Goal: Task Accomplishment & Management: Complete application form

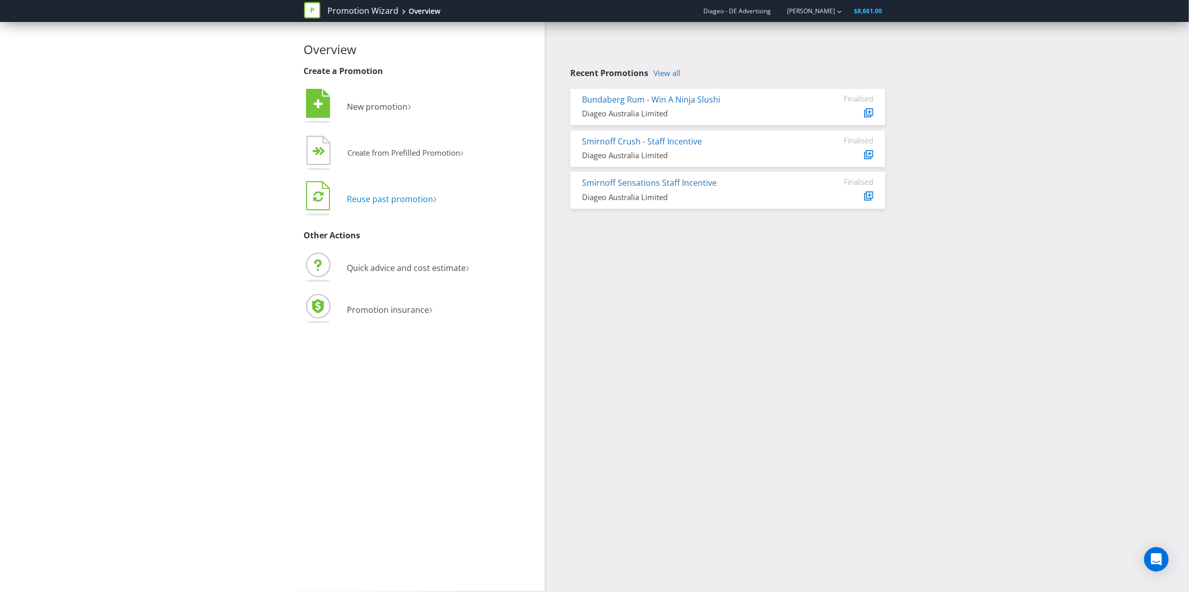
click at [384, 200] on span "Reuse past promotion" at bounding box center [390, 198] width 86 height 11
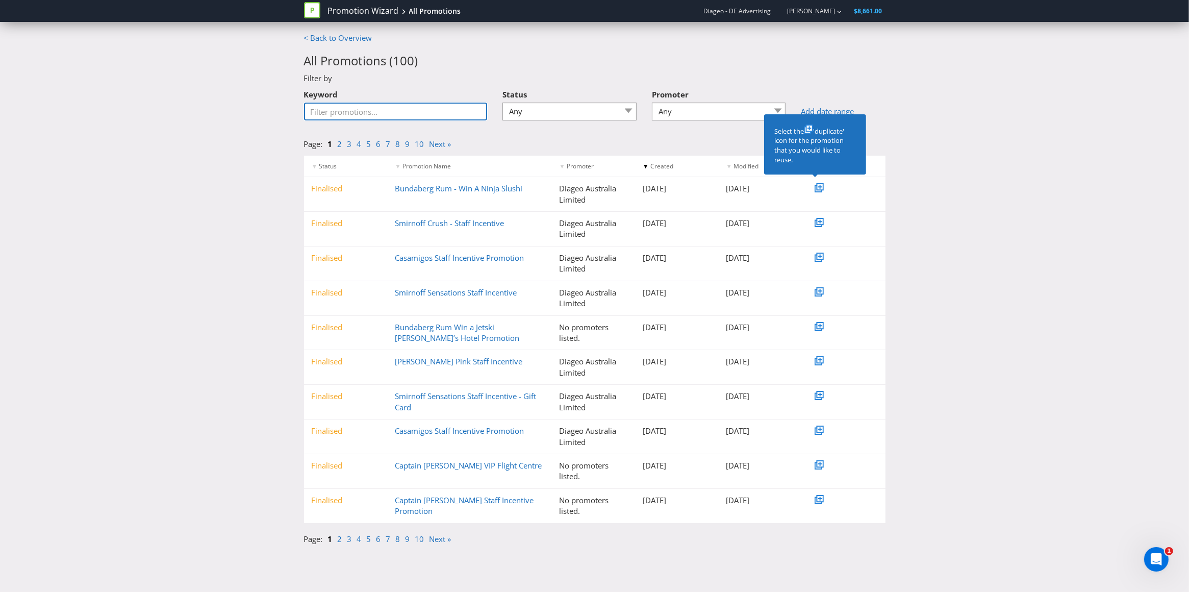
click at [379, 112] on input "Keyword" at bounding box center [396, 112] width 184 height 18
type input "distillery"
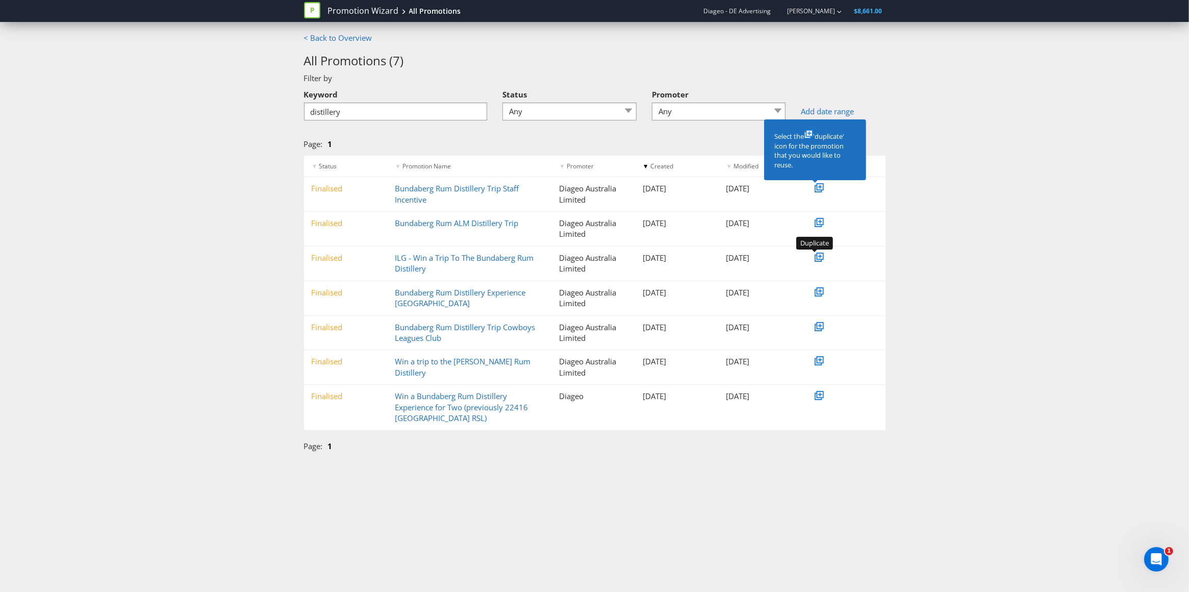
click at [821, 258] on icon at bounding box center [820, 256] width 5 height 5
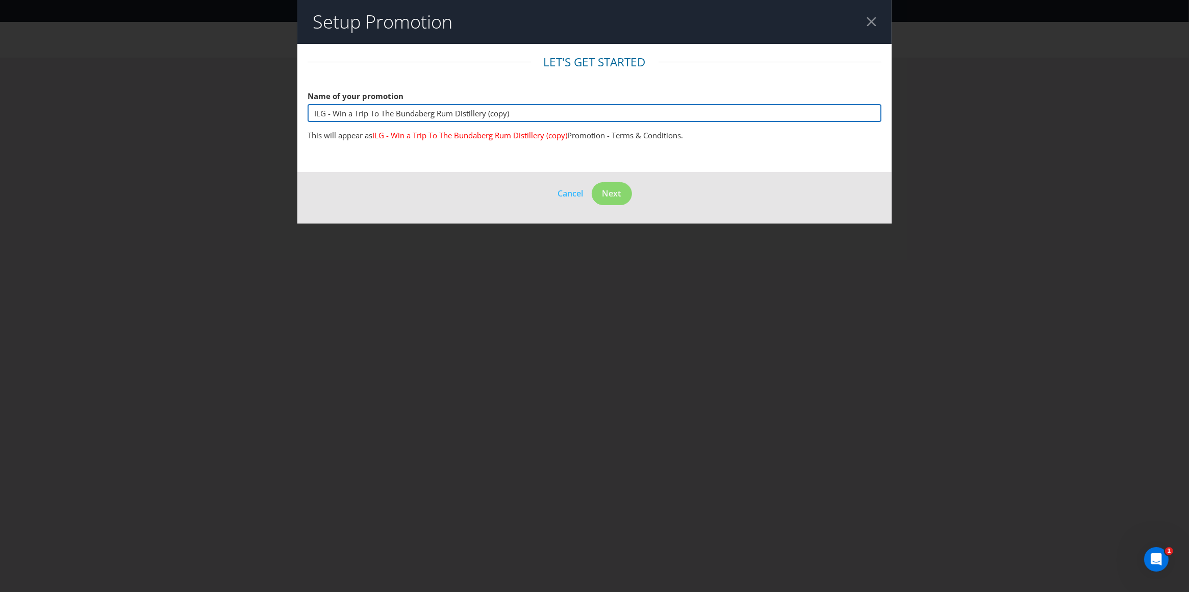
click at [335, 109] on input "ILG - Win a Trip To The Bundaberg Rum Distillery (copy)" at bounding box center [595, 113] width 574 height 18
drag, startPoint x: 331, startPoint y: 112, endPoint x: 273, endPoint y: 107, distance: 57.9
click at [274, 107] on div "Setup Promotion Let's get started Name of your promotion ILG - Win a Trip To Th…" at bounding box center [594, 296] width 1189 height 592
drag, startPoint x: 493, startPoint y: 113, endPoint x: 557, endPoint y: 112, distance: 63.8
click at [557, 112] on input "HLM - Win a Trip To The Bundaberg Rum Distillery (copy)" at bounding box center [595, 113] width 574 height 18
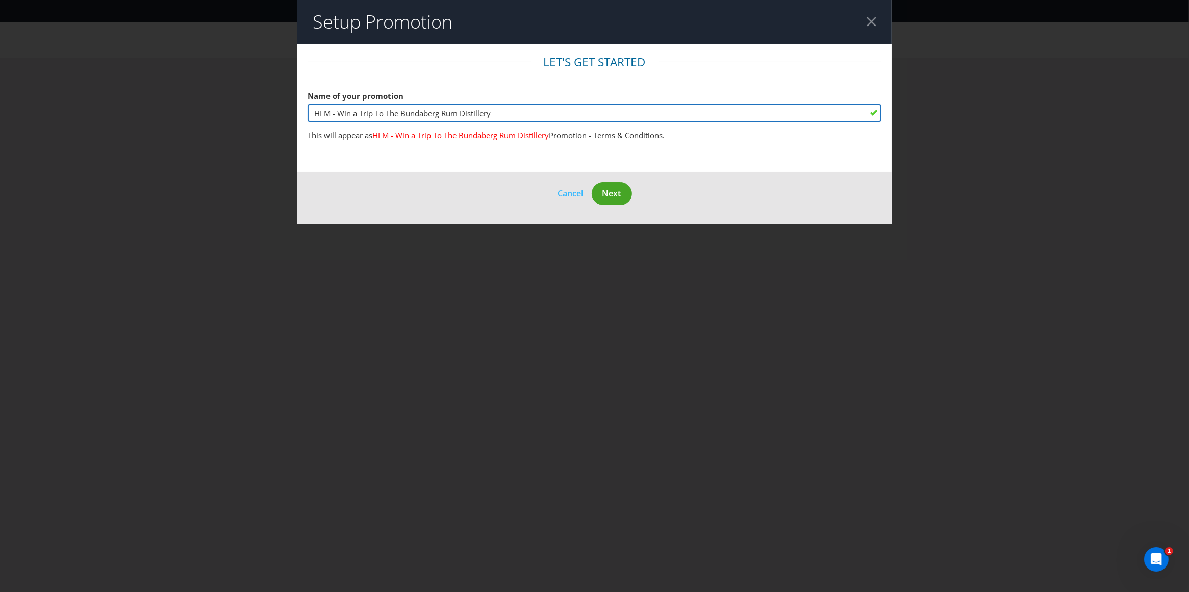
type input "HLM - Win a Trip To The Bundaberg Rum Distillery"
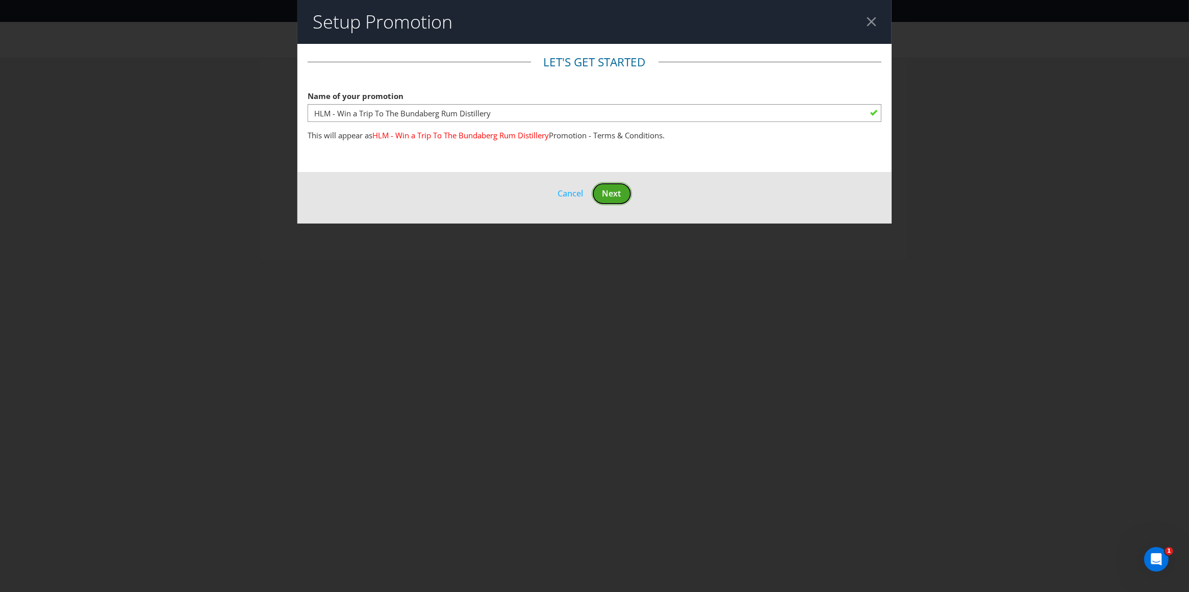
click at [613, 189] on span "Next" at bounding box center [612, 193] width 19 height 11
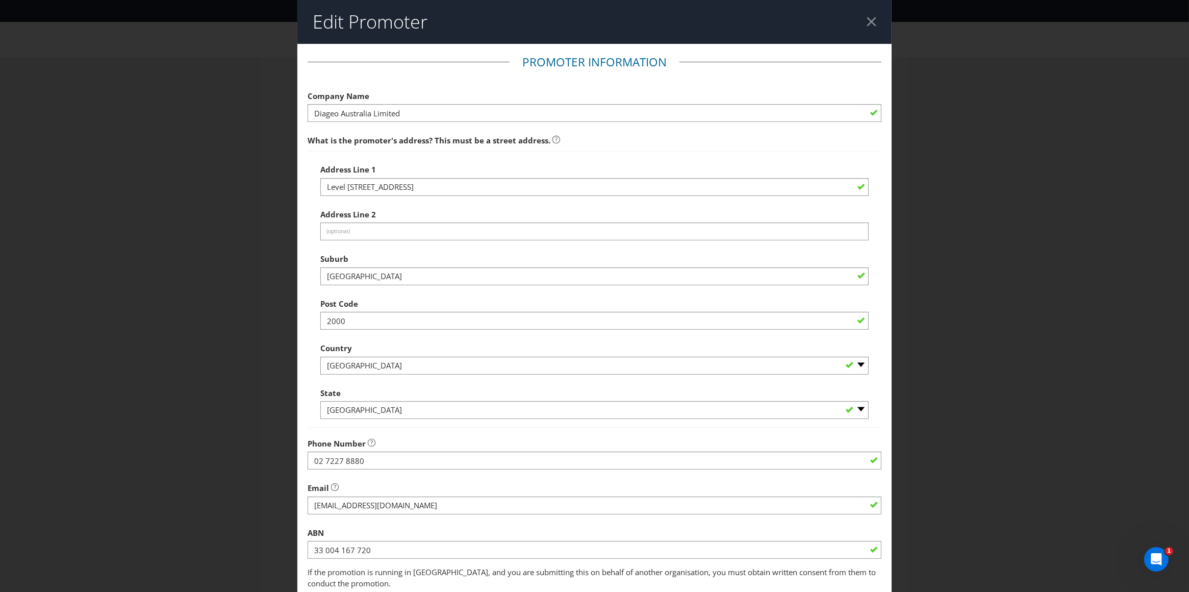
scroll to position [74, 0]
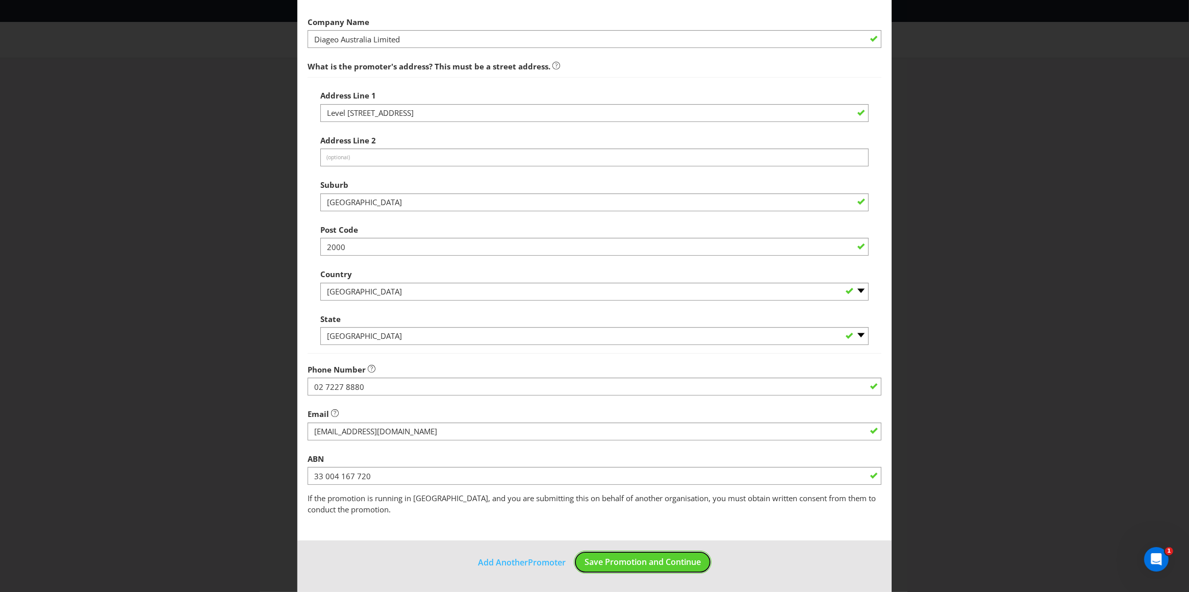
click at [681, 558] on span "Save Promotion and Continue" at bounding box center [643, 561] width 116 height 11
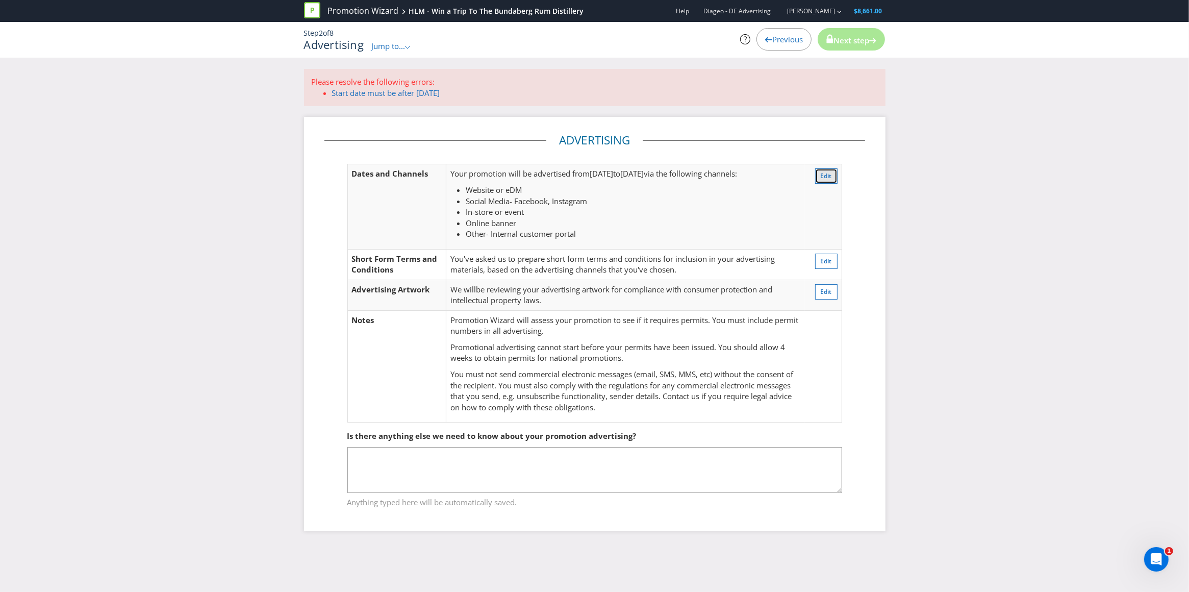
click at [830, 177] on span "Edit" at bounding box center [826, 175] width 11 height 9
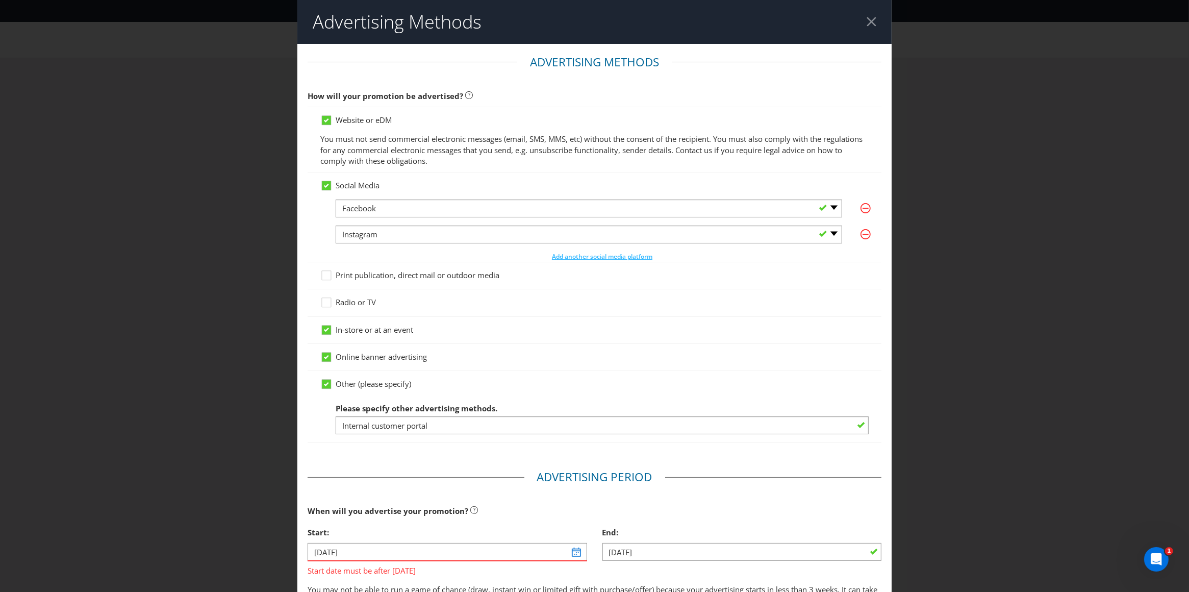
click at [361, 277] on span "Print publication, direct mail or outdoor media" at bounding box center [418, 275] width 164 height 10
click at [0, 0] on input "Print publication, direct mail or outdoor media" at bounding box center [0, 0] width 0 height 0
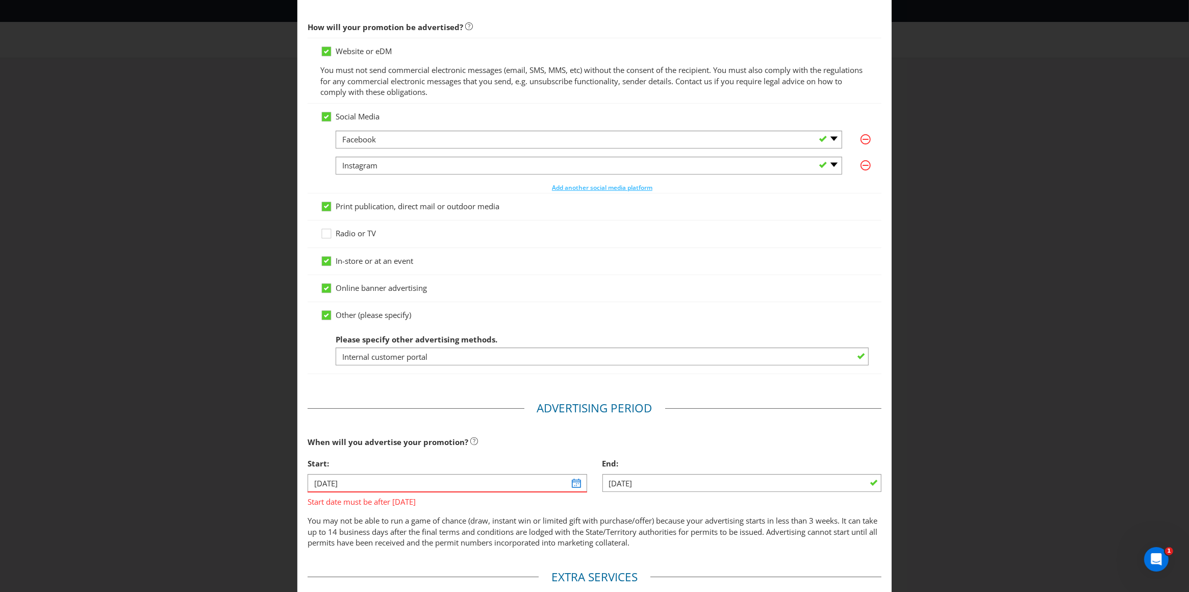
scroll to position [69, 0]
click at [428, 354] on input "Internal customer portal" at bounding box center [603, 356] width 534 height 18
drag, startPoint x: 437, startPoint y: 358, endPoint x: 320, endPoint y: 359, distance: 117.3
click at [320, 360] on div "Other (please specify) Please specify other advertising methods. Internal custo…" at bounding box center [594, 337] width 549 height 56
click at [327, 315] on icon at bounding box center [326, 314] width 9 height 9
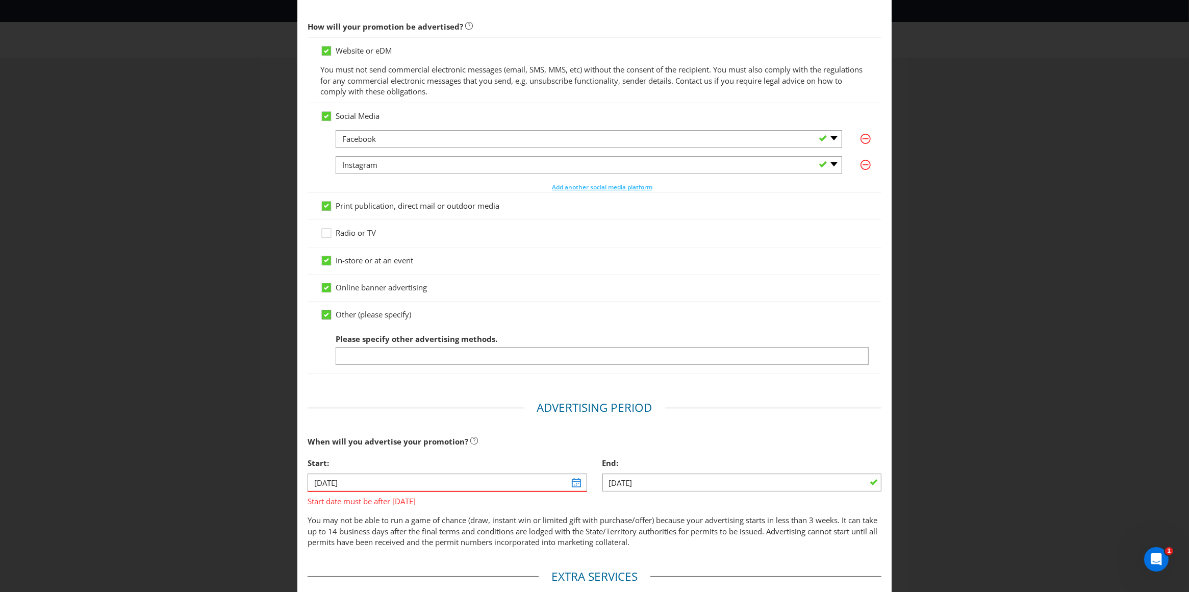
click at [0, 0] on input "Other (please specify)" at bounding box center [0, 0] width 0 height 0
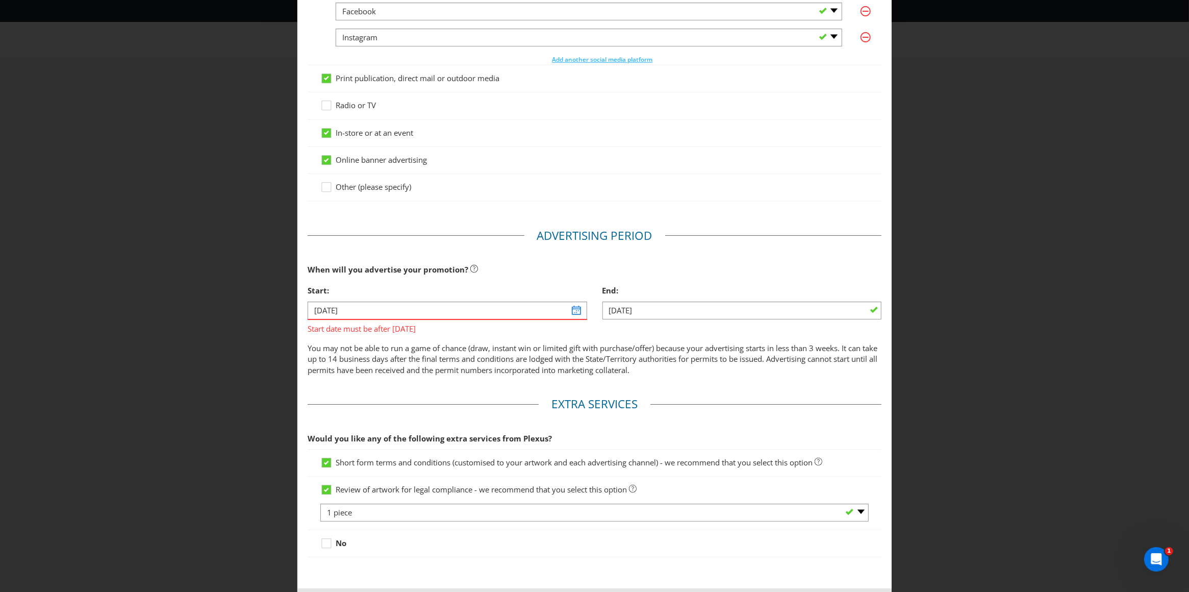
scroll to position [200, 0]
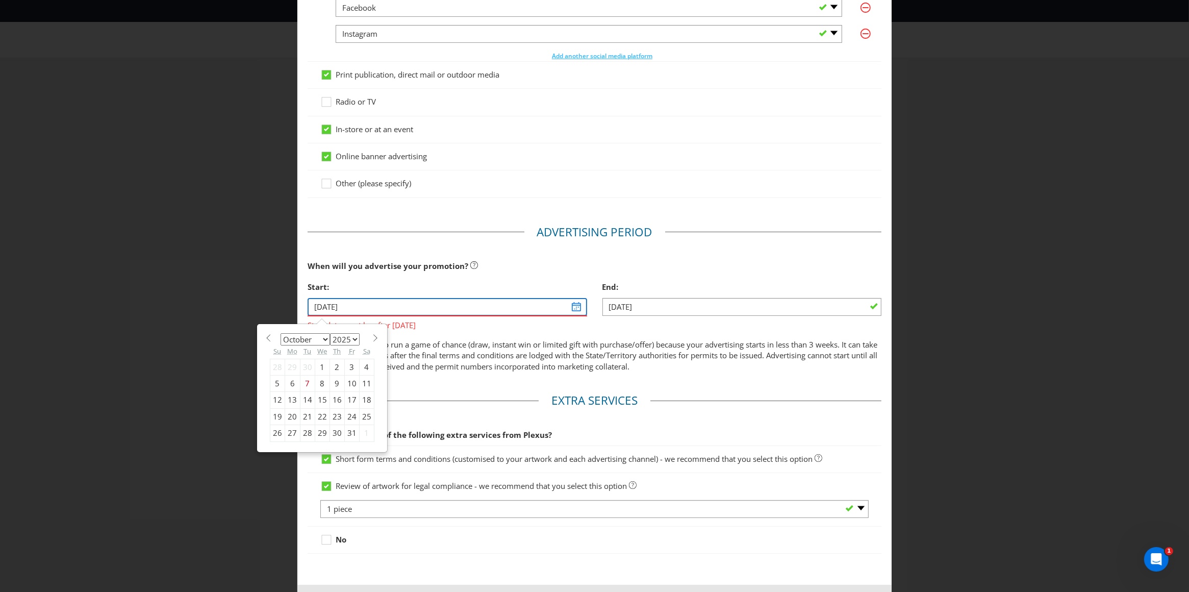
click at [570, 307] on input "[DATE]" at bounding box center [448, 307] width 280 height 18
click at [374, 340] on span at bounding box center [376, 338] width 8 height 8
select select "10"
click at [291, 401] on div "10" at bounding box center [292, 400] width 15 height 16
type input "[DATE]"
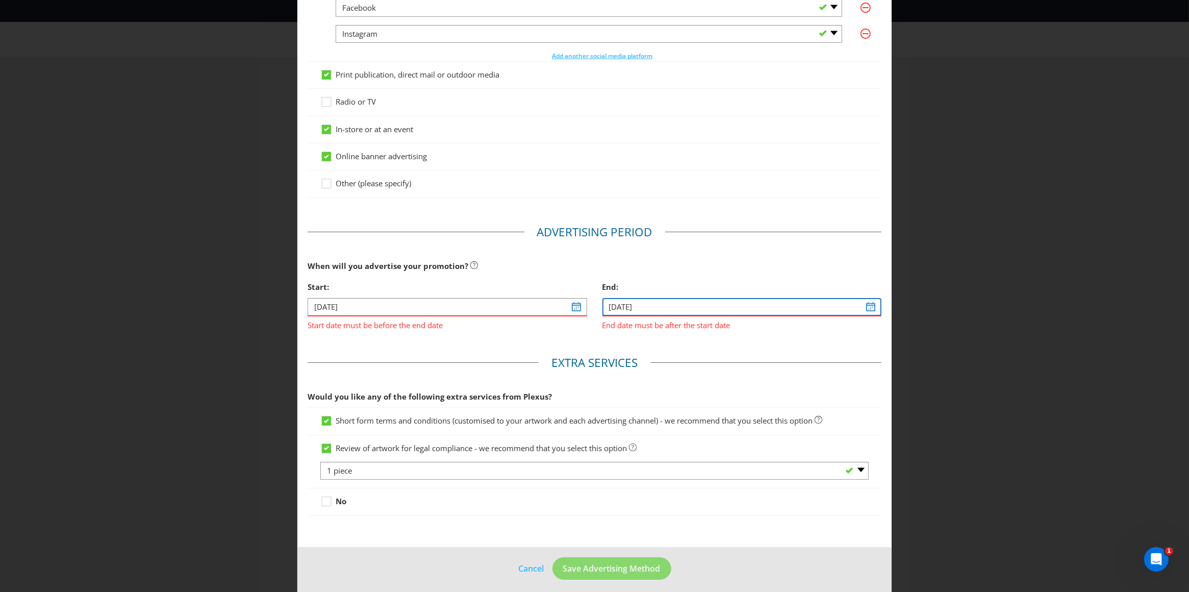
click at [865, 309] on input "[DATE]" at bounding box center [743, 307] width 280 height 18
click at [667, 337] on span at bounding box center [671, 338] width 8 height 8
select select "11"
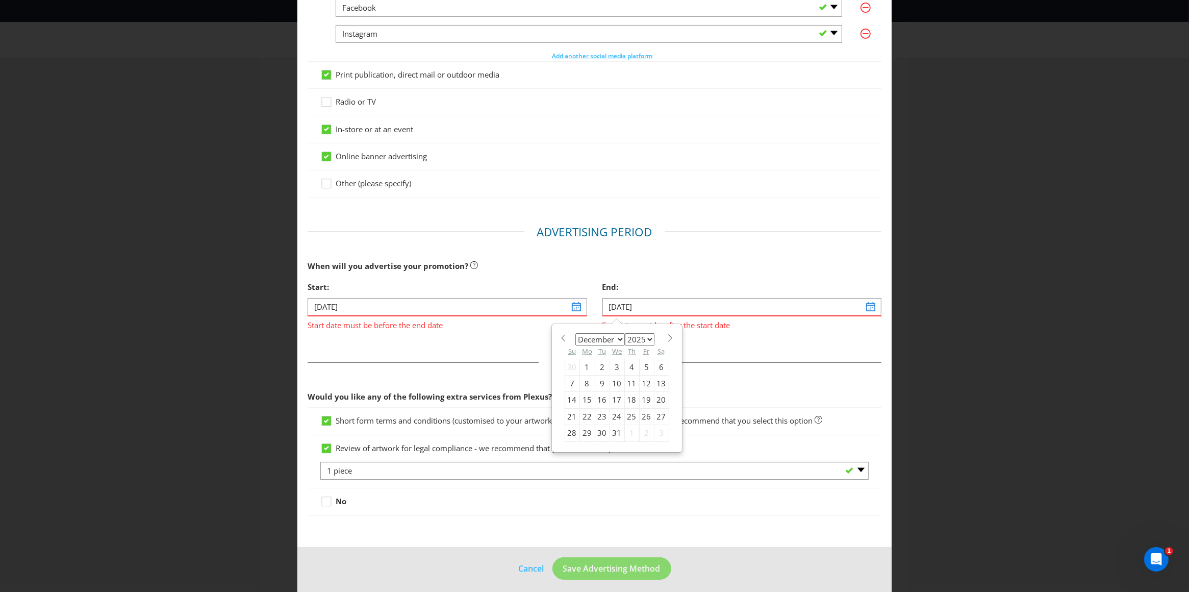
click at [628, 402] on div "18" at bounding box center [631, 400] width 15 height 16
type input "[DATE]"
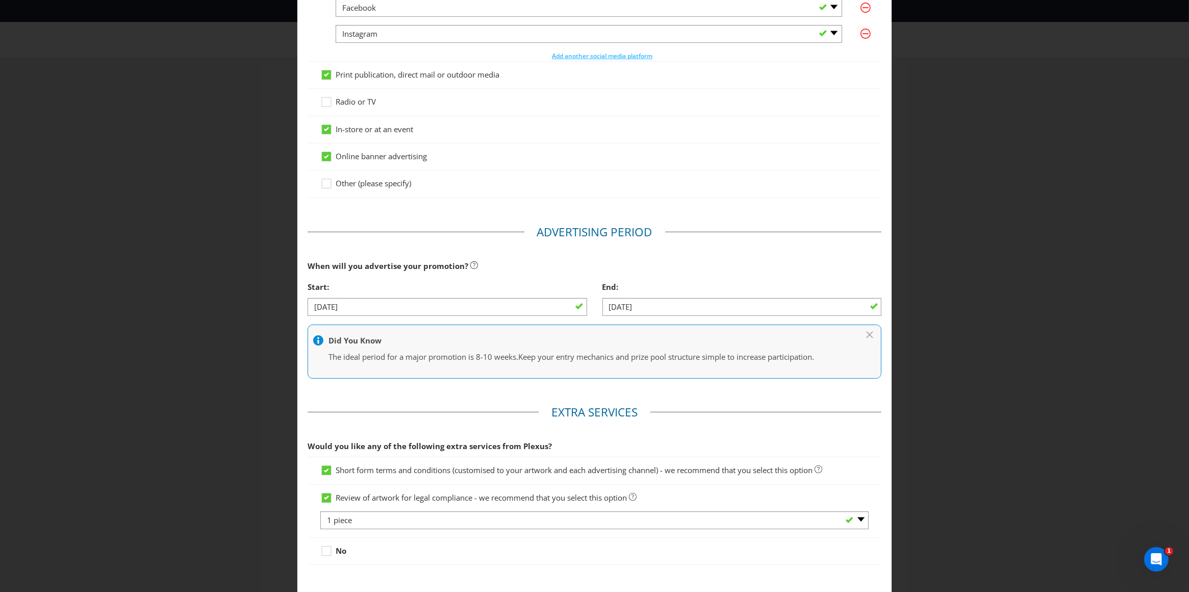
scroll to position [258, 0]
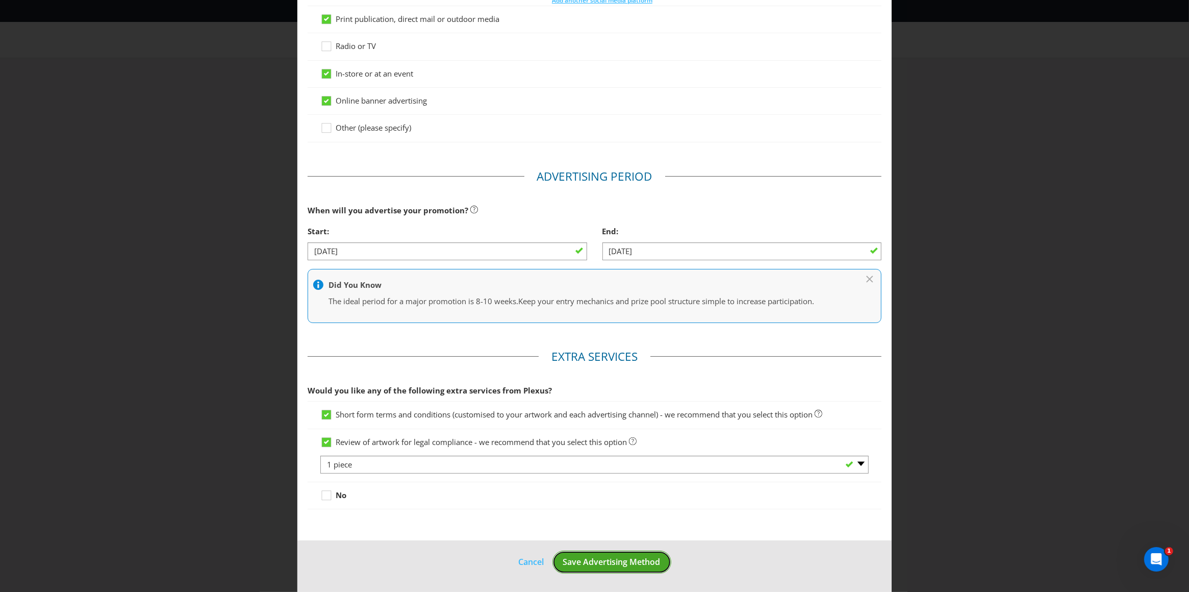
click at [614, 563] on span "Save Advertising Method" at bounding box center [611, 561] width 97 height 11
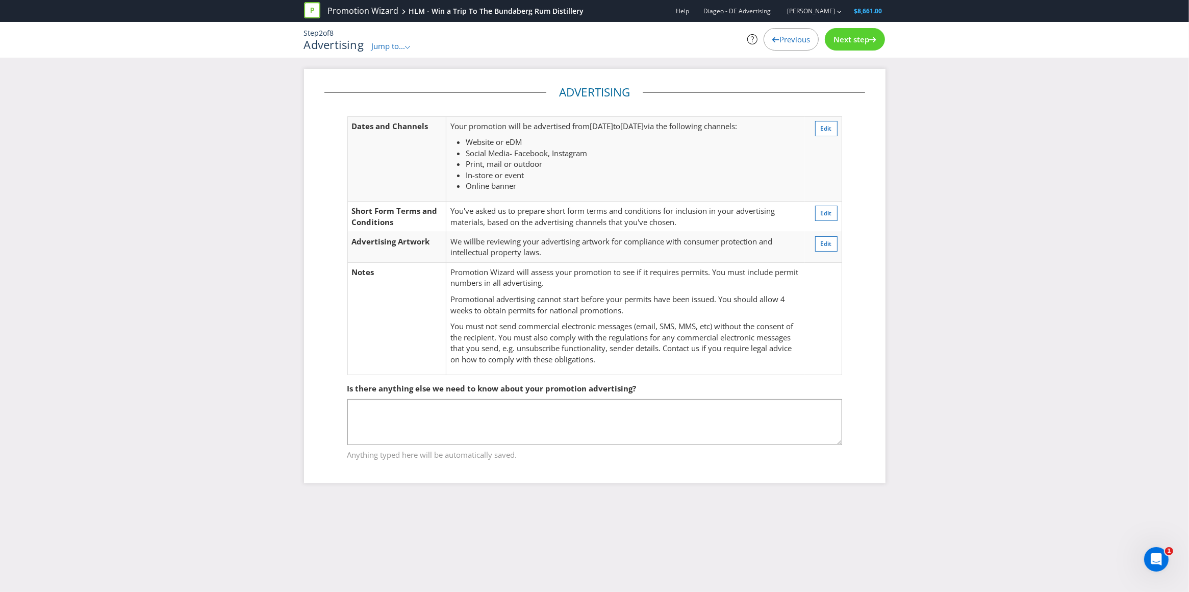
click at [856, 38] on span "Next step" at bounding box center [852, 39] width 36 height 10
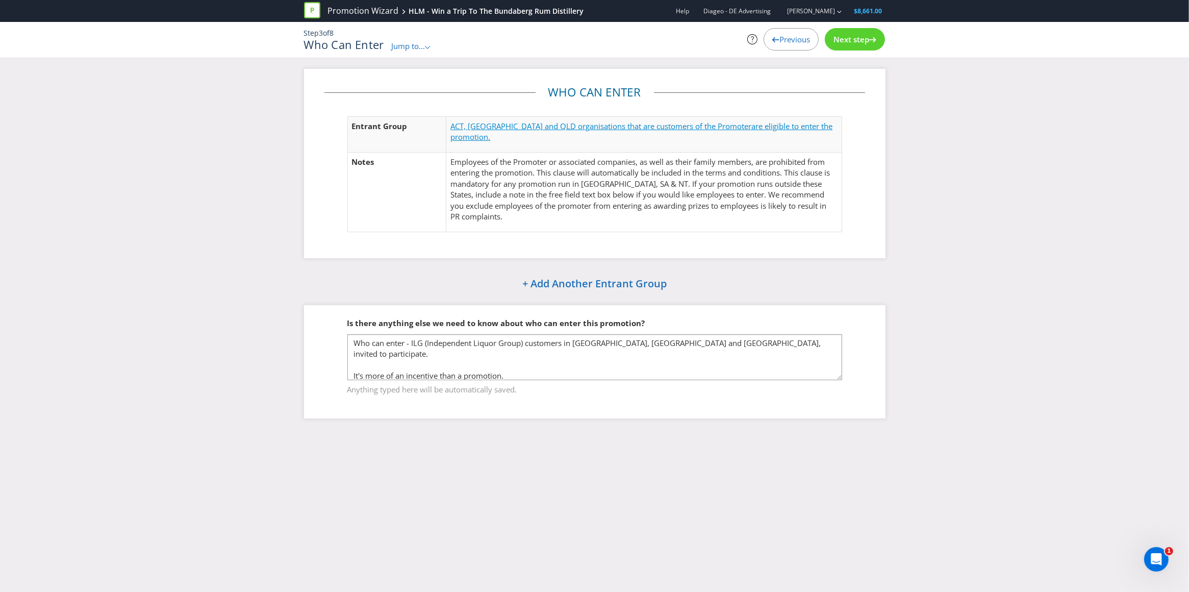
click at [483, 124] on span "ACT, [GEOGRAPHIC_DATA] and QLD organisations that are customers of the Promoter" at bounding box center [600, 126] width 301 height 10
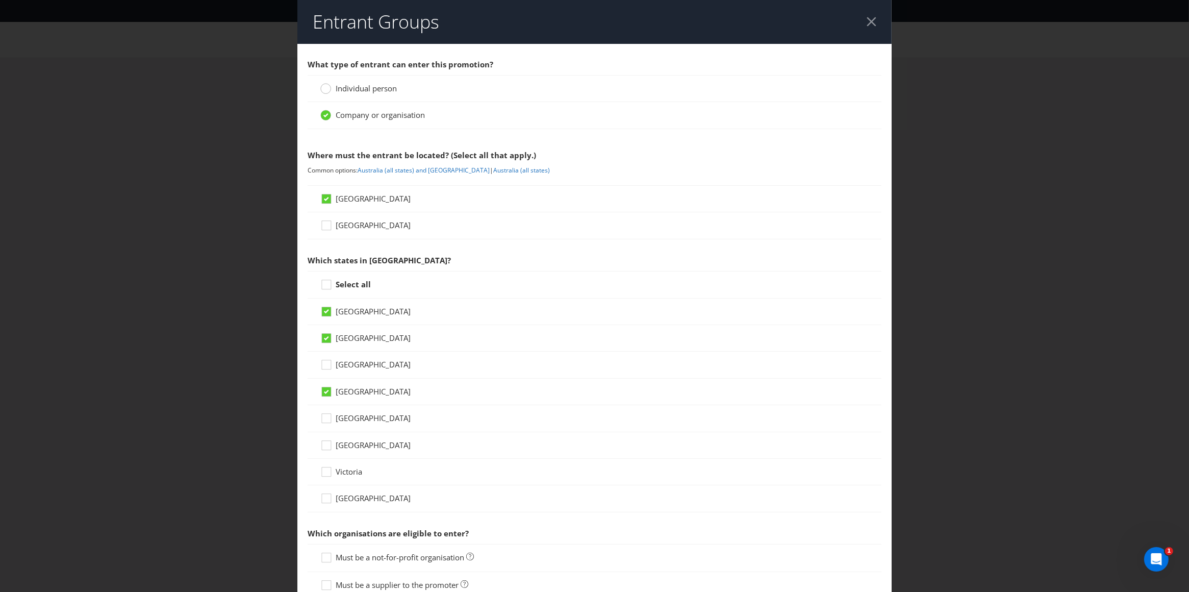
click at [327, 87] on circle at bounding box center [326, 89] width 10 height 10
click at [0, 0] on input "Individual person" at bounding box center [0, 0] width 0 height 0
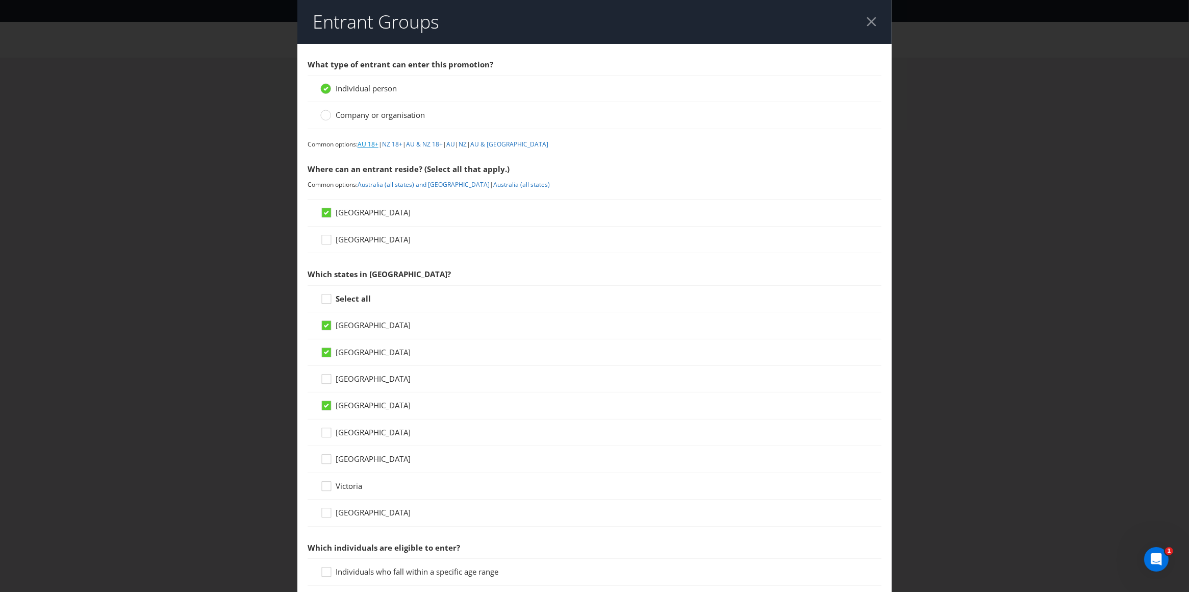
click at [367, 145] on link "AU 18+" at bounding box center [368, 144] width 21 height 9
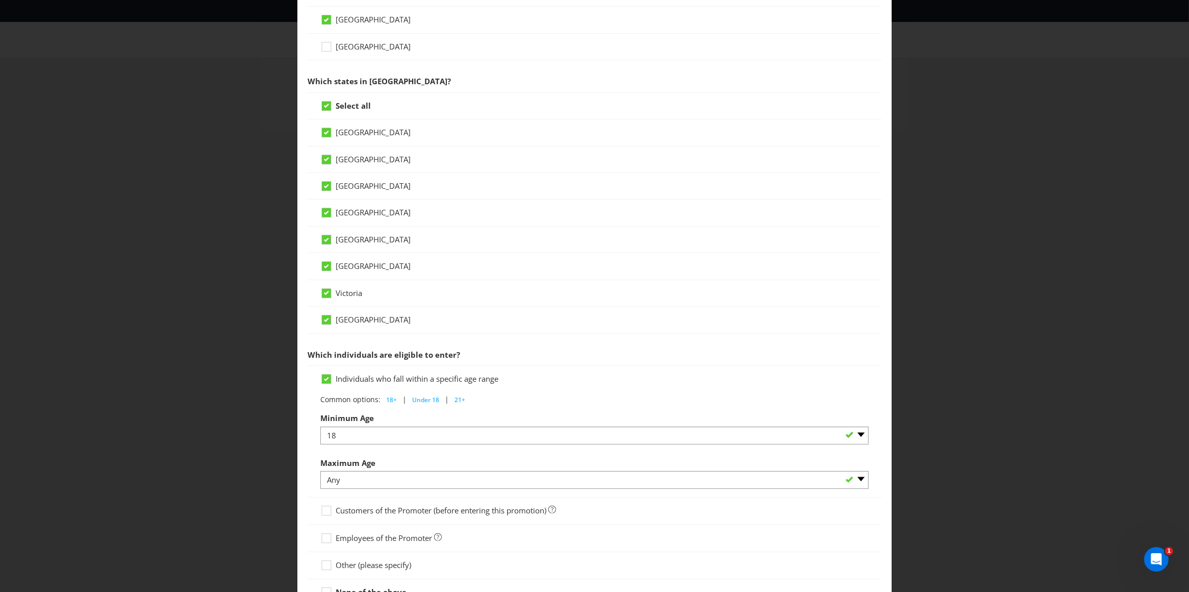
scroll to position [187, 0]
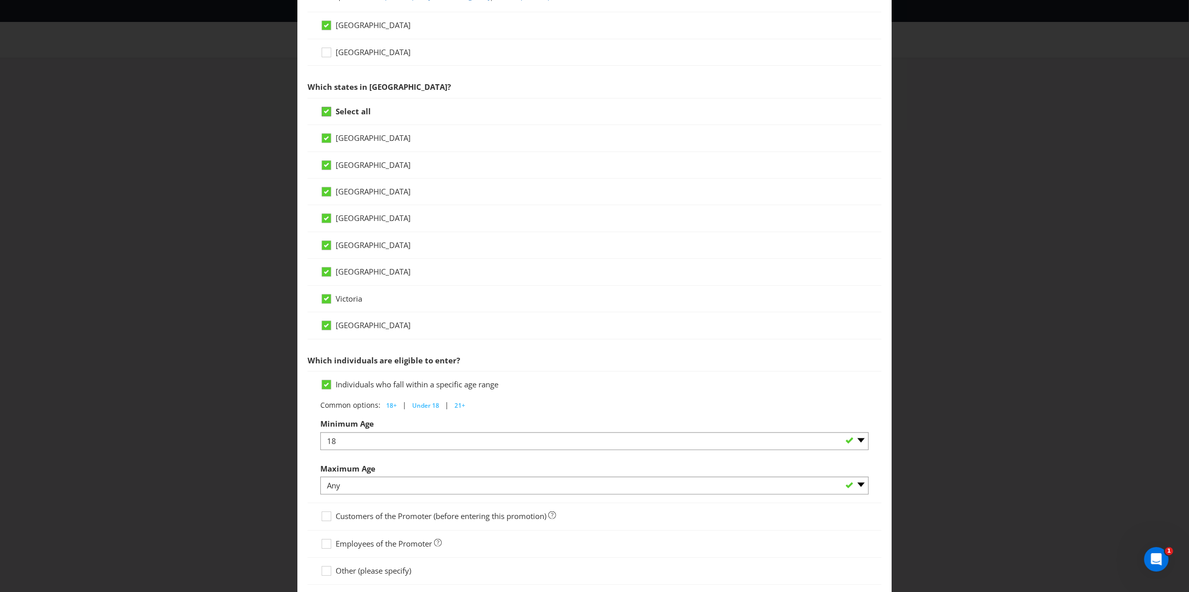
click at [327, 109] on icon at bounding box center [326, 111] width 9 height 9
click at [0, 0] on input "Select all" at bounding box center [0, 0] width 0 height 0
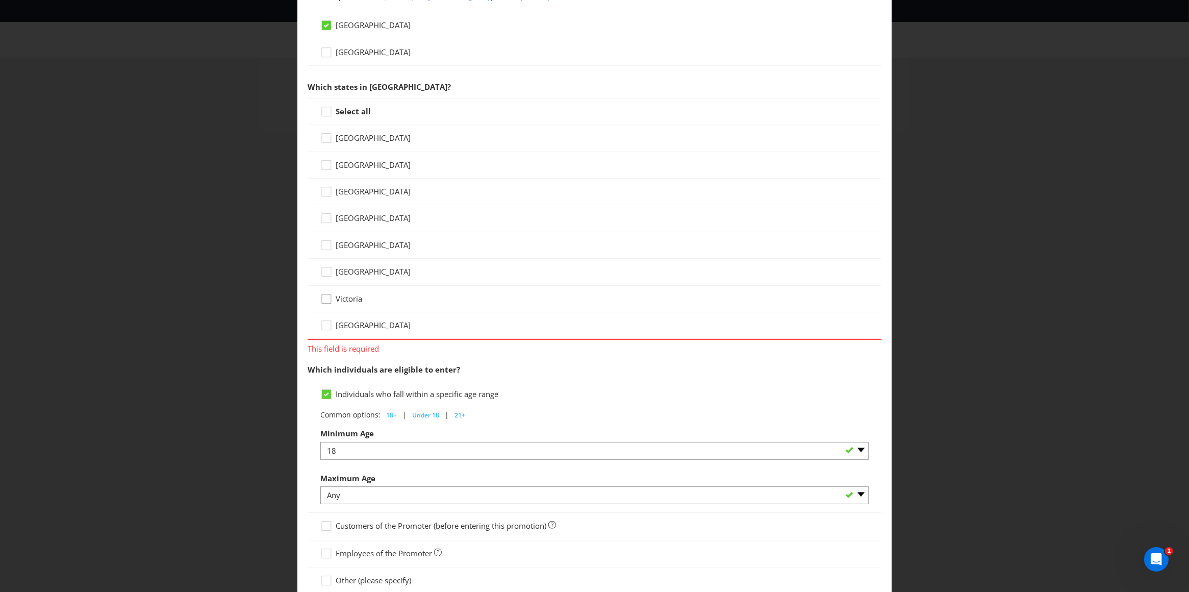
click at [325, 302] on icon at bounding box center [327, 300] width 15 height 15
click at [0, 0] on input "Victoria" at bounding box center [0, 0] width 0 height 0
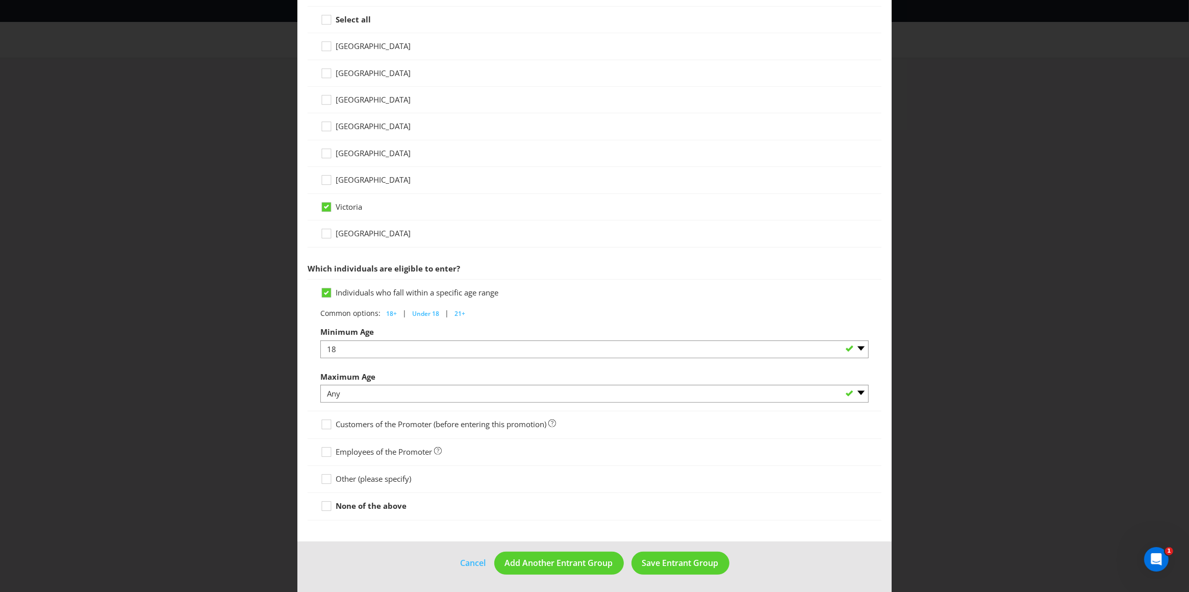
scroll to position [283, 0]
click at [660, 561] on span "Save Entrant Group" at bounding box center [680, 561] width 77 height 11
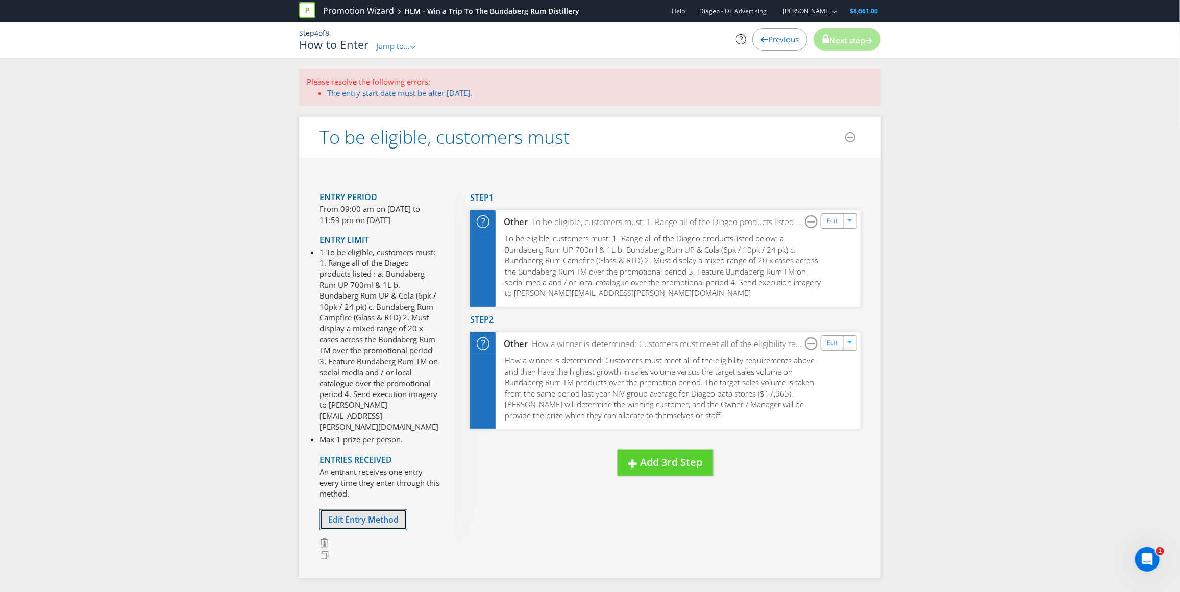
click at [381, 514] on span "Edit Entry Method" at bounding box center [363, 519] width 70 height 11
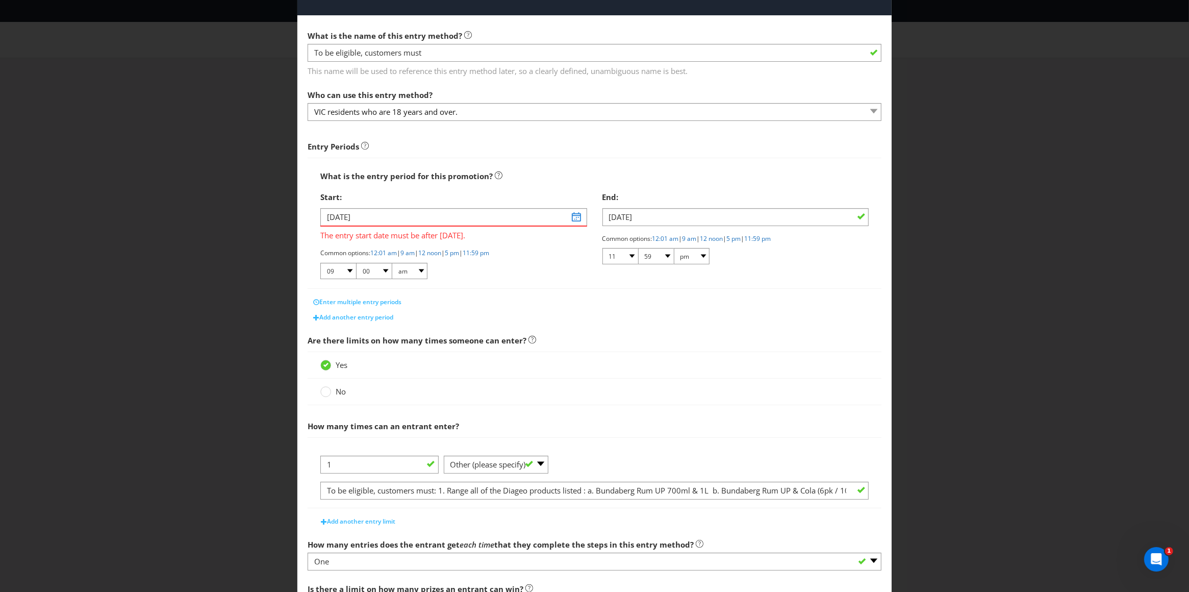
scroll to position [15, 0]
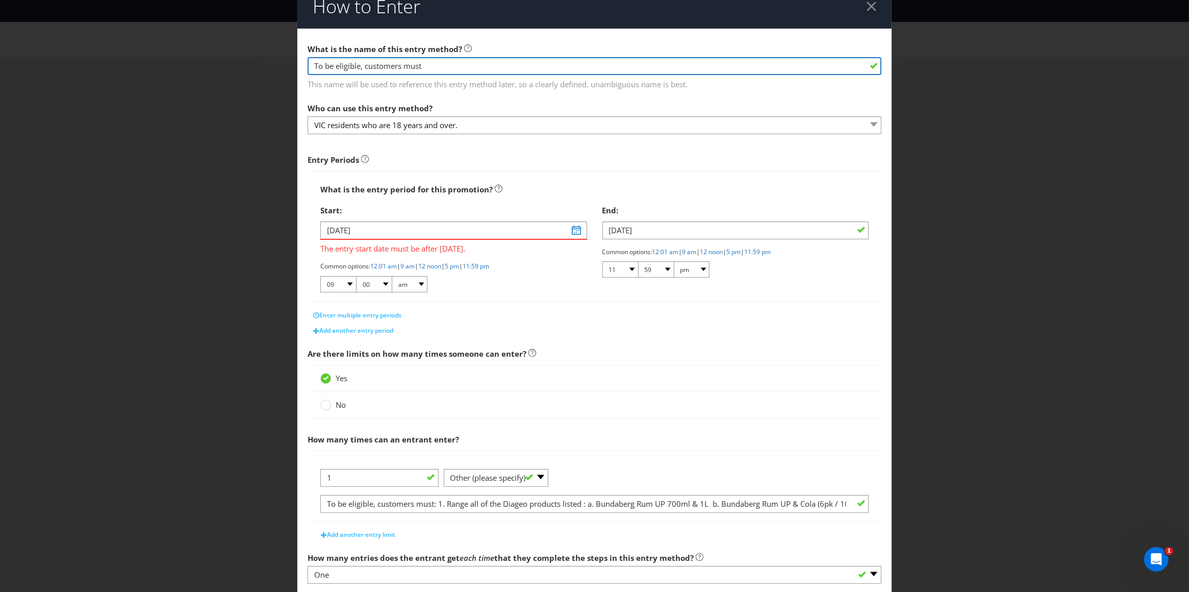
click at [482, 67] on input "To be eligible, customers must" at bounding box center [595, 66] width 574 height 18
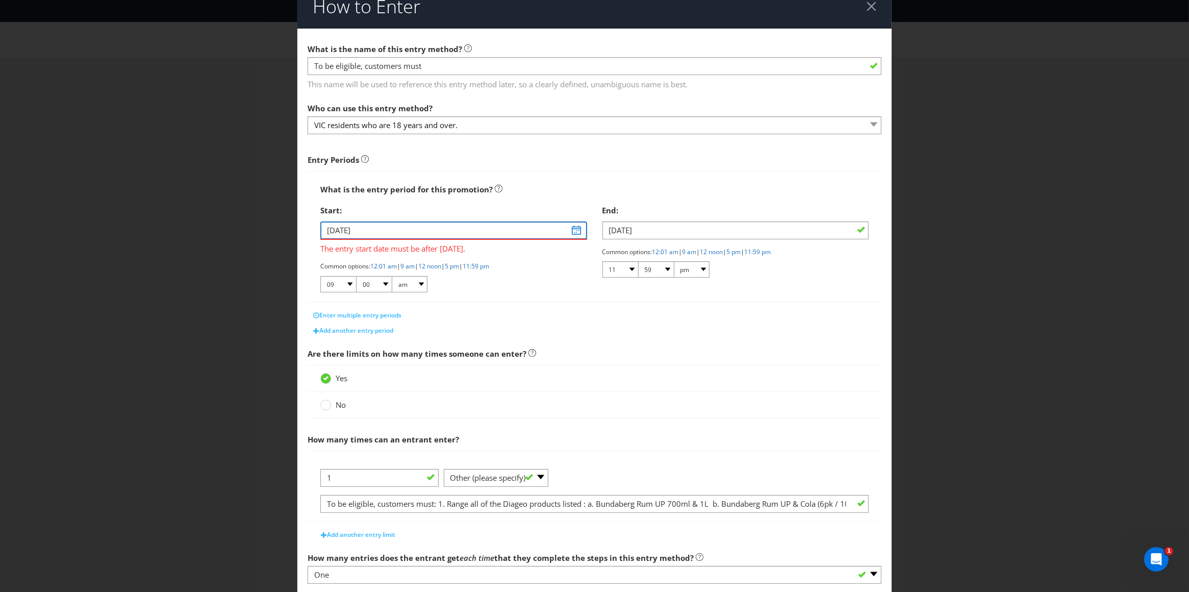
click at [571, 229] on input "[DATE]" at bounding box center [453, 230] width 267 height 18
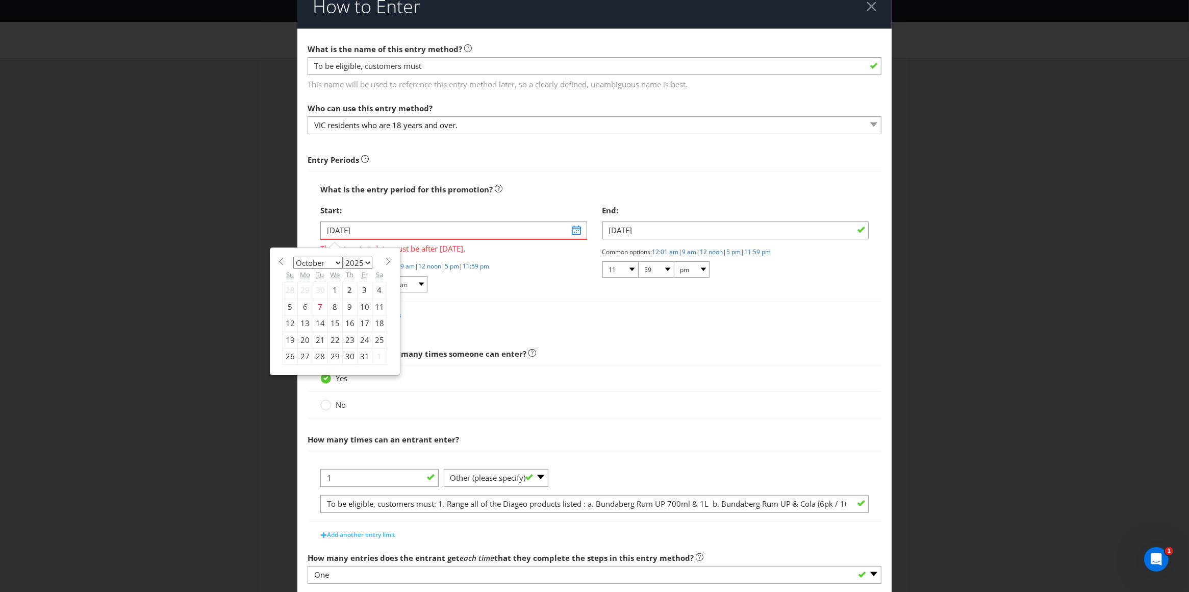
click at [555, 299] on div "Start: [DATE] The entry start date must be after [DATE]. January February March…" at bounding box center [454, 250] width 282 height 101
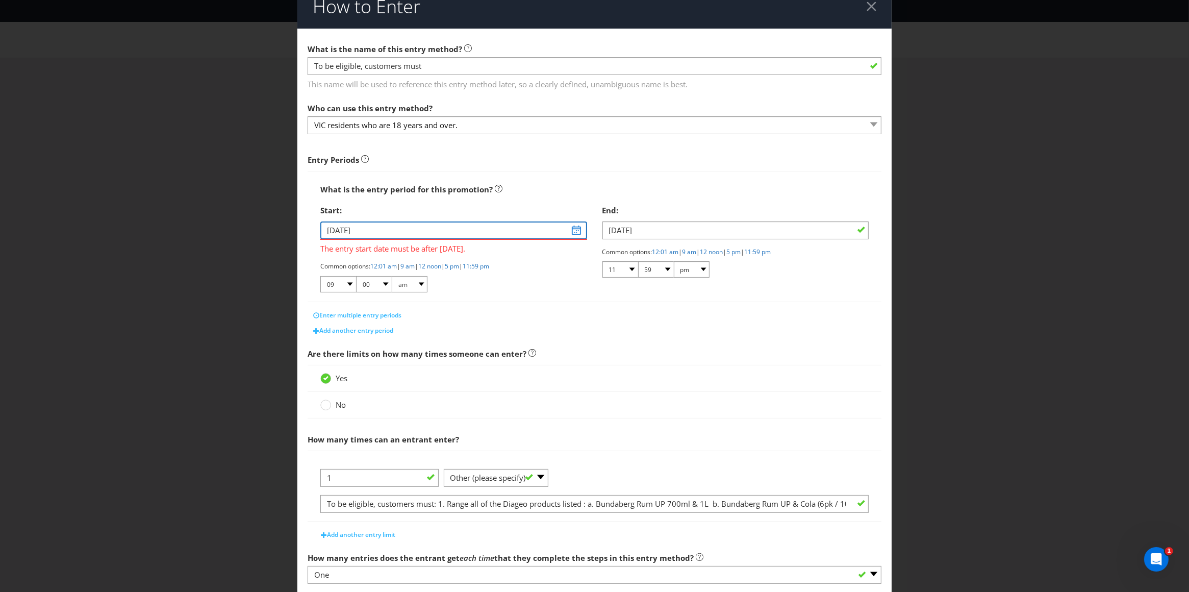
click at [572, 232] on input "[DATE]" at bounding box center [453, 230] width 267 height 18
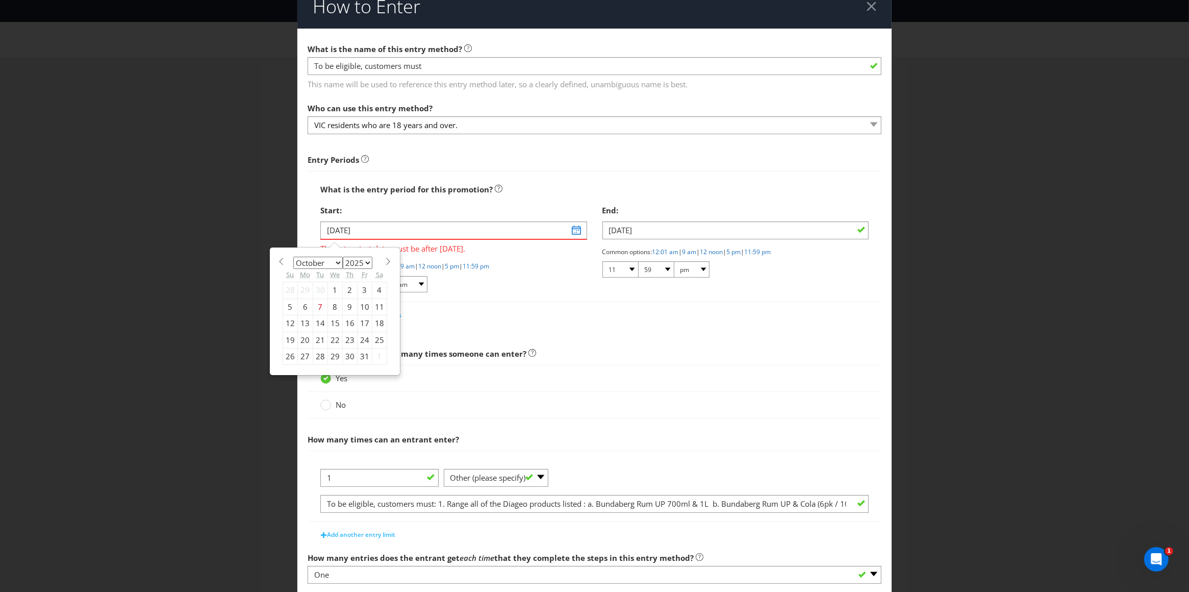
drag, startPoint x: 386, startPoint y: 263, endPoint x: 375, endPoint y: 277, distance: 17.1
click at [386, 263] on span at bounding box center [389, 262] width 8 height 8
select select "10"
click at [305, 322] on div "10" at bounding box center [304, 323] width 15 height 16
type input "[DATE]"
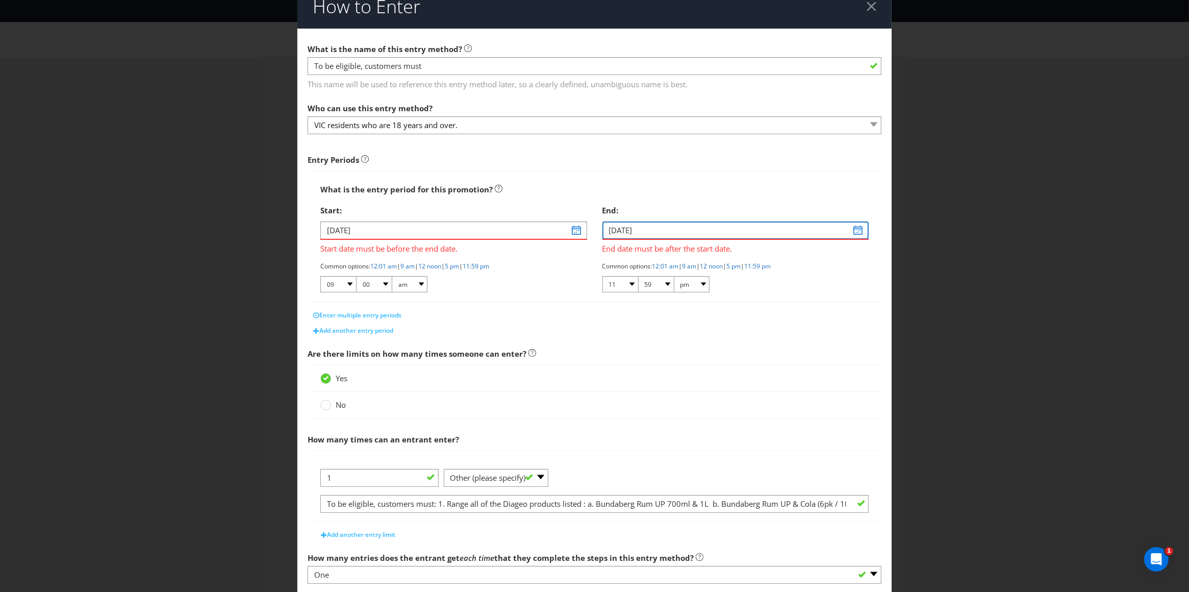
click at [855, 230] on input "[DATE]" at bounding box center [736, 230] width 267 height 18
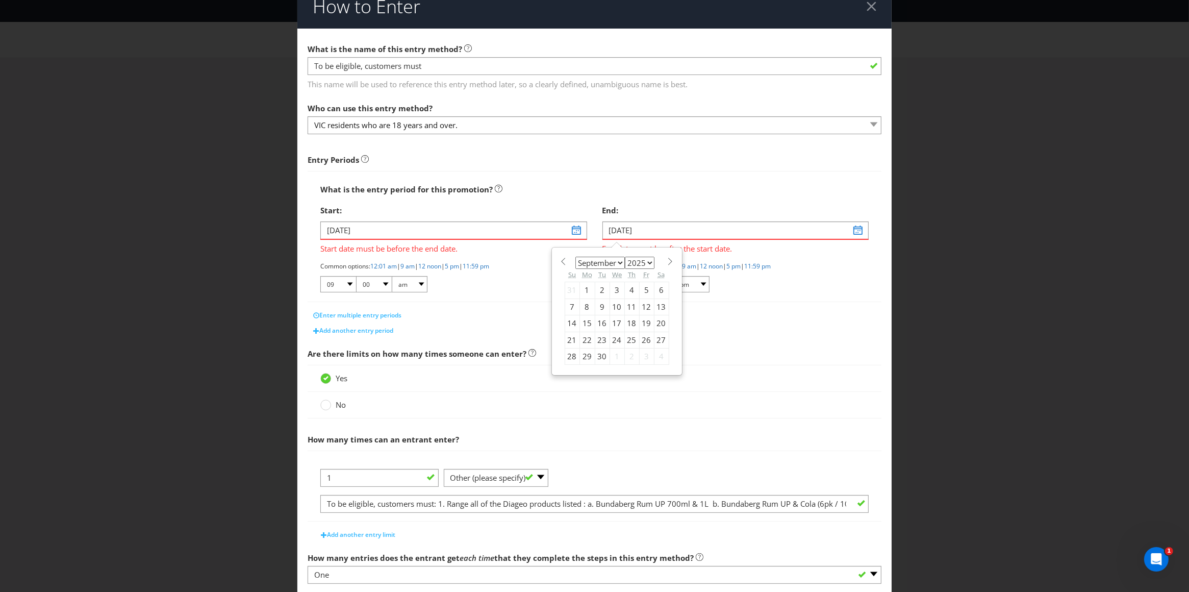
click at [667, 260] on span at bounding box center [671, 262] width 8 height 8
select select "11"
click at [628, 321] on div "18" at bounding box center [631, 323] width 15 height 16
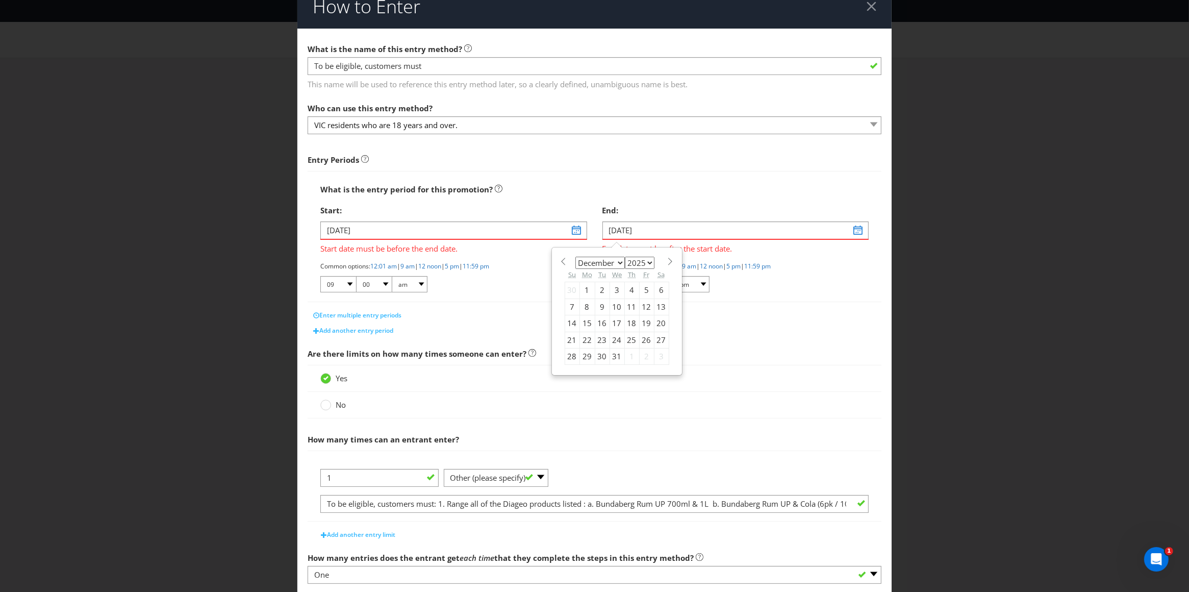
type input "[DATE]"
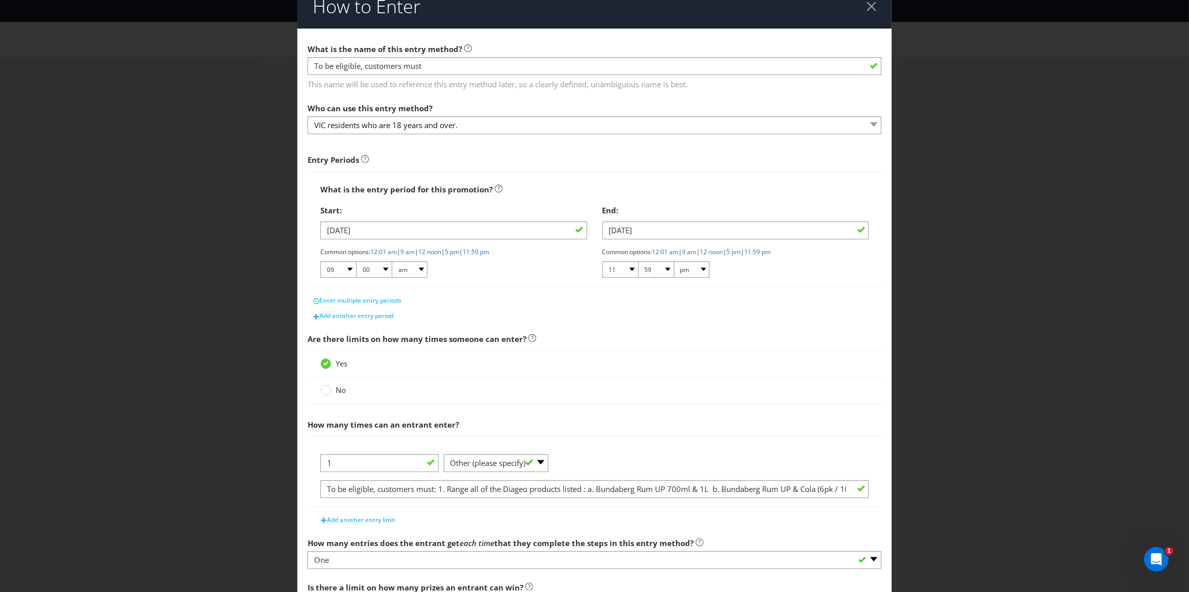
scroll to position [154, 0]
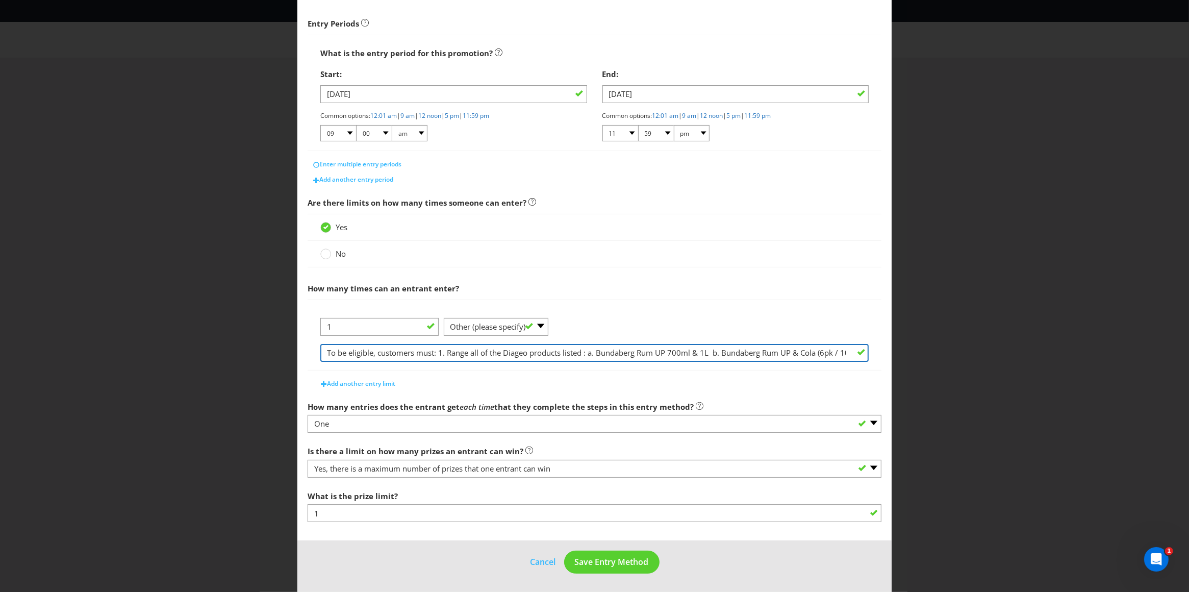
click at [391, 352] on input "To be eligible, customers must: 1. Range all of the Diageo products listed : a.…" at bounding box center [594, 353] width 549 height 18
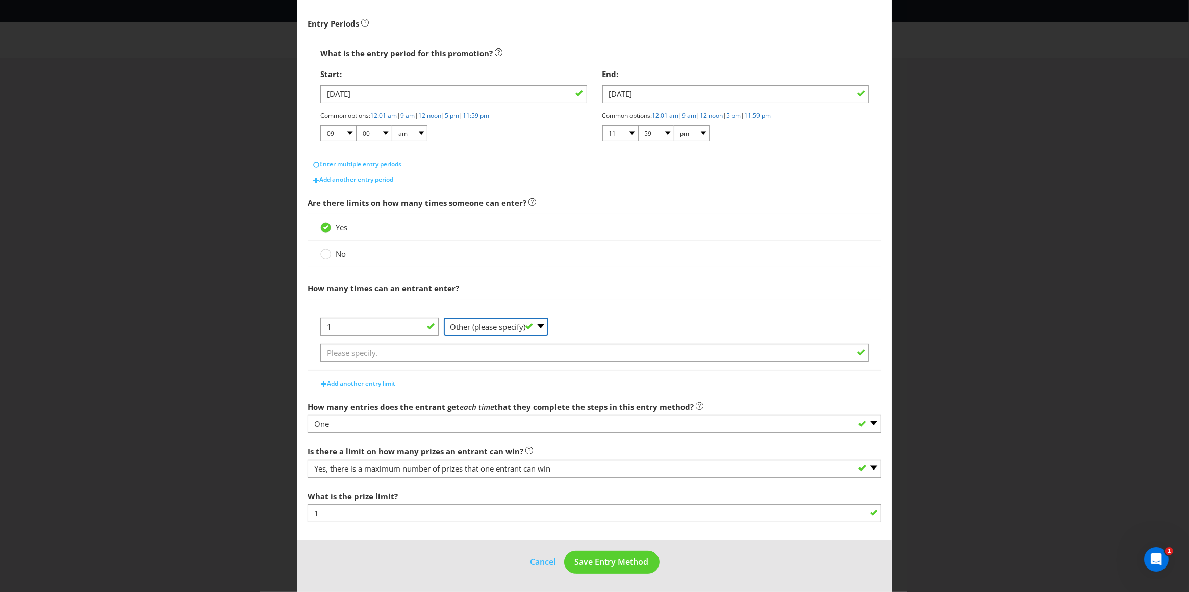
click at [536, 328] on select "-- Please Select -- per person per day per purchase per transaction Other (plea…" at bounding box center [496, 327] width 105 height 18
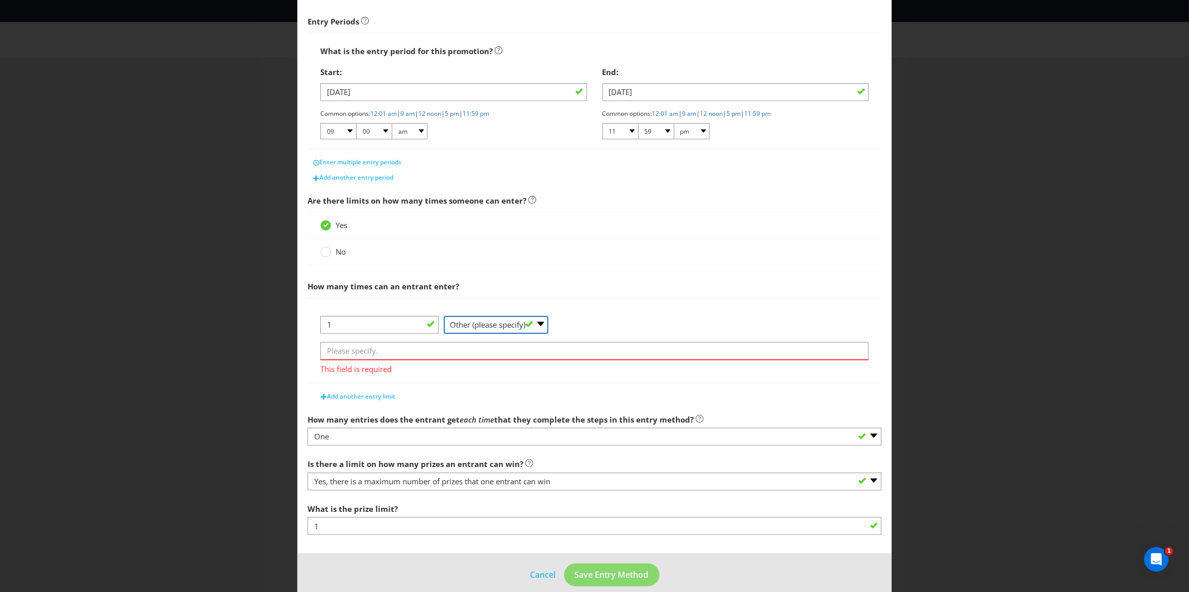
select select "PER_PERSON"
click at [444, 334] on select "-- Please Select -- per person per day per purchase per transaction Other (plea…" at bounding box center [496, 325] width 105 height 18
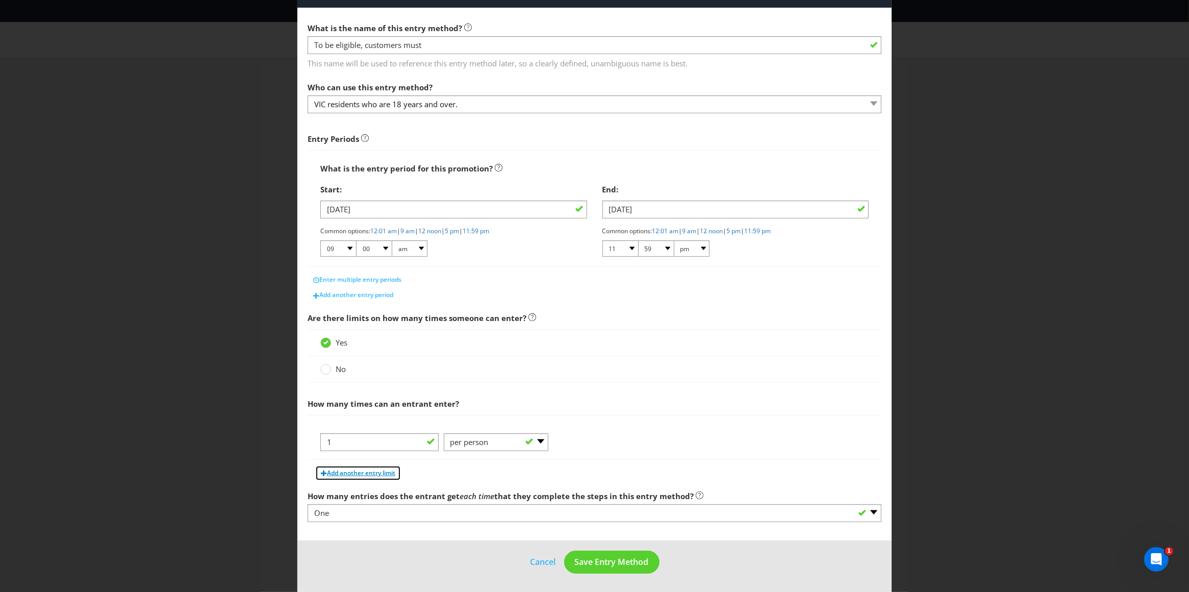
click at [352, 470] on span "Add another entry limit" at bounding box center [361, 472] width 68 height 9
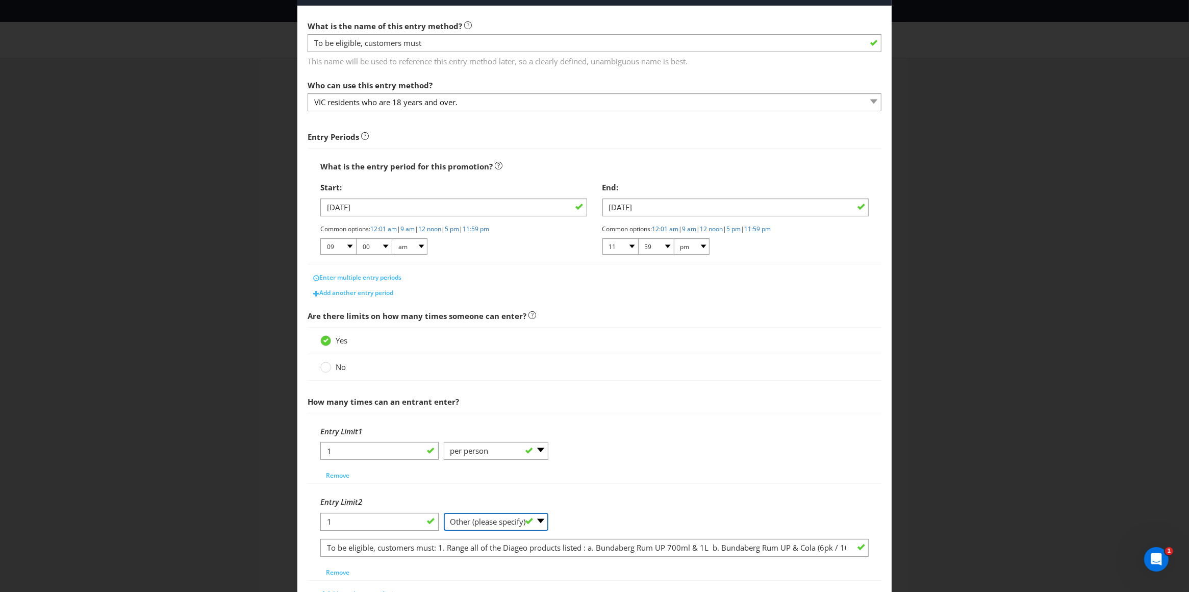
click at [469, 520] on select "-- Please Select -- per person per day per purchase per transaction Other (plea…" at bounding box center [496, 522] width 105 height 18
select select "PER_TRANSACTION"
click at [444, 514] on select "-- Please Select -- per person per day per purchase per transaction Other (plea…" at bounding box center [496, 522] width 105 height 18
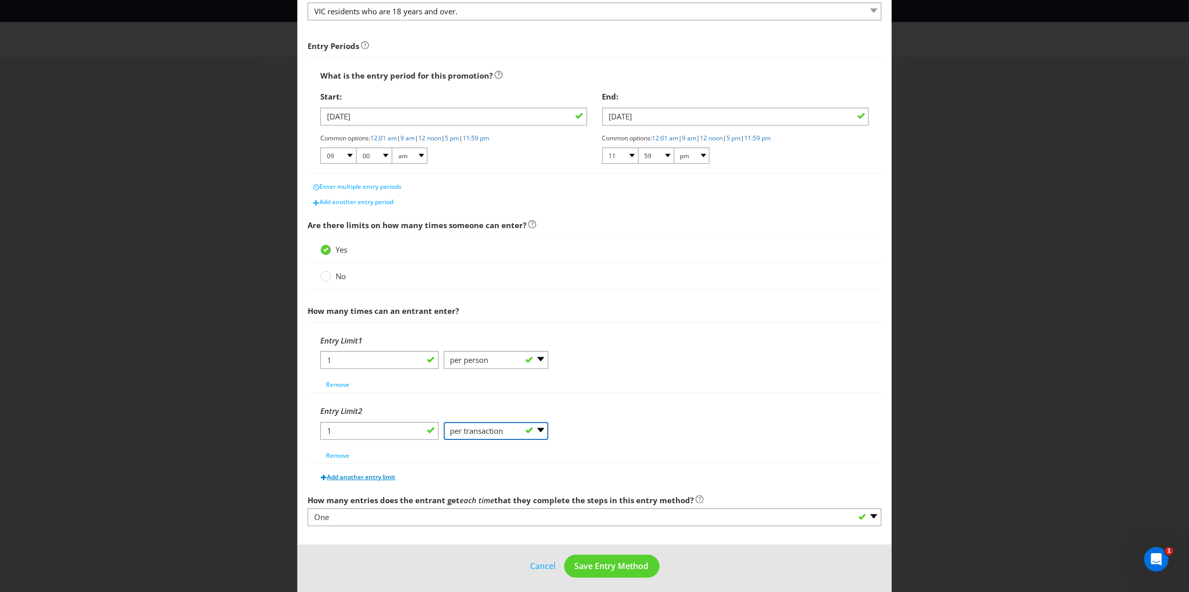
scroll to position [132, 0]
click at [342, 479] on span "Add another entry limit" at bounding box center [361, 474] width 68 height 9
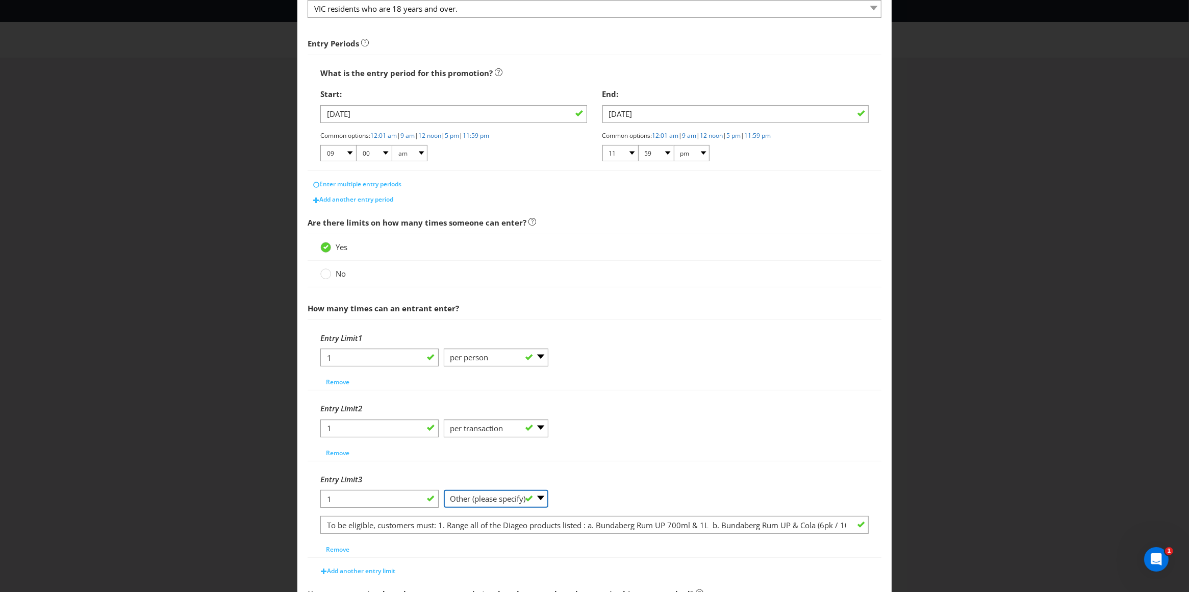
click at [471, 503] on select "-- Please Select -- per person per day per purchase per transaction Other (plea…" at bounding box center [496, 499] width 105 height 18
select select "PER_DAY"
click at [444, 491] on select "-- Please Select -- per person per day per purchase per transaction Other (plea…" at bounding box center [496, 499] width 105 height 18
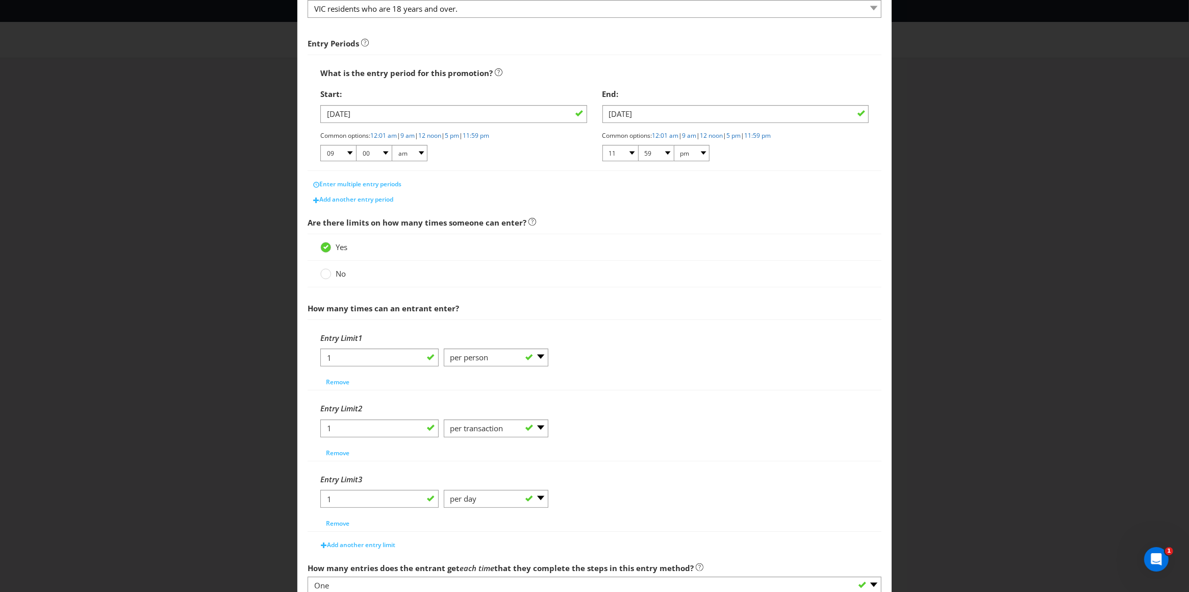
click at [636, 437] on div "1 -- Please Select -- per person per day per purchase per transaction Other (pl…" at bounding box center [594, 432] width 549 height 26
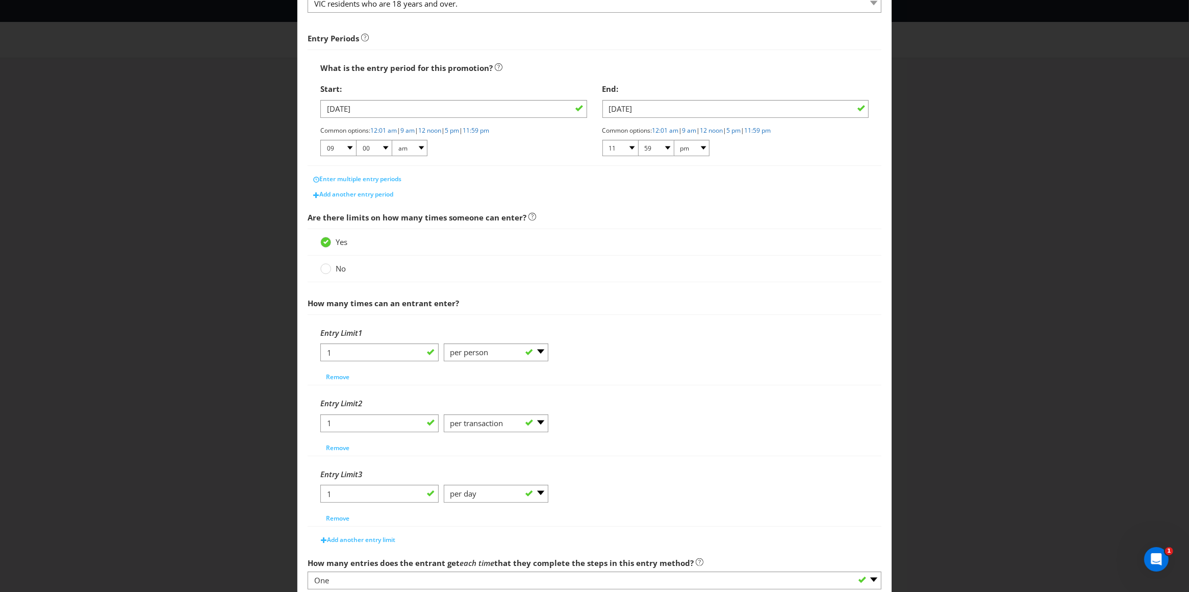
scroll to position [0, 0]
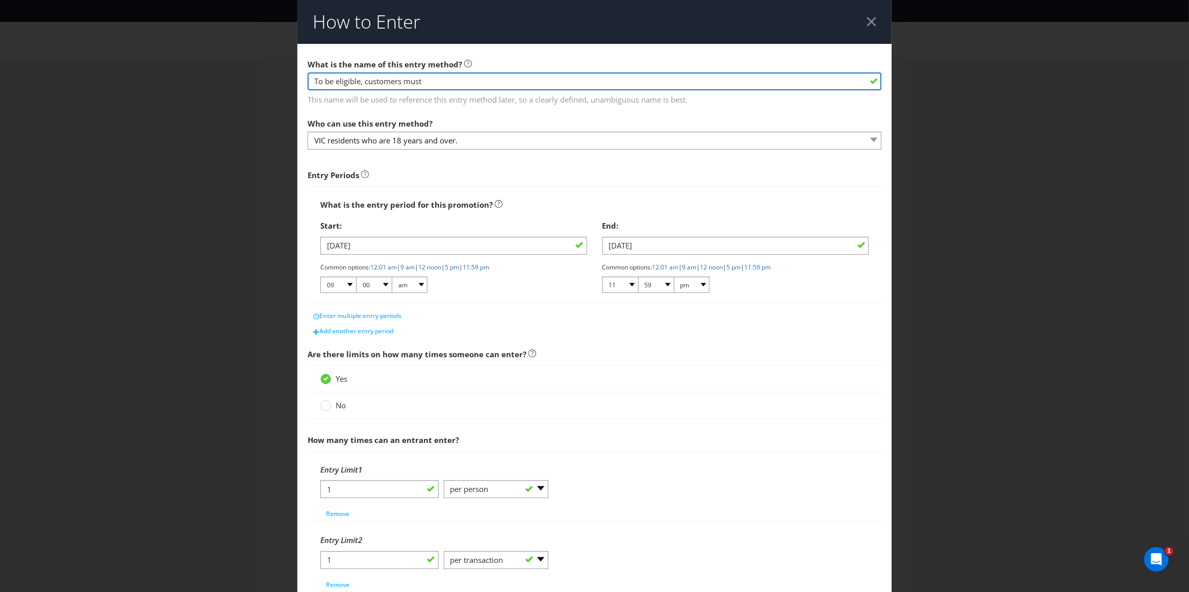
drag, startPoint x: 381, startPoint y: 81, endPoint x: 374, endPoint y: 82, distance: 7.2
click at [381, 81] on input "To be eligible, customers must" at bounding box center [595, 81] width 574 height 18
drag, startPoint x: 364, startPoint y: 82, endPoint x: 450, endPoint y: 84, distance: 86.2
click at [450, 84] on input "To be eligible, customers must" at bounding box center [595, 81] width 574 height 18
click at [455, 82] on input "To be eligible, customers must" at bounding box center [595, 81] width 574 height 18
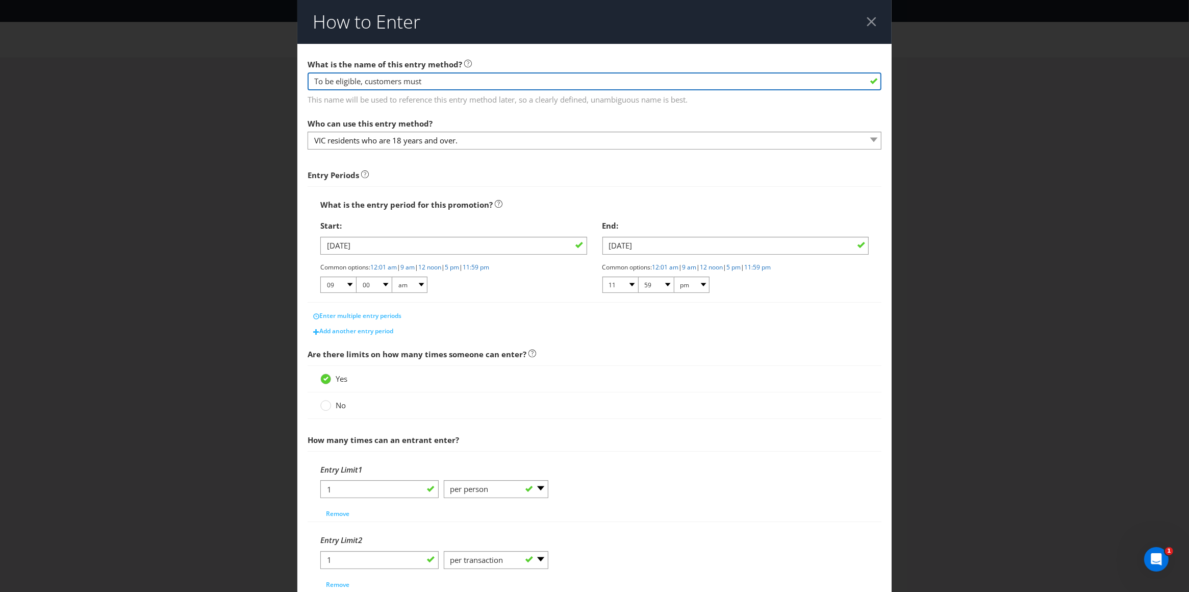
drag, startPoint x: 442, startPoint y: 81, endPoint x: 307, endPoint y: 80, distance: 134.7
click at [308, 82] on input "To be eligible, customers must" at bounding box center [595, 81] width 574 height 18
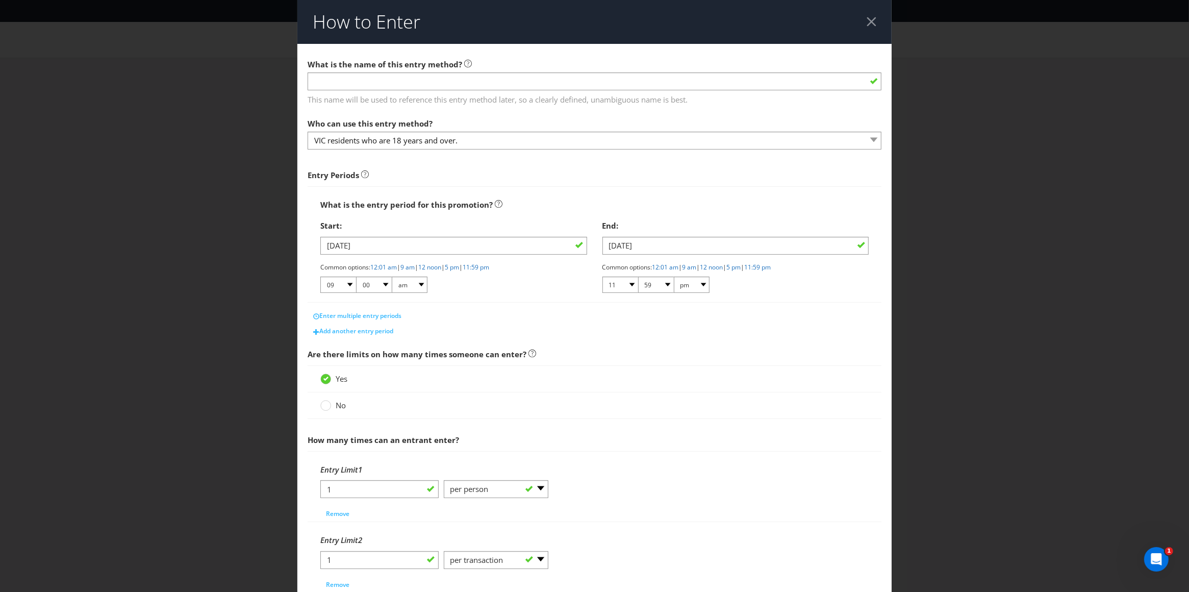
click at [634, 107] on main "What is the name of this entry method? This name will be used to reference this…" at bounding box center [594, 394] width 595 height 700
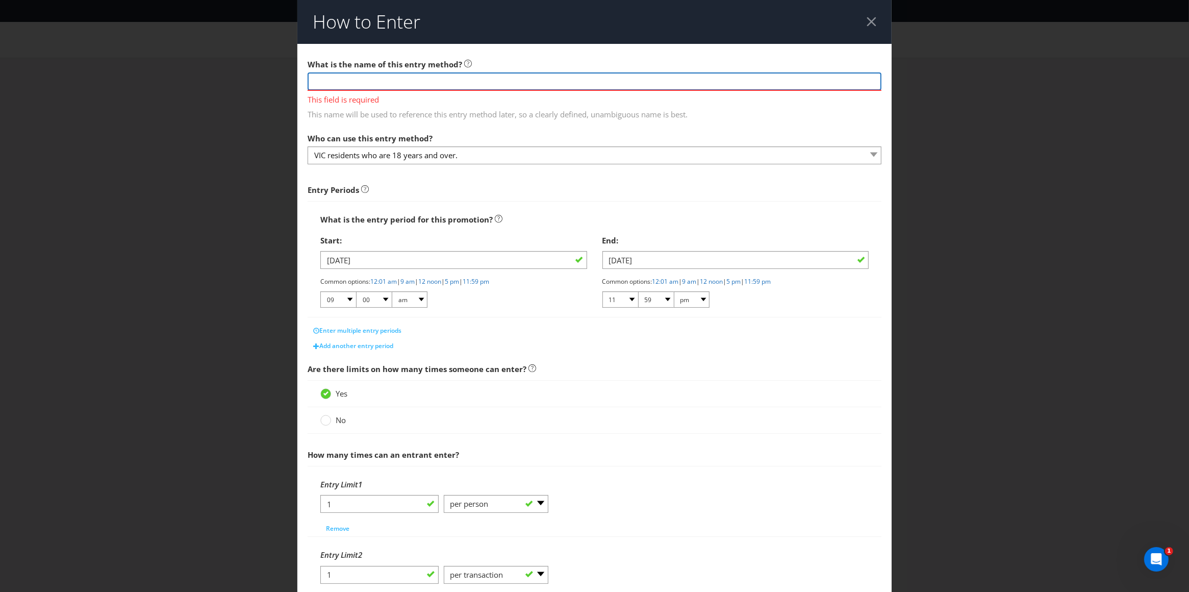
click at [378, 80] on input "text" at bounding box center [595, 81] width 574 height 18
type input "How to Enter"
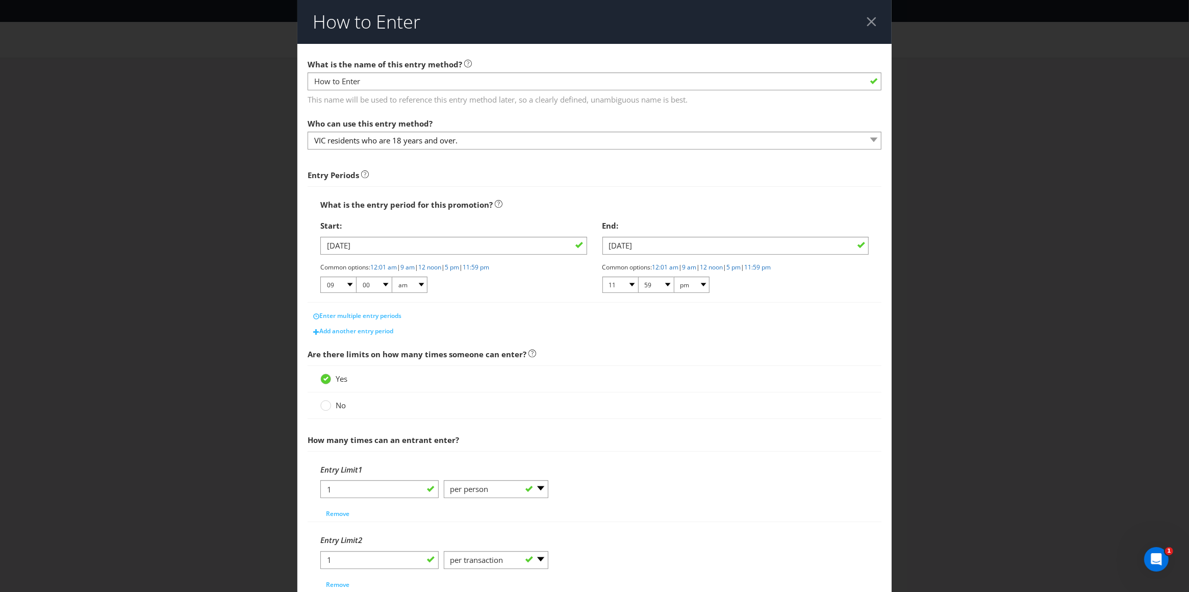
click at [556, 132] on div "Who can use this entry method? VIC residents who are 18 years and over." at bounding box center [595, 131] width 574 height 37
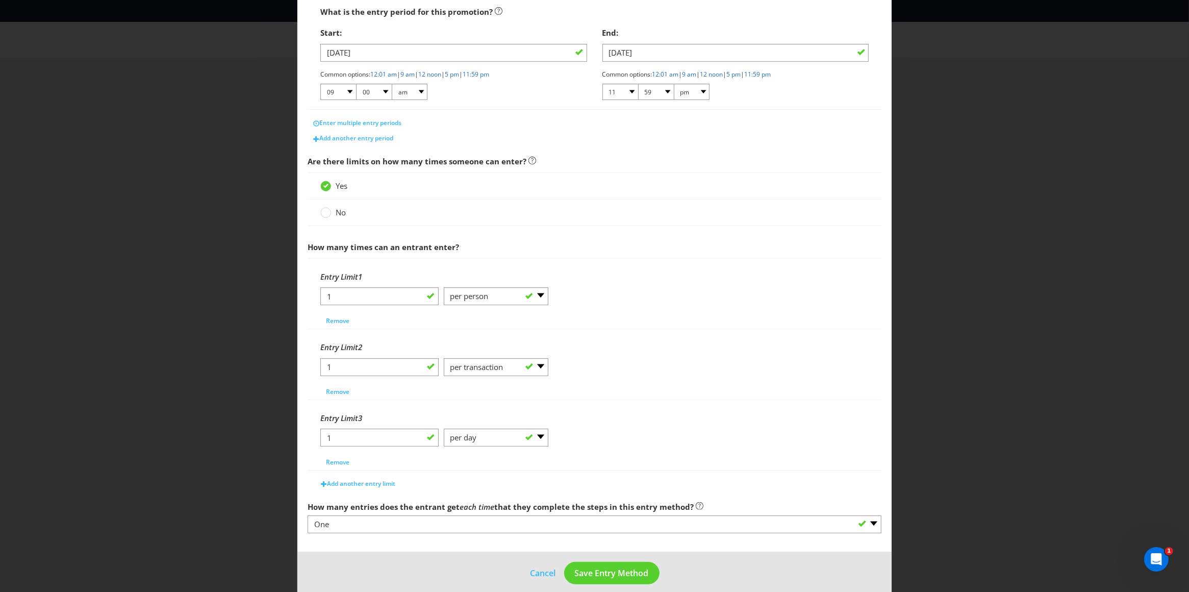
scroll to position [207, 0]
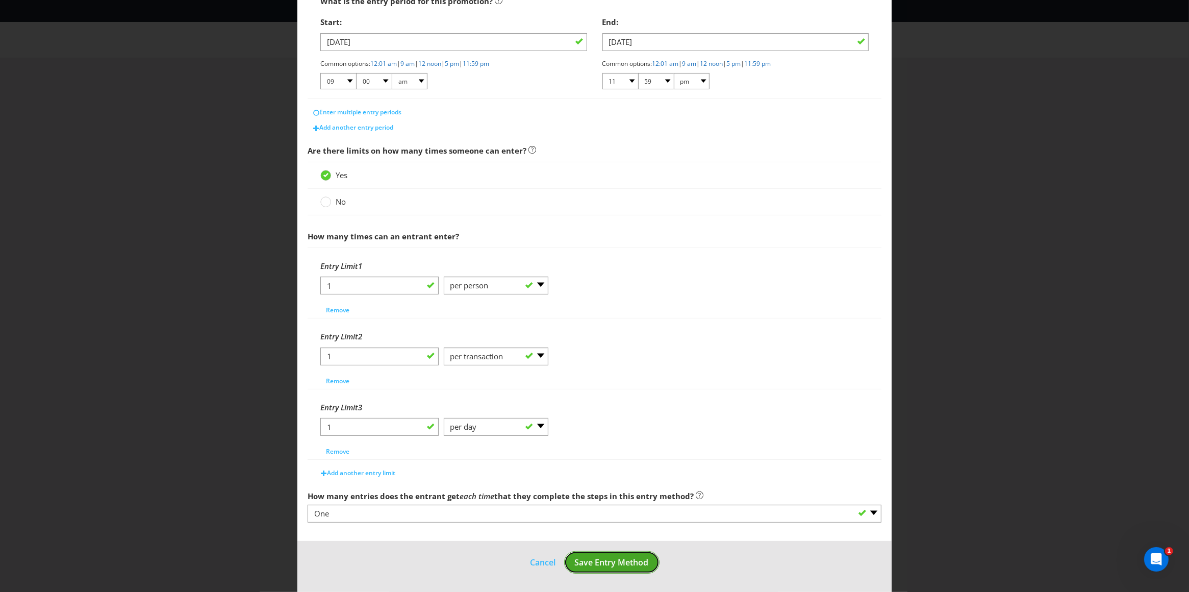
click at [607, 563] on span "Save Entry Method" at bounding box center [612, 562] width 74 height 11
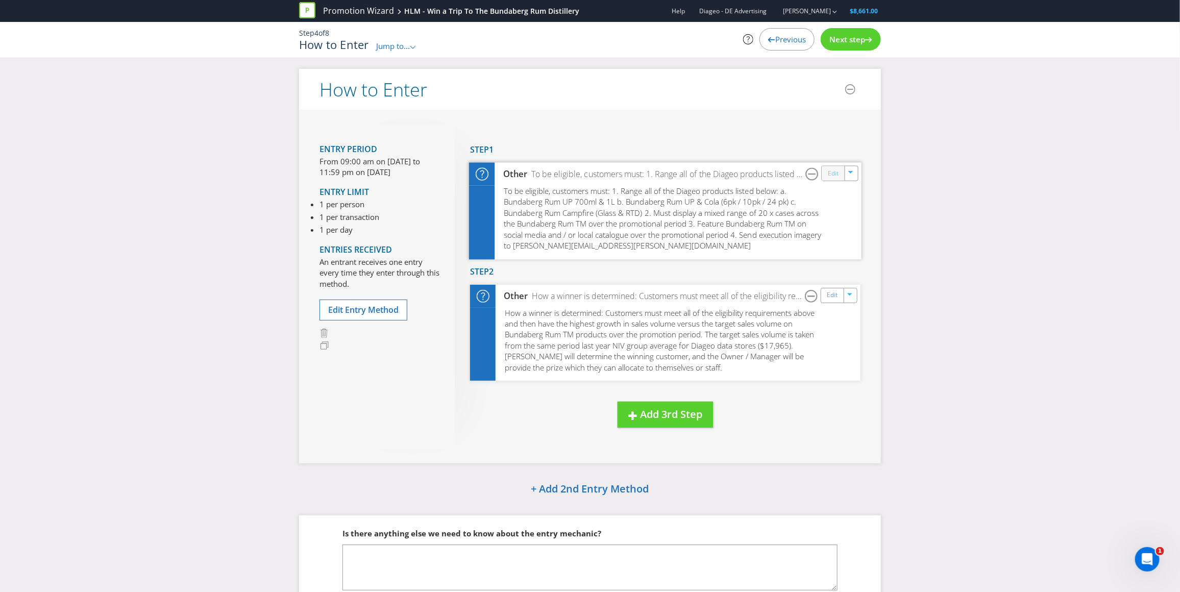
click at [828, 173] on link "Edit" at bounding box center [833, 173] width 11 height 12
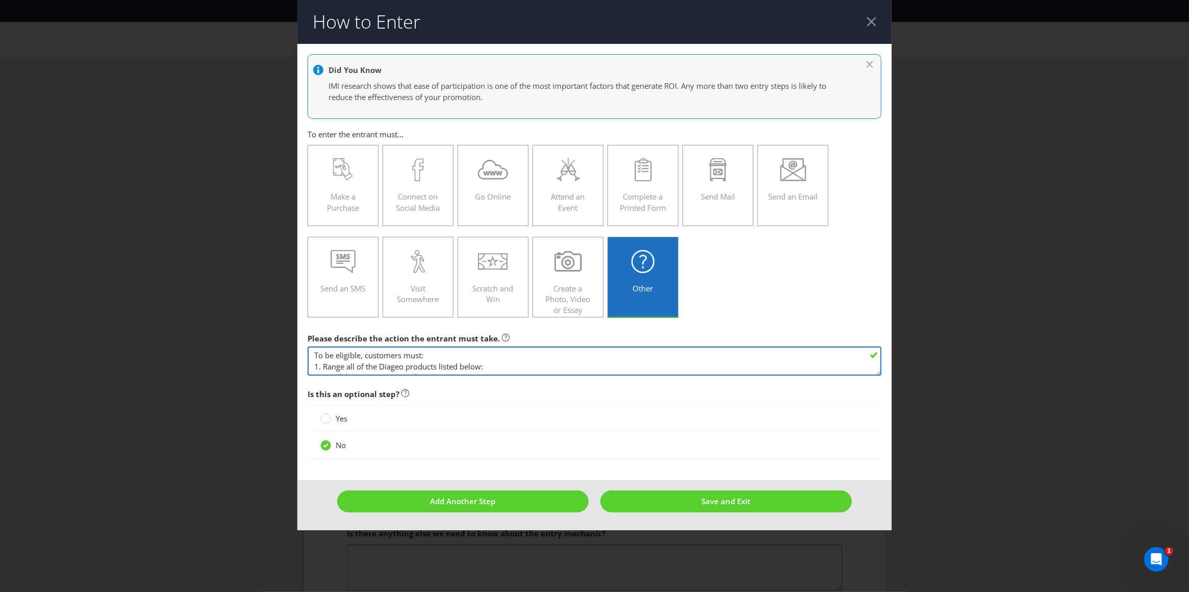
click at [445, 361] on textarea "To be eligible, customers must: 1. Range all of the Diageo products listed belo…" at bounding box center [595, 360] width 574 height 29
drag, startPoint x: 530, startPoint y: 367, endPoint x: 116, endPoint y: 238, distance: 433.4
click at [115, 237] on div "How to Enter Did You Know IMI research shows that ease of participation is one …" at bounding box center [594, 296] width 1189 height 592
drag, startPoint x: 365, startPoint y: 360, endPoint x: 276, endPoint y: 352, distance: 89.6
click at [276, 352] on div "How to Enter Did You Know IMI research shows that ease of participation is one …" at bounding box center [594, 296] width 1189 height 592
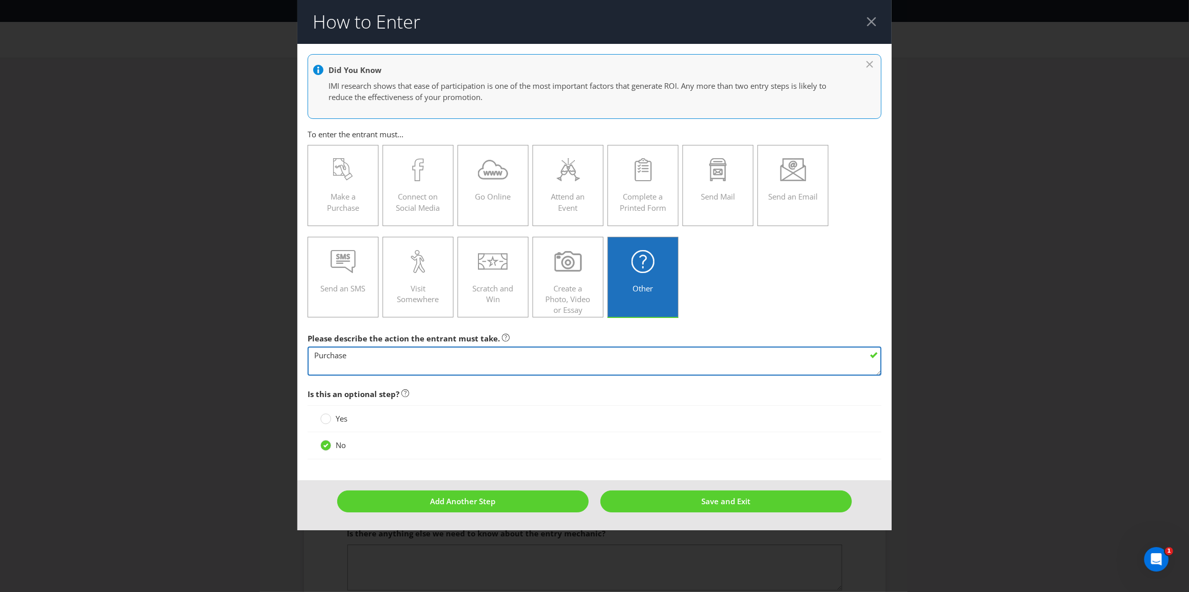
paste textarea "any Bundaberg Rum product at the bar or spend $30 on any Bundaberg Rum product …"
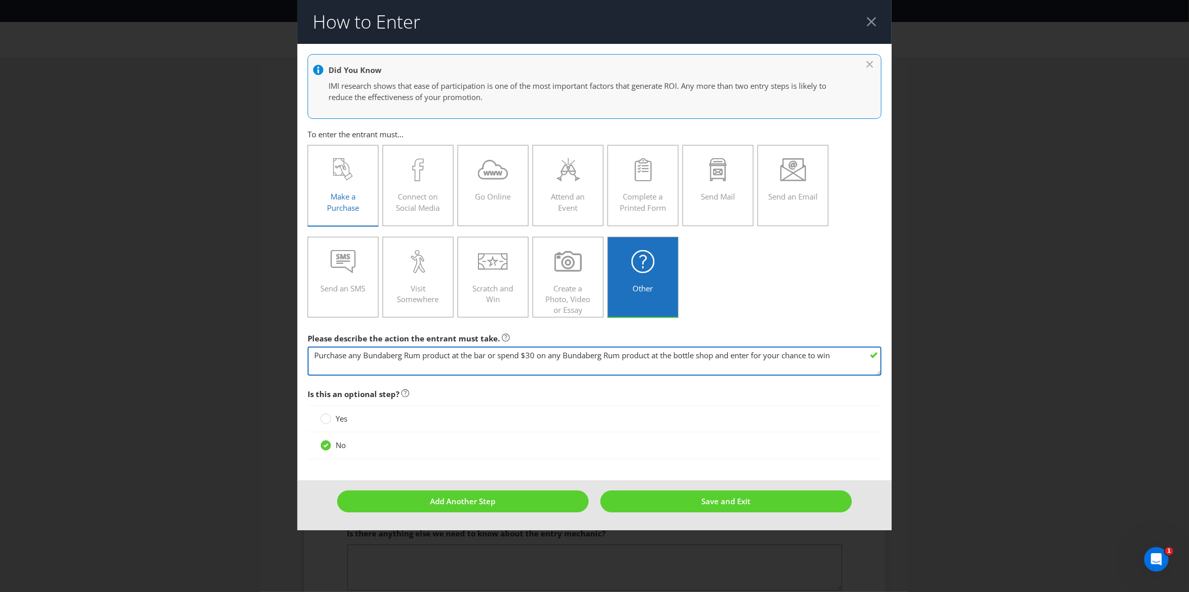
type textarea "Purchase any Bundaberg Rum product at the bar or spend $30 on any Bundaberg Rum…"
click at [350, 193] on span "Make a Purchase" at bounding box center [343, 201] width 32 height 21
click at [0, 0] on input "Make a Purchase" at bounding box center [0, 0] width 0 height 0
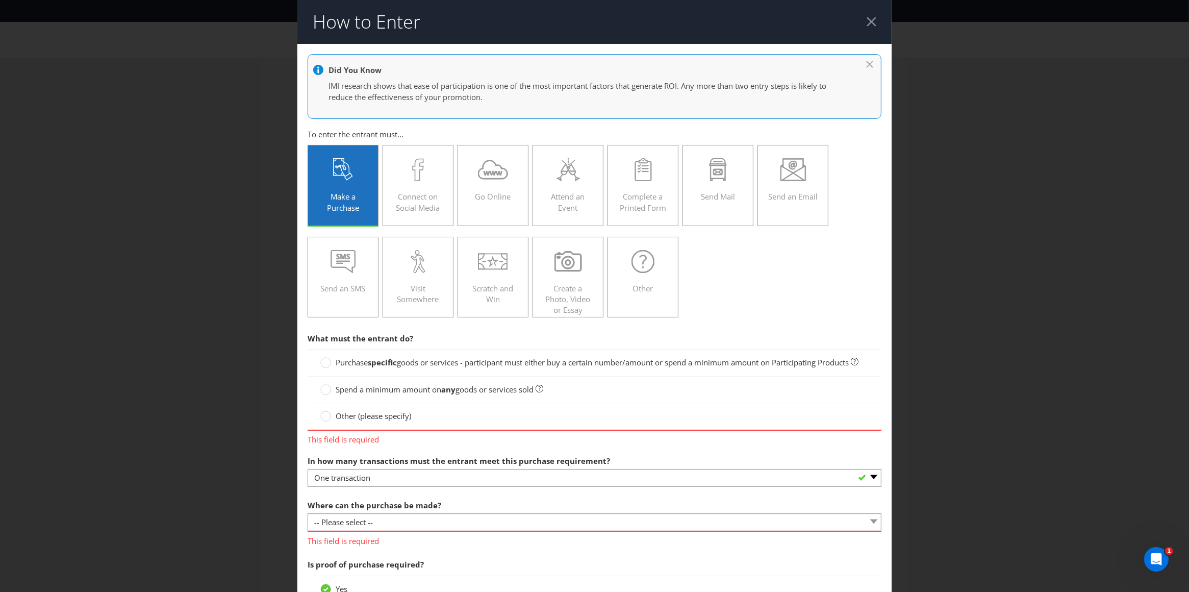
click at [430, 364] on span "goods or services - participant must either buy a certain number/amount or spen…" at bounding box center [623, 362] width 452 height 10
click at [0, 0] on input "Purchase specific goods or services - participant must either buy a certain num…" at bounding box center [0, 0] width 0 height 0
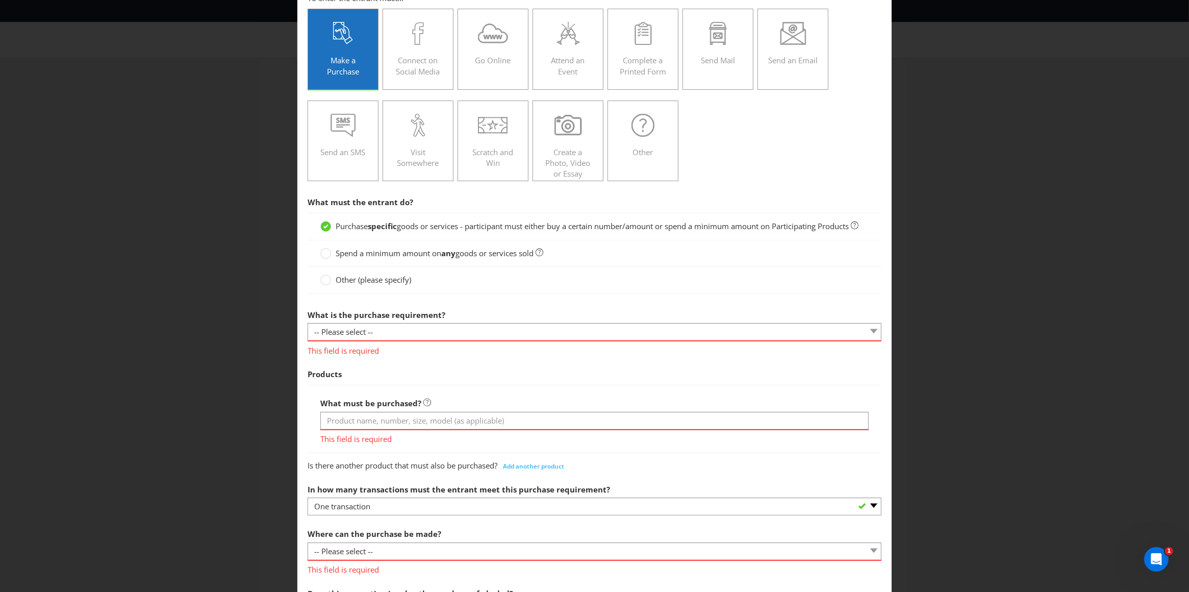
scroll to position [138, 0]
click at [365, 339] on select "-- Please select -- Buy a certain number of these products or services Spend a …" at bounding box center [595, 330] width 574 height 18
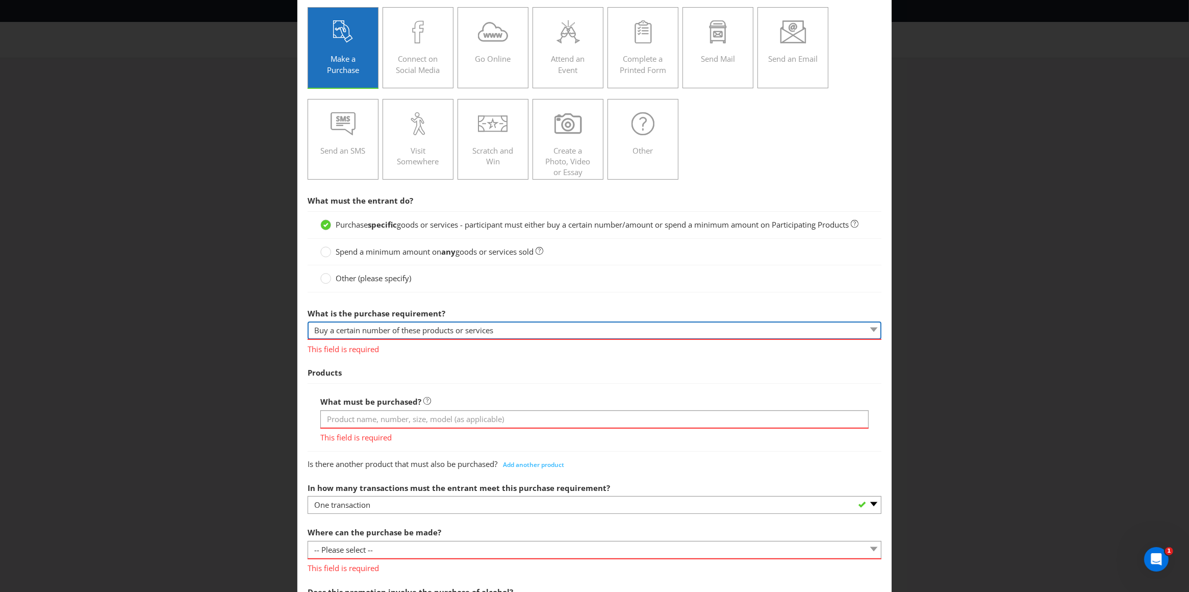
click at [308, 334] on select "-- Please select -- Buy a certain number of these products or services Spend a …" at bounding box center [595, 330] width 574 height 18
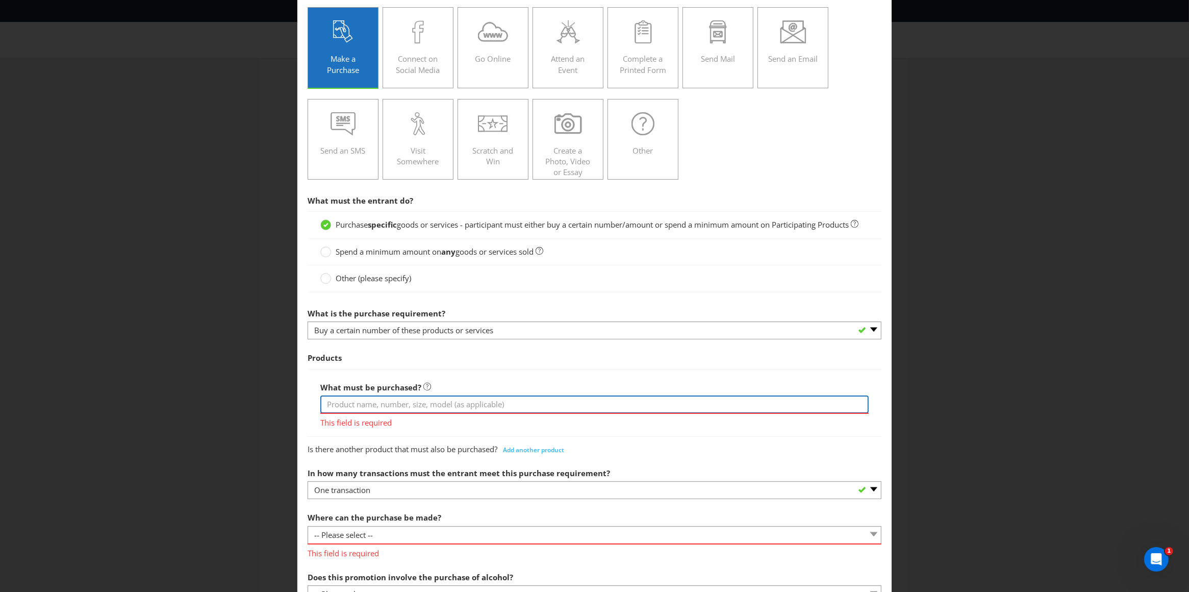
click at [360, 413] on input "text" at bounding box center [594, 404] width 549 height 18
click at [370, 339] on select "-- Please select -- Buy a certain number of these products or services Spend a …" at bounding box center [595, 330] width 574 height 18
select select "MINIMUM_SPEND_AMOUNT"
click at [308, 334] on select "-- Please select -- Buy a certain number of these products or services Spend a …" at bounding box center [595, 330] width 574 height 18
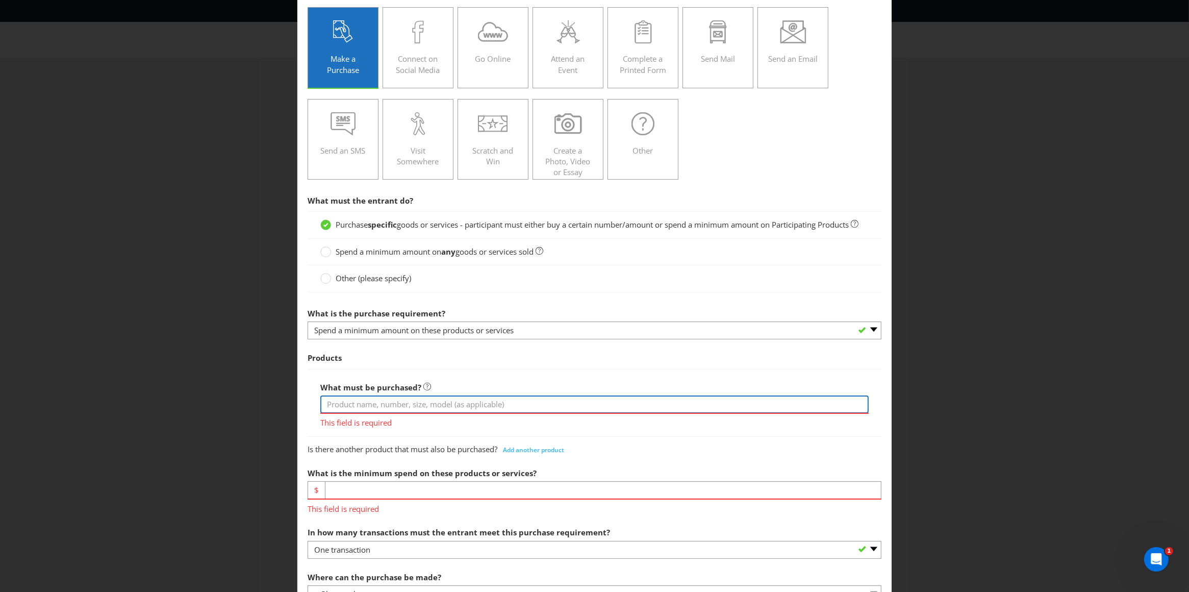
click at [362, 413] on input "text" at bounding box center [594, 404] width 549 height 18
paste input "Purchase any Bundaberg Rum product at the bar or spend $30 on any Bundaberg Rum…"
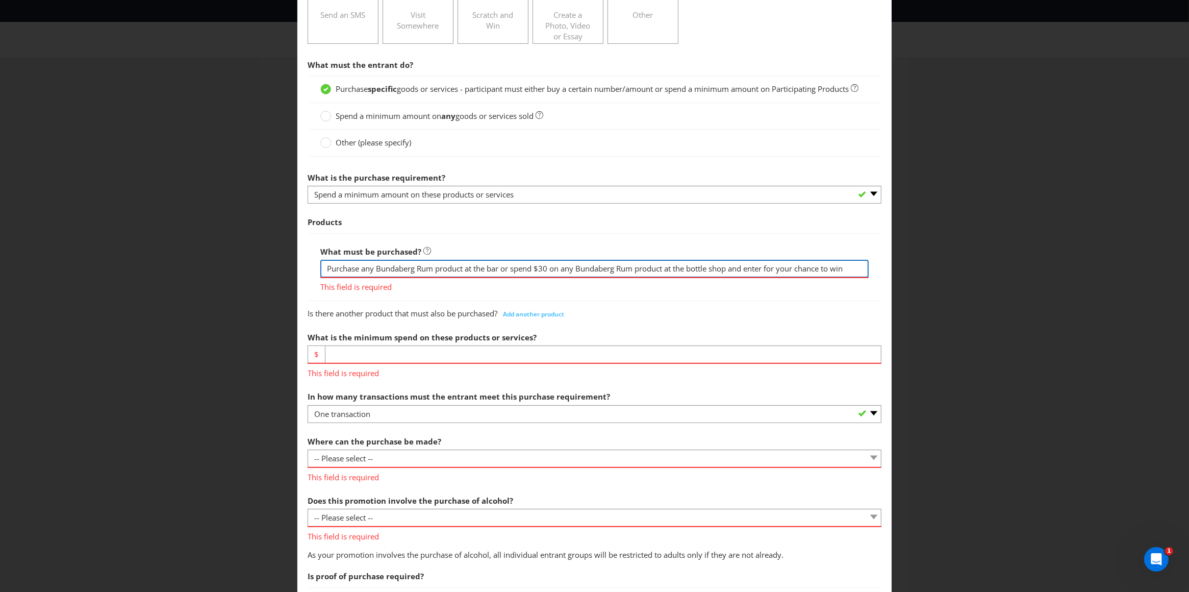
scroll to position [286, 0]
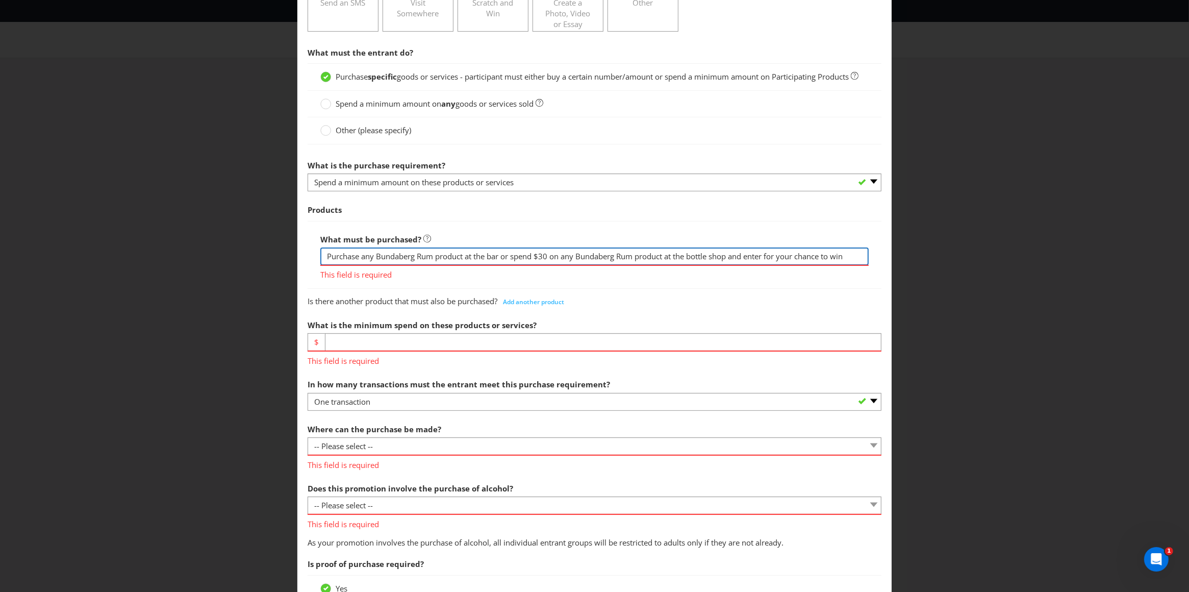
type input "Purchase any Bundaberg Rum product at the bar or spend $30 on any Bundaberg Rum…"
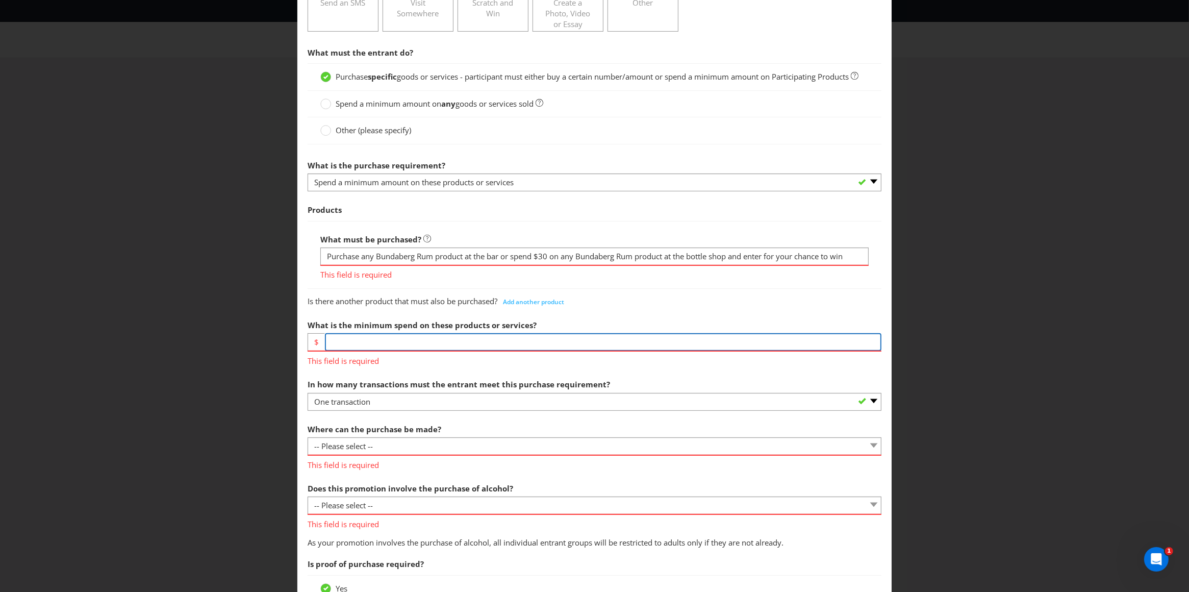
click at [407, 357] on div "What is the minimum spend on these products or services? $ This field is requir…" at bounding box center [595, 341] width 574 height 52
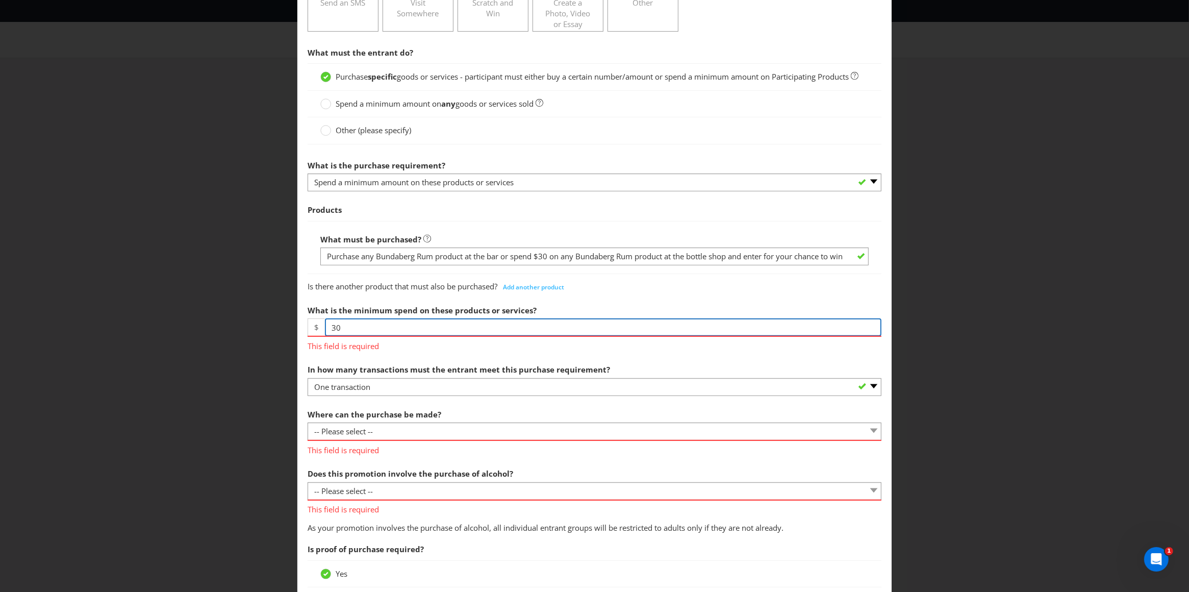
type input "30"
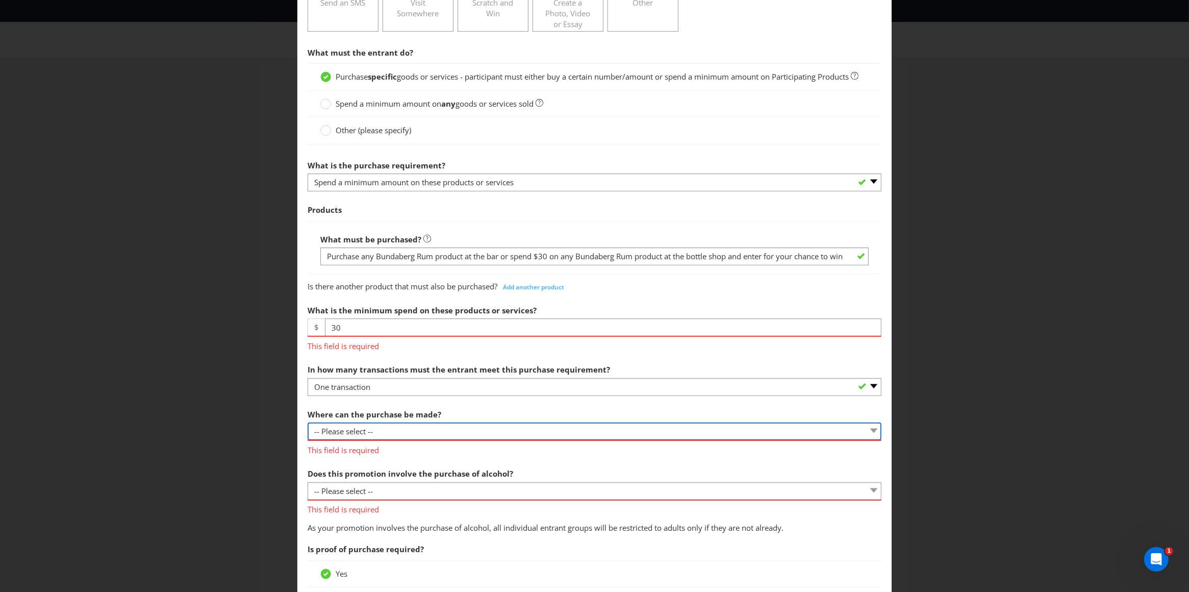
click at [398, 441] on div "Where can the purchase be made? -- Please select -- Any stores displaying promo…" at bounding box center [595, 430] width 574 height 52
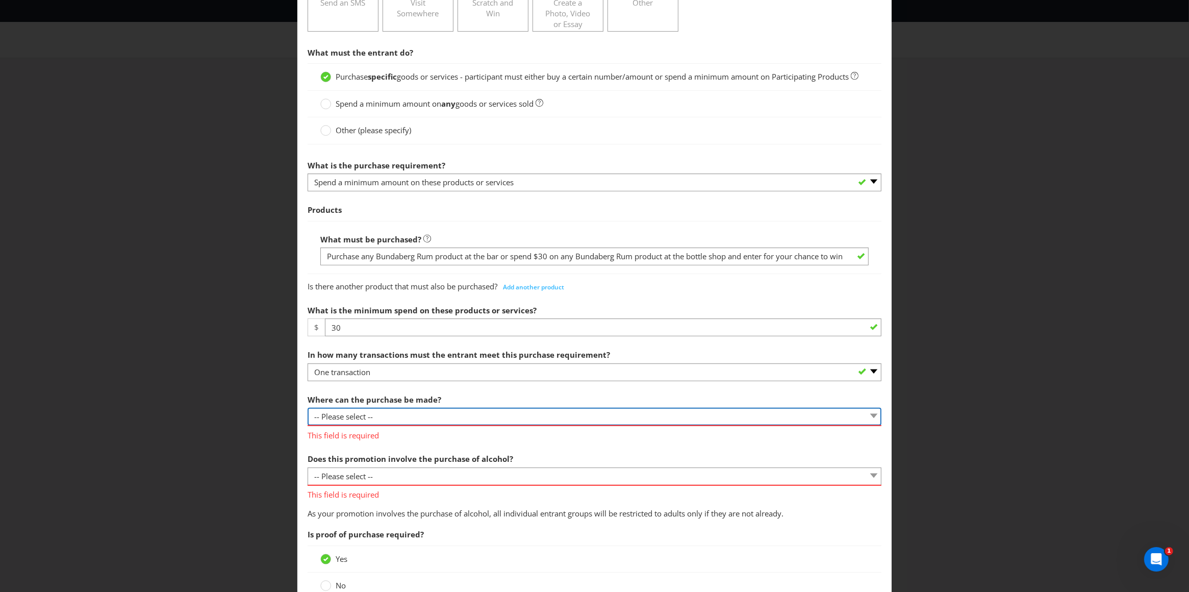
select select "ANY_DISPLAYING_NOT_ONLINE"
click at [308, 420] on select "-- Please select -- Any stores displaying promotional material (including onlin…" at bounding box center [595, 417] width 574 height 18
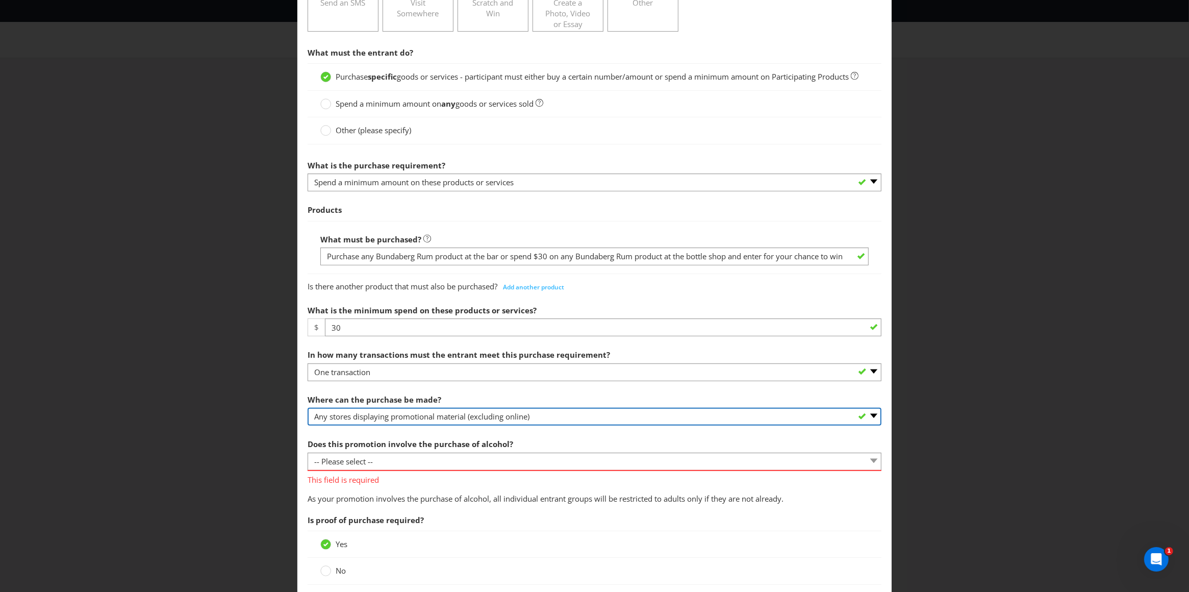
click at [458, 425] on select "-- Please select -- Any stores displaying promotional material (including onlin…" at bounding box center [595, 417] width 574 height 18
click at [308, 420] on select "-- Please select -- Any stores displaying promotional material (including onlin…" at bounding box center [595, 417] width 574 height 18
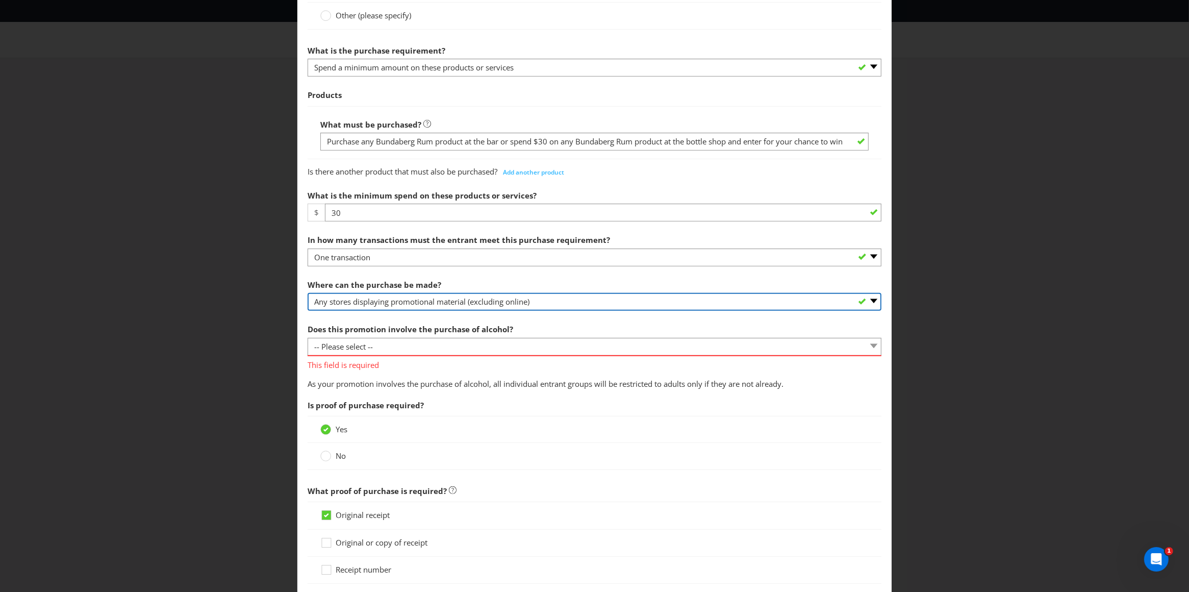
scroll to position [402, 0]
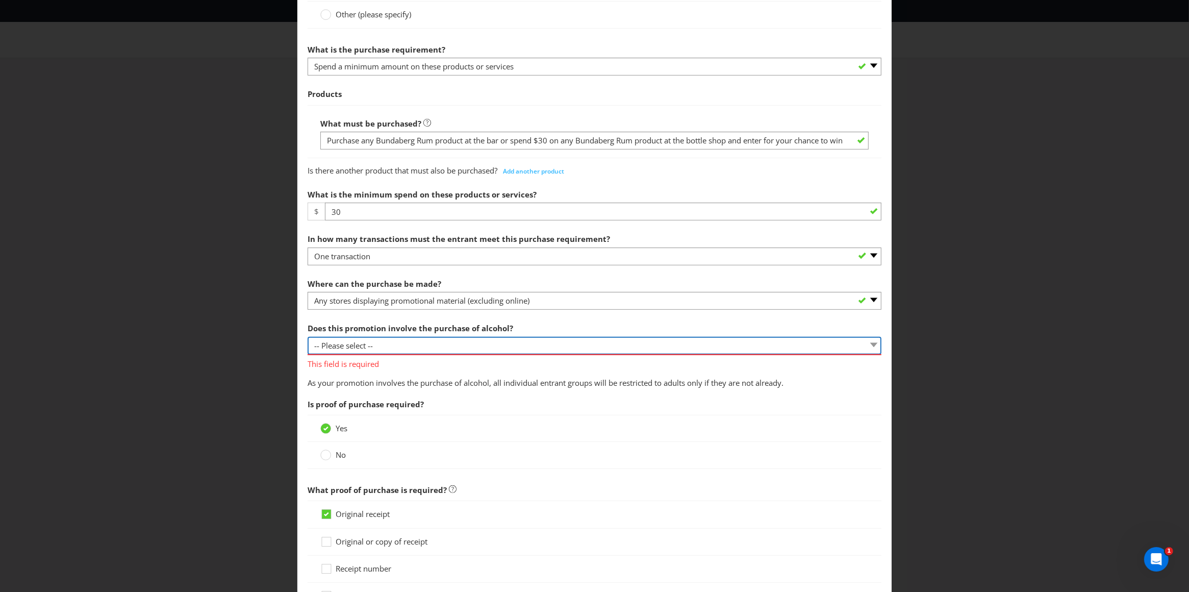
click at [369, 355] on select "-- Please select -- Yes, for on-premises consumption Yes, for off-premises cons…" at bounding box center [595, 346] width 574 height 18
select select "YES_ON_PREMISES"
click at [308, 349] on select "-- Please select -- Yes, for on-premises consumption Yes, for off-premises cons…" at bounding box center [595, 346] width 574 height 18
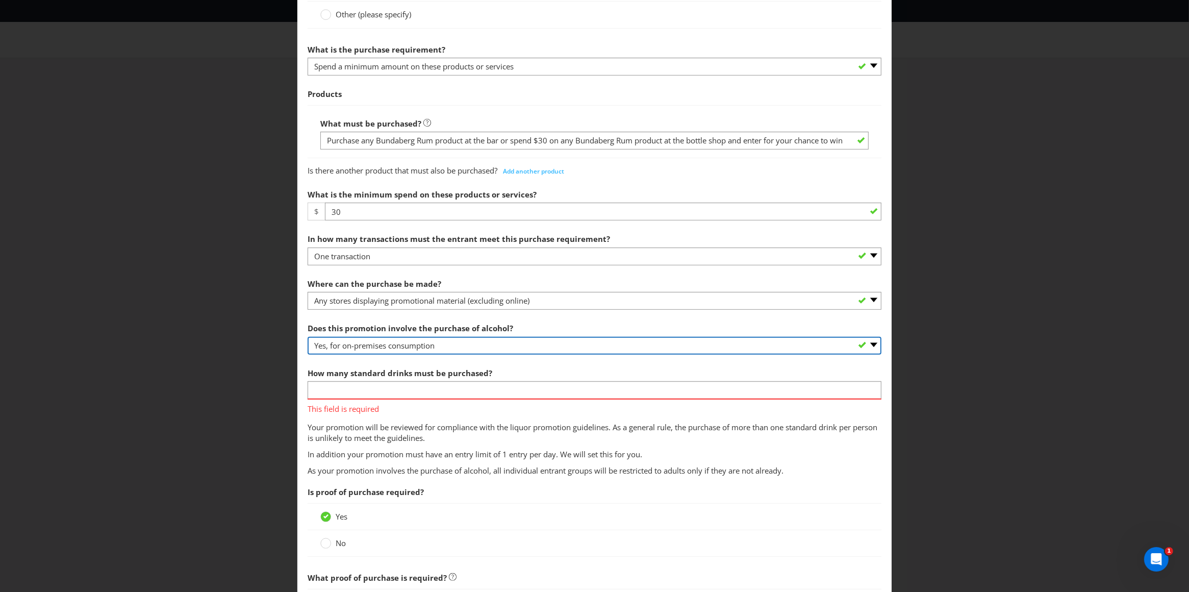
scroll to position [491, 0]
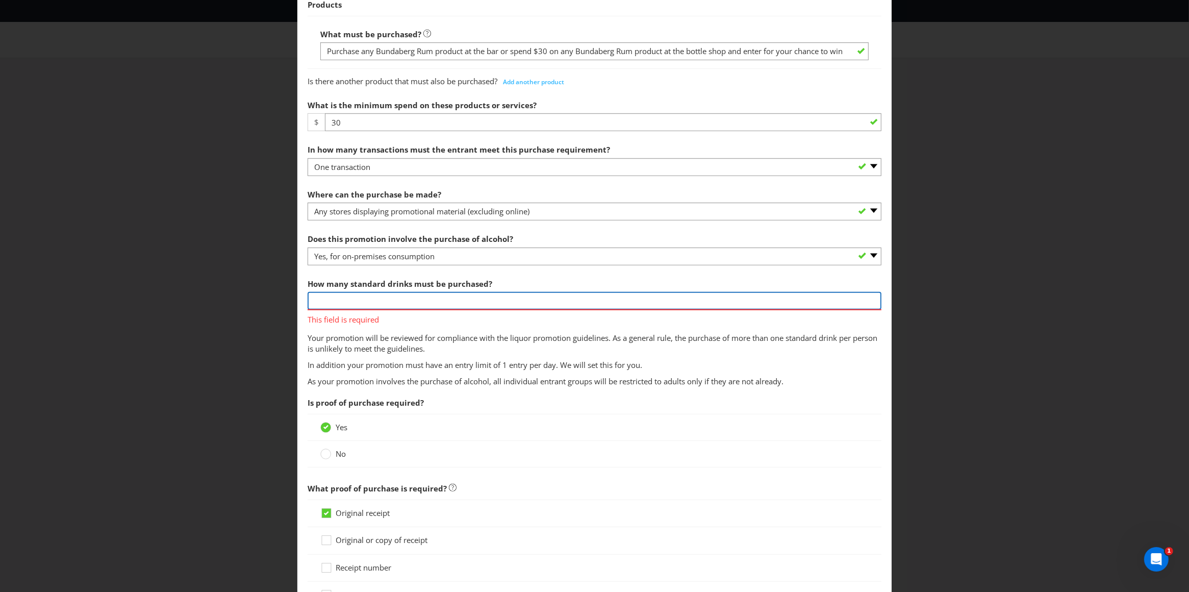
click at [399, 310] on input "number" at bounding box center [595, 301] width 574 height 18
type input "1"
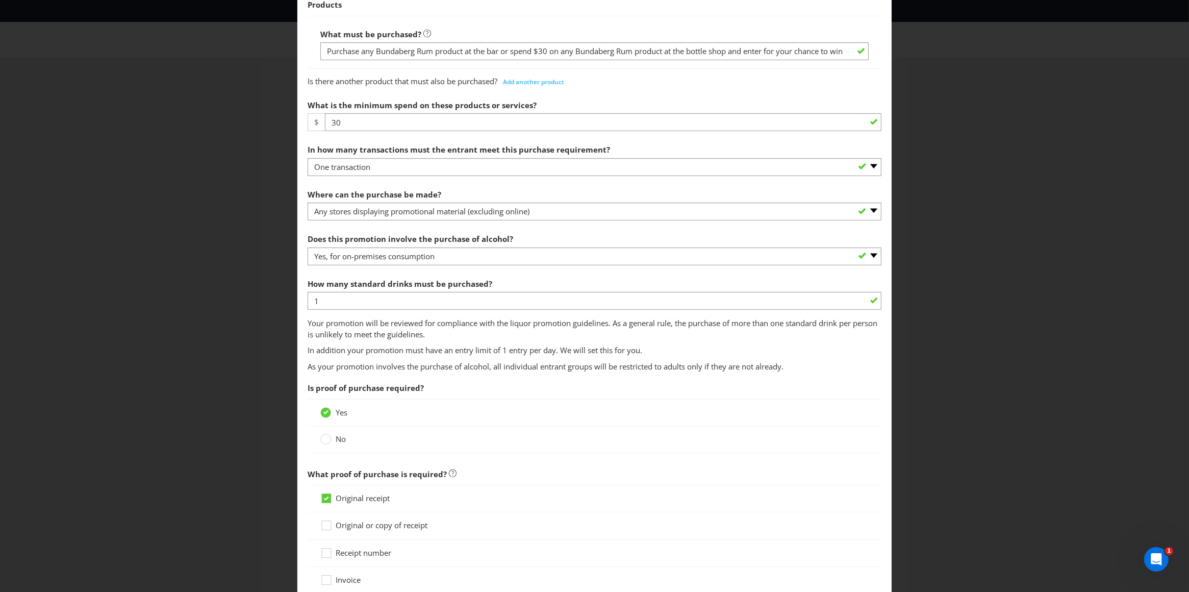
click at [471, 343] on span "How many standard drinks must be purchased? 1 Your promotion will be reviewed f…" at bounding box center [595, 314] width 574 height 83
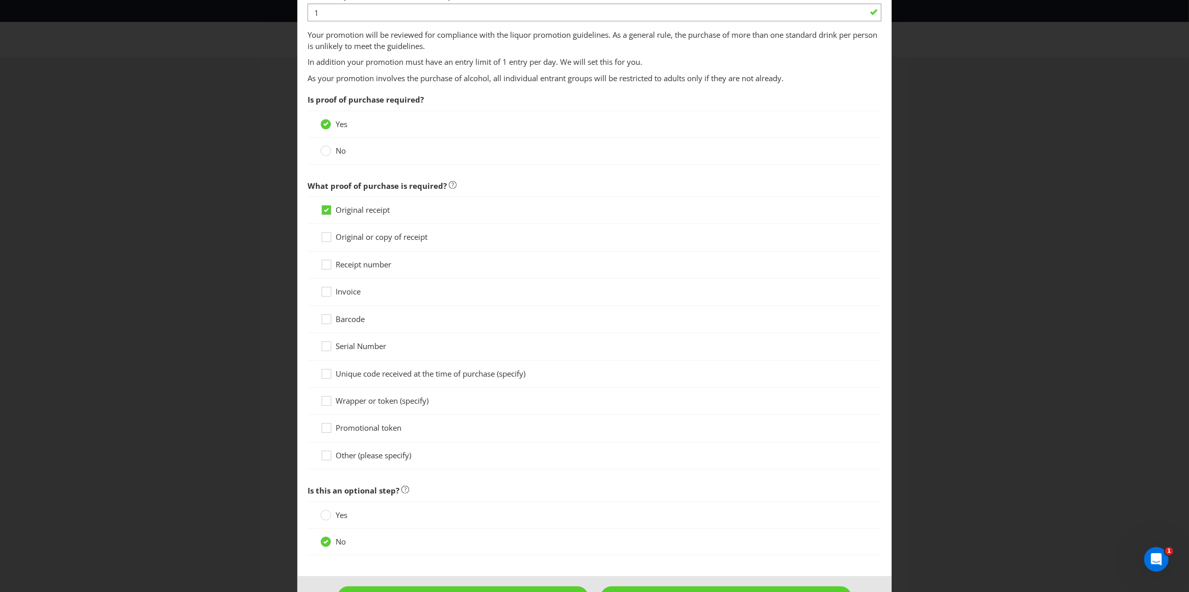
scroll to position [829, 0]
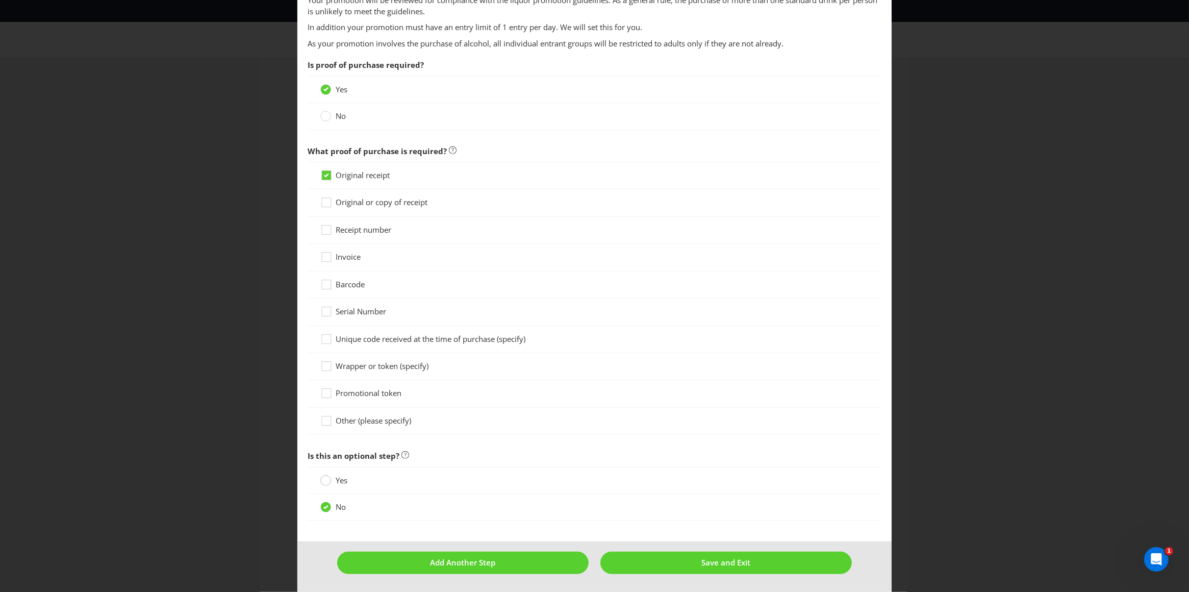
click at [325, 480] on circle at bounding box center [326, 480] width 10 height 10
click at [0, 0] on input "Yes" at bounding box center [0, 0] width 0 height 0
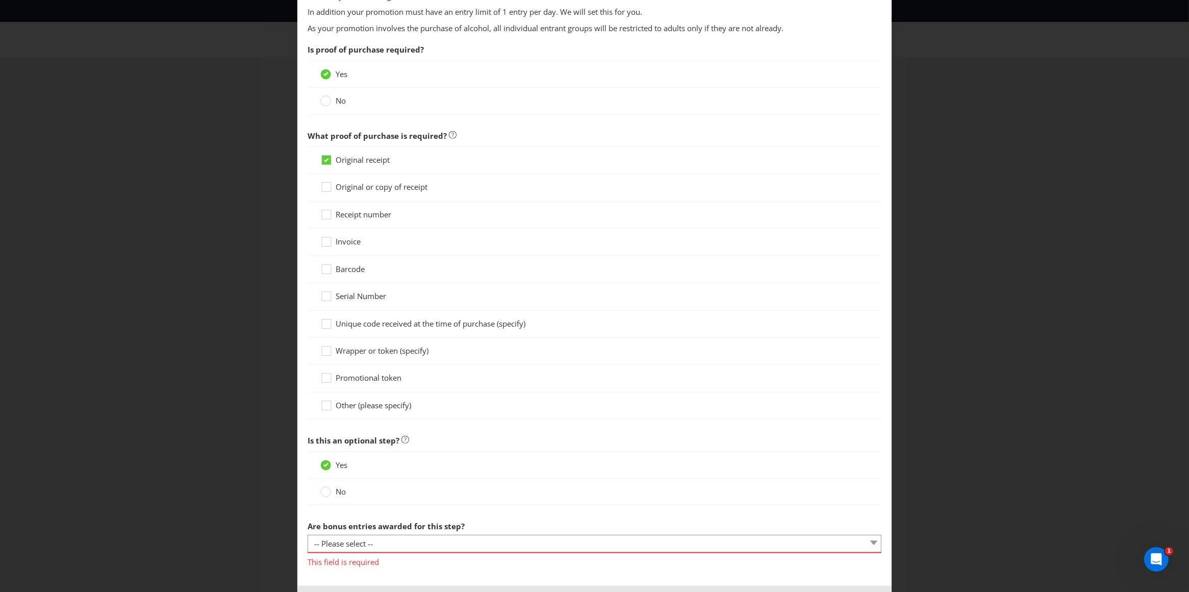
scroll to position [888, 0]
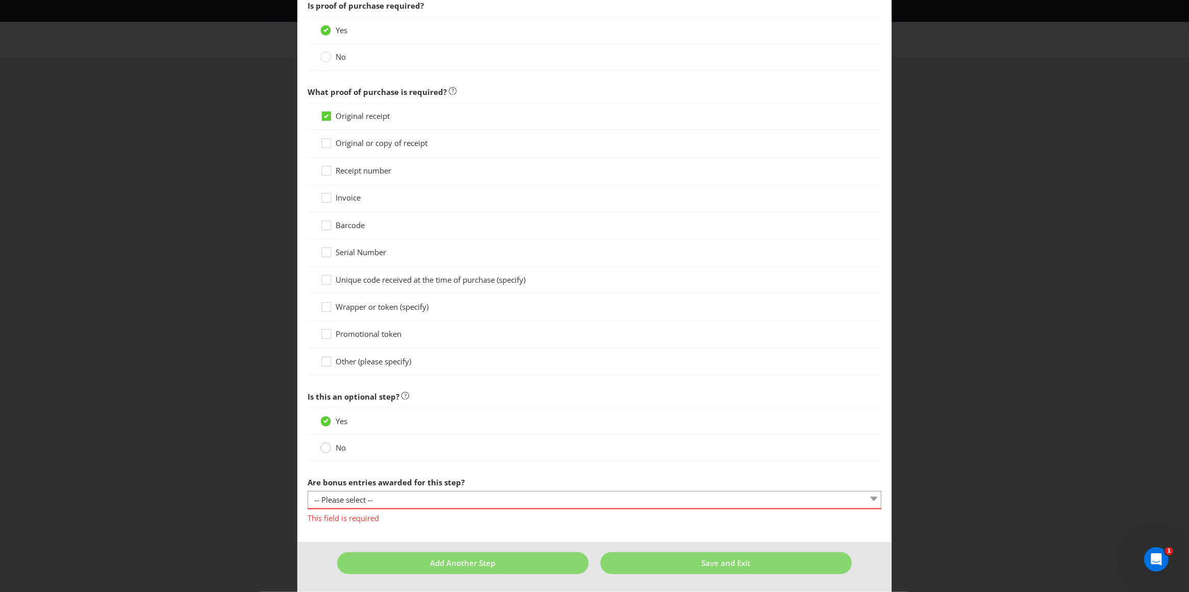
click at [327, 446] on circle at bounding box center [326, 448] width 10 height 10
click at [0, 0] on input "No" at bounding box center [0, 0] width 0 height 0
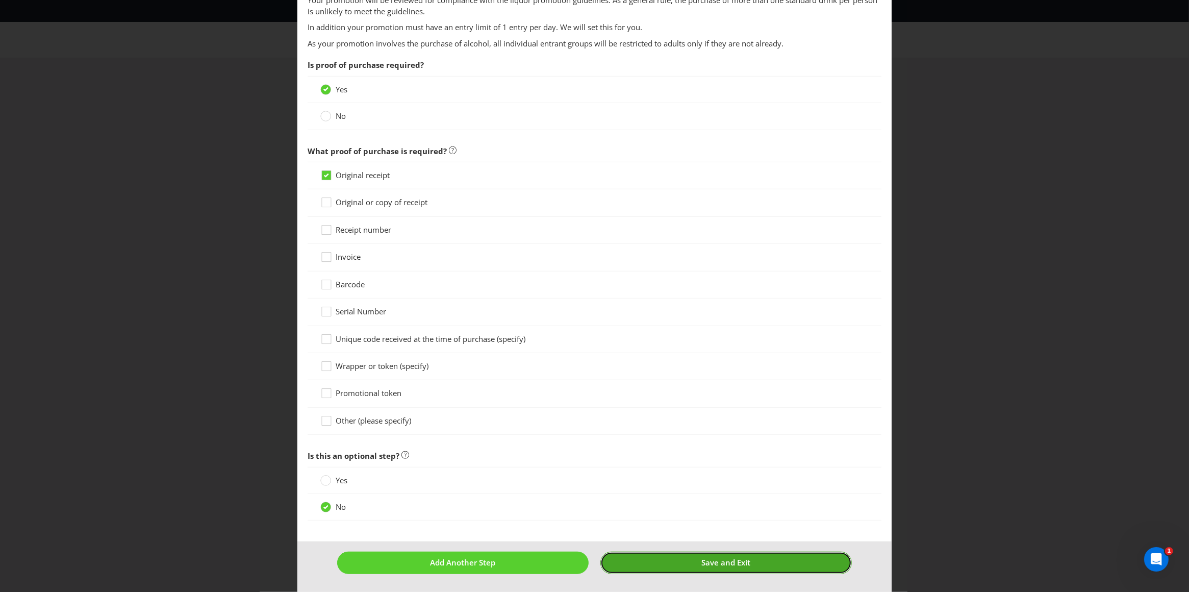
click at [682, 561] on button "Save and Exit" at bounding box center [726, 562] width 252 height 22
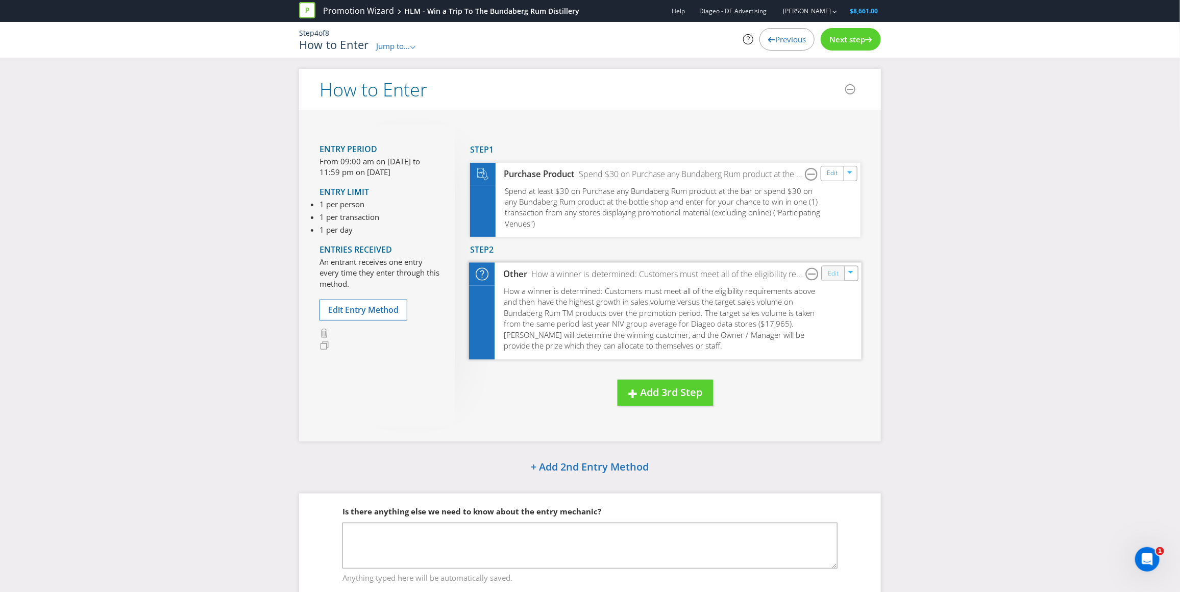
click at [834, 271] on link "Edit" at bounding box center [833, 273] width 11 height 12
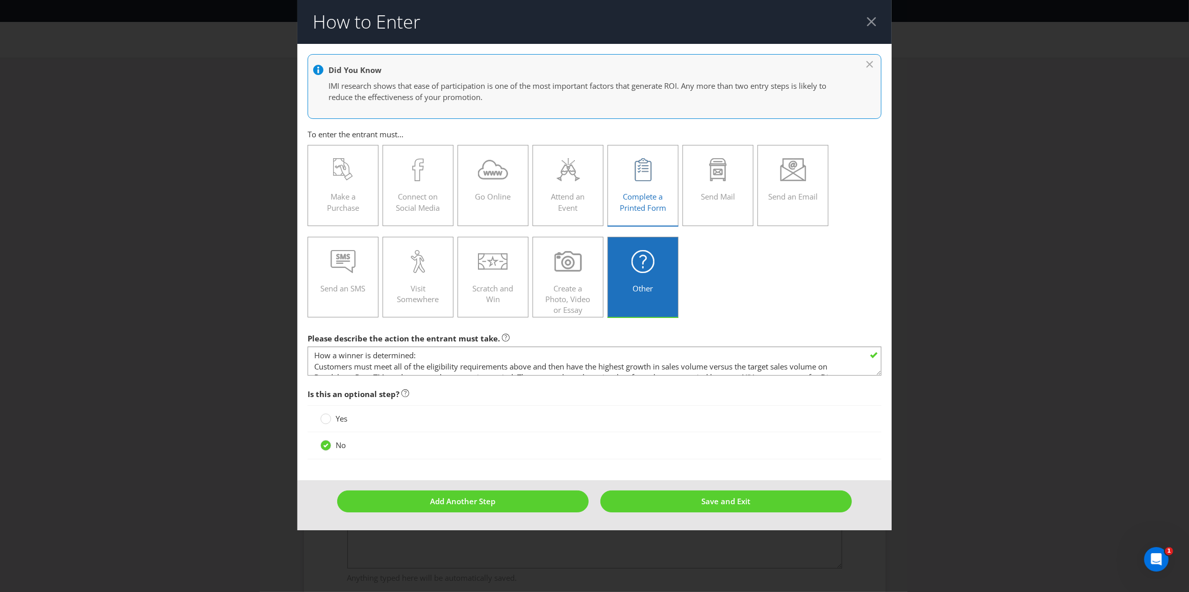
click at [650, 191] on div "Complete a Printed Form" at bounding box center [643, 181] width 50 height 46
click at [0, 0] on input "Complete a Printed Form" at bounding box center [0, 0] width 0 height 0
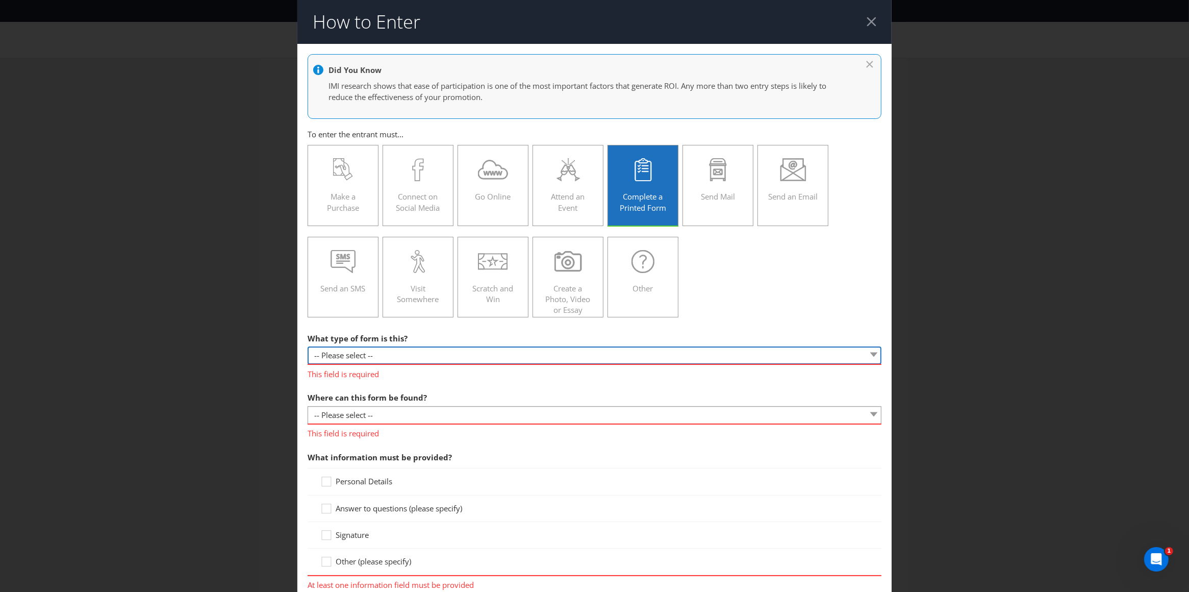
click at [368, 352] on select "-- Please select -- Entry form for a competition Claim form for a gift with pur…" at bounding box center [595, 355] width 574 height 18
select select "FORM_FOR_COMPETITION"
click at [308, 347] on select "-- Please select -- Entry form for a competition Claim form for a gift with pur…" at bounding box center [595, 355] width 574 height 18
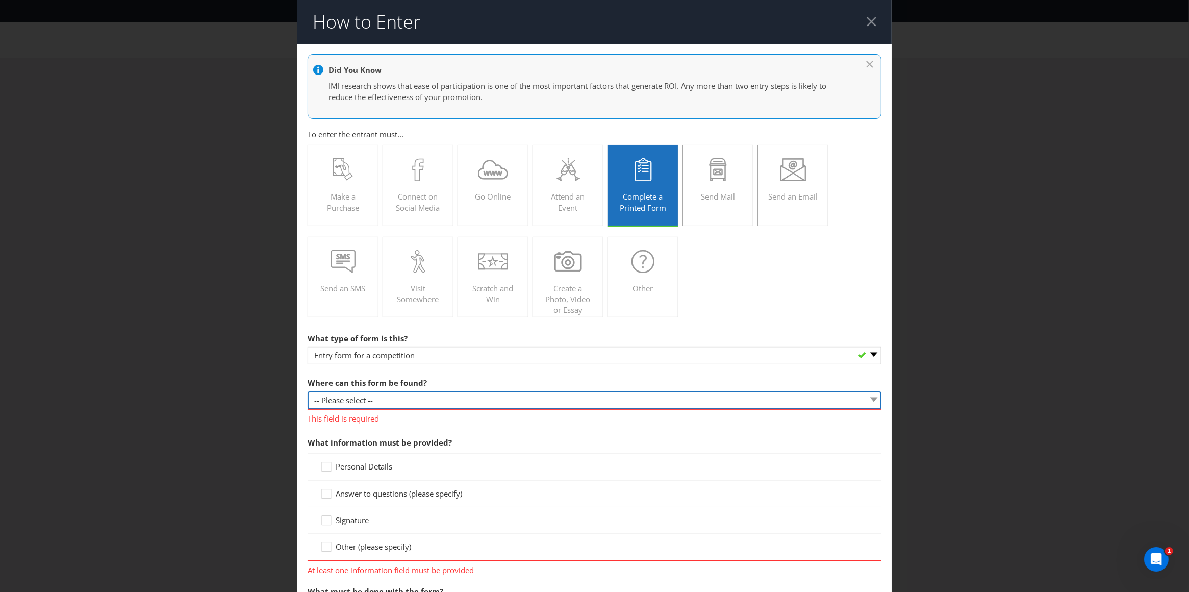
click at [358, 401] on select "-- Please select -- In-store Online (download and print) On back of game card O…" at bounding box center [595, 400] width 574 height 18
select select "IN_STORE"
click at [308, 392] on select "-- Please select -- In-store Online (download and print) On back of game card O…" at bounding box center [595, 400] width 574 height 18
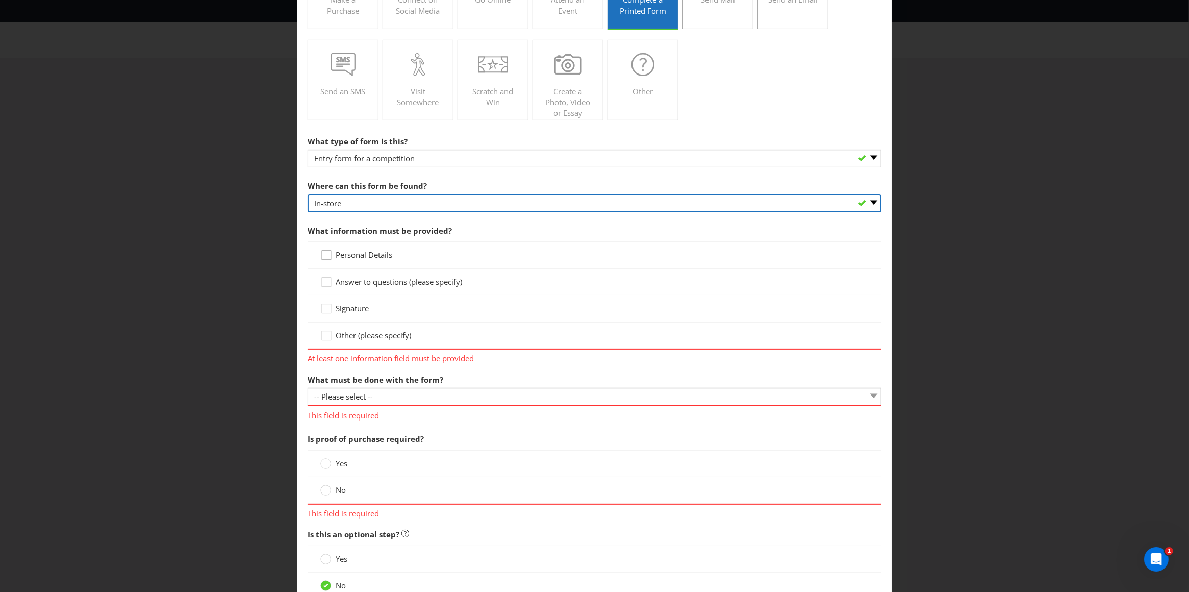
scroll to position [199, 0]
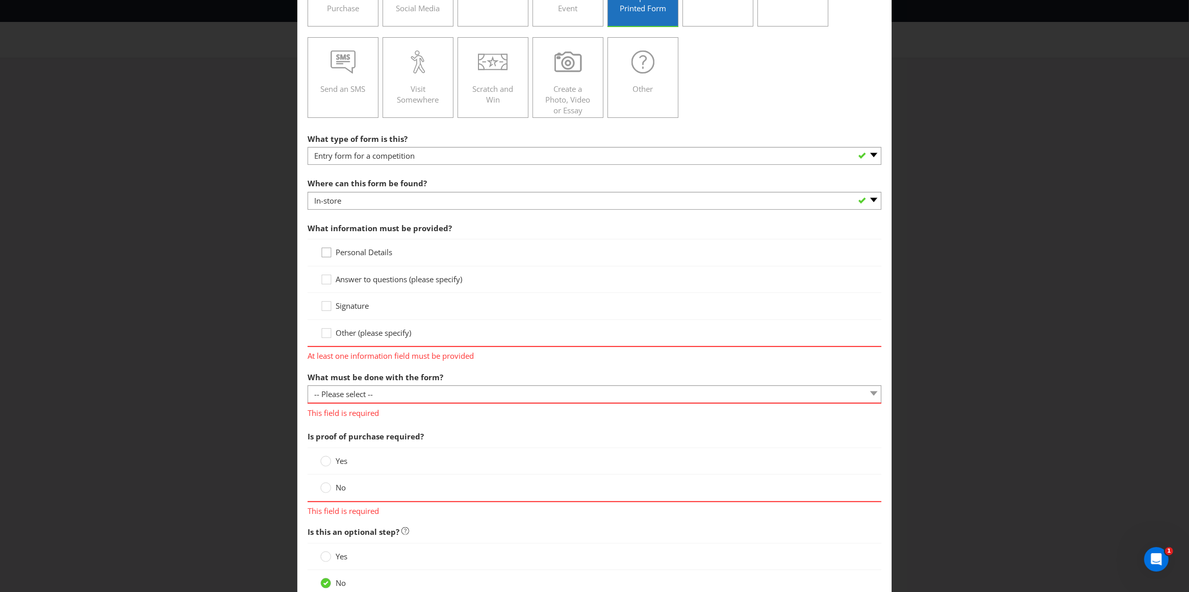
click at [324, 254] on icon at bounding box center [327, 254] width 15 height 15
click at [0, 0] on input "Personal Details" at bounding box center [0, 0] width 0 height 0
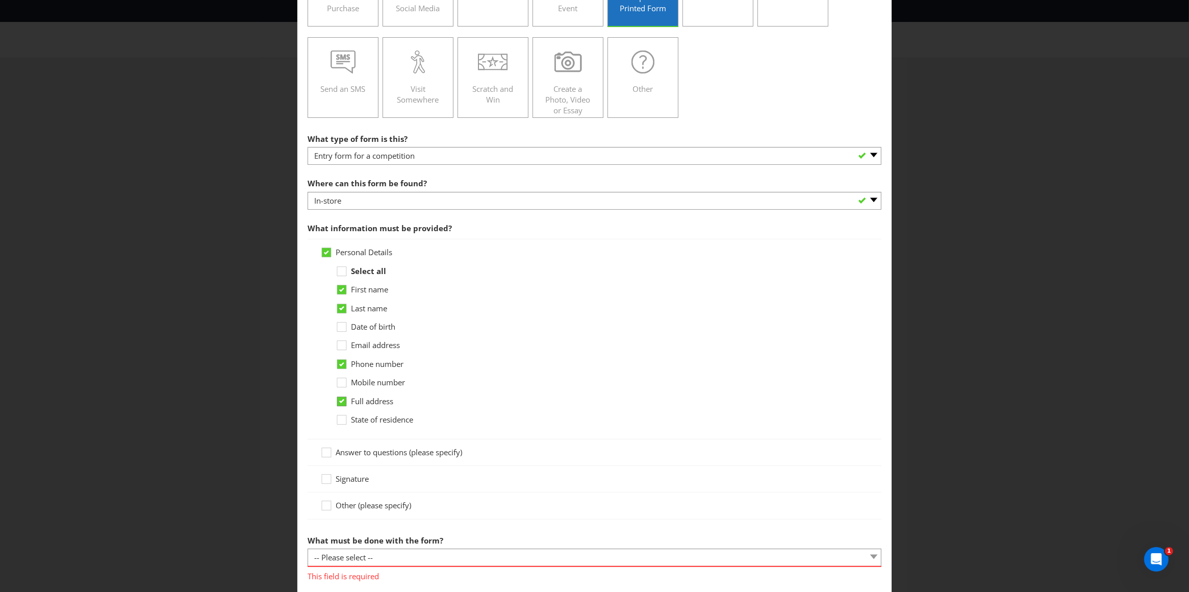
drag, startPoint x: 340, startPoint y: 380, endPoint x: 340, endPoint y: 396, distance: 16.3
click at [340, 381] on div at bounding box center [341, 379] width 5 height 5
click at [0, 0] on input "Mobile number" at bounding box center [0, 0] width 0 height 0
click at [339, 402] on icon at bounding box center [341, 401] width 5 height 4
click at [0, 0] on input "Full address" at bounding box center [0, 0] width 0 height 0
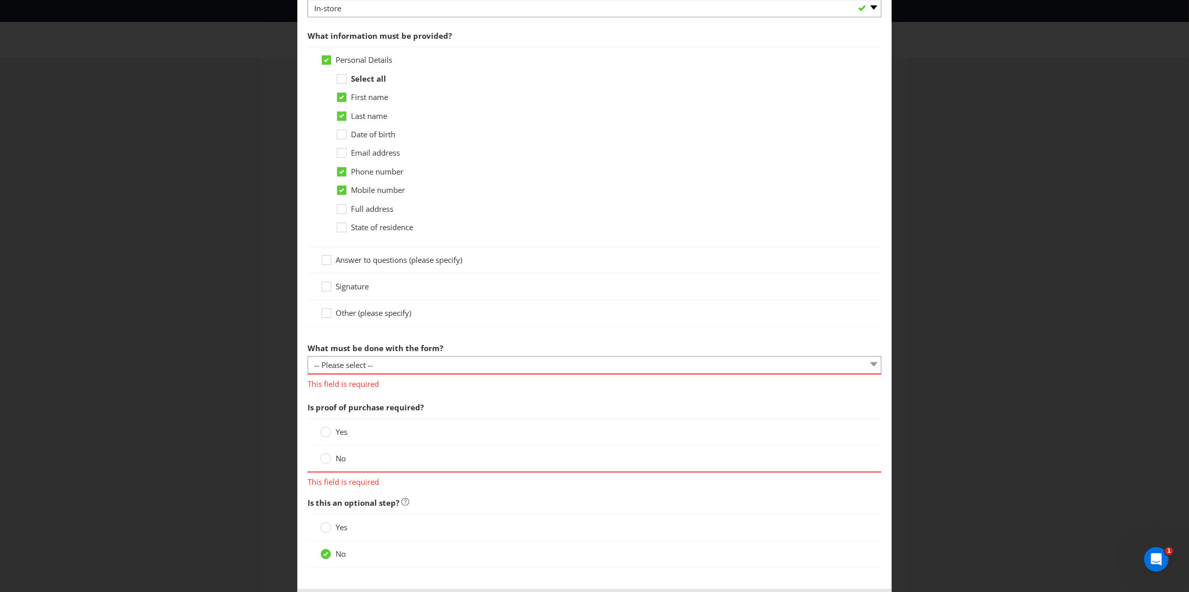
scroll to position [395, 0]
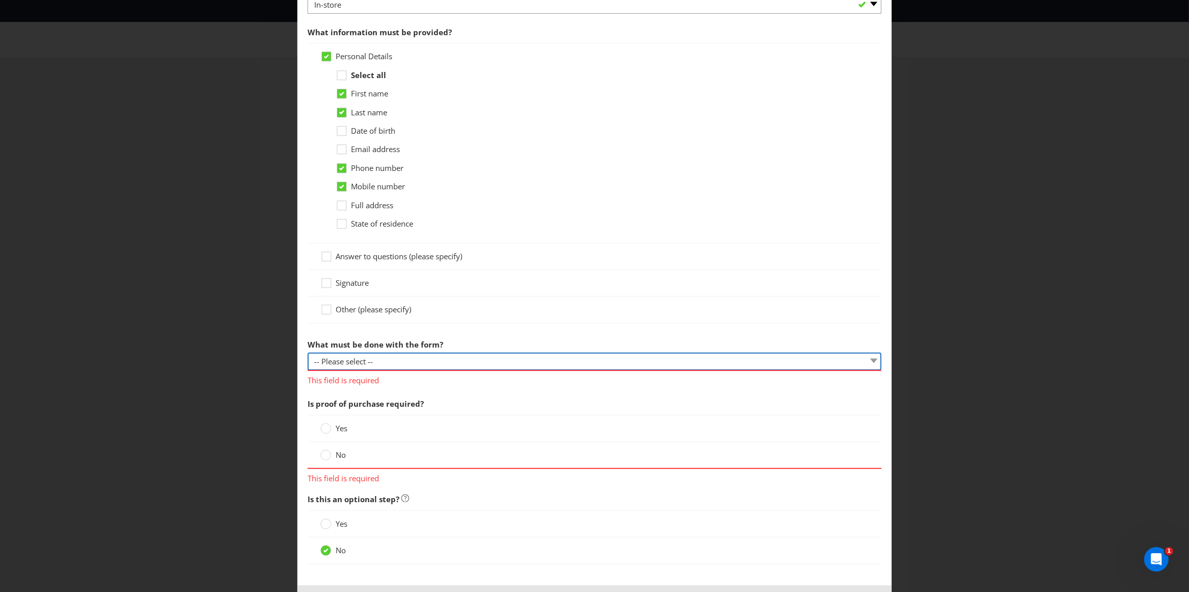
click at [402, 363] on select "-- Please select -- Send it by mail Submit it in person Scan it and send by ema…" at bounding box center [595, 362] width 574 height 18
select select "IN_PERSON"
click at [308, 354] on select "-- Please select -- Send it by mail Submit it in person Scan it and send by ema…" at bounding box center [595, 362] width 574 height 18
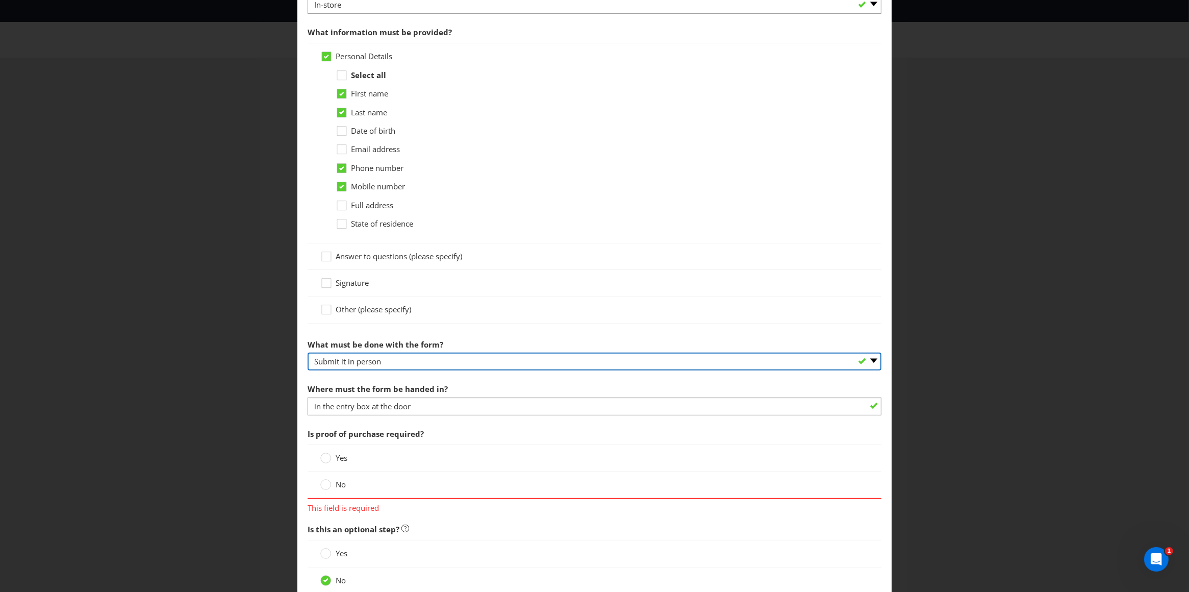
scroll to position [471, 0]
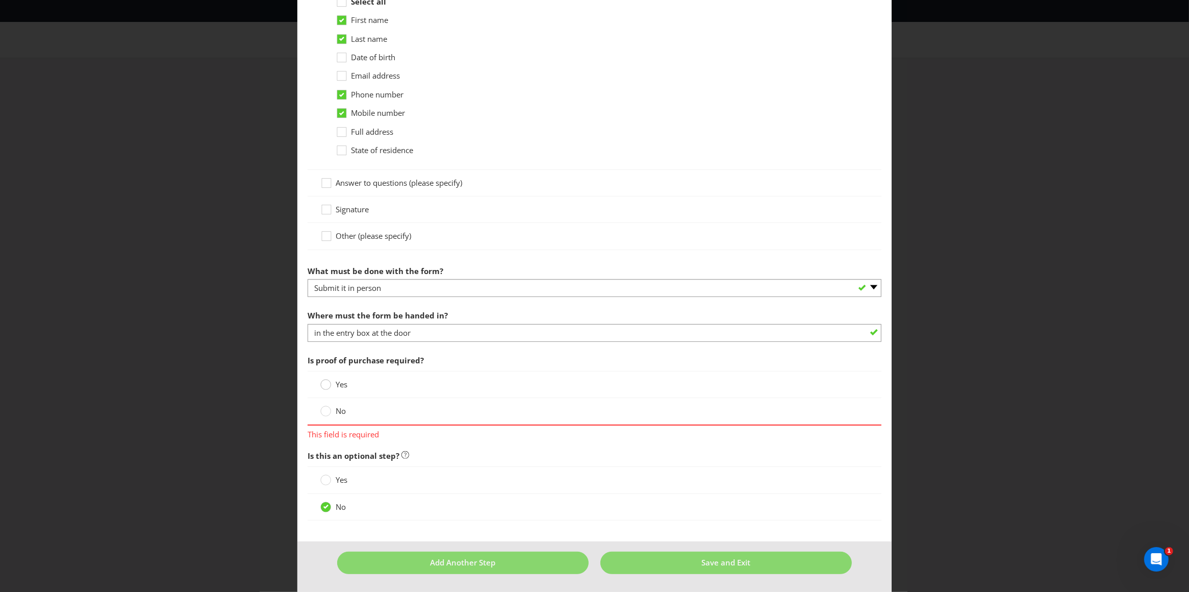
click at [324, 382] on div at bounding box center [325, 381] width 5 height 5
click at [0, 0] on input "Yes" at bounding box center [0, 0] width 0 height 0
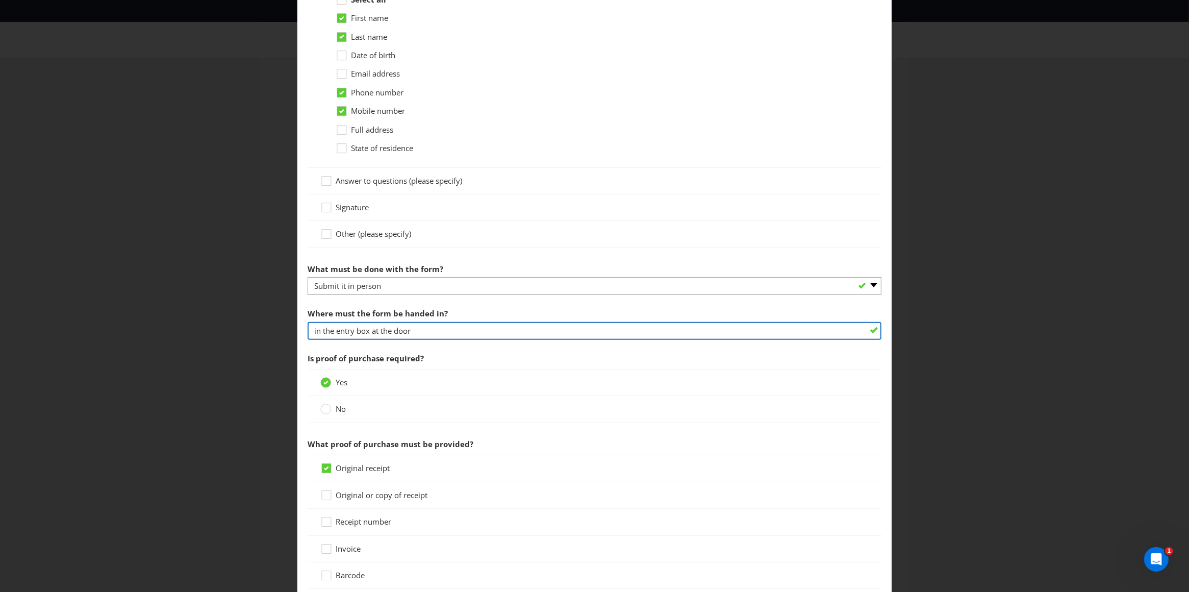
click at [447, 331] on input "in the entry box at the door" at bounding box center [595, 331] width 574 height 18
drag, startPoint x: 394, startPoint y: 332, endPoint x: 417, endPoint y: 331, distance: 23.0
click at [415, 331] on input "in the entry box at the door" at bounding box center [595, 331] width 574 height 18
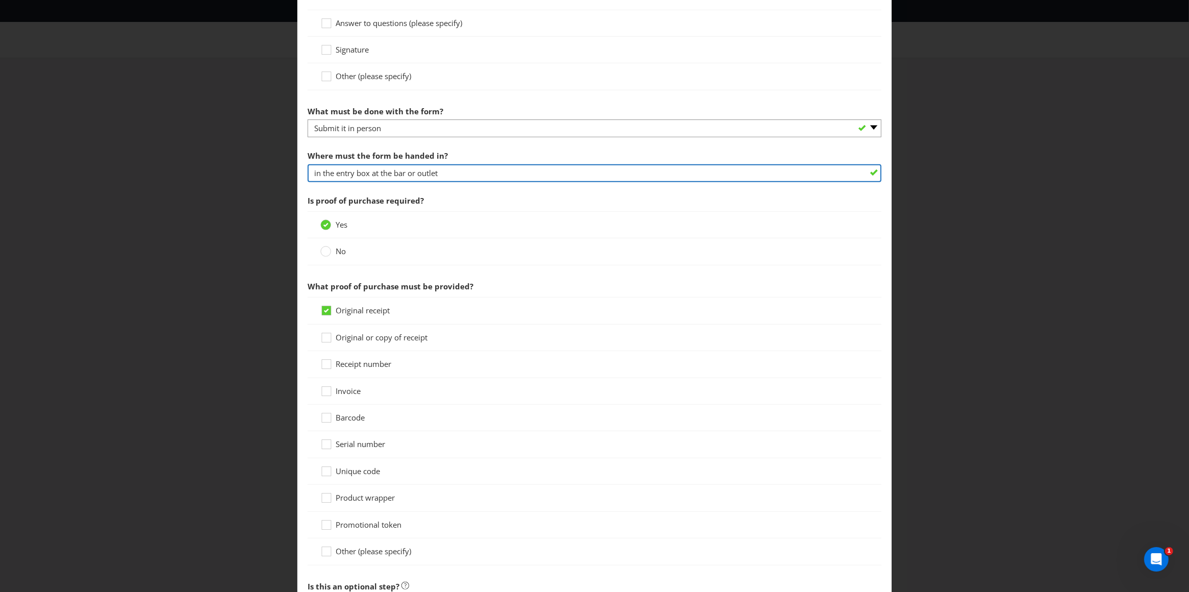
scroll to position [763, 0]
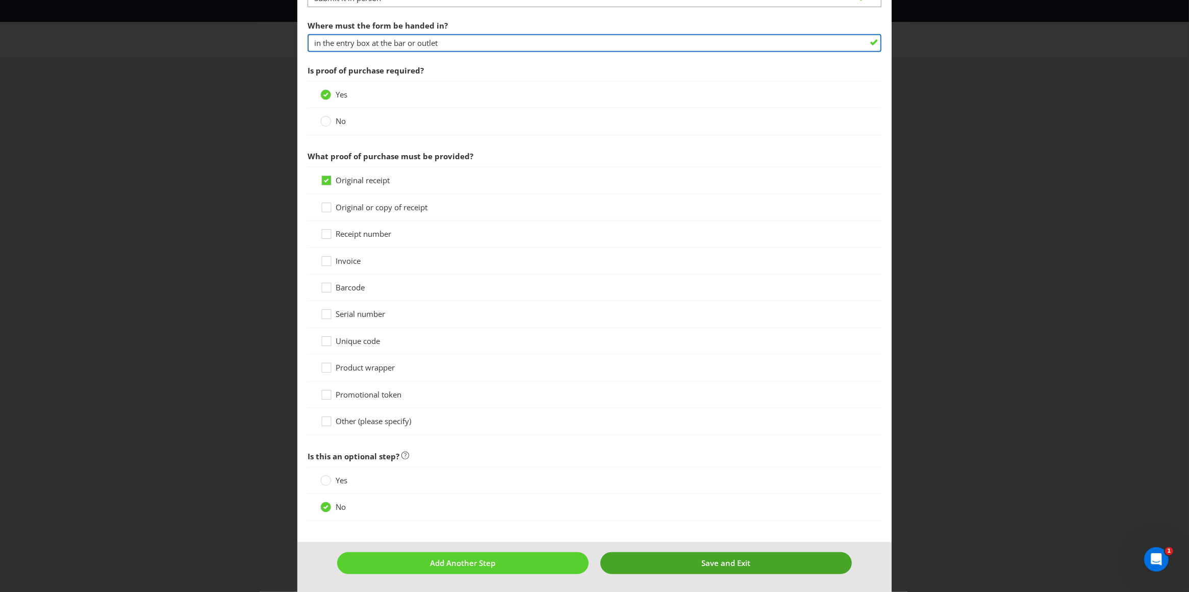
type input "in the entry box at the bar or outlet"
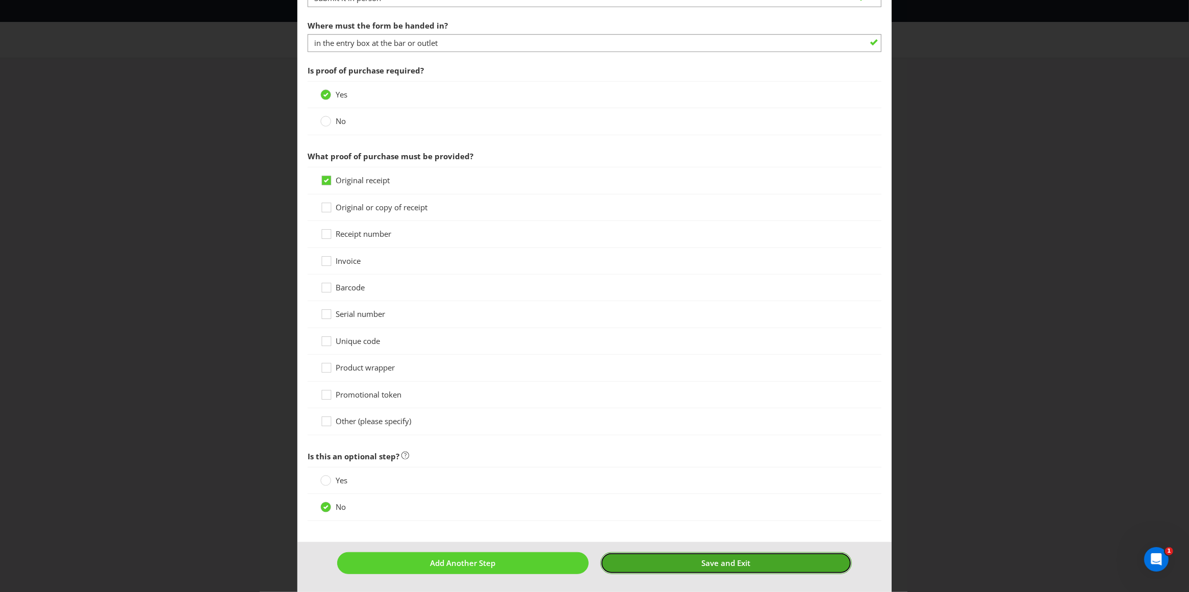
click at [716, 564] on span "Save and Exit" at bounding box center [725, 563] width 49 height 10
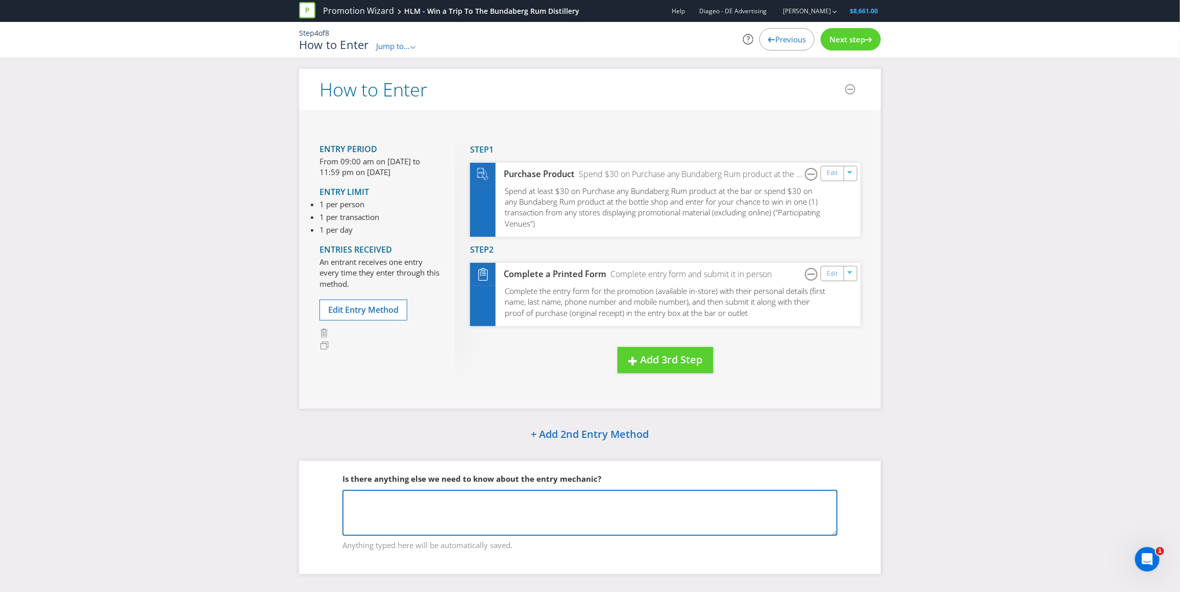
click at [387, 502] on textarea at bounding box center [589, 513] width 495 height 46
paste textarea "Purchase any Bundaberg Rum product at the bar or spend $30 on any Bundaberg Rum…"
click at [773, 498] on textarea "Purchase any Bundaberg Rum product at the bar or spend $30 on any Bundaberg Rum…" at bounding box center [589, 513] width 495 height 46
click at [757, 500] on textarea "Purchase any Bundaberg Rum product at the bar or spend $30 on any Bundaberg Rum…" at bounding box center [589, 513] width 495 height 46
drag, startPoint x: 367, startPoint y: 510, endPoint x: 323, endPoint y: 509, distance: 43.9
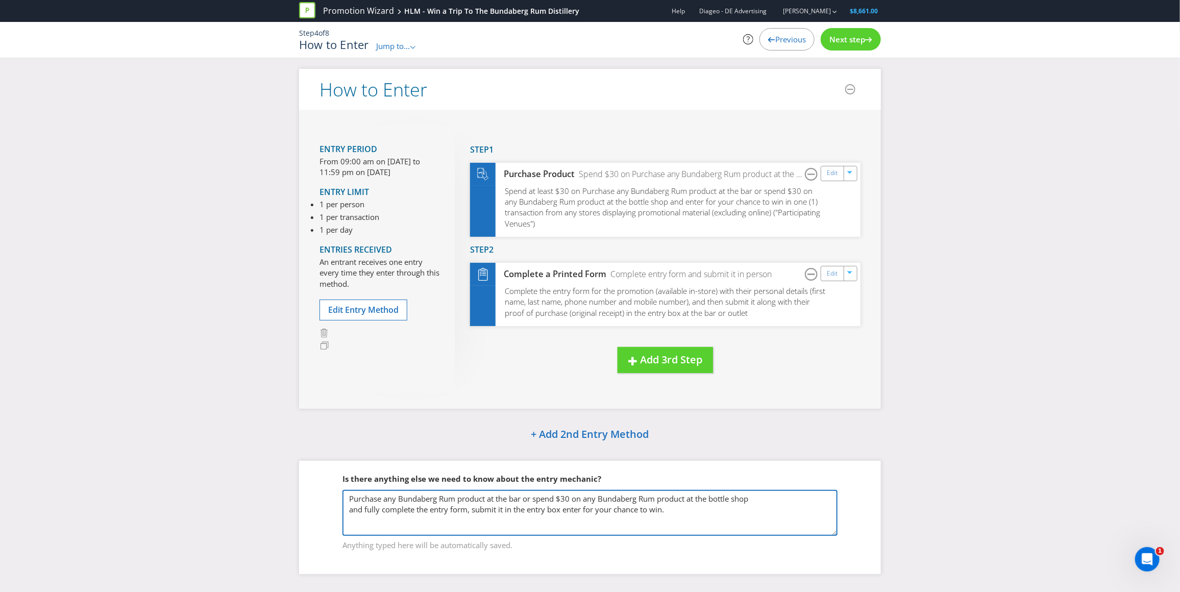
click at [323, 509] on fieldset "Is there anything else we need to know about the entry mechanic? Purchase any B…" at bounding box center [589, 505] width 541 height 105
click at [458, 511] on textarea "Purchase any Bundaberg Rum product at the bar or spend $30 on any Bundaberg Rum…" at bounding box center [589, 513] width 495 height 46
drag, startPoint x: 565, startPoint y: 511, endPoint x: 672, endPoint y: 506, distance: 107.3
click at [671, 507] on textarea "Purchase any Bundaberg Rum product at the bar or spend $30 on any Bundaberg Rum…" at bounding box center [589, 513] width 495 height 46
type textarea "Purchase any Bundaberg Rum product at the bar or spend $30 on any Bundaberg Rum…"
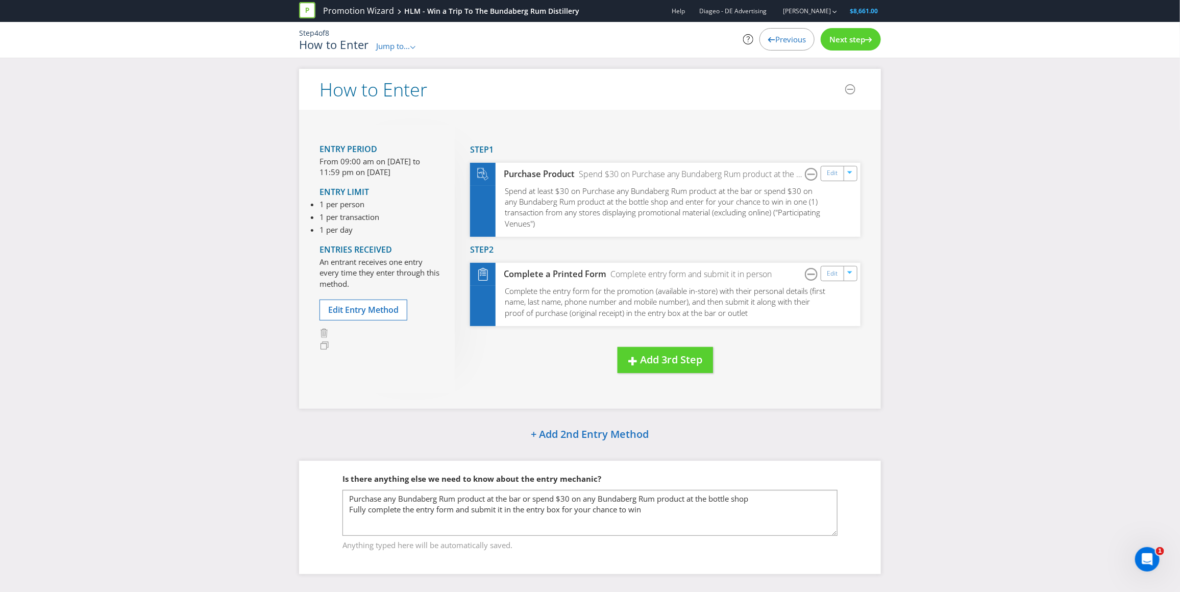
click at [849, 36] on span "Next step" at bounding box center [847, 39] width 36 height 10
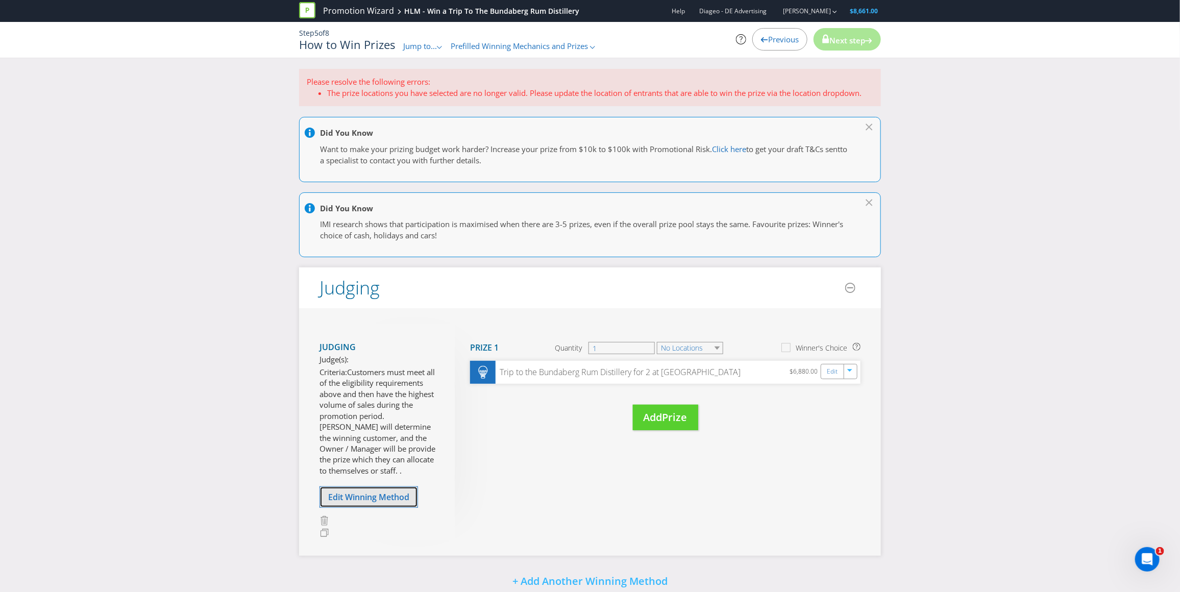
click at [368, 491] on span "Edit Winning Method" at bounding box center [368, 496] width 81 height 11
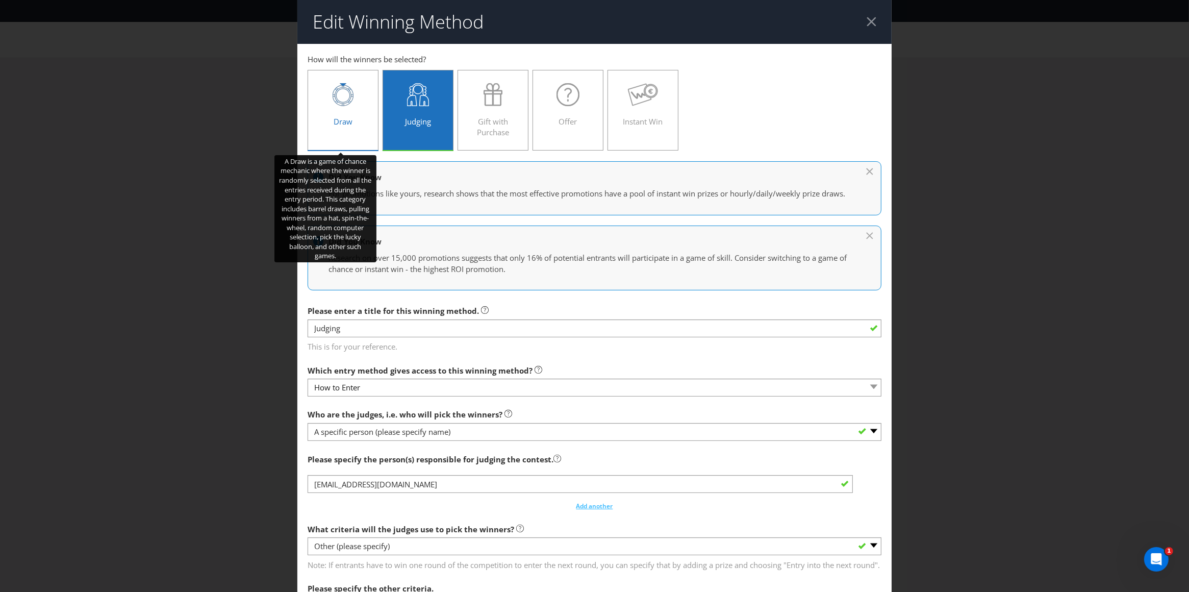
click at [350, 110] on div "Draw" at bounding box center [343, 106] width 50 height 46
click at [0, 0] on input "Draw" at bounding box center [0, 0] width 0 height 0
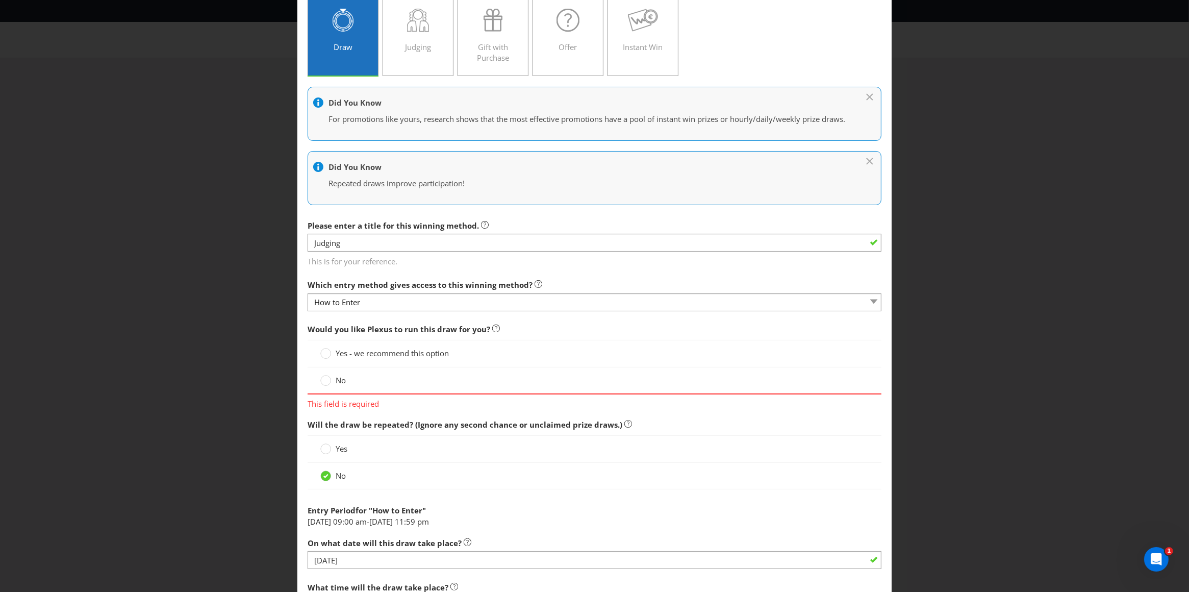
scroll to position [86, 0]
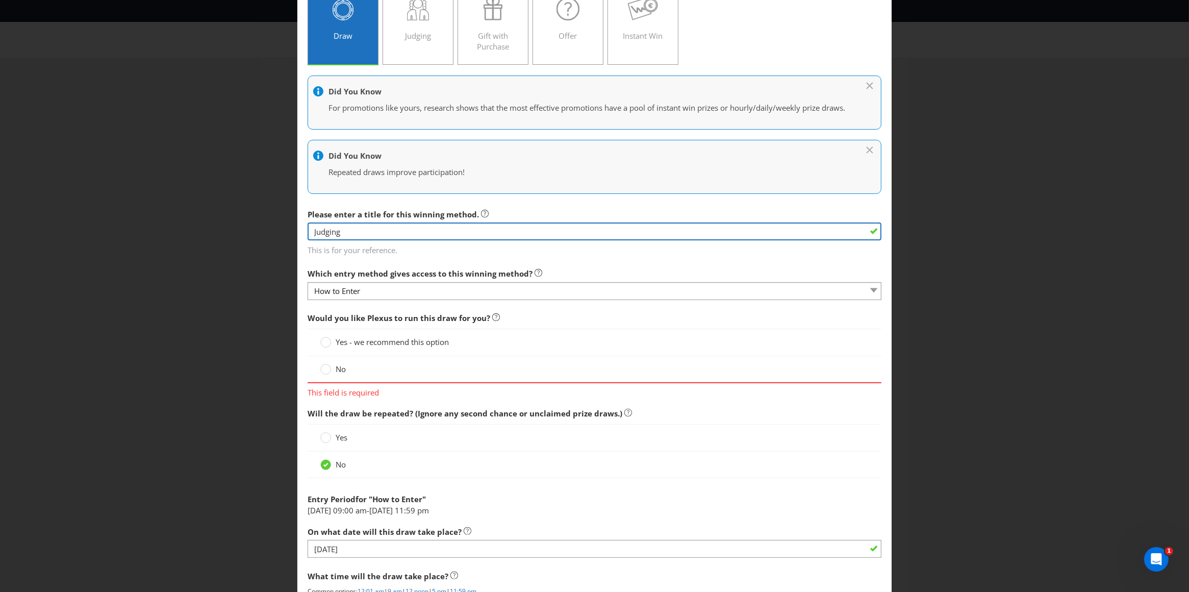
click at [347, 240] on input "Judging" at bounding box center [595, 231] width 574 height 18
drag, startPoint x: 345, startPoint y: 244, endPoint x: 267, endPoint y: 243, distance: 78.6
click at [267, 243] on div "Edit Winning Method How to Enter How will the winners be selected? Draw Judging…" at bounding box center [594, 296] width 1189 height 592
type input "Barrel draw"
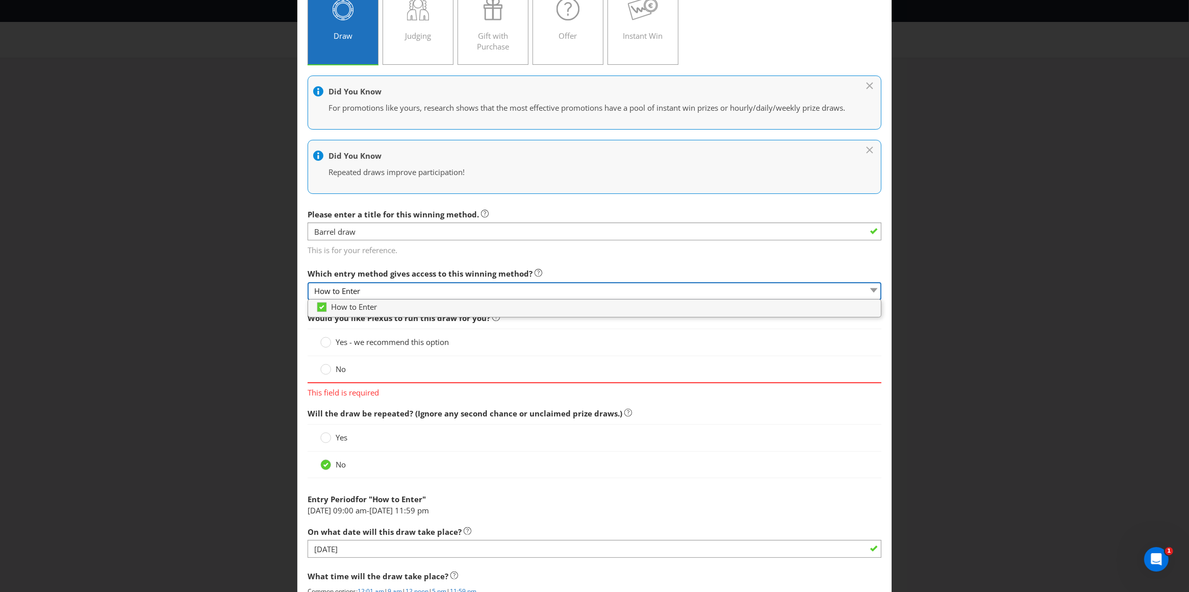
click at [383, 300] on select "How to Enter" at bounding box center [595, 291] width 574 height 18
click at [447, 256] on span "This is for your reference." at bounding box center [595, 248] width 574 height 15
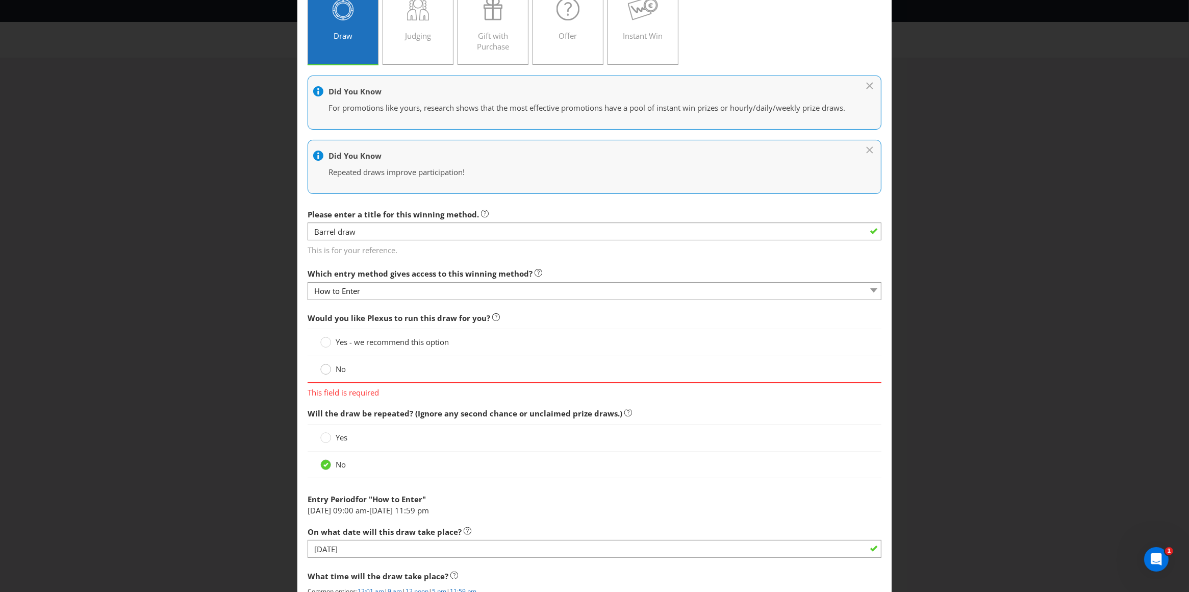
click at [322, 374] on circle at bounding box center [326, 369] width 10 height 10
click at [0, 0] on input "No" at bounding box center [0, 0] width 0 height 0
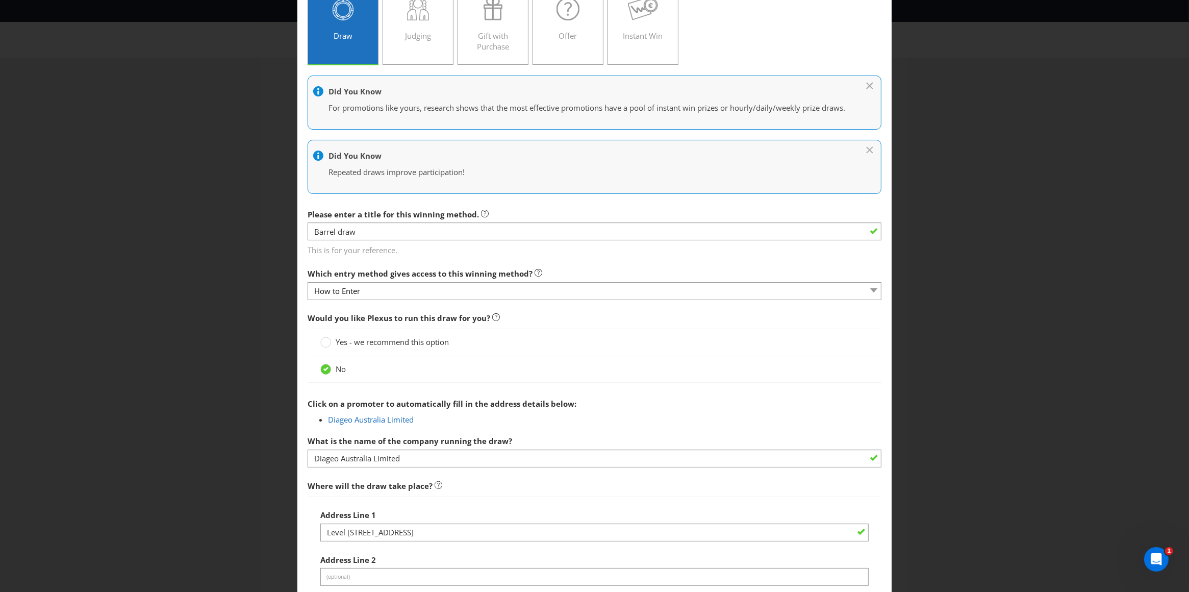
scroll to position [179, 0]
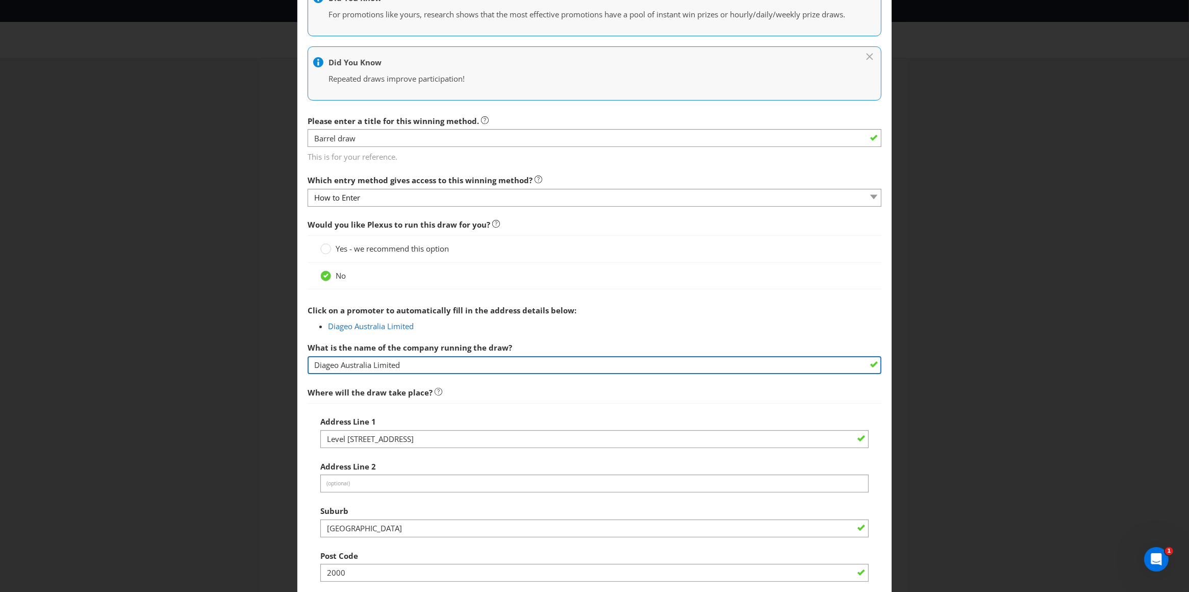
click at [401, 374] on input "Diageo Australia Limited" at bounding box center [595, 365] width 574 height 18
type input "N"
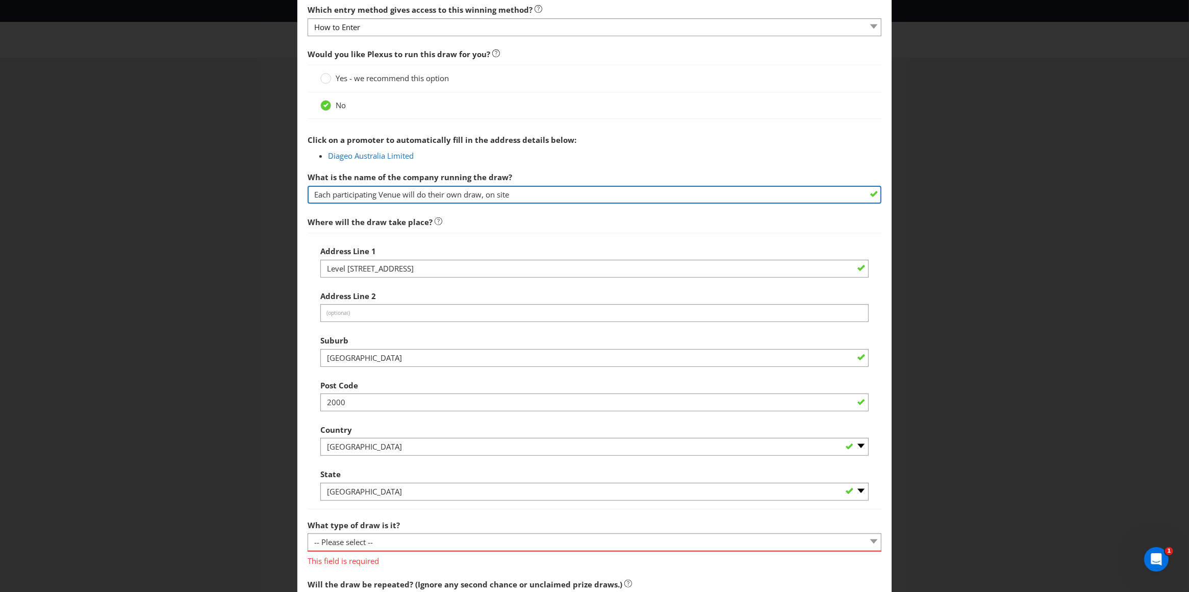
scroll to position [398, 0]
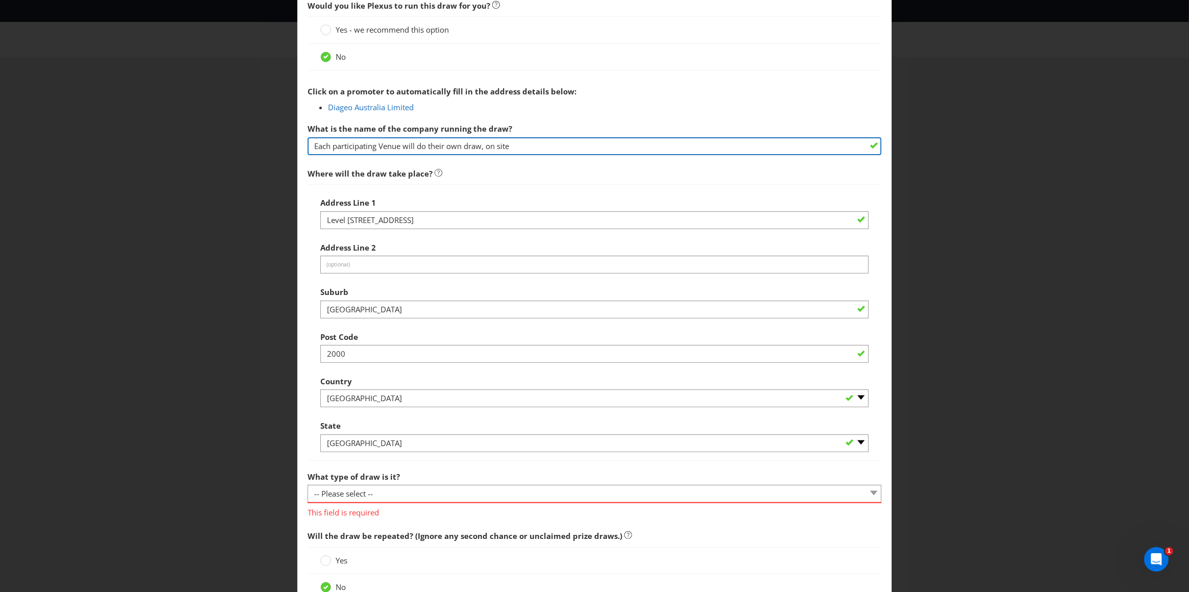
type input "Each participating Venue will do their own draw, on site"
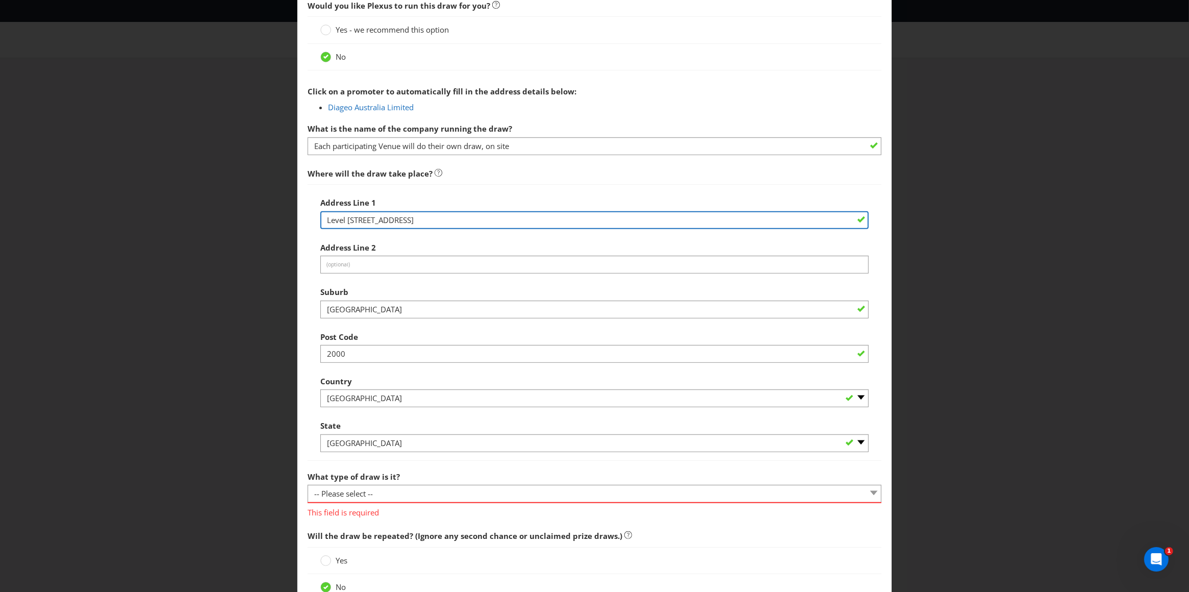
drag, startPoint x: 428, startPoint y: 228, endPoint x: 281, endPoint y: 229, distance: 146.9
click at [281, 229] on div "Edit Winning Method How to Enter How will the winners be selected? Draw Judging…" at bounding box center [594, 296] width 1189 height 592
type input "No"
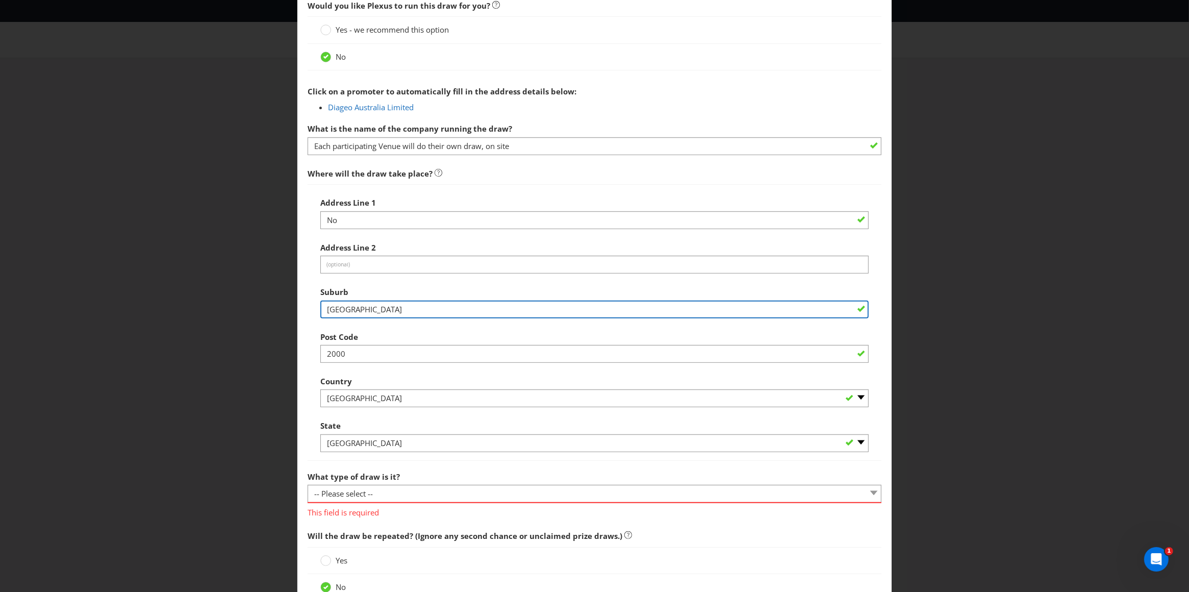
click at [356, 318] on input "[GEOGRAPHIC_DATA]" at bounding box center [594, 309] width 549 height 18
click at [354, 318] on input "[GEOGRAPHIC_DATA]" at bounding box center [594, 309] width 549 height 18
type input "No"
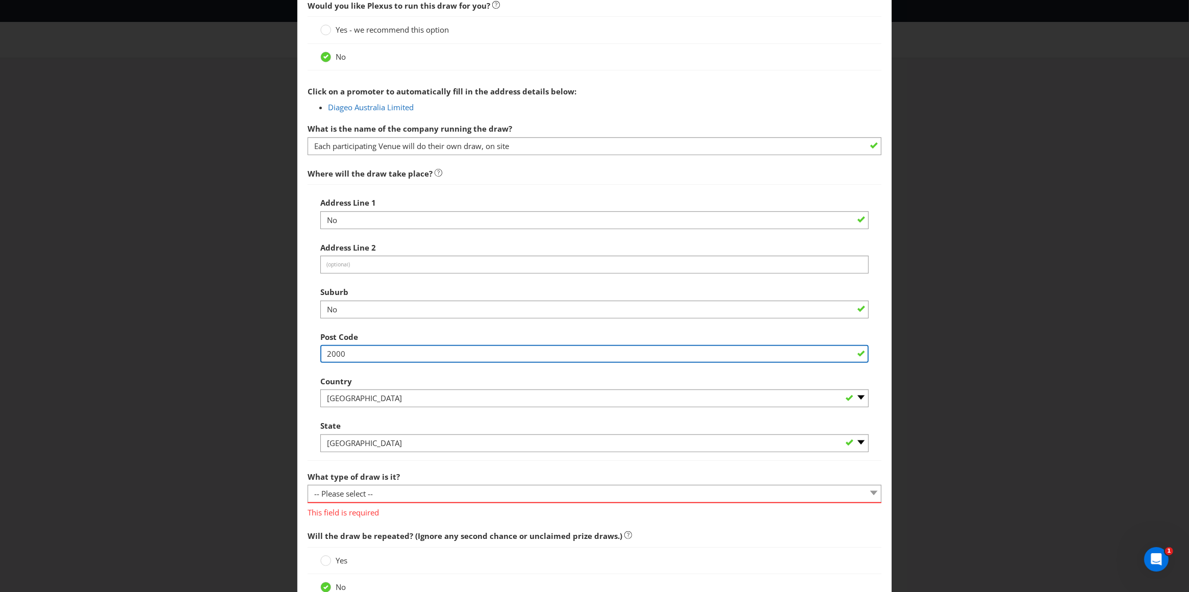
click at [327, 363] on input "2000" at bounding box center [594, 354] width 549 height 18
type input "0000"
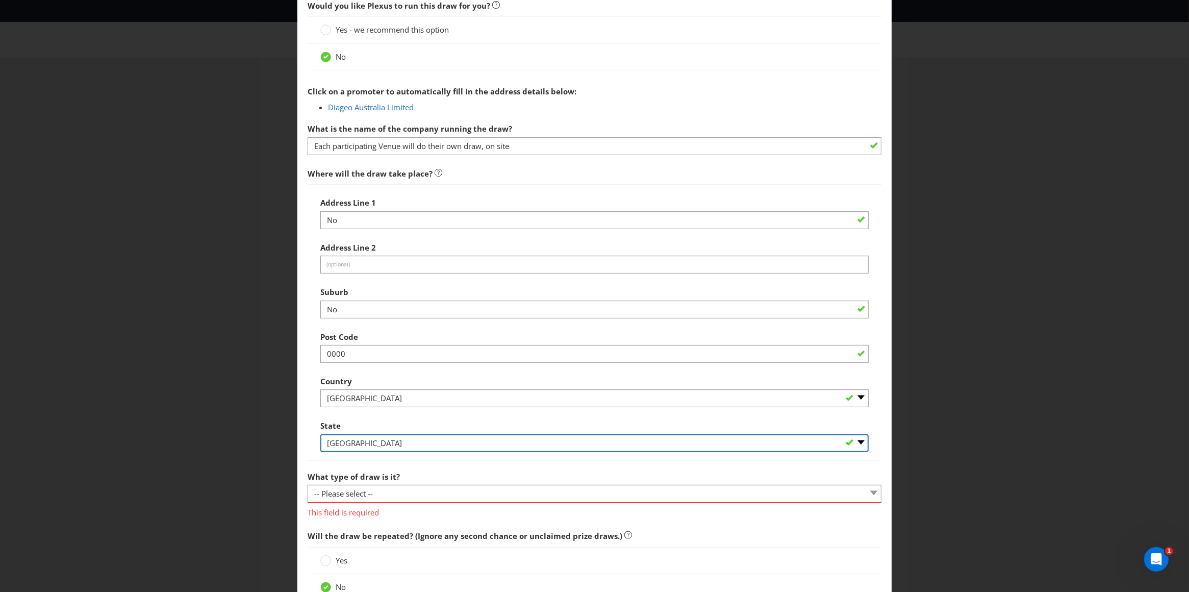
click at [354, 452] on select "-- Please Select -- [GEOGRAPHIC_DATA] [GEOGRAPHIC_DATA] [GEOGRAPHIC_DATA] [GEOG…" at bounding box center [594, 443] width 549 height 18
select select "VIC"
click at [320, 446] on select "-- Please Select -- [GEOGRAPHIC_DATA] [GEOGRAPHIC_DATA] [GEOGRAPHIC_DATA] [GEOG…" at bounding box center [594, 443] width 549 height 18
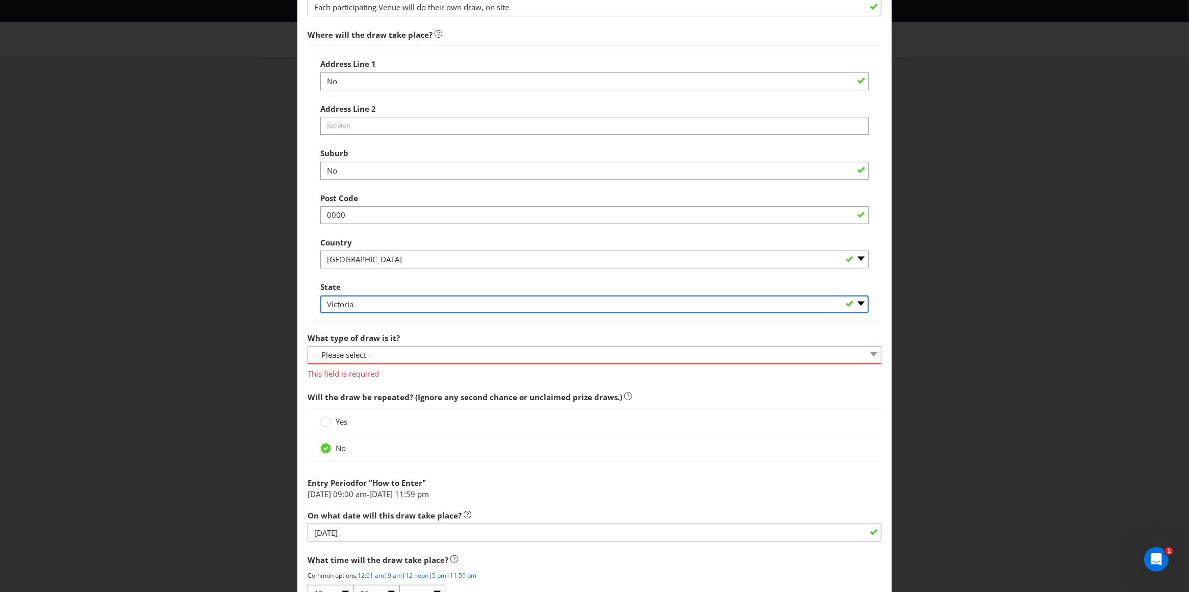
scroll to position [539, 0]
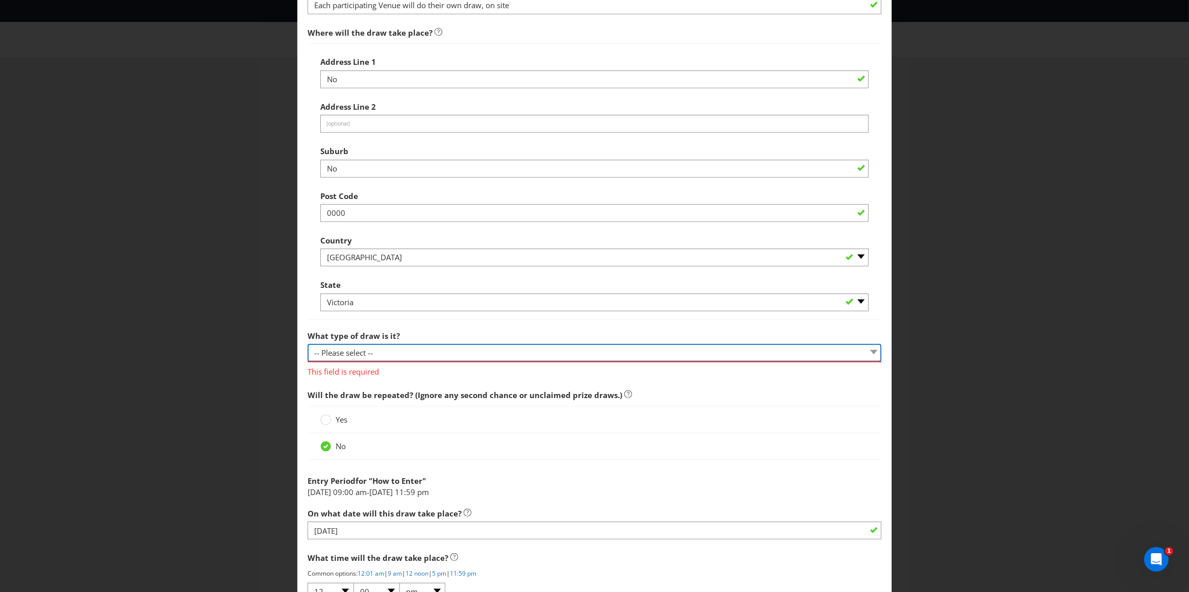
click at [343, 361] on select "-- Please select -- Computerised random selection Barrel draw Don't specify Oth…" at bounding box center [595, 353] width 574 height 18
select select "BARREL_DRAW"
click at [308, 356] on select "-- Please select -- Computerised random selection Barrel draw Don't specify Oth…" at bounding box center [595, 353] width 574 height 18
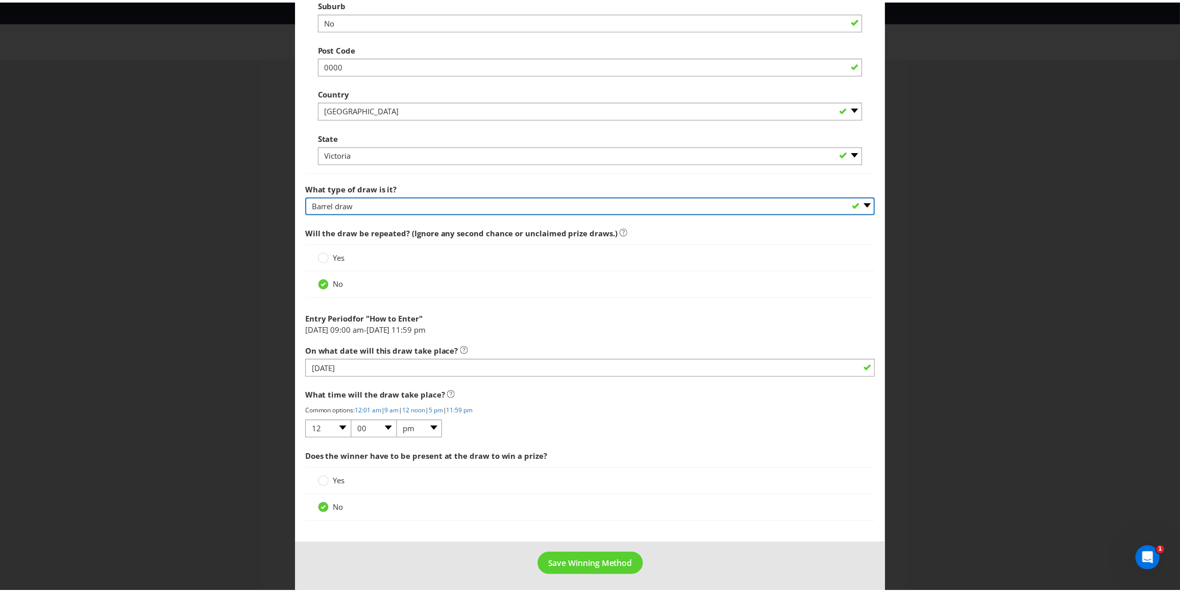
scroll to position [702, 0]
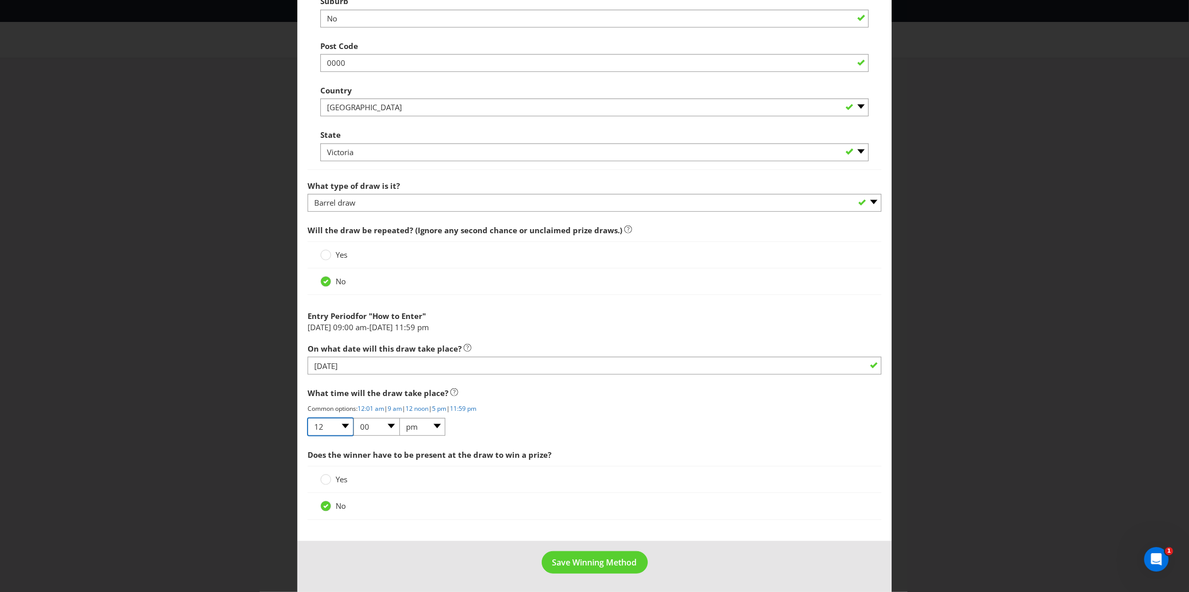
click at [339, 424] on select "01 02 03 04 05 06 07 08 09 10 11 12" at bounding box center [331, 427] width 46 height 18
select select "01"
click at [308, 418] on select "01 02 03 04 05 06 07 08 09 10 11 12" at bounding box center [331, 427] width 46 height 18
click at [587, 392] on span "What time will the draw take place?" at bounding box center [595, 393] width 574 height 21
click at [599, 565] on span "Save Winning Method" at bounding box center [595, 562] width 85 height 11
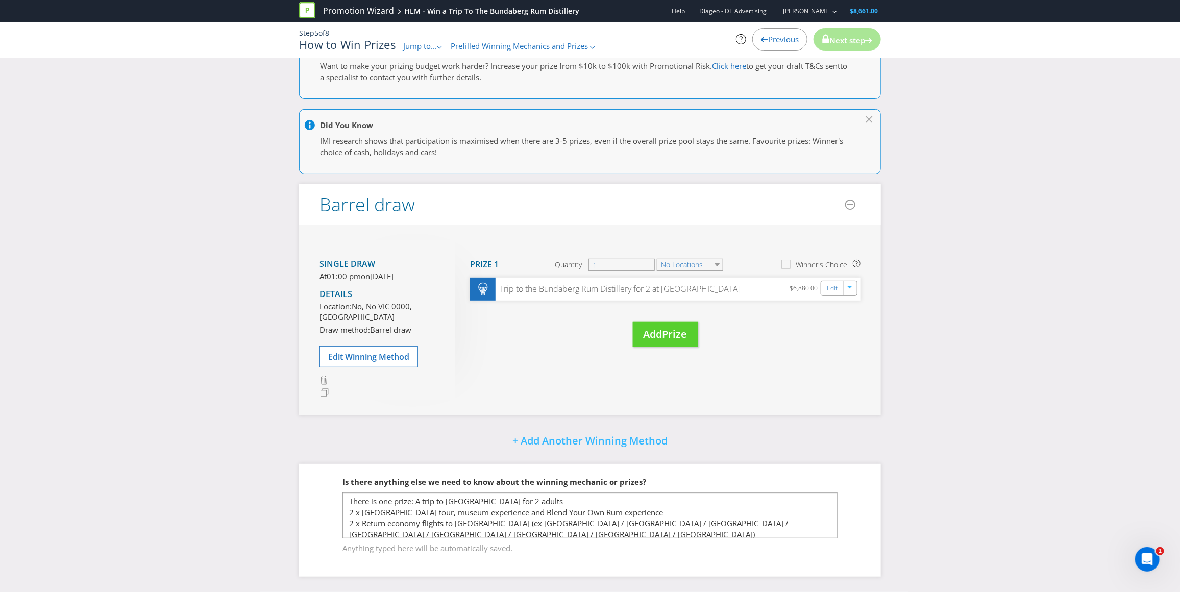
scroll to position [94, 0]
drag, startPoint x: 449, startPoint y: 531, endPoint x: 379, endPoint y: 512, distance: 72.5
click at [446, 530] on textarea "There is one prize: A trip to [GEOGRAPHIC_DATA] for 2 adults 2 x [GEOGRAPHIC_DA…" at bounding box center [589, 515] width 495 height 46
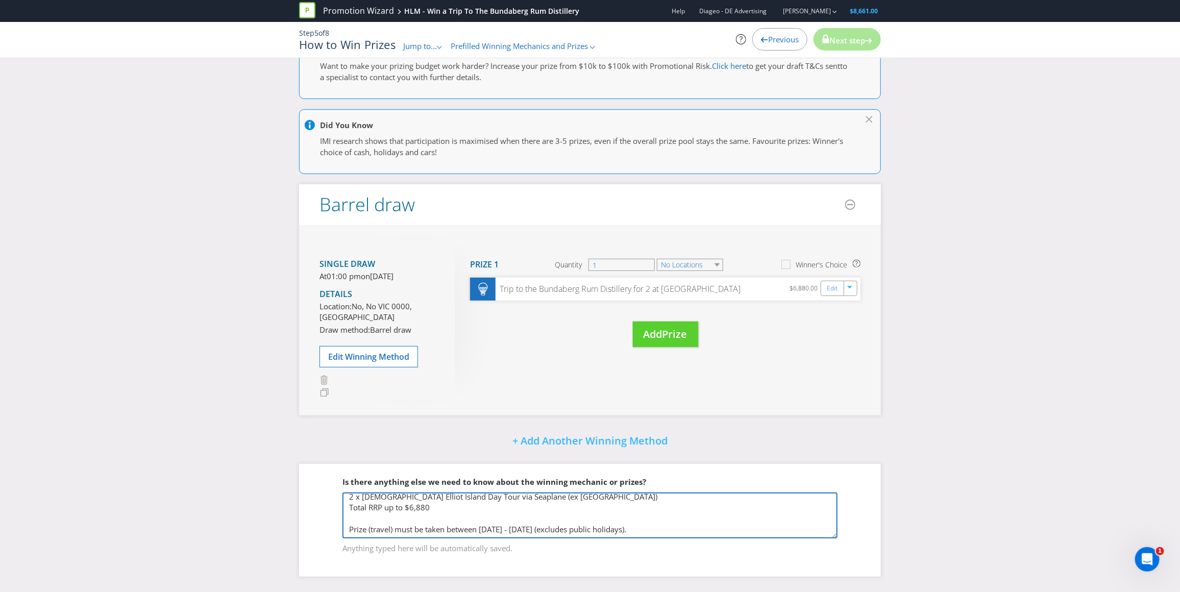
drag, startPoint x: 349, startPoint y: 499, endPoint x: 579, endPoint y: 605, distance: 252.7
click at [579, 509] on html "Promotion Wizard HLM - Win a Trip To The Bundaberg Rum Distillery Help Diageo -…" at bounding box center [590, 213] width 1180 height 592
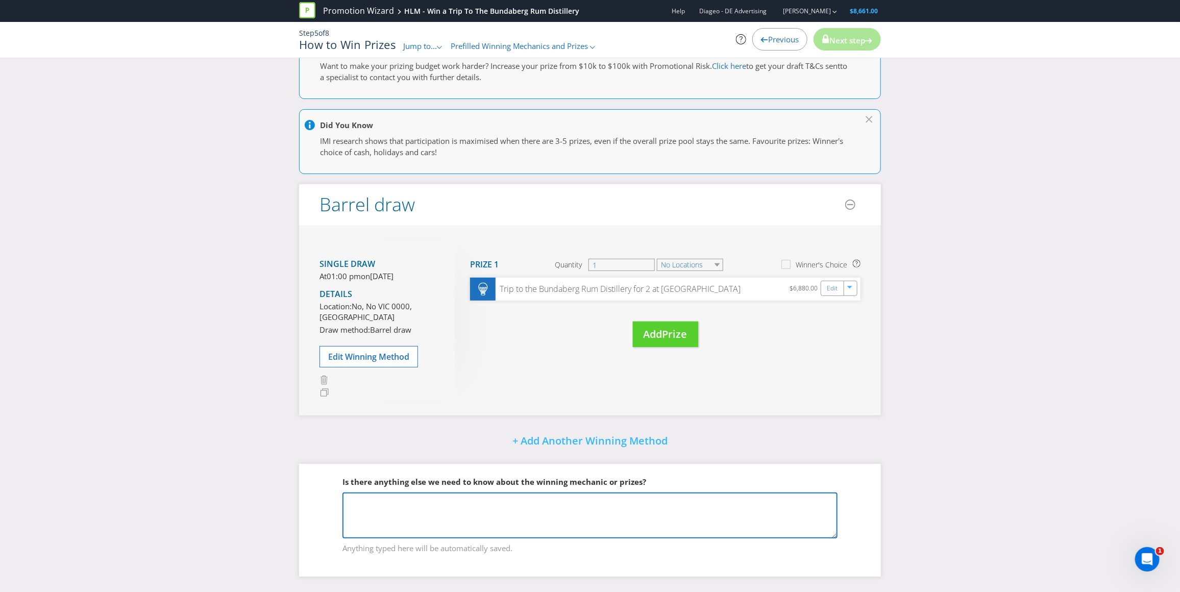
scroll to position [0, 0]
type textarea "5 x Participating Venues Each venue will draw one winner (on site) and award on…"
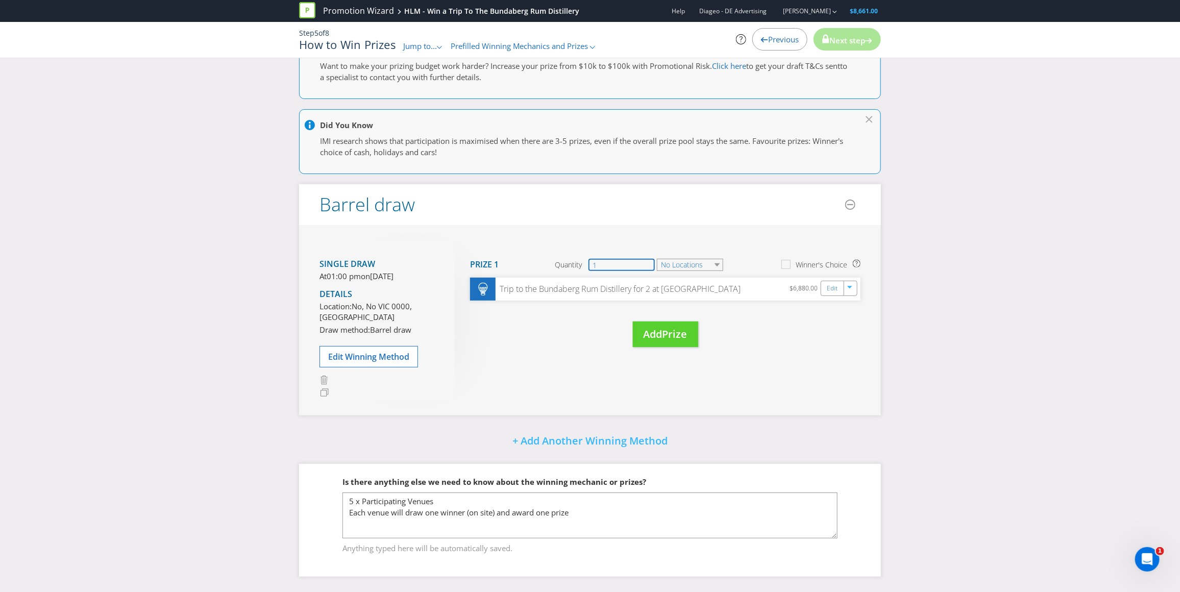
click at [630, 259] on input "1" at bounding box center [621, 265] width 66 height 12
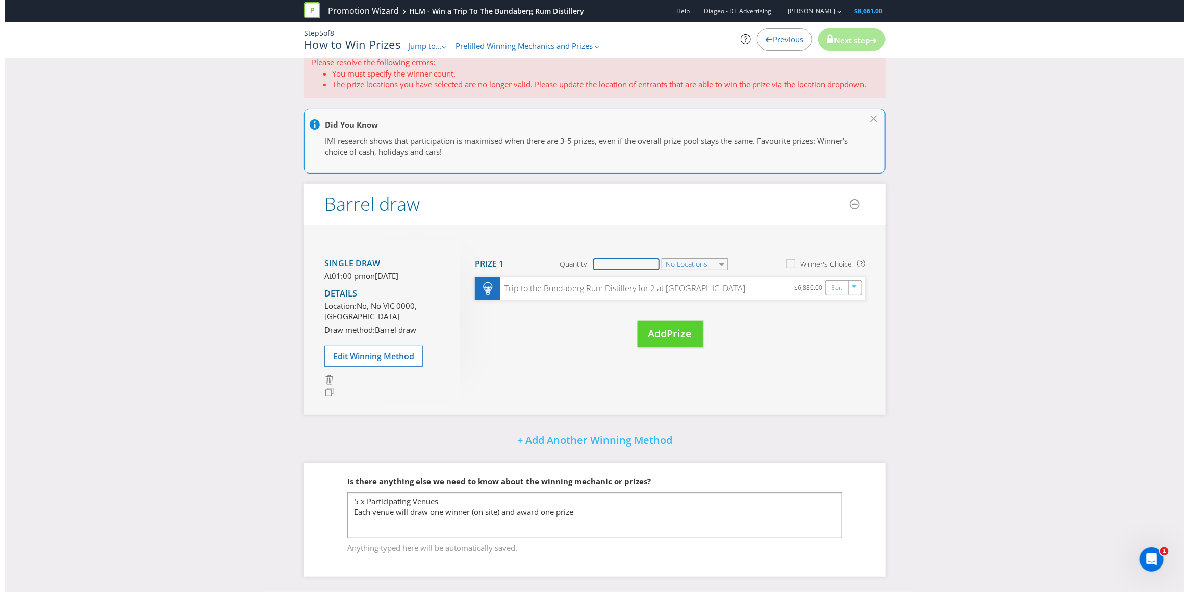
scroll to position [94, 0]
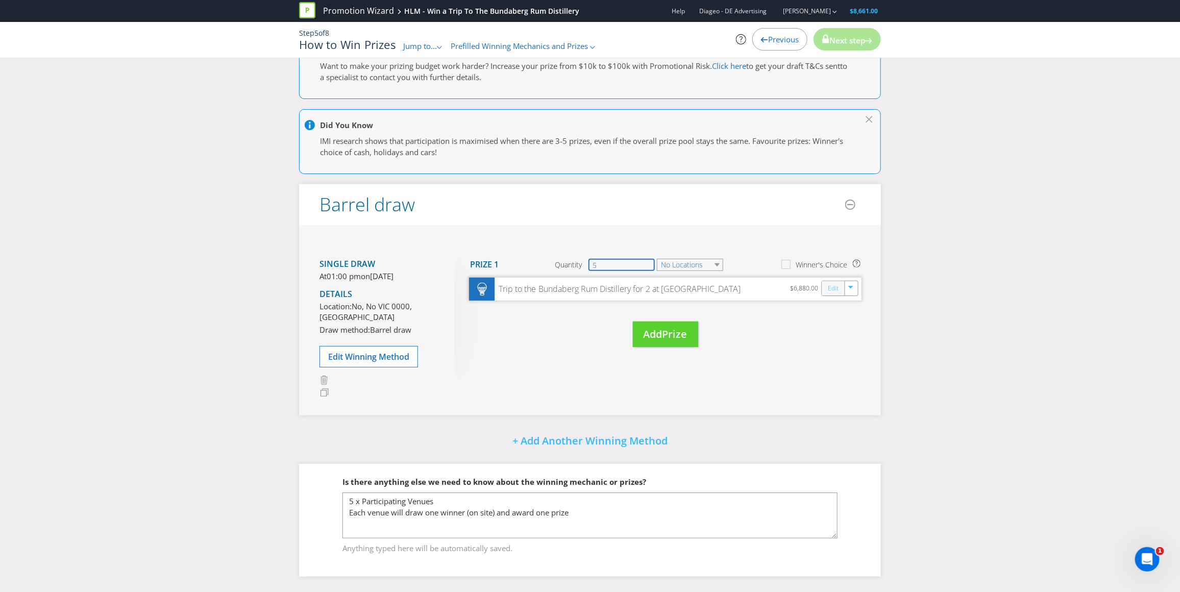
type input "5"
click at [836, 283] on link "Edit" at bounding box center [833, 289] width 11 height 12
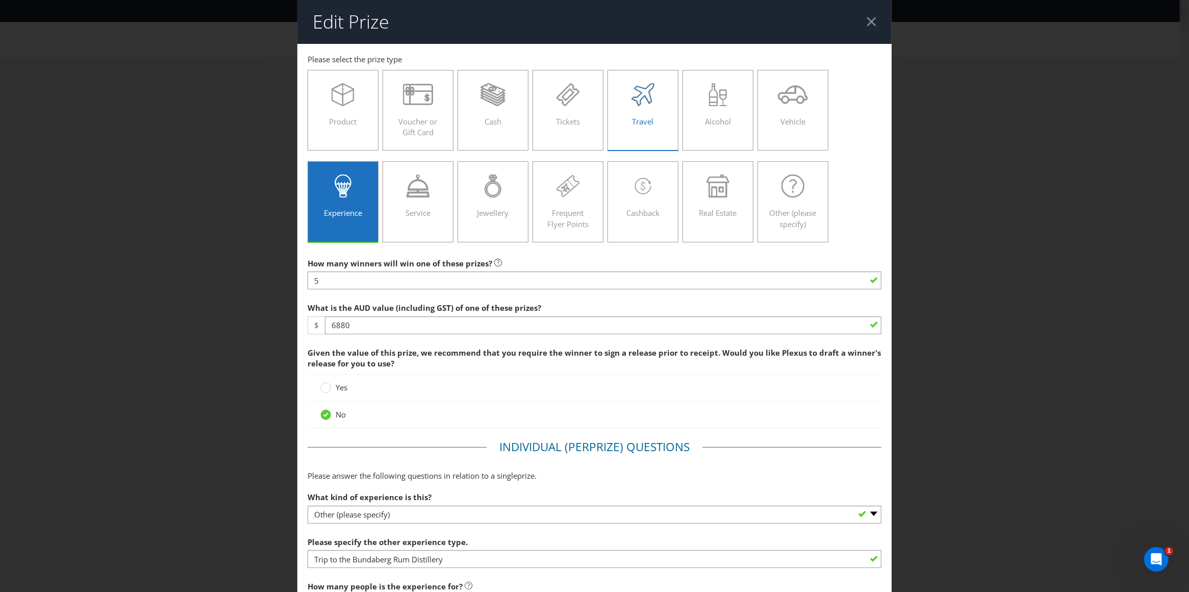
click at [640, 105] on icon at bounding box center [643, 94] width 23 height 23
click at [0, 0] on input "Travel" at bounding box center [0, 0] width 0 height 0
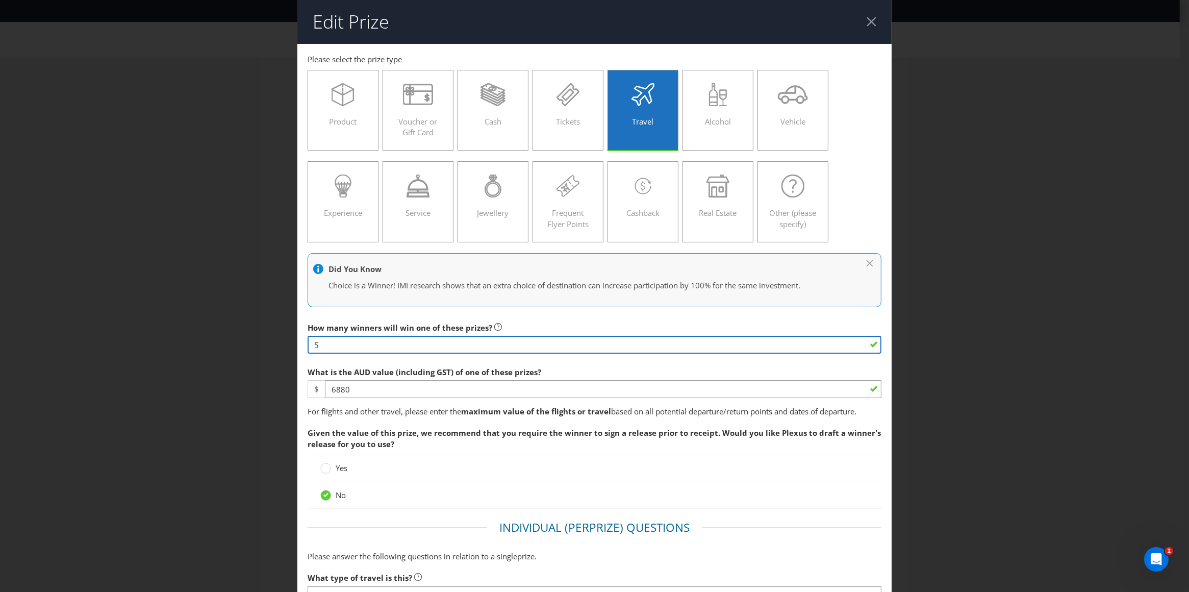
click at [350, 346] on input "5" at bounding box center [595, 345] width 574 height 18
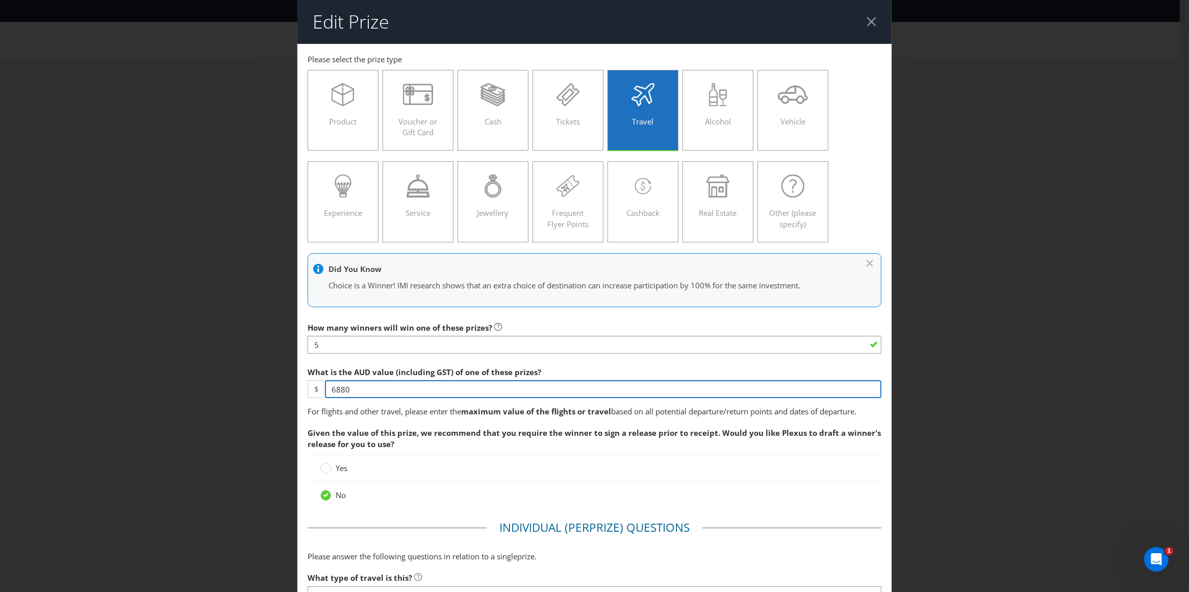
drag, startPoint x: 357, startPoint y: 389, endPoint x: 320, endPoint y: 387, distance: 37.3
click at [320, 387] on div "$ 6880" at bounding box center [595, 389] width 574 height 18
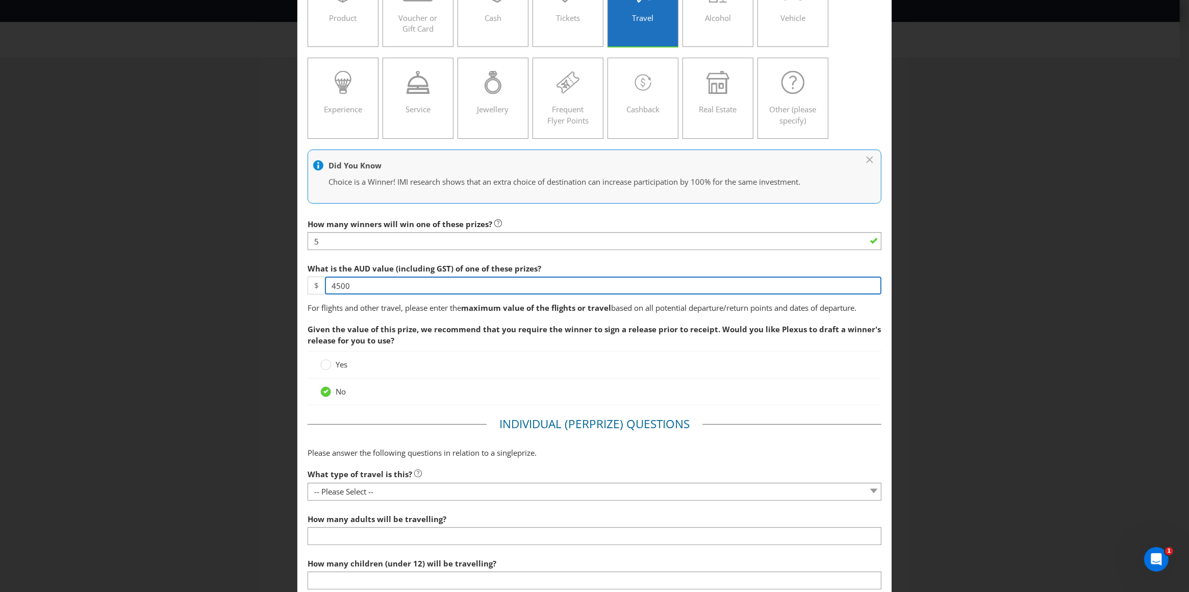
drag, startPoint x: 349, startPoint y: 286, endPoint x: 305, endPoint y: 285, distance: 44.4
click at [308, 285] on div "$ 4500" at bounding box center [595, 286] width 574 height 18
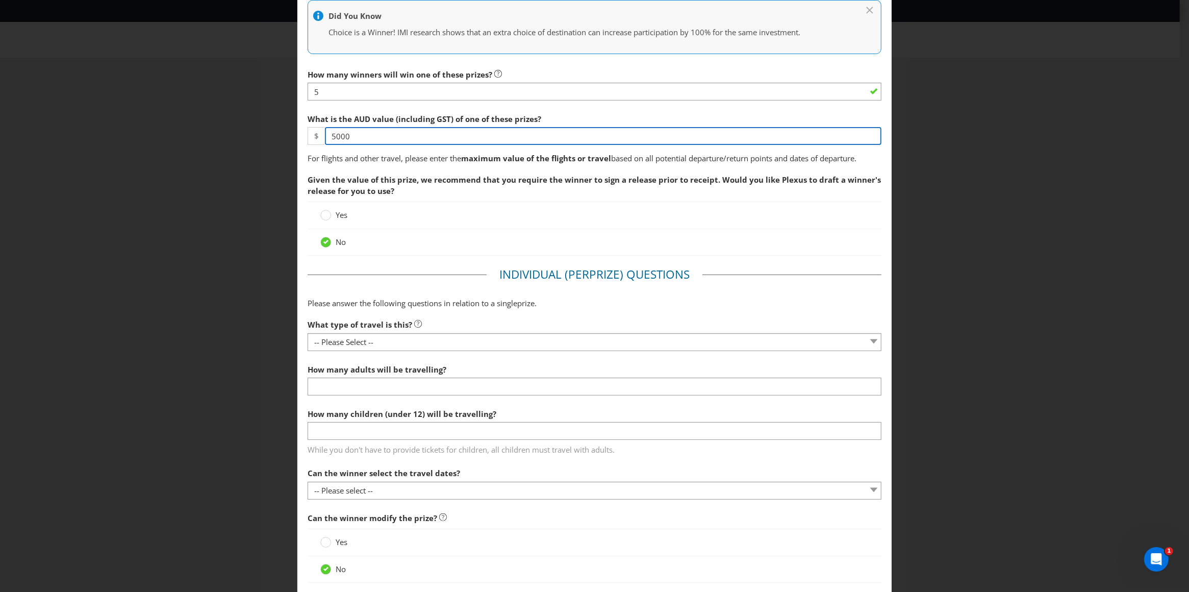
scroll to position [256, 0]
type input "5000"
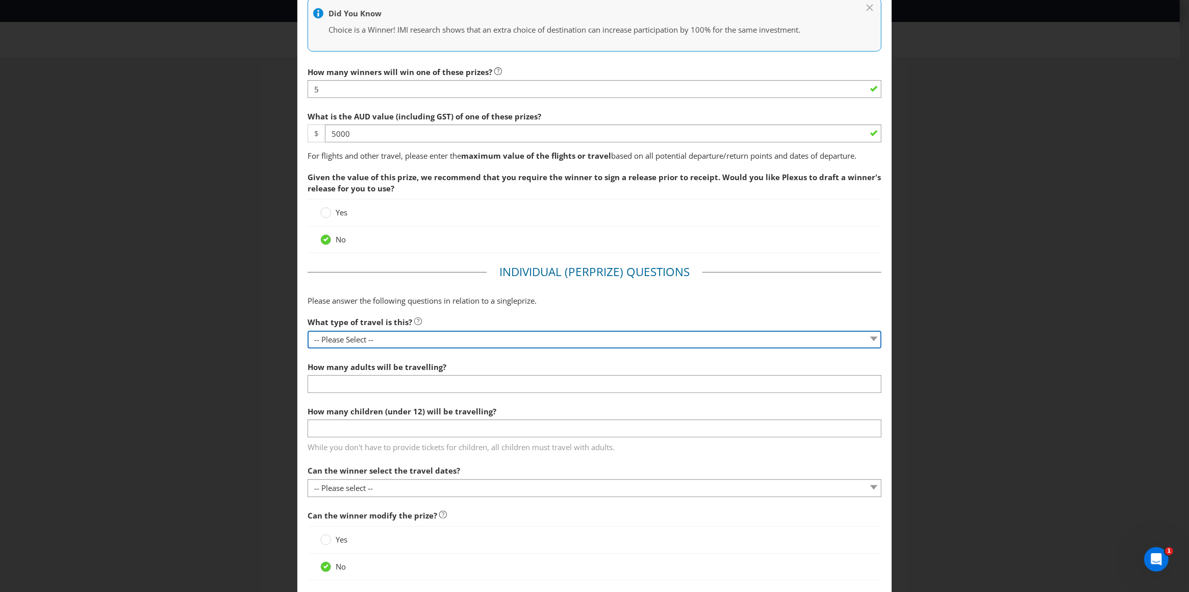
click at [380, 343] on section "What type of travel is this? -- Please Select -- Flight Accommodation Car Hire …" at bounding box center [595, 405] width 574 height 186
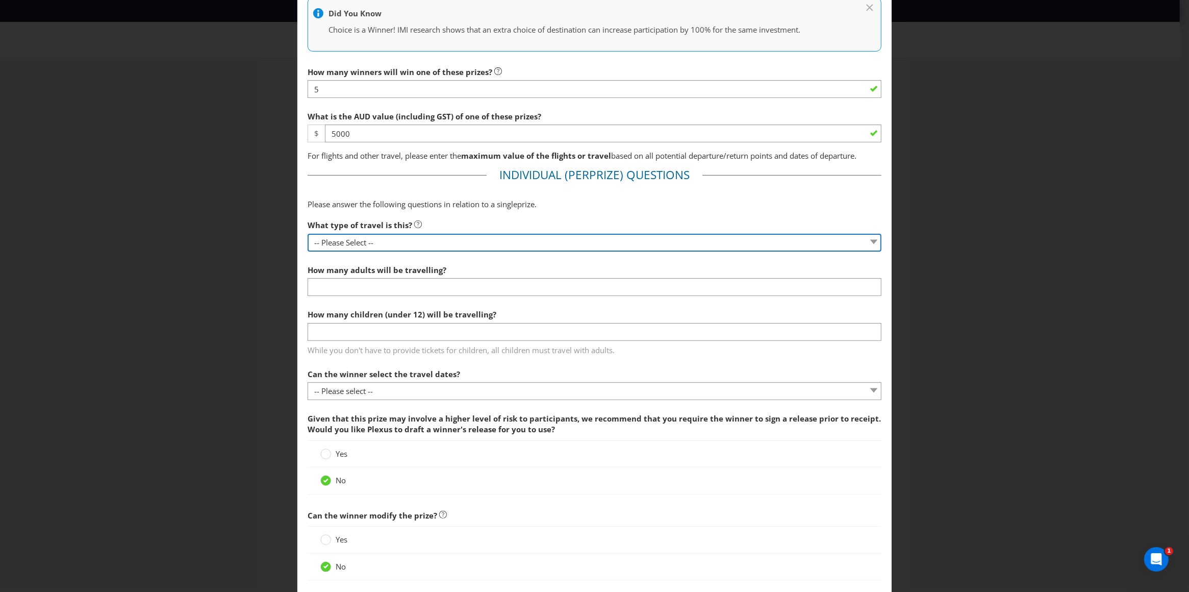
select select "OTHER"
click at [308, 234] on select "-- Please Select -- Flight Accommodation Car Hire Bus Train Cruise Transfers Ot…" at bounding box center [595, 243] width 574 height 18
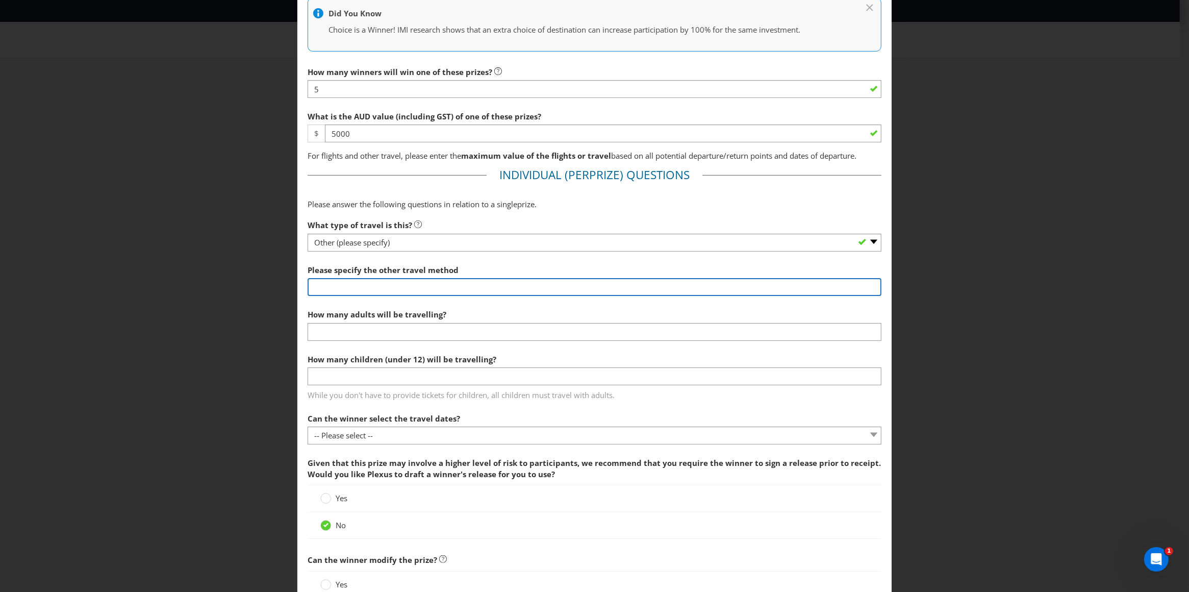
click at [342, 285] on input "text" at bounding box center [595, 287] width 574 height 18
type input "Flight"
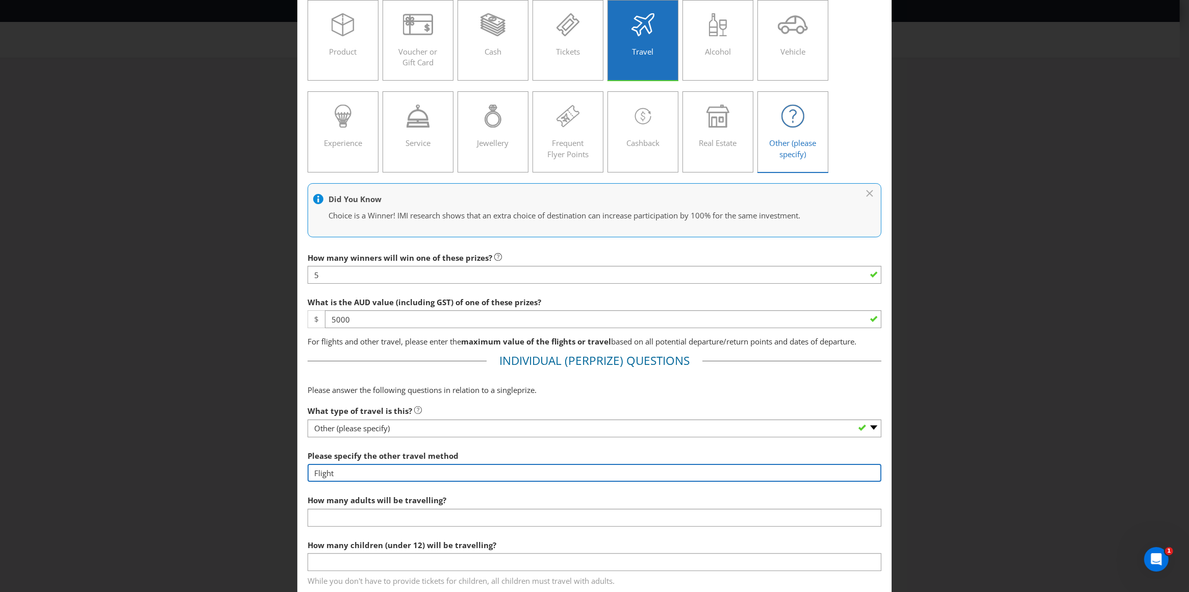
scroll to position [69, 0]
click at [332, 127] on icon at bounding box center [343, 116] width 23 height 23
click at [0, 0] on input "Experience" at bounding box center [0, 0] width 0 height 0
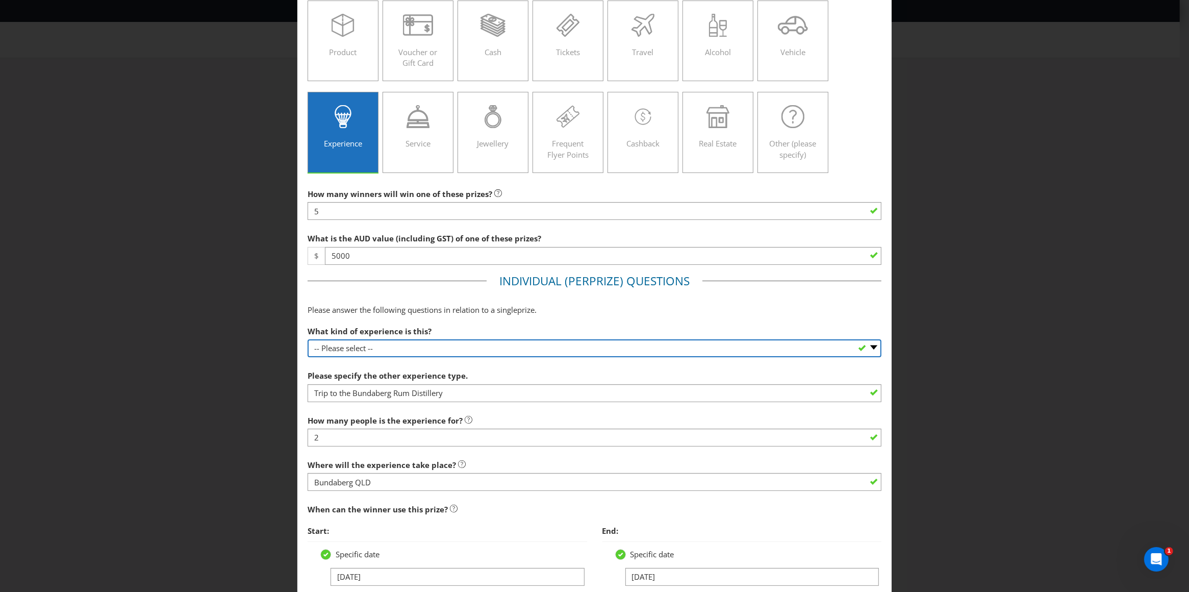
click at [396, 345] on select "-- Please select -- Dining Wellness Celebrity Encounter Activities and Sports O…" at bounding box center [595, 348] width 574 height 18
click at [308, 339] on select "-- Please select -- Dining Wellness Celebrity Encounter Activities and Sports O…" at bounding box center [595, 348] width 574 height 18
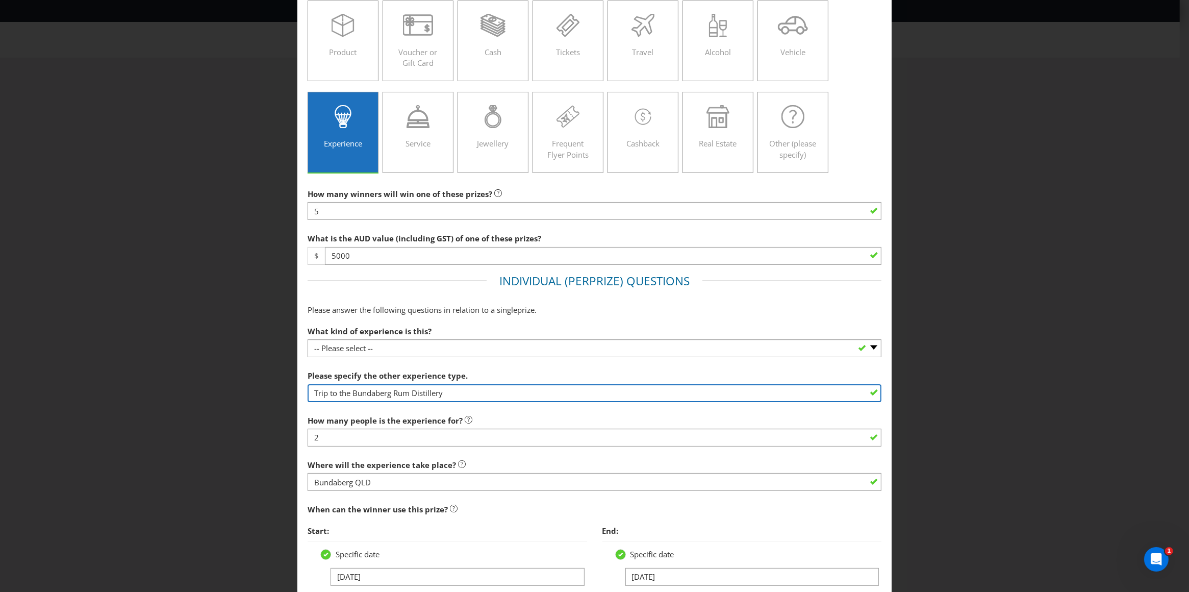
click at [458, 395] on input "Trip to the Bundaberg Rum Distillery" at bounding box center [595, 393] width 574 height 18
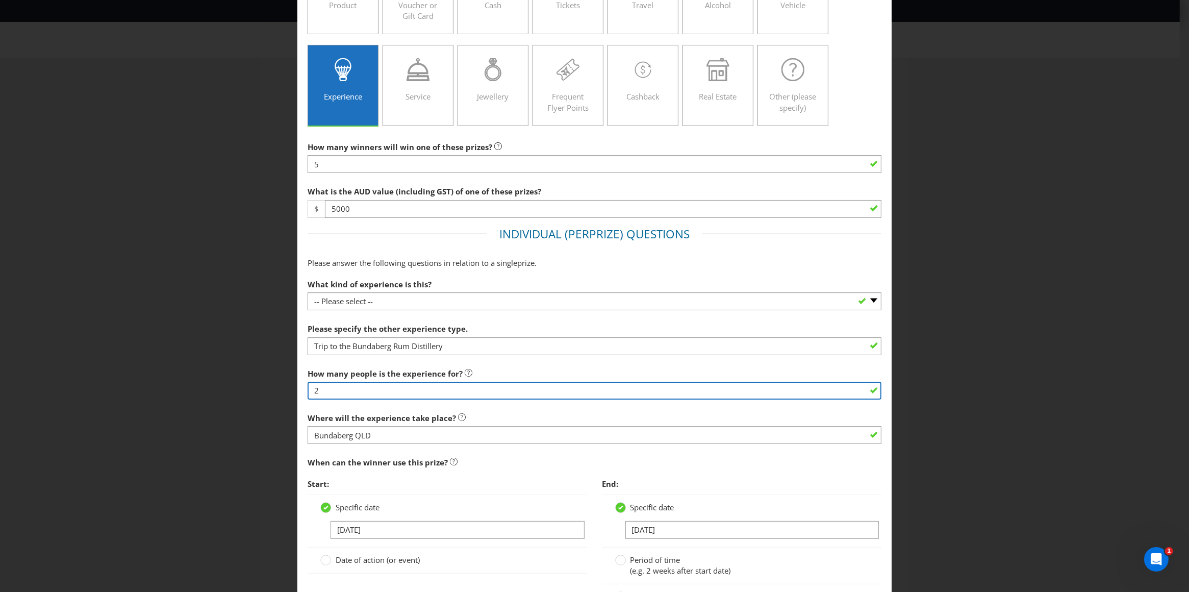
click at [355, 388] on input "2" at bounding box center [595, 391] width 574 height 18
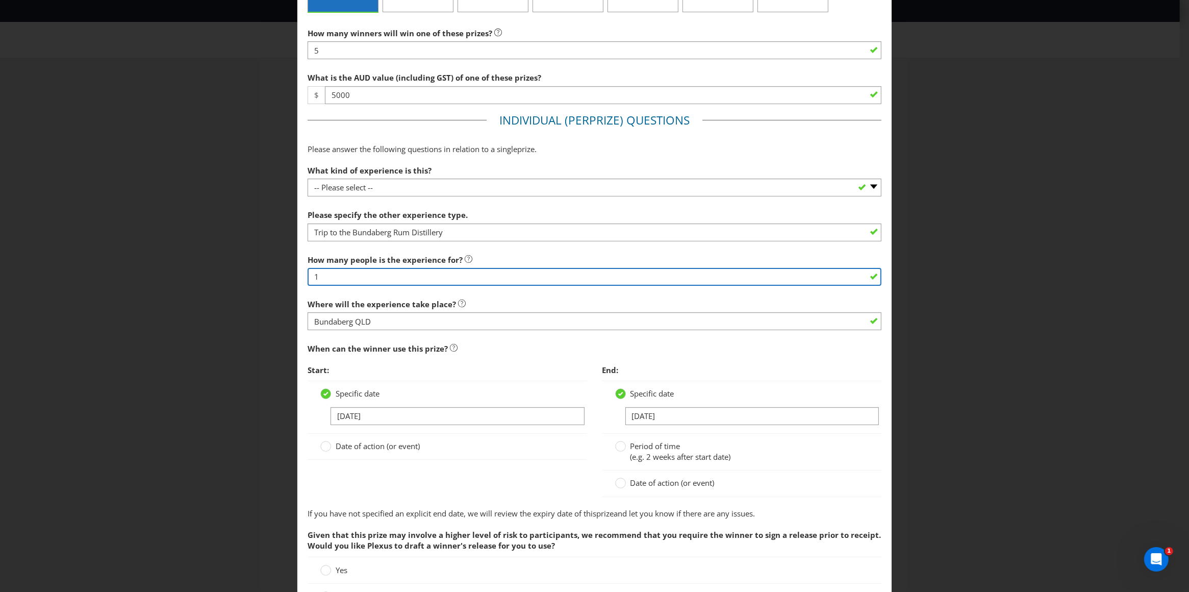
scroll to position [287, 0]
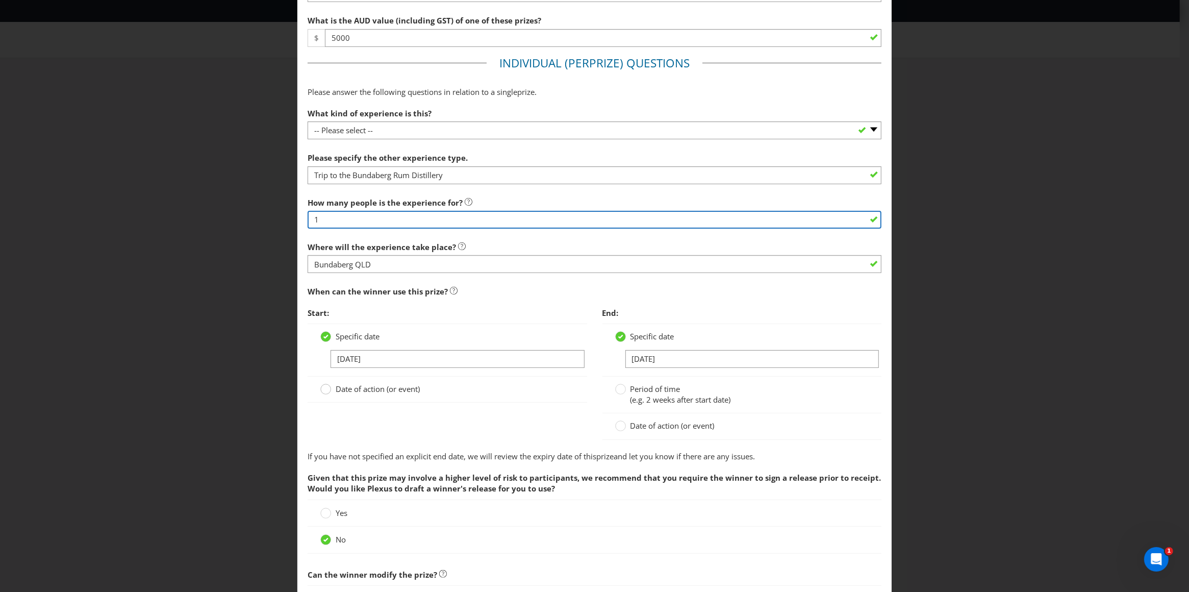
type input "1"
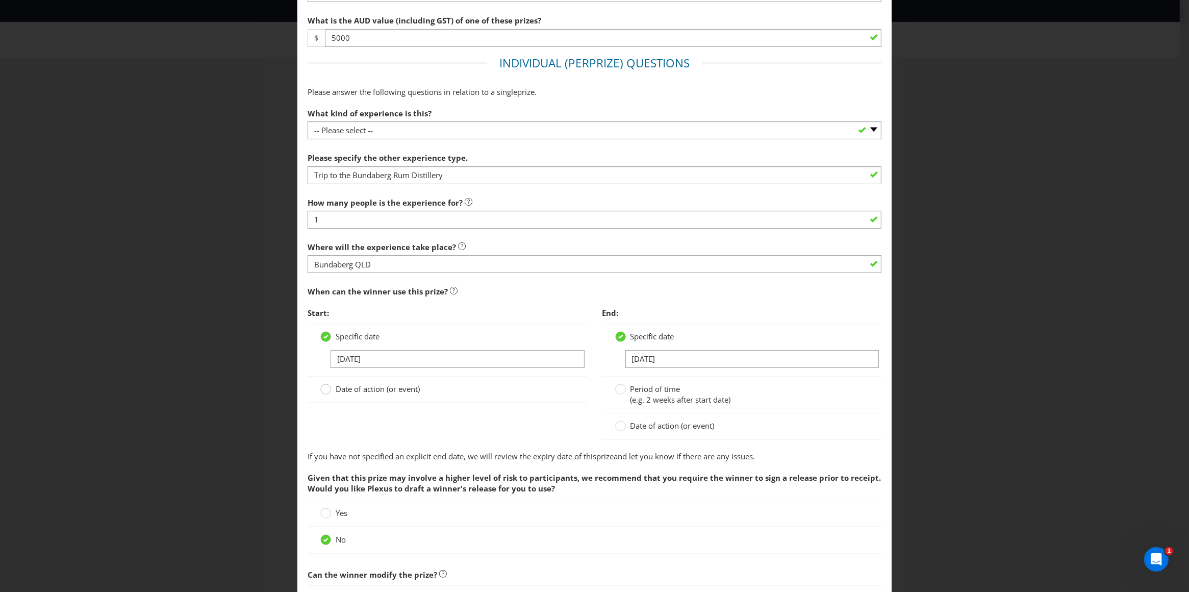
click at [324, 389] on circle at bounding box center [326, 389] width 10 height 10
click at [0, 0] on input "Date of action (or event)" at bounding box center [0, 0] width 0 height 0
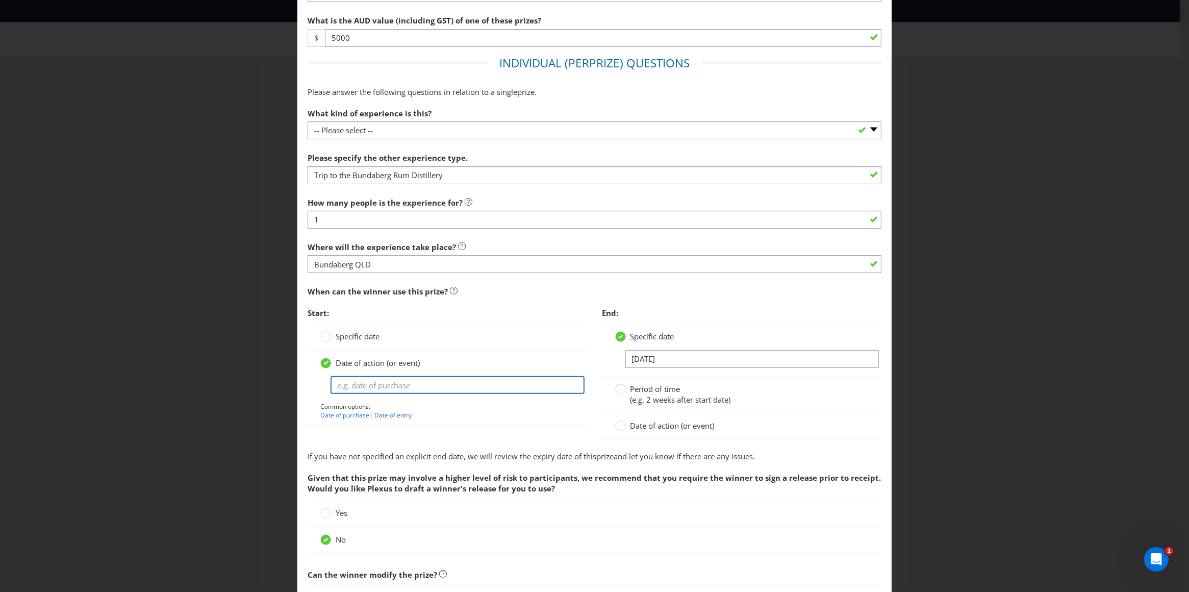
click at [362, 385] on input "text" at bounding box center [458, 385] width 254 height 18
type input "From date of prize draw"
click at [619, 388] on circle at bounding box center [620, 389] width 10 height 10
click at [0, 0] on input "Period of time (e.g. 2 weeks after start date)" at bounding box center [0, 0] width 0 height 0
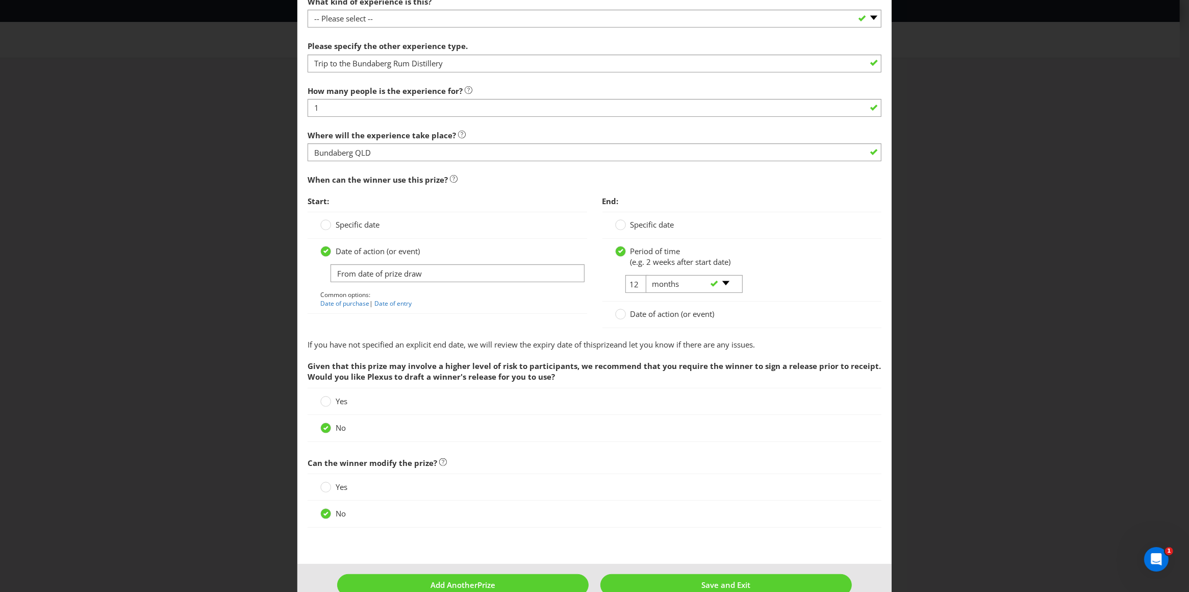
scroll to position [422, 0]
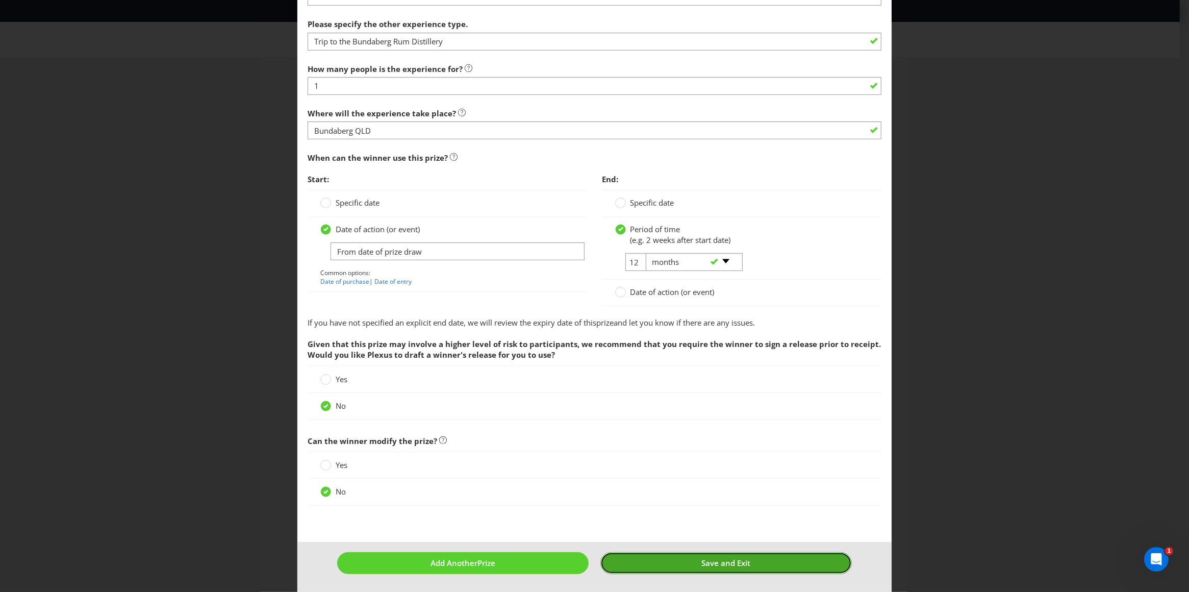
click at [728, 562] on span "Save and Exit" at bounding box center [725, 563] width 49 height 10
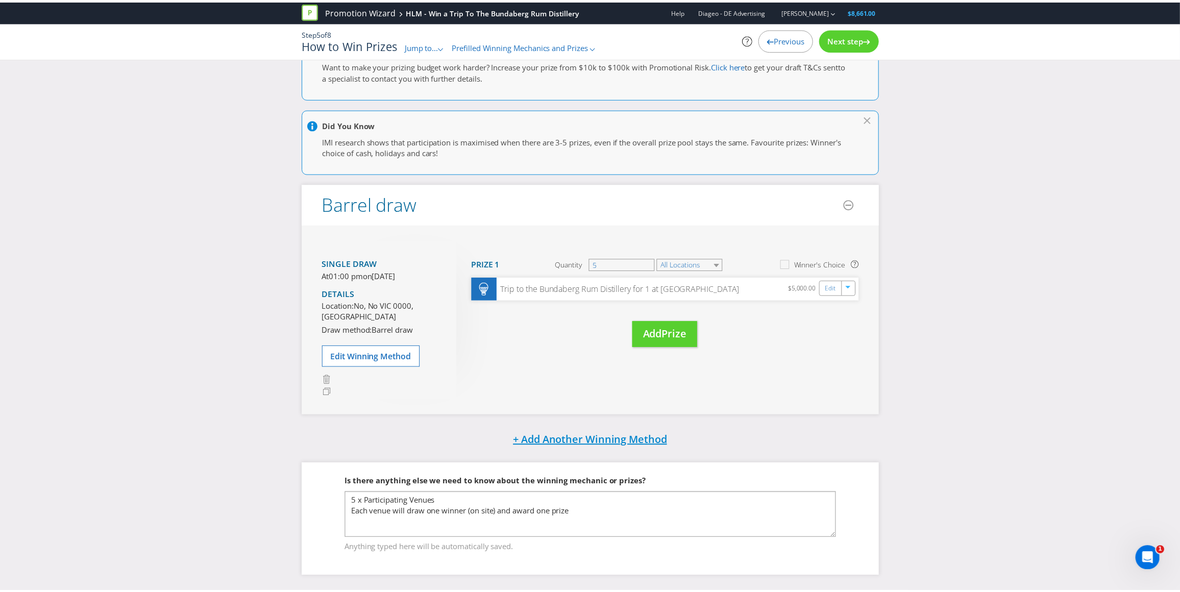
scroll to position [46, 0]
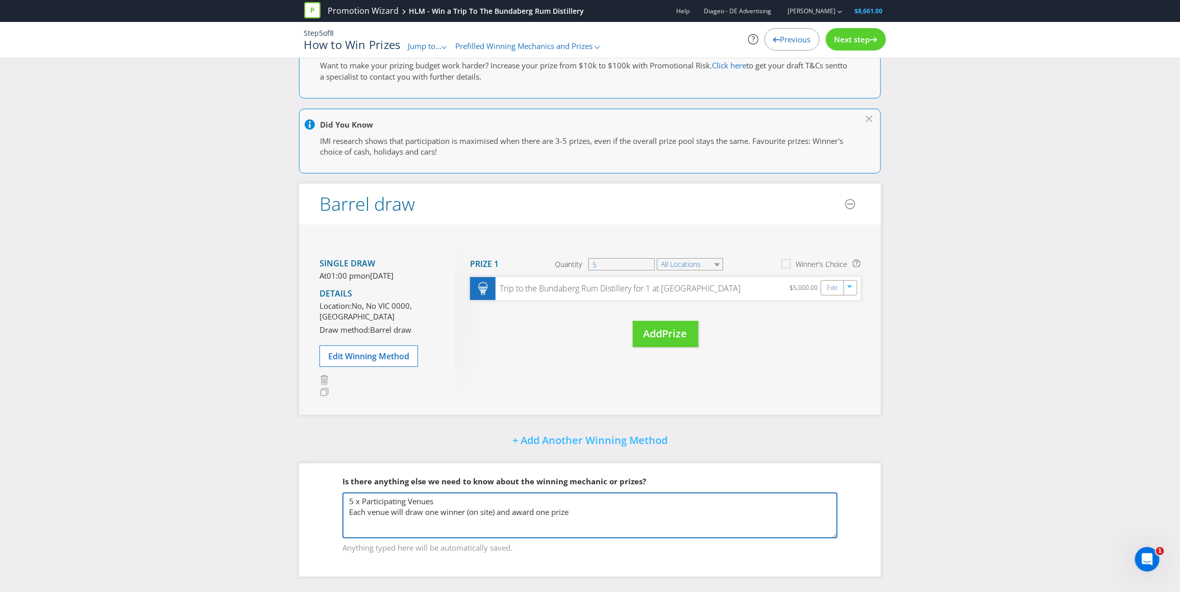
click at [597, 513] on textarea "There is one prize: A trip to [GEOGRAPHIC_DATA] for 2 adults 2 x [GEOGRAPHIC_DA…" at bounding box center [589, 515] width 495 height 46
drag, startPoint x: 583, startPoint y: 512, endPoint x: 542, endPoint y: 514, distance: 40.8
click at [540, 513] on textarea "There is one prize: A trip to [GEOGRAPHIC_DATA] for 2 adults 2 x [GEOGRAPHIC_DA…" at bounding box center [589, 515] width 495 height 46
click at [689, 513] on textarea "There is one prize: A trip to [GEOGRAPHIC_DATA] for 2 adults 2 x [GEOGRAPHIC_DA…" at bounding box center [589, 515] width 495 height 46
click at [797, 462] on fieldset "Is there anything else we need to know about the winning mechanic or prizes? Th…" at bounding box center [589, 508] width 541 height 105
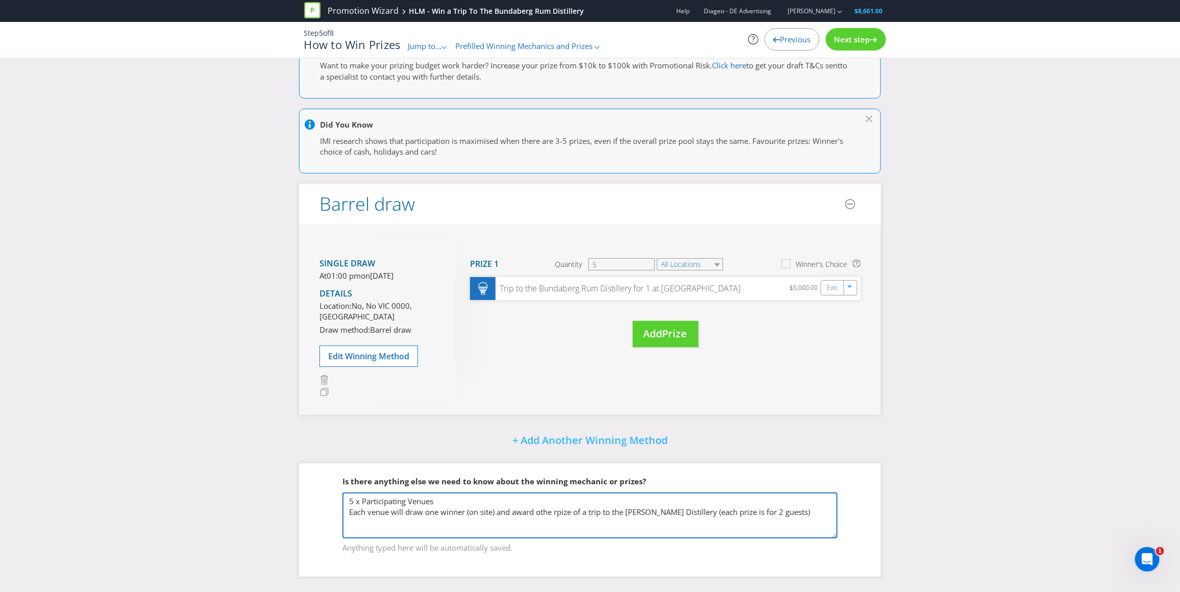
drag, startPoint x: 784, startPoint y: 512, endPoint x: 747, endPoint y: 513, distance: 36.2
click at [747, 513] on textarea "There is one prize: A trip to [GEOGRAPHIC_DATA] for 2 adults 2 x [GEOGRAPHIC_DA…" at bounding box center [589, 515] width 495 height 46
type textarea "5 x Participating Venues Each venue will draw one winner (on site) and award ot…"
click at [813, 409] on div "Single draw At 01:00 pm [DATE][DATE] Details Location: [GEOGRAPHIC_DATA] 0000, …" at bounding box center [590, 319] width 582 height 190
click at [858, 40] on span "Next step" at bounding box center [852, 39] width 36 height 10
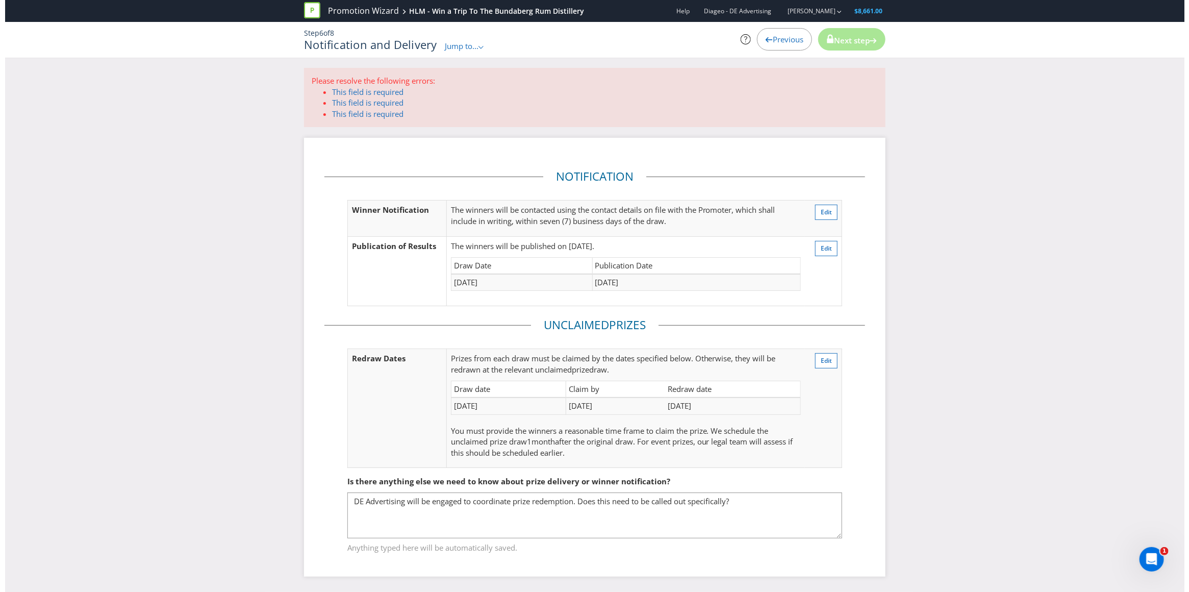
scroll to position [1, 0]
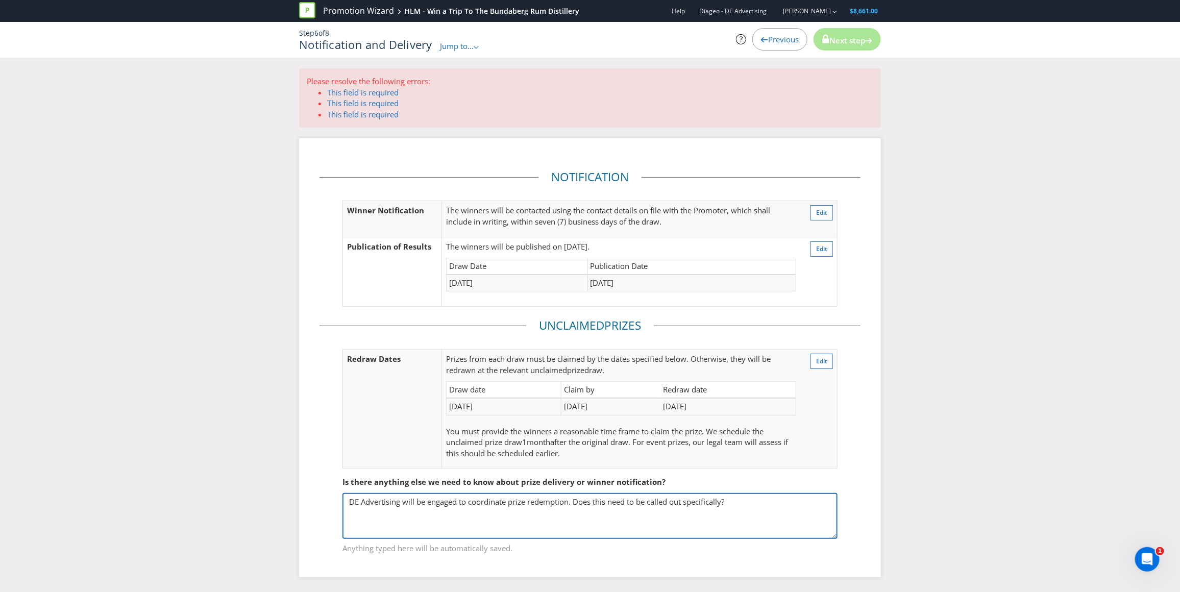
click at [615, 504] on textarea "DE Advertising will be engaged to coordinate prize redemption. Does this need t…" at bounding box center [589, 516] width 495 height 46
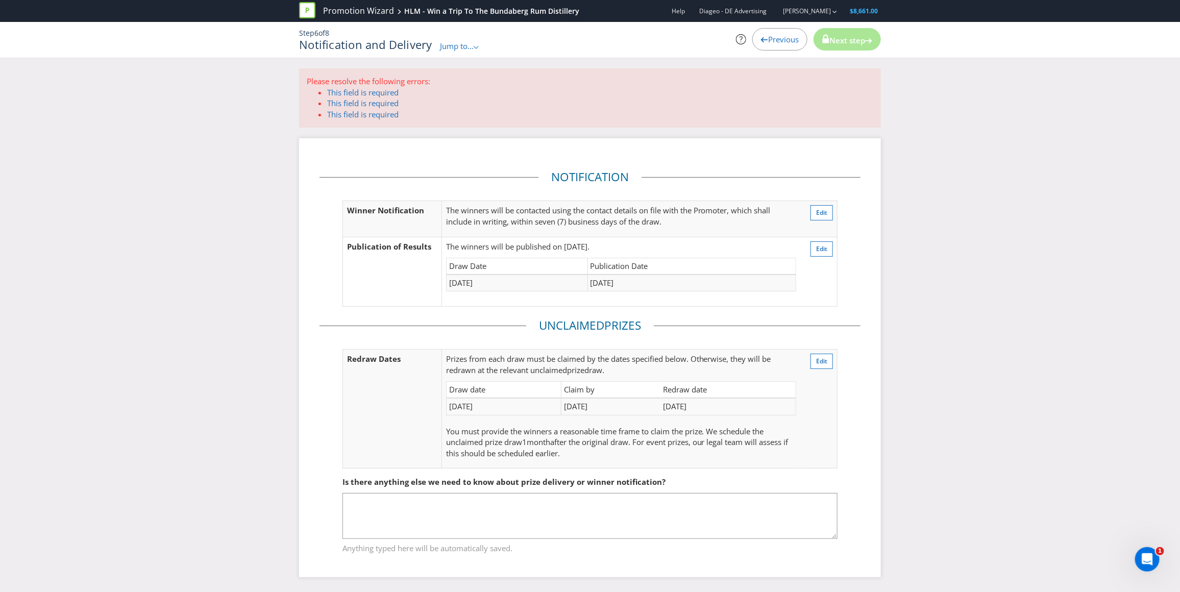
click at [804, 141] on div "Notification Winner Notification The winners will be contacted using the contac…" at bounding box center [590, 357] width 582 height 439
click at [369, 98] on span "This field is required" at bounding box center [362, 103] width 71 height 10
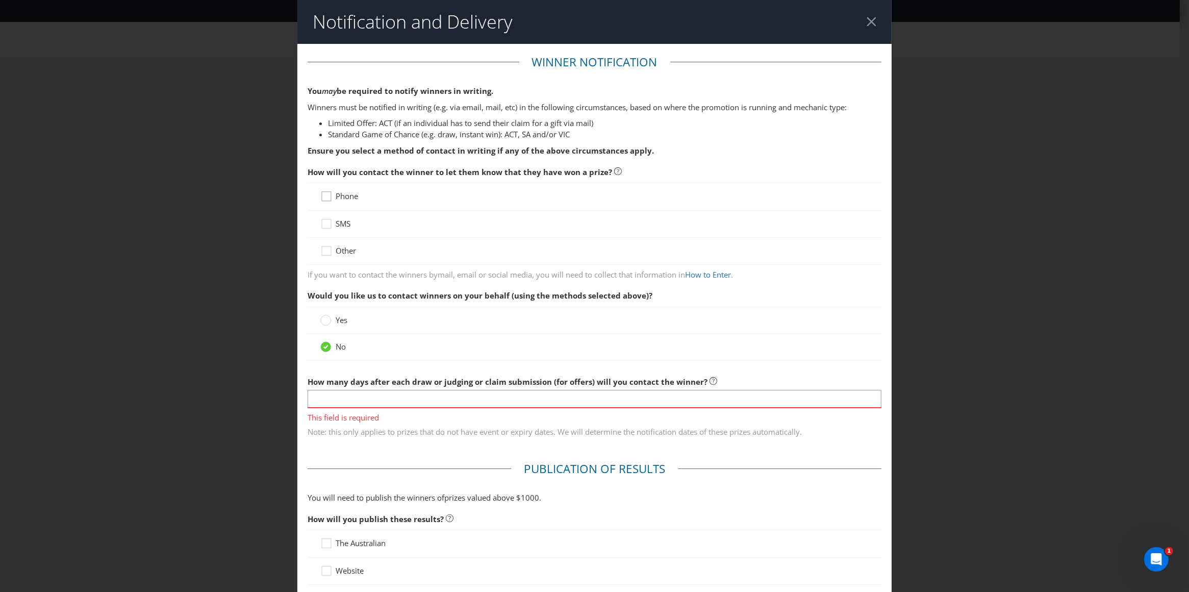
click at [326, 198] on icon at bounding box center [327, 198] width 15 height 15
click at [0, 0] on input "Phone" at bounding box center [0, 0] width 0 height 0
click at [324, 253] on icon at bounding box center [327, 252] width 15 height 15
click at [0, 0] on input "Other" at bounding box center [0, 0] width 0 height 0
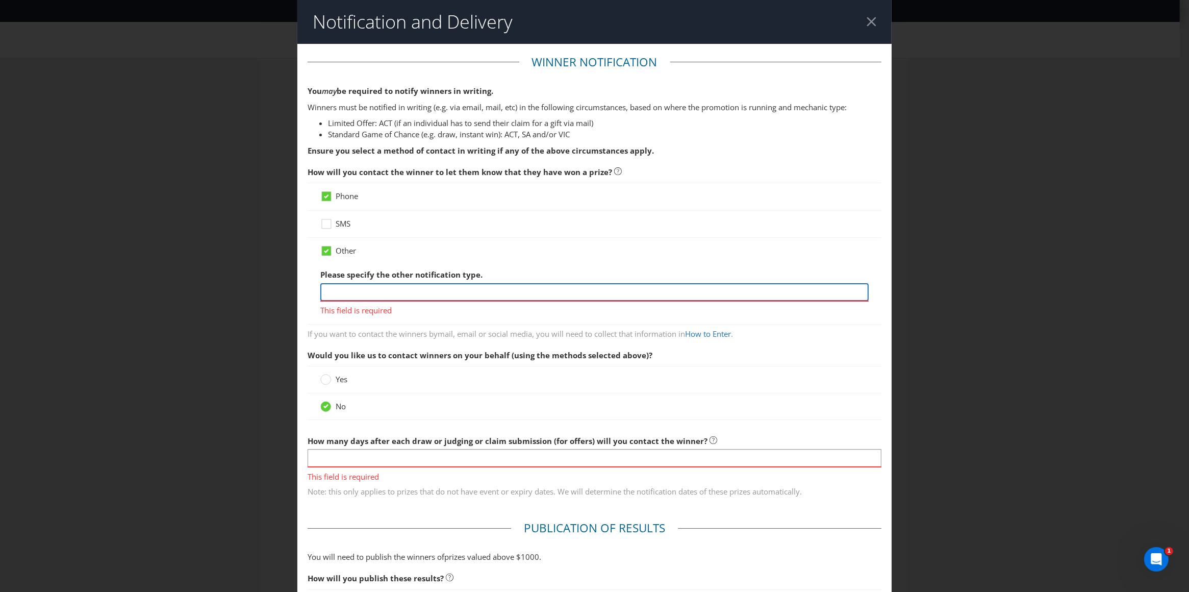
click at [342, 288] on input "text" at bounding box center [594, 292] width 549 height 18
type input "Email"
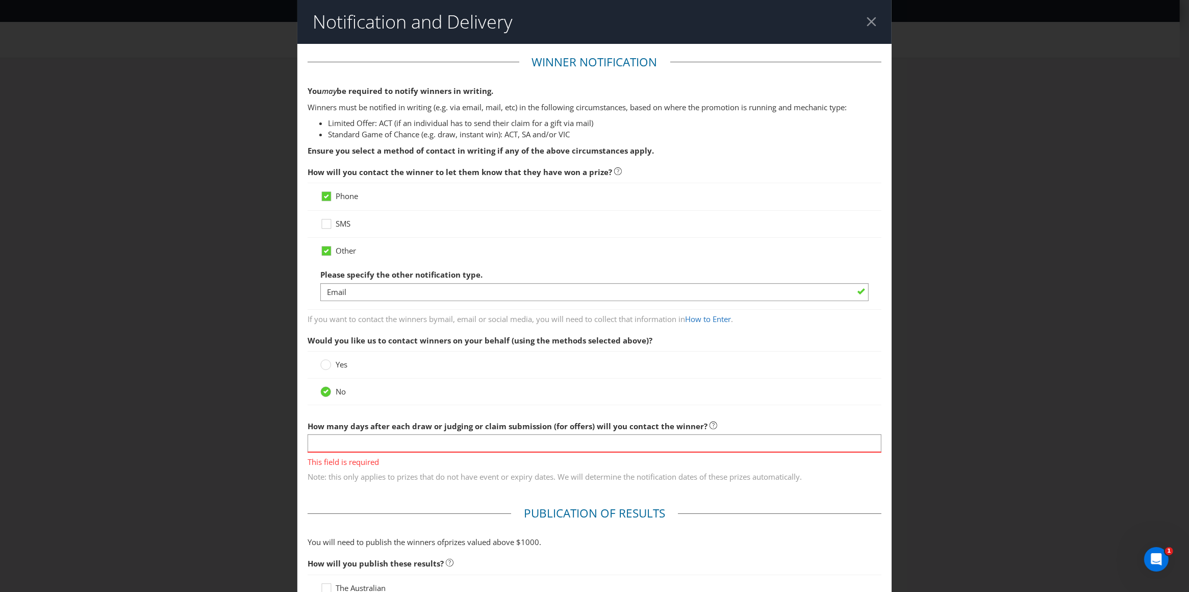
click at [503, 248] on div "Other" at bounding box center [594, 250] width 549 height 11
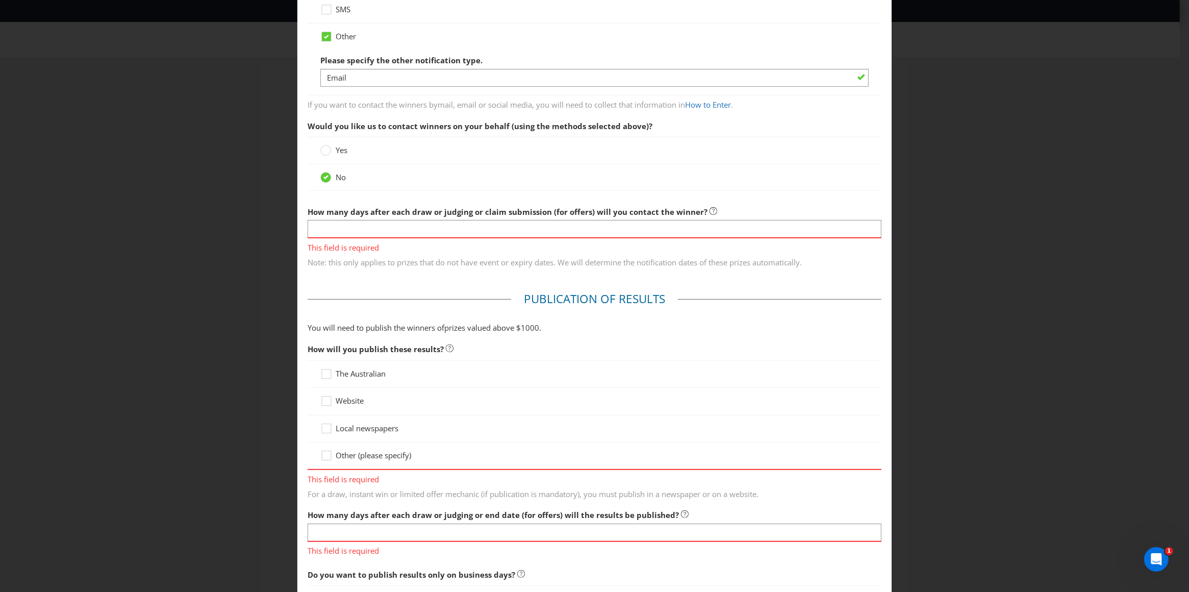
scroll to position [219, 0]
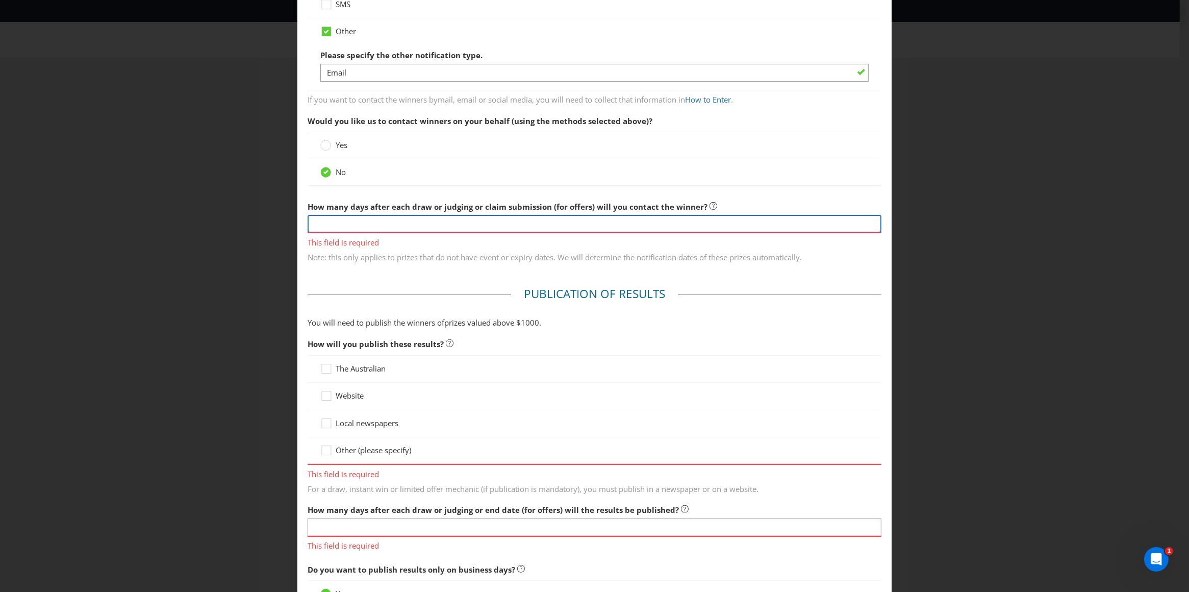
click at [392, 221] on input "number" at bounding box center [595, 224] width 574 height 18
type input "7"
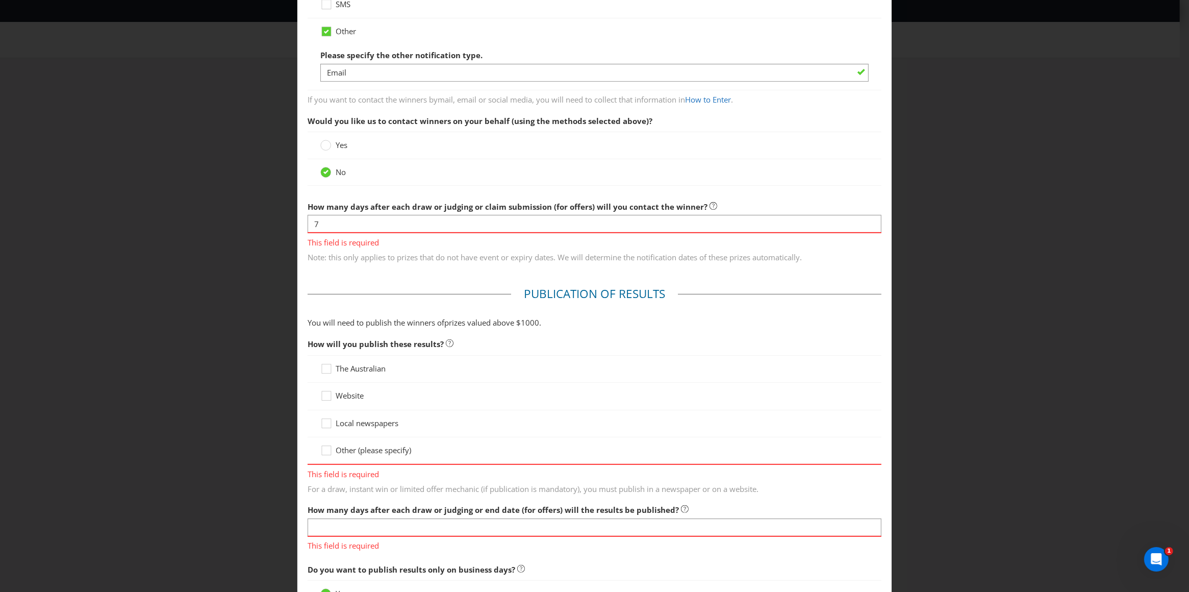
click at [409, 286] on main "Winner Notification You may be required to notify winners in writing. Winners m…" at bounding box center [594, 351] width 595 height 1053
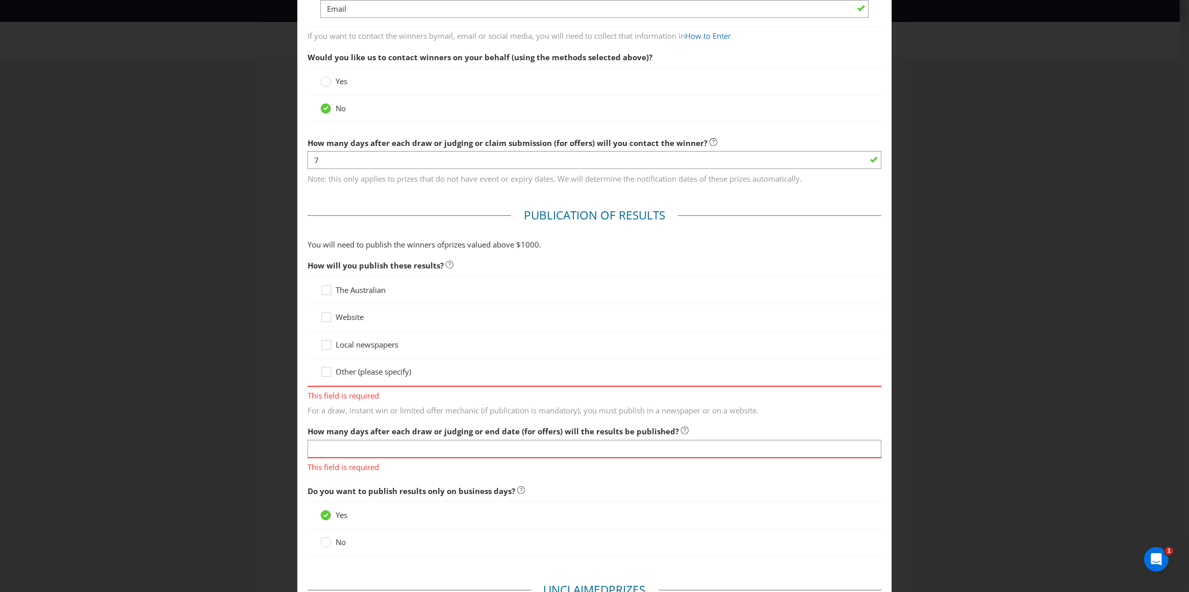
scroll to position [284, 0]
click at [328, 372] on icon at bounding box center [327, 372] width 15 height 15
click at [0, 0] on input "Other (please specify)" at bounding box center [0, 0] width 0 height 0
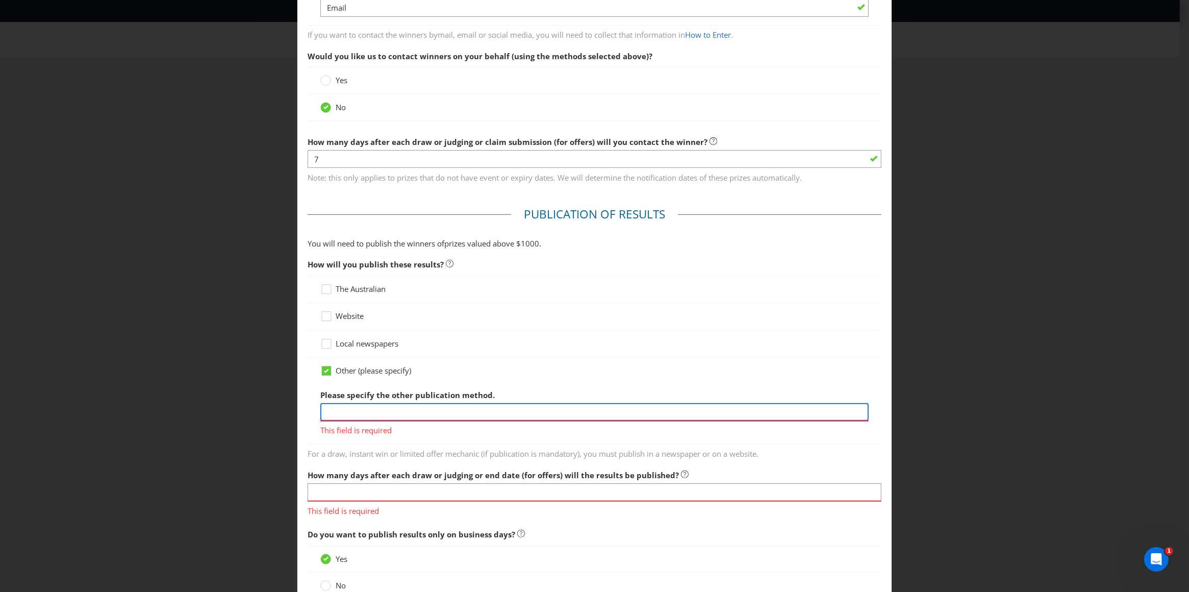
click at [365, 415] on input "text" at bounding box center [594, 412] width 549 height 18
type input "I"
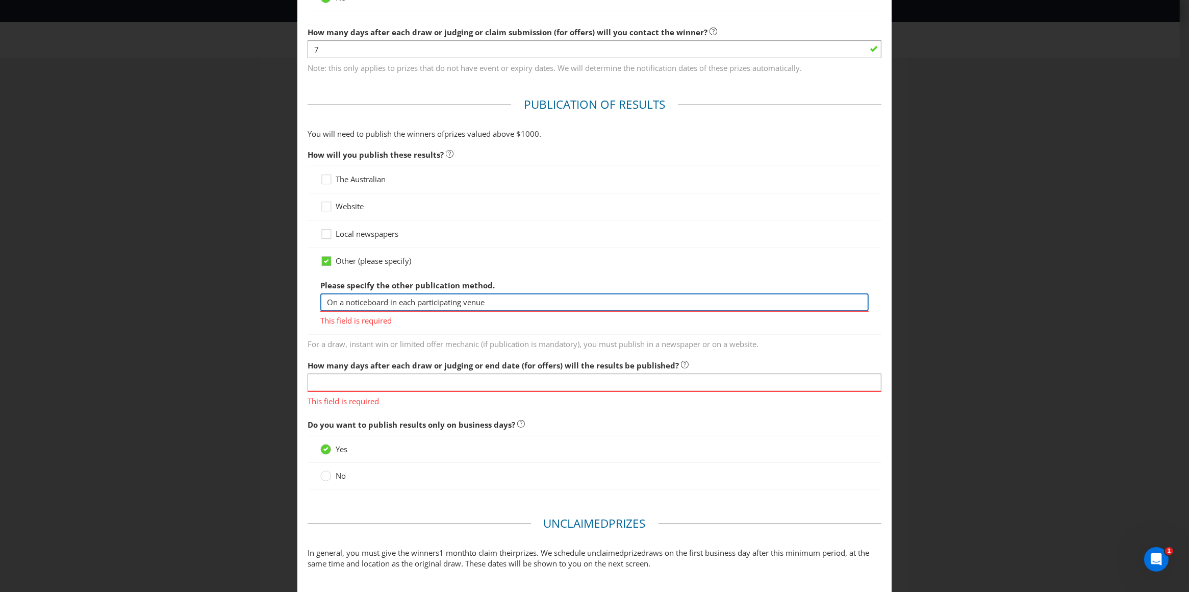
scroll to position [411, 0]
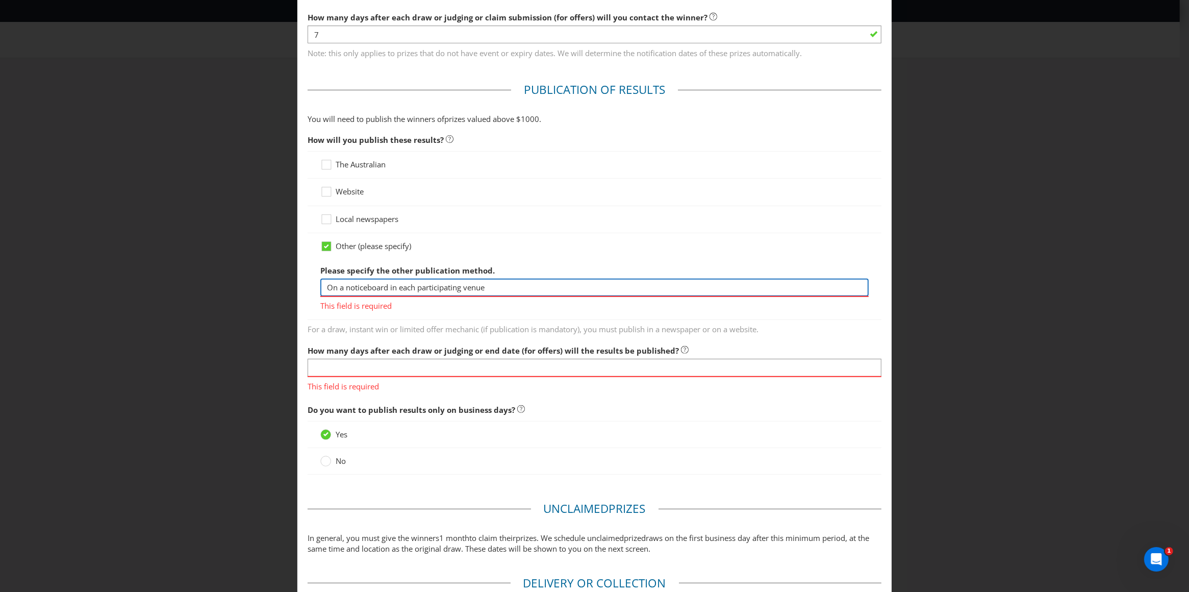
type input "On a noticeboard in each participating venue"
click at [531, 274] on div "Please specify the other publication method. On a noticeboard in each participa…" at bounding box center [594, 285] width 549 height 52
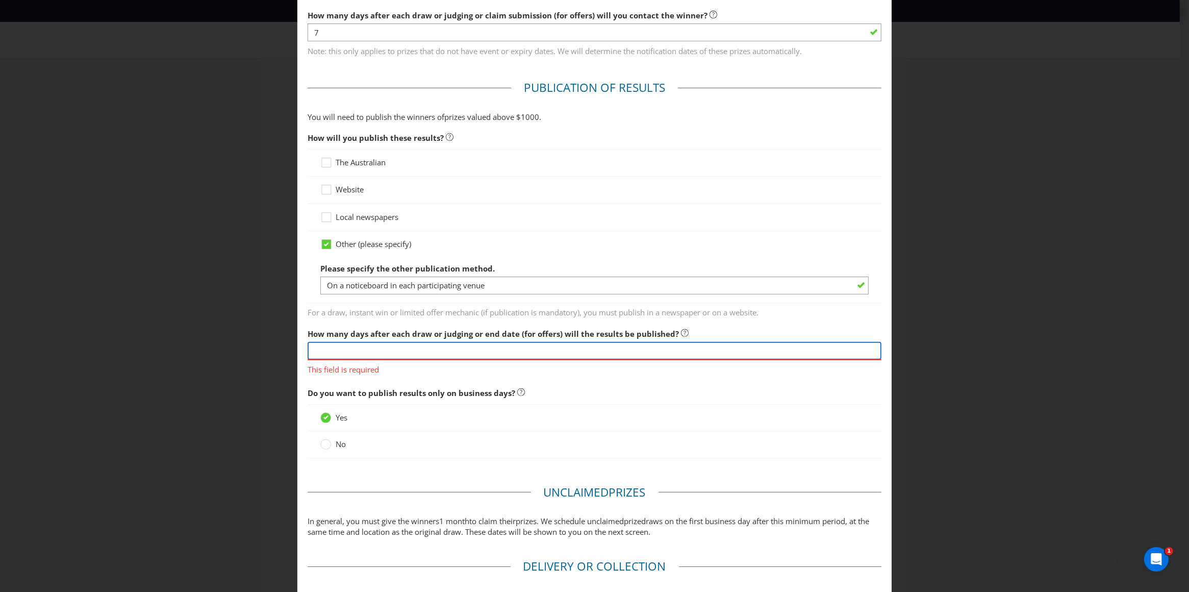
click at [386, 352] on input "text" at bounding box center [595, 351] width 574 height 18
type input "7"
click at [640, 386] on span "Do you want to publish results only on business days?" at bounding box center [595, 393] width 574 height 21
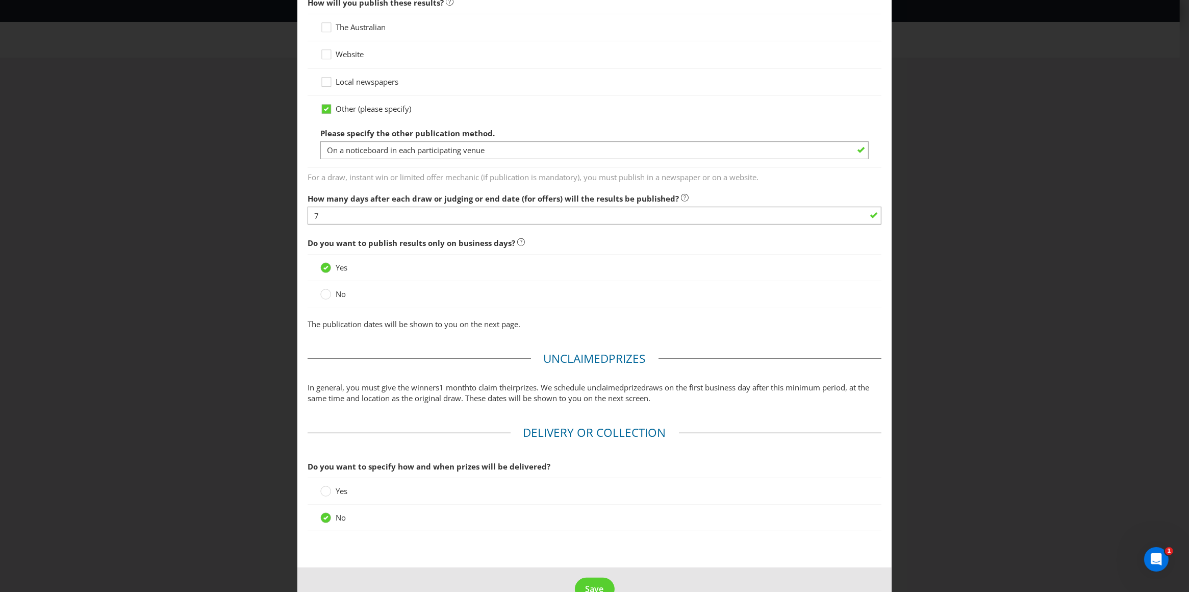
scroll to position [575, 0]
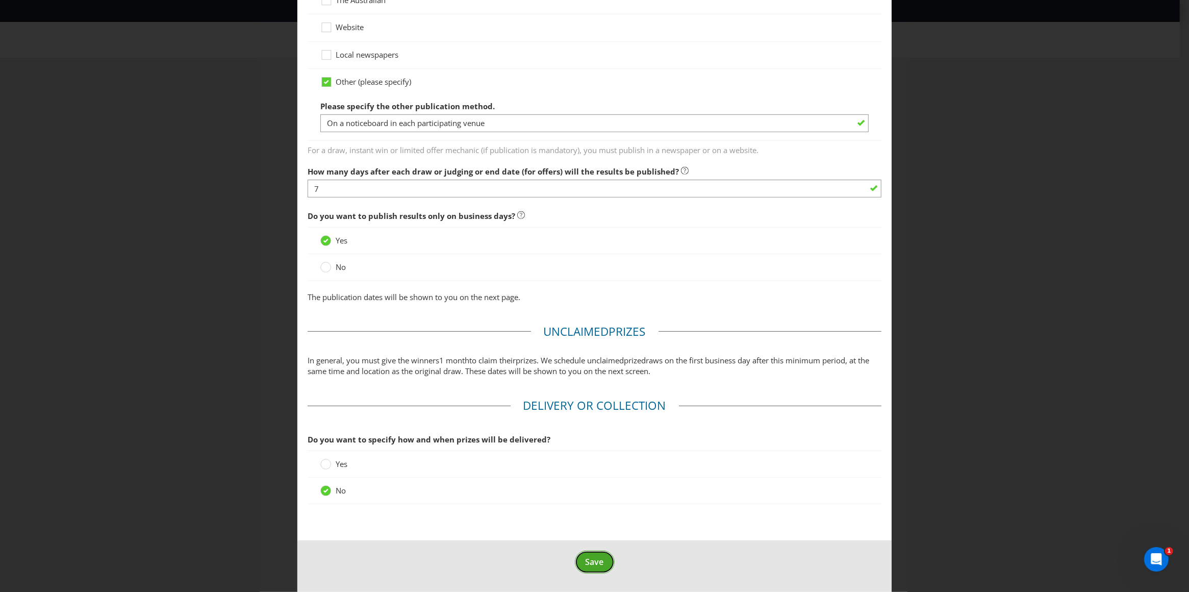
click at [586, 558] on span "Save" at bounding box center [595, 561] width 18 height 11
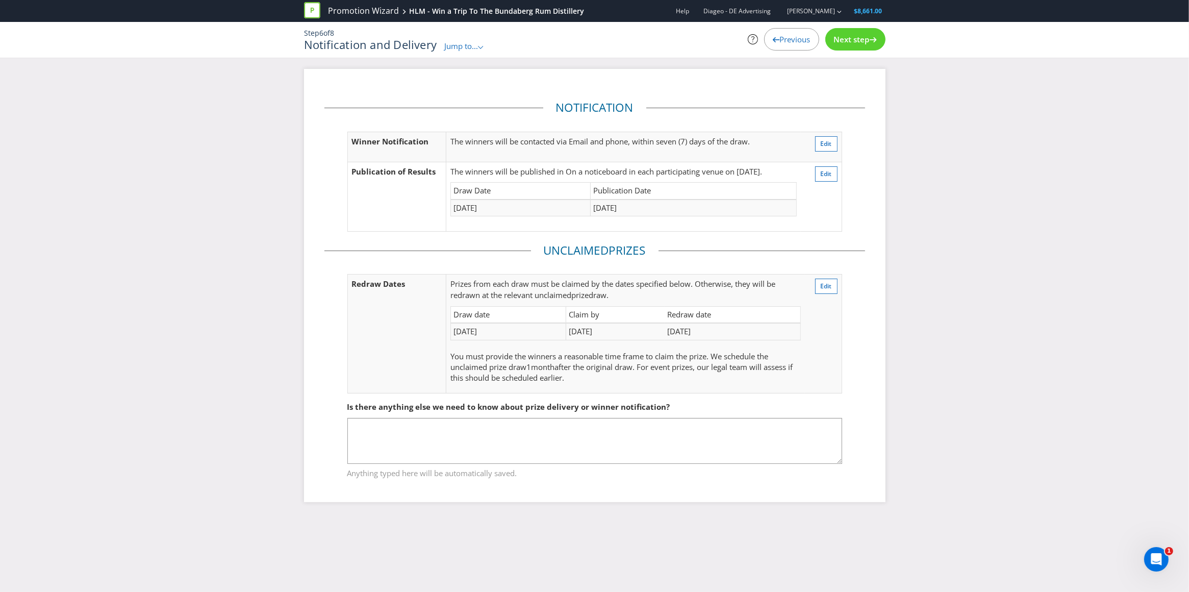
click at [852, 39] on span "Next step" at bounding box center [852, 39] width 36 height 10
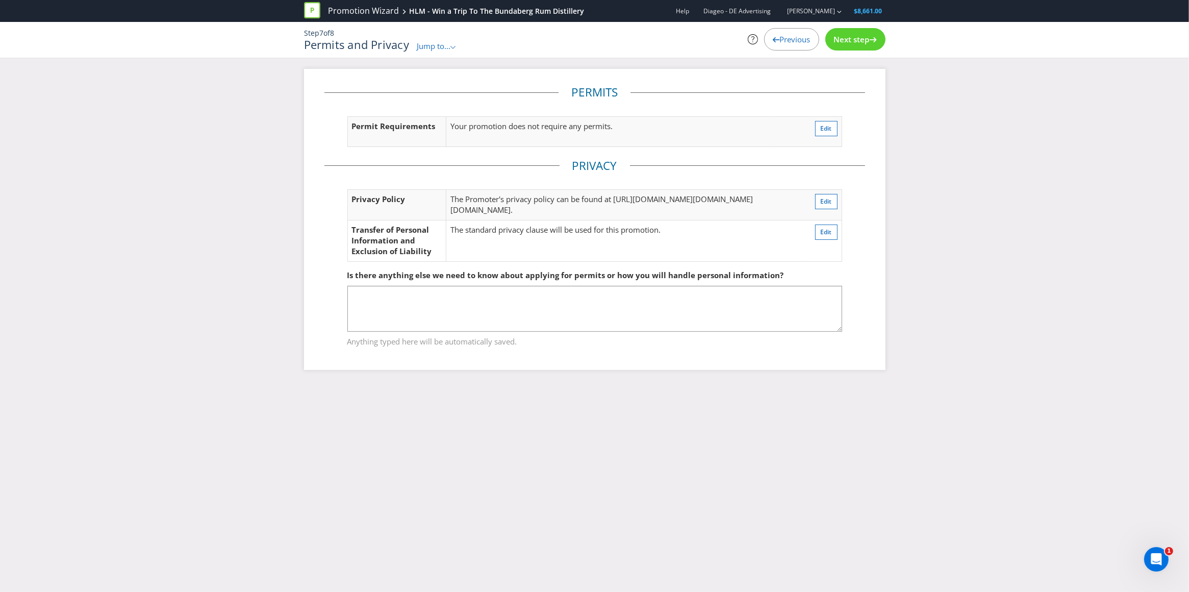
click at [860, 41] on span "Next step" at bounding box center [852, 39] width 36 height 10
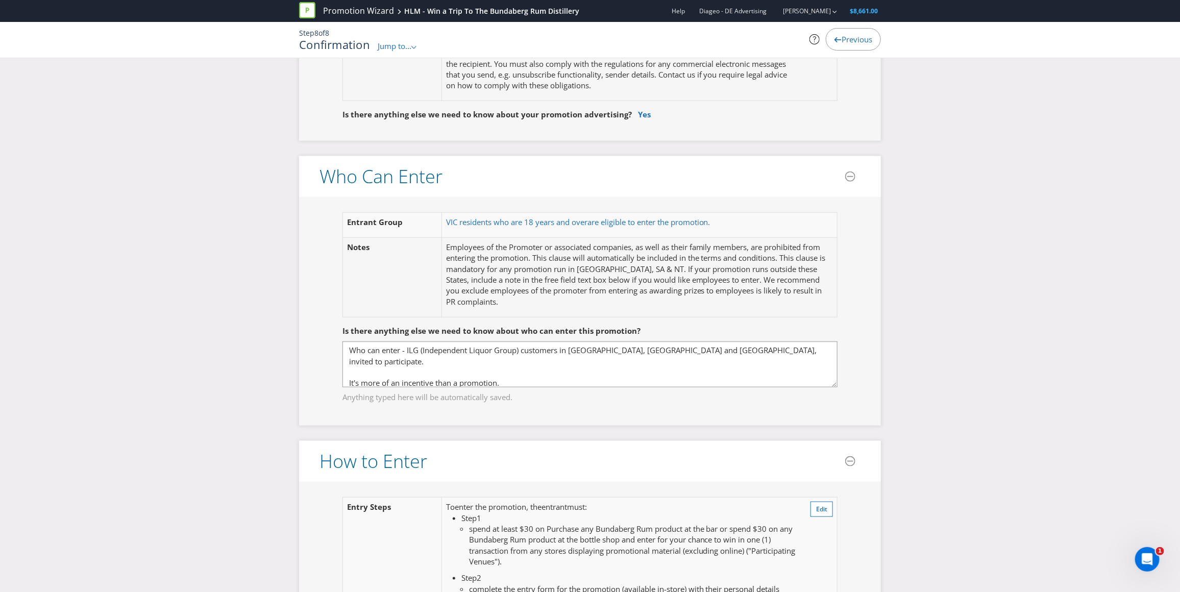
scroll to position [552, 0]
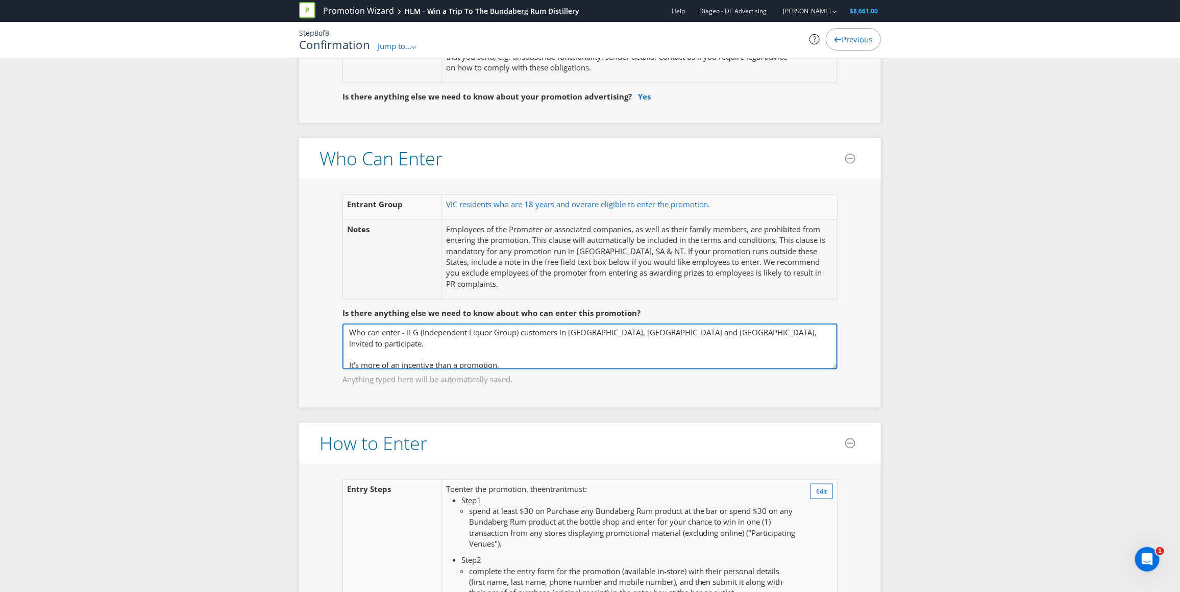
drag, startPoint x: 509, startPoint y: 353, endPoint x: 252, endPoint y: 313, distance: 259.8
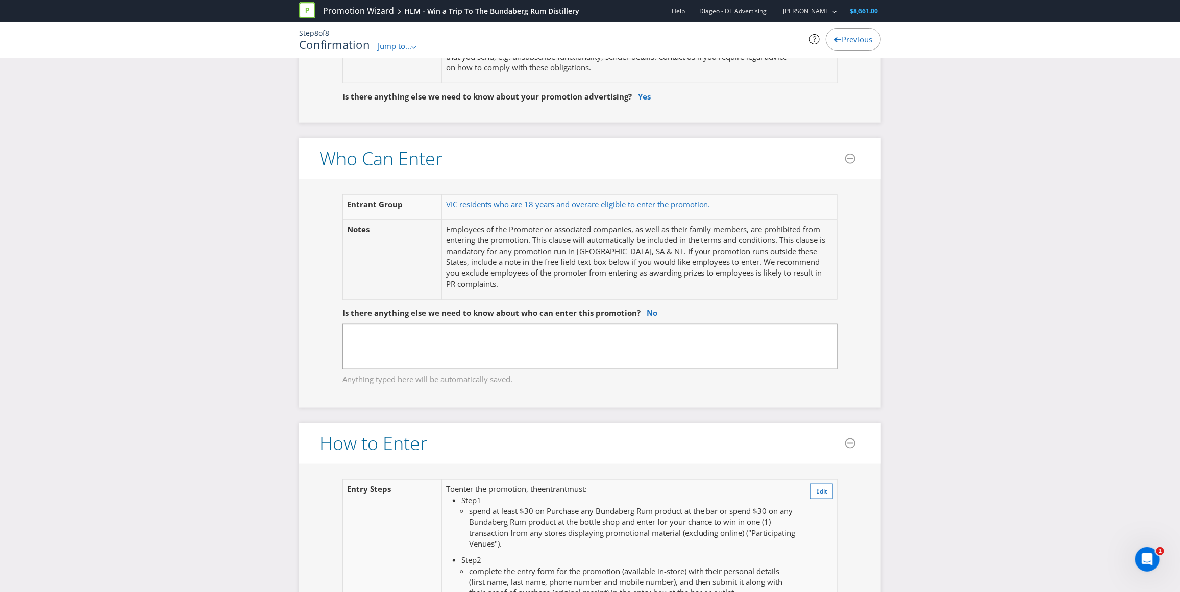
click at [309, 290] on div "Entrant Group VIC residents who are 18 years and over are eligible to enter the…" at bounding box center [590, 293] width 582 height 229
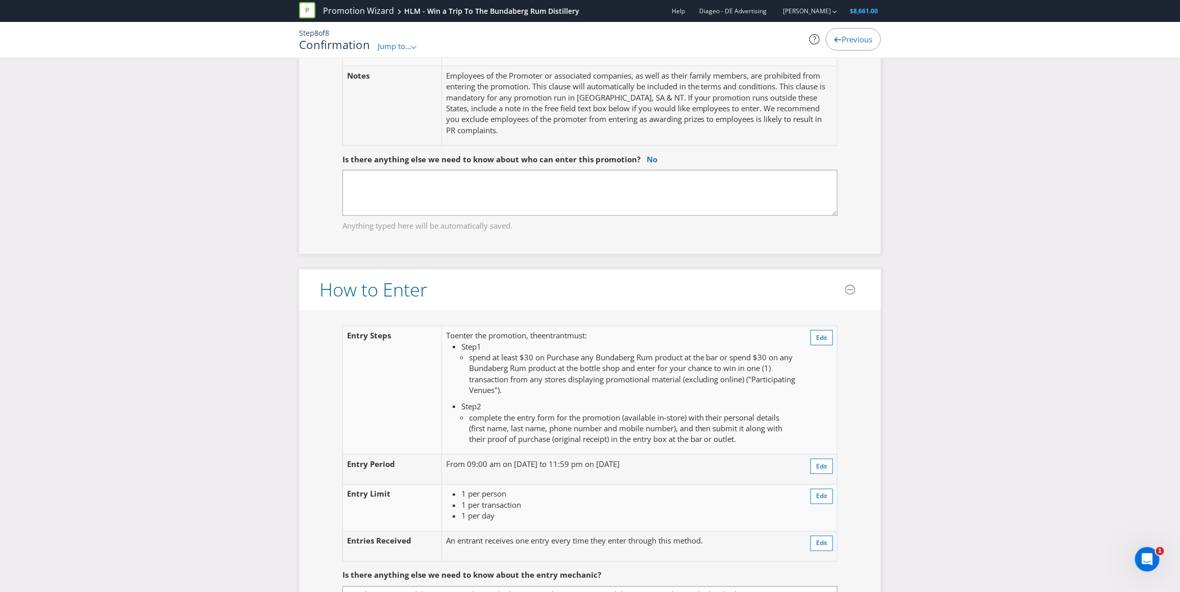
scroll to position [709, 0]
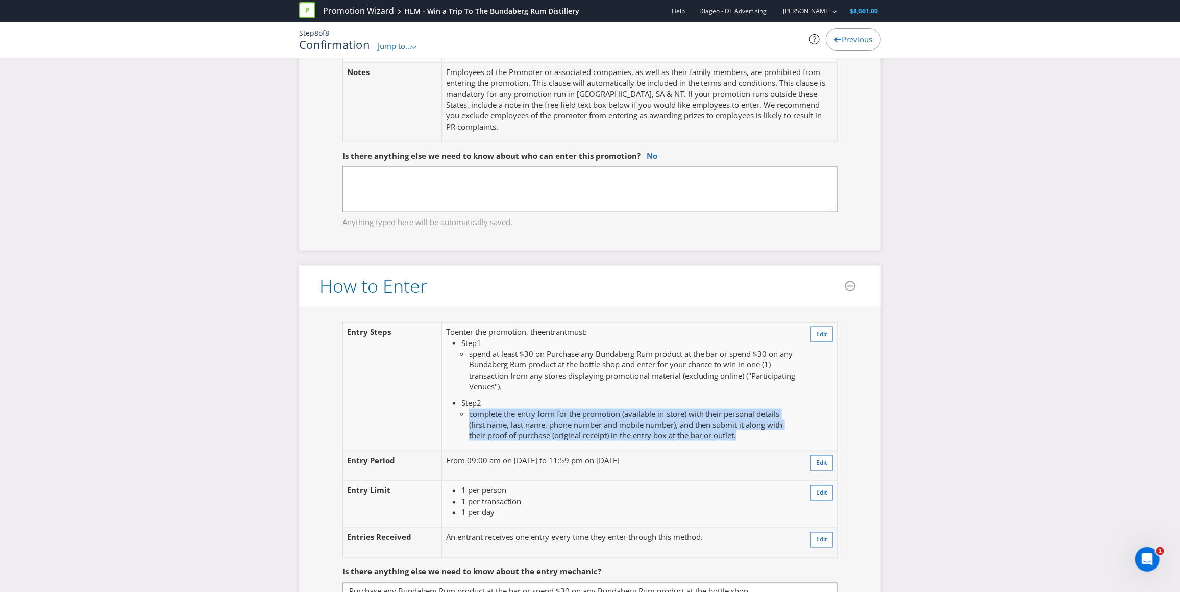
drag, startPoint x: 469, startPoint y: 416, endPoint x: 672, endPoint y: 396, distance: 203.6
click at [770, 443] on td "To enter the promotion , the entrant must : Step 1 spend at least $30 on Purcha…" at bounding box center [620, 386] width 359 height 129
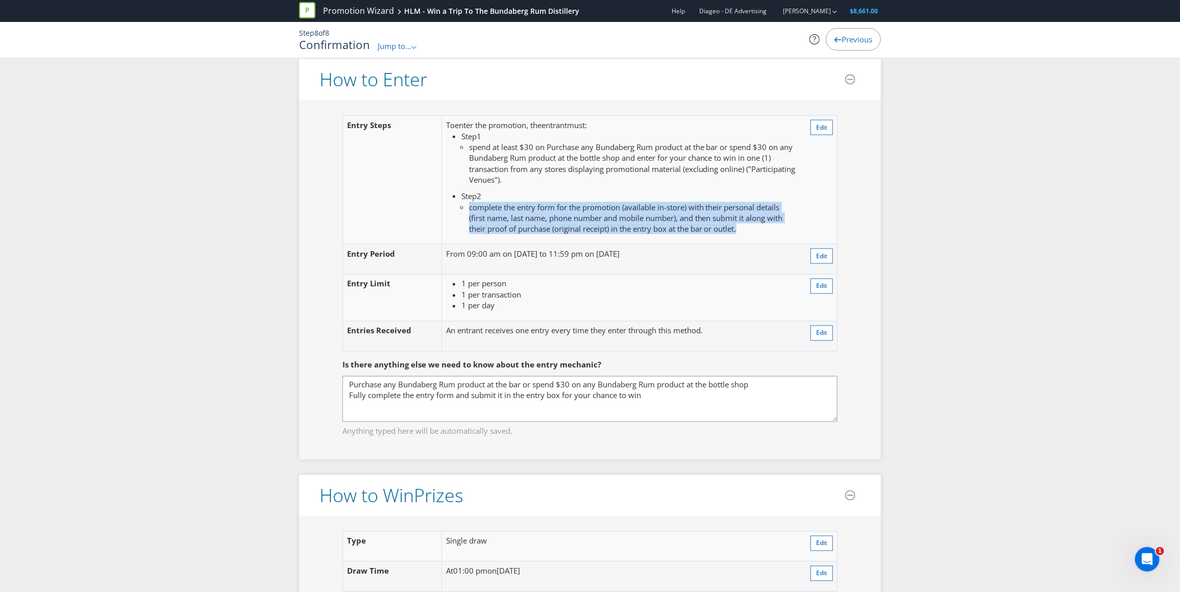
scroll to position [916, 0]
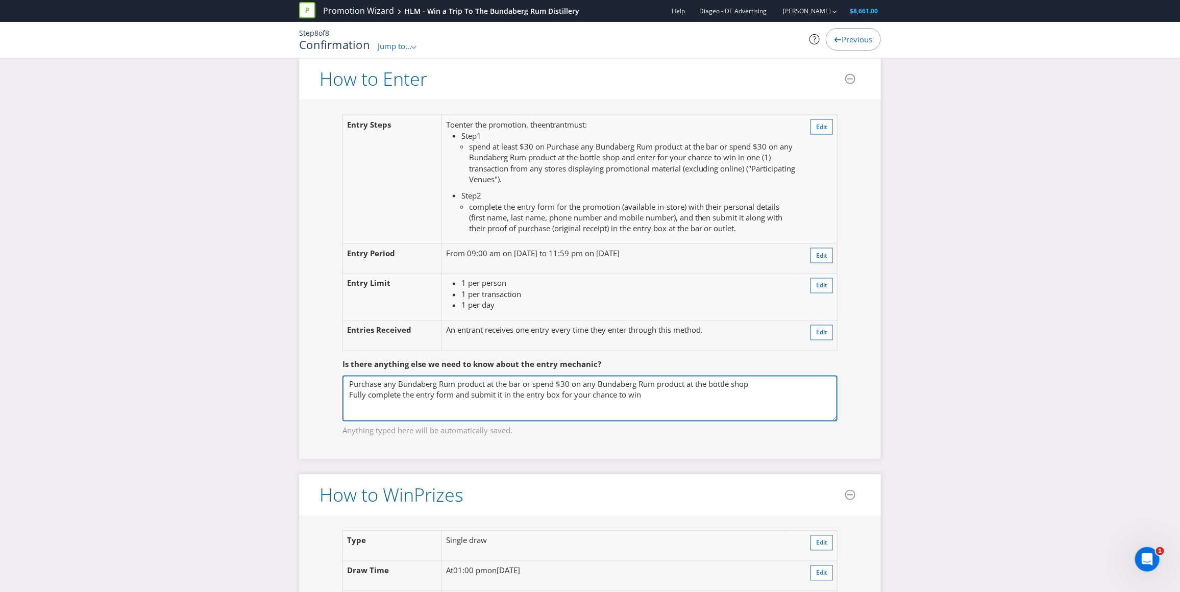
click at [671, 400] on textarea "Purchase any Bundaberg Rum product at the bar or spend $30 on any Bundaberg Rum…" at bounding box center [589, 398] width 495 height 46
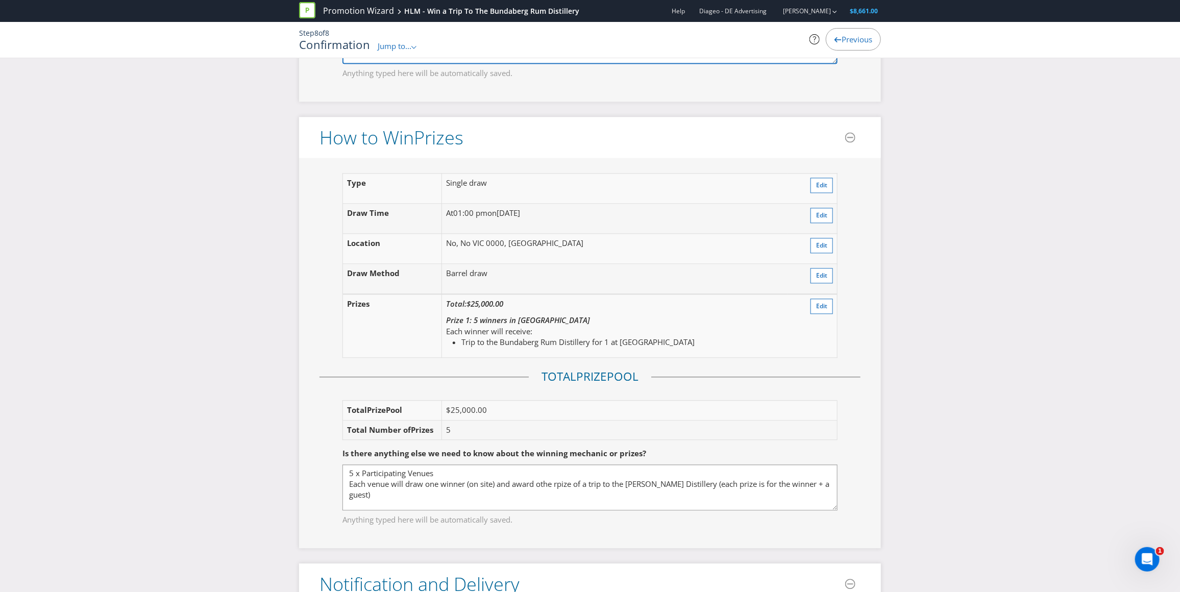
scroll to position [1298, 0]
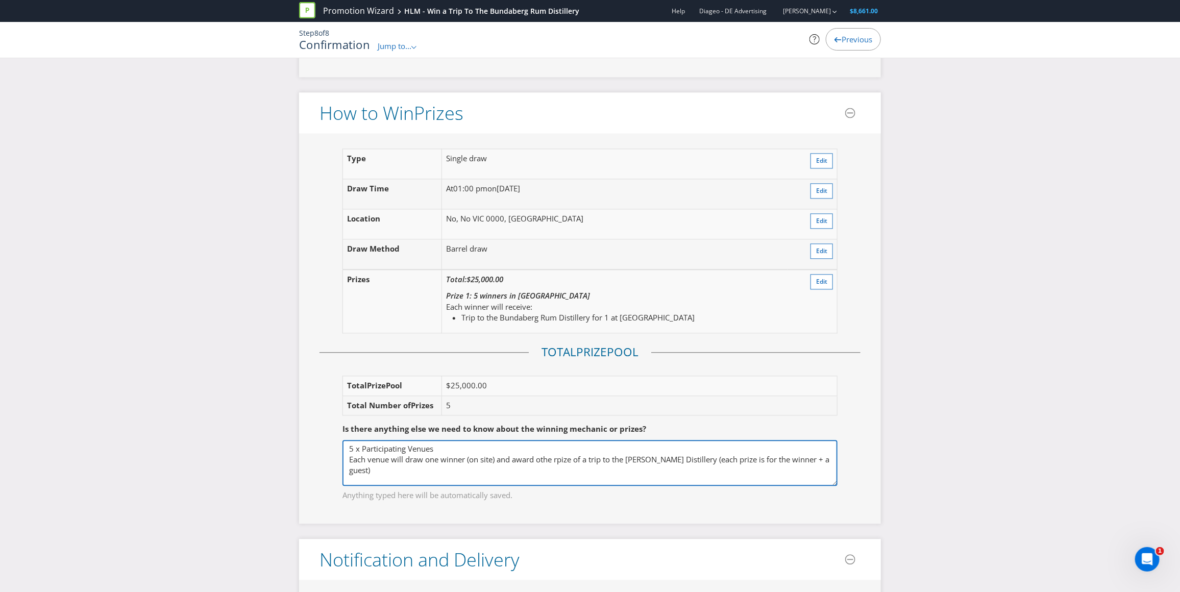
click at [459, 454] on textarea "5 x Participating Venues Each venue will draw one winner (on site) and award ot…" at bounding box center [589, 463] width 495 height 46
click at [558, 463] on textarea "5 x Participating Venues Each venue will draw one winner (on site) and award ot…" at bounding box center [589, 463] width 495 height 46
drag, startPoint x: 539, startPoint y: 465, endPoint x: 557, endPoint y: 464, distance: 17.9
click at [556, 464] on textarea "5 x Participating Venues Each venue will draw one winner (on site) and award ot…" at bounding box center [589, 463] width 495 height 46
click at [740, 470] on textarea "5 x Participating Venues Each venue will draw one winner (on site) and award ot…" at bounding box center [589, 463] width 495 height 46
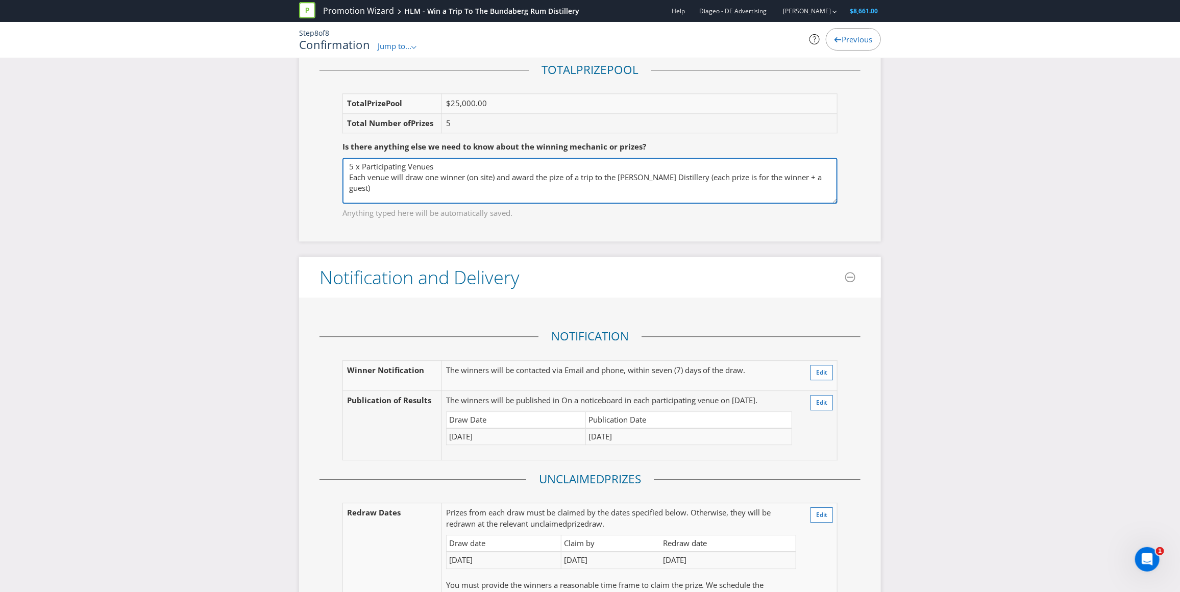
scroll to position [1583, 0]
click at [375, 186] on textarea "5 x Participating Venues Each venue will draw one winner (on site) and award ot…" at bounding box center [589, 178] width 495 height 46
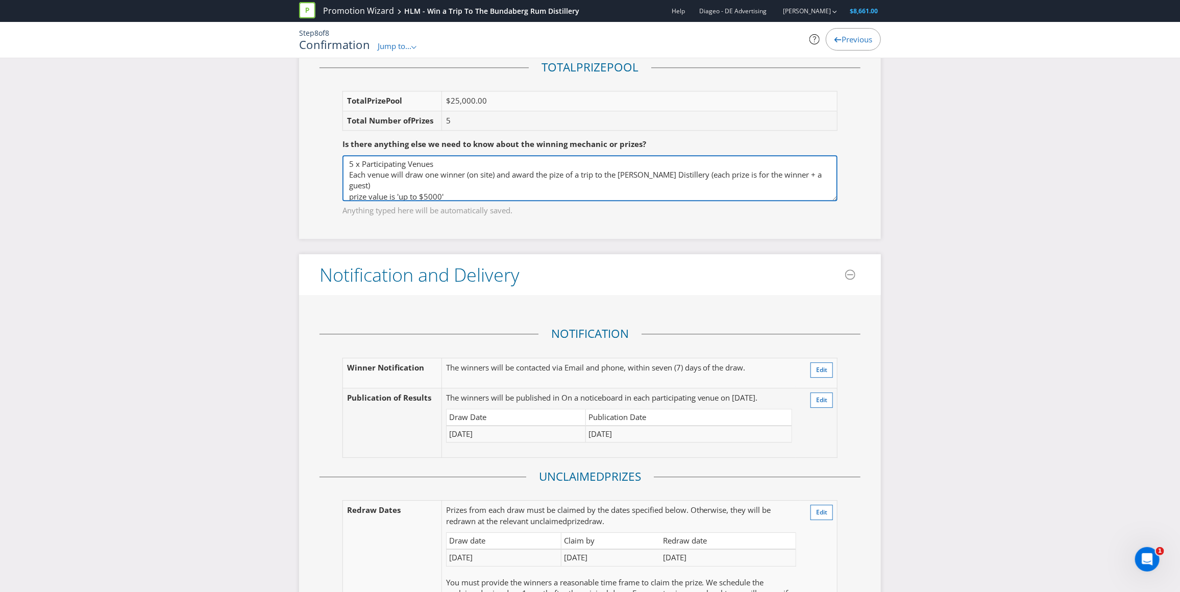
drag, startPoint x: 353, startPoint y: 189, endPoint x: 358, endPoint y: 192, distance: 6.2
click at [356, 191] on textarea "5 x Participating Venues Each venue will draw one winner (on site) and award ot…" at bounding box center [589, 178] width 495 height 46
type textarea "5 x Participating Venues Each venue will draw one winner (on site) and award th…"
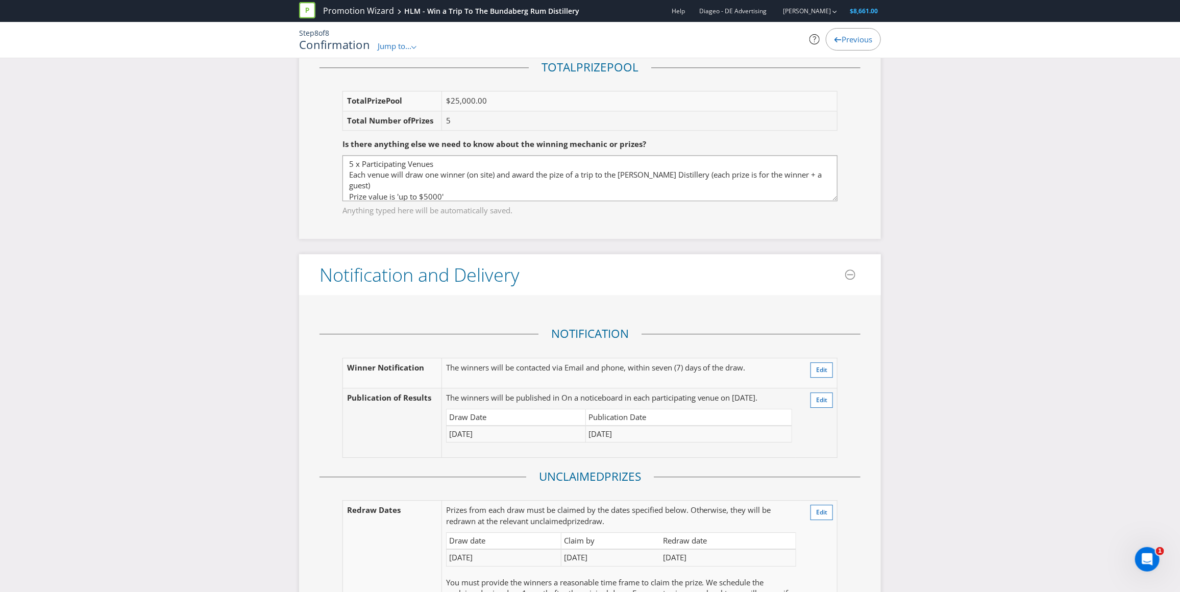
click at [273, 213] on div "Here's a summary of your promotion! Please check the details below to make sure…" at bounding box center [590, 328] width 1180 height 3684
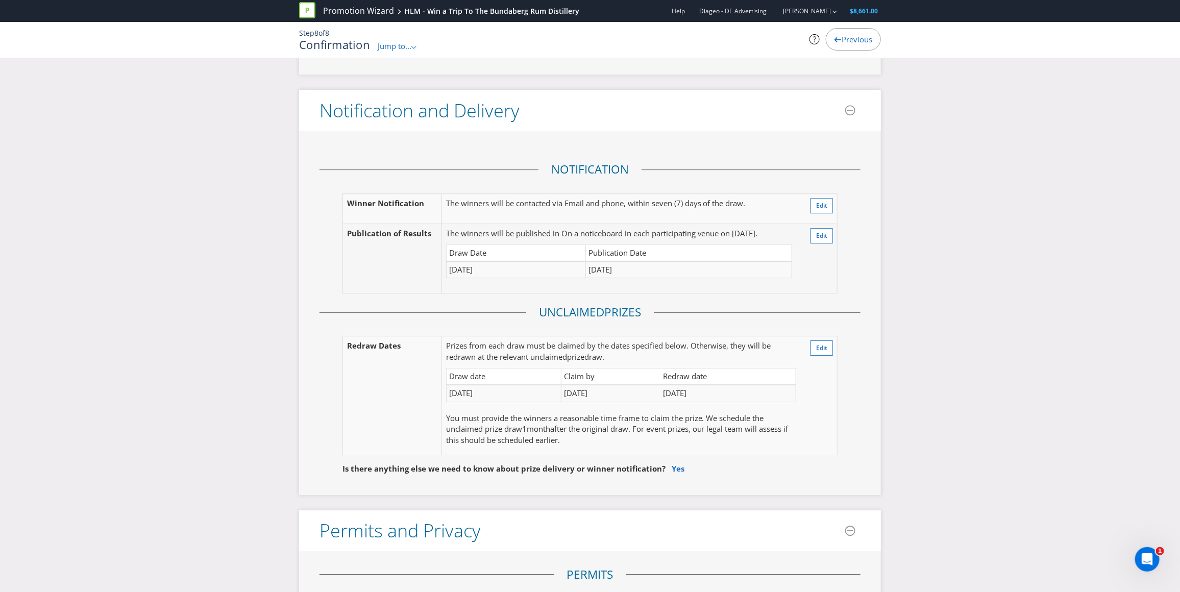
scroll to position [1751, 0]
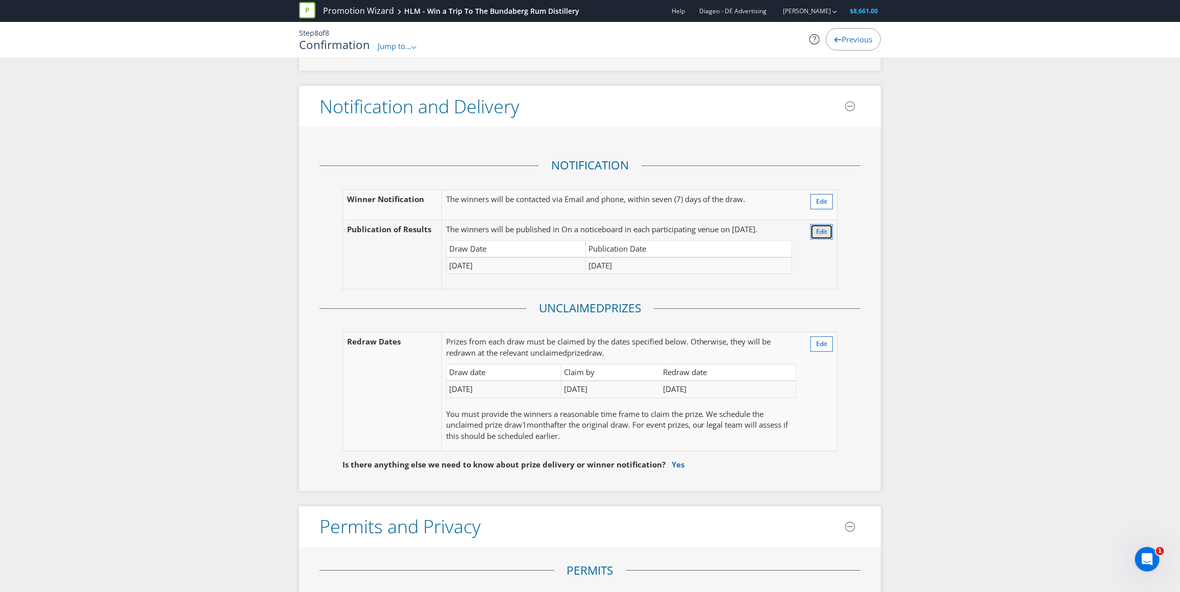
click at [820, 236] on span "Edit" at bounding box center [821, 231] width 11 height 9
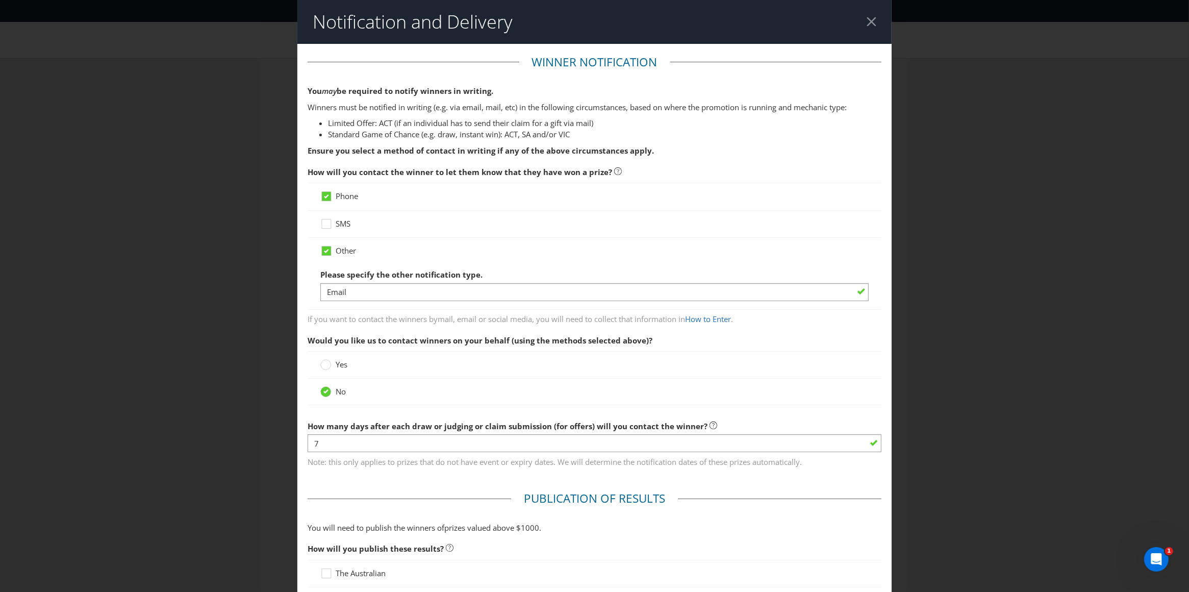
scroll to position [80, 0]
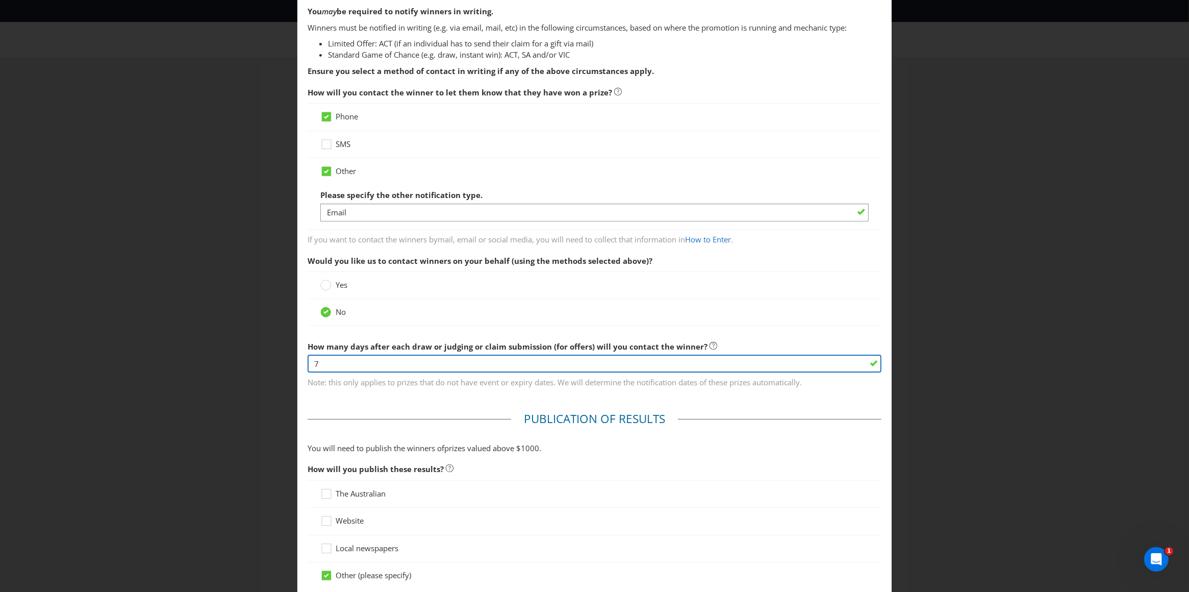
click at [337, 365] on input "7" at bounding box center [595, 364] width 574 height 18
type input "14"
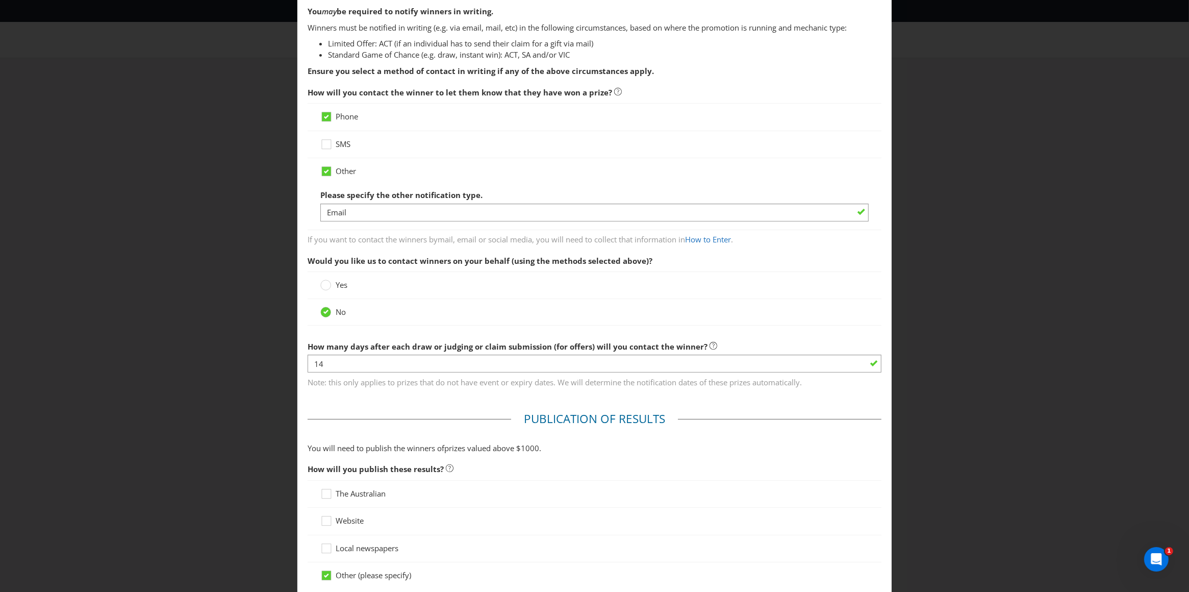
click at [421, 314] on div "No" at bounding box center [594, 312] width 549 height 11
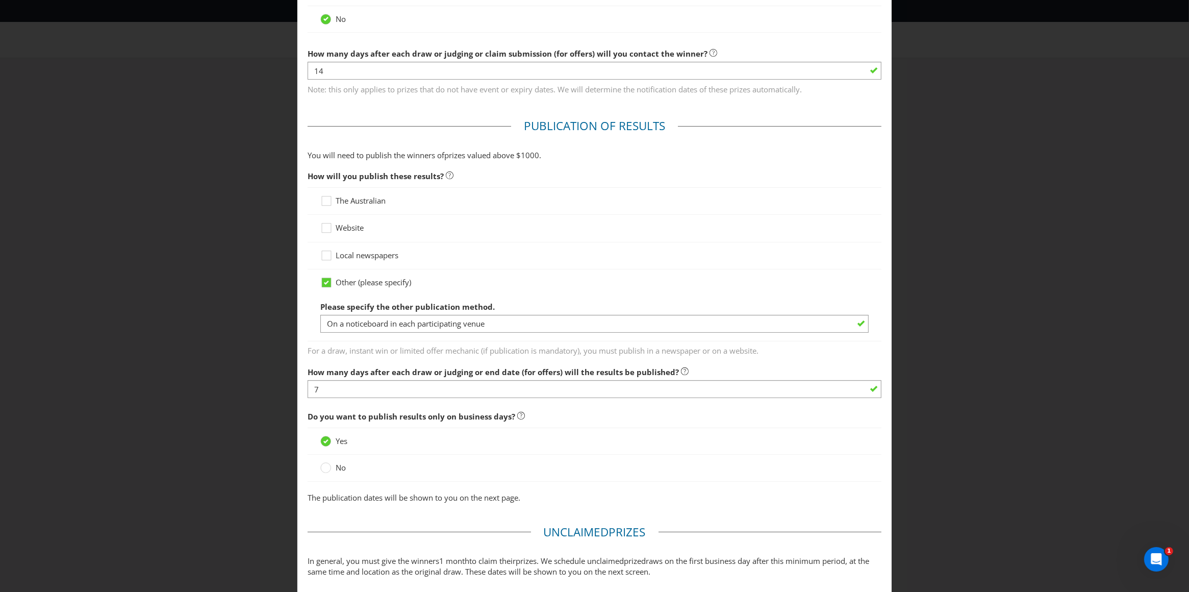
scroll to position [373, 0]
click at [319, 388] on input "7" at bounding box center [595, 389] width 574 height 18
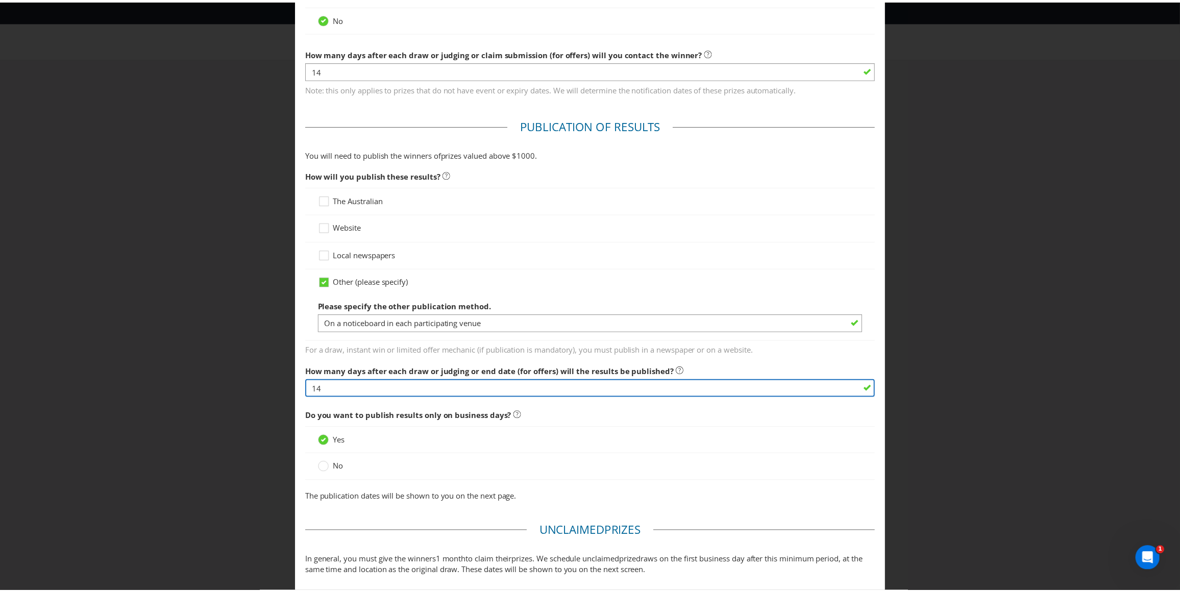
scroll to position [575, 0]
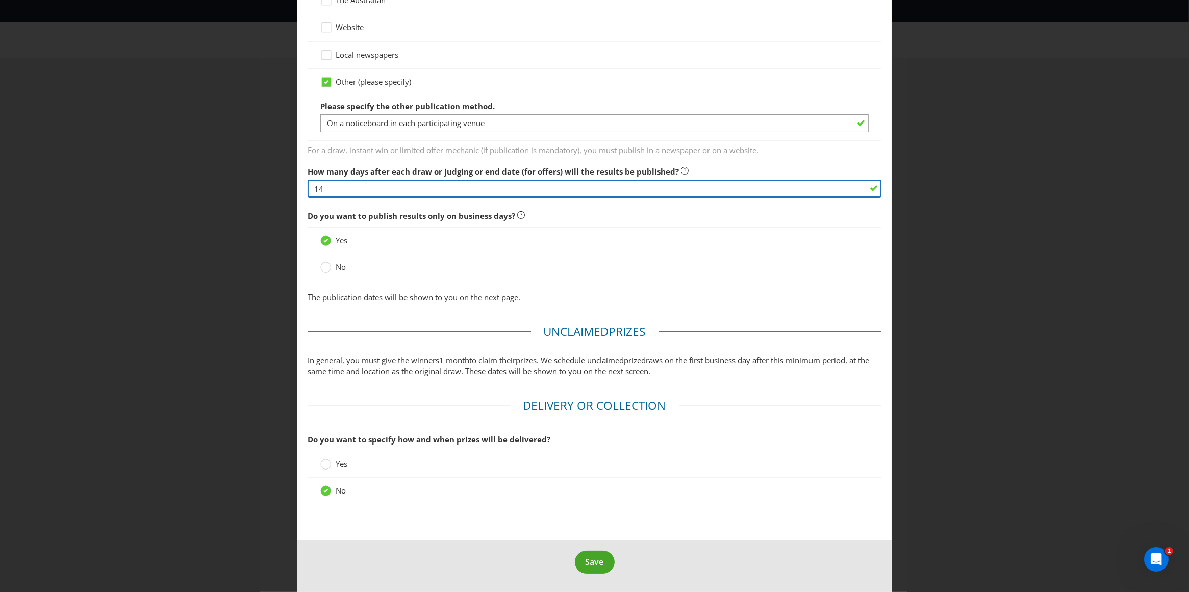
type input "14"
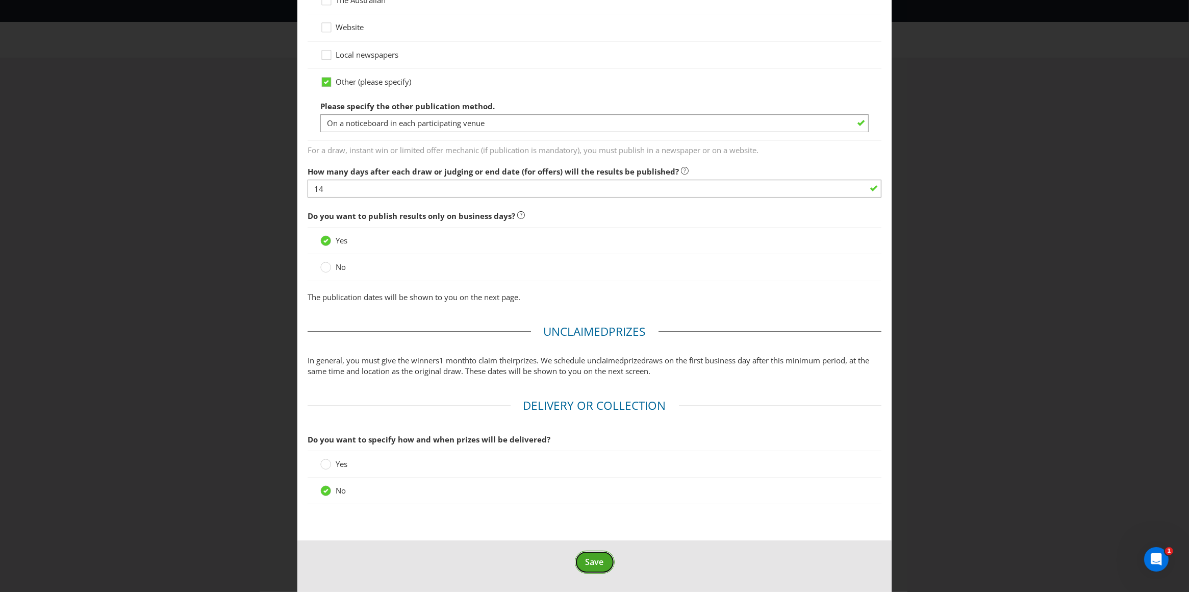
click at [589, 562] on span "Save" at bounding box center [595, 561] width 18 height 11
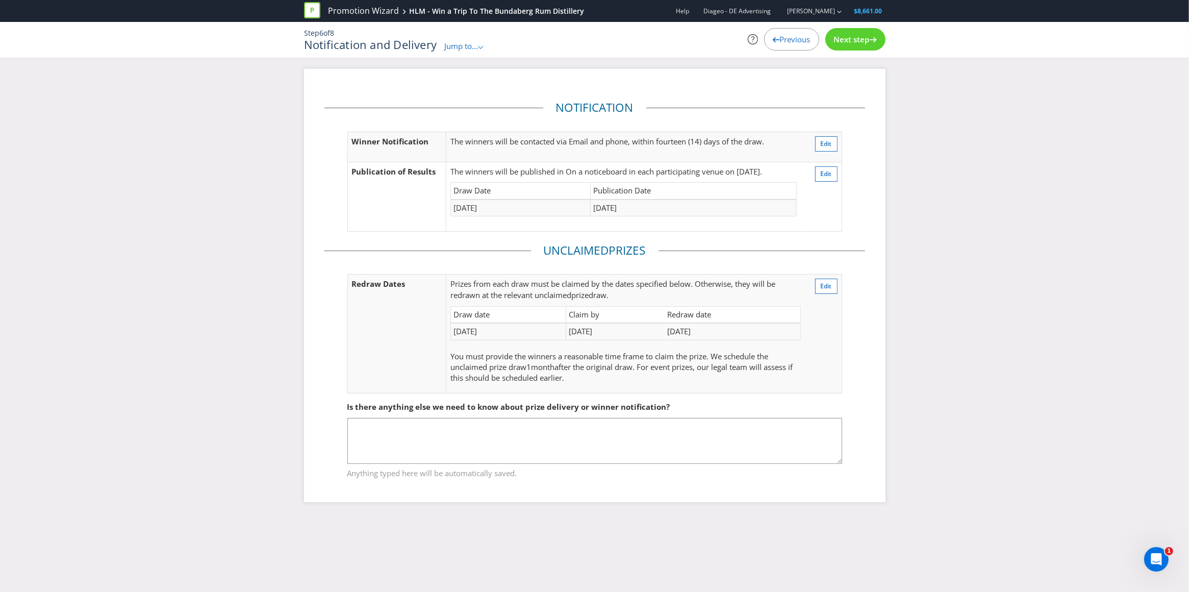
click at [859, 40] on span "Next step" at bounding box center [852, 39] width 36 height 10
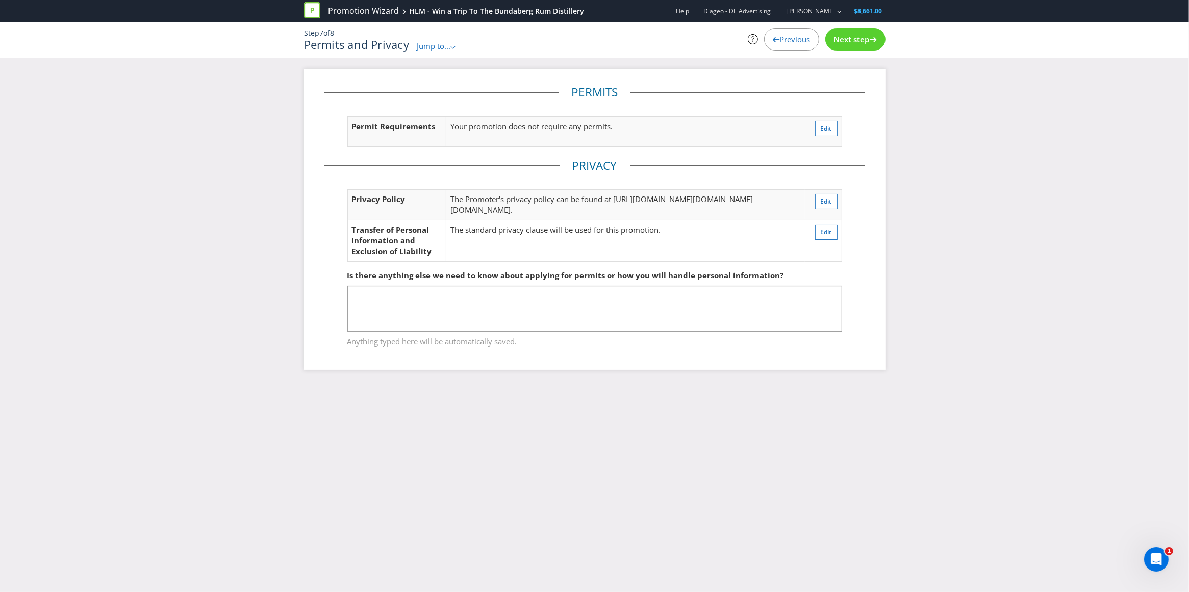
click at [796, 39] on span "Previous" at bounding box center [795, 39] width 31 height 10
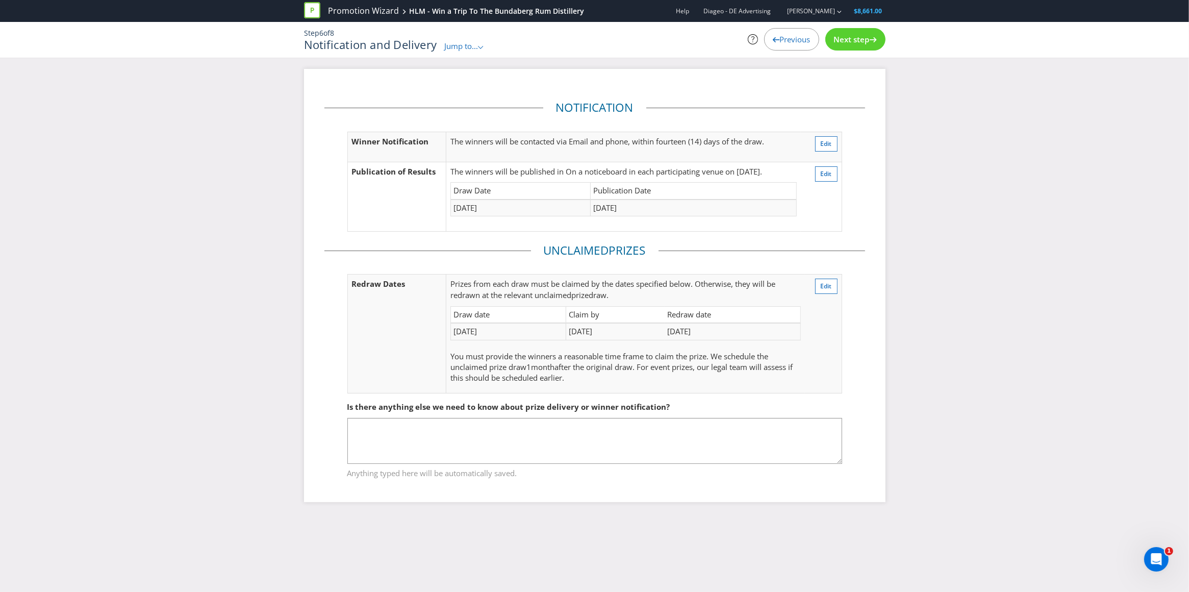
click at [851, 38] on span "Next step" at bounding box center [852, 39] width 36 height 10
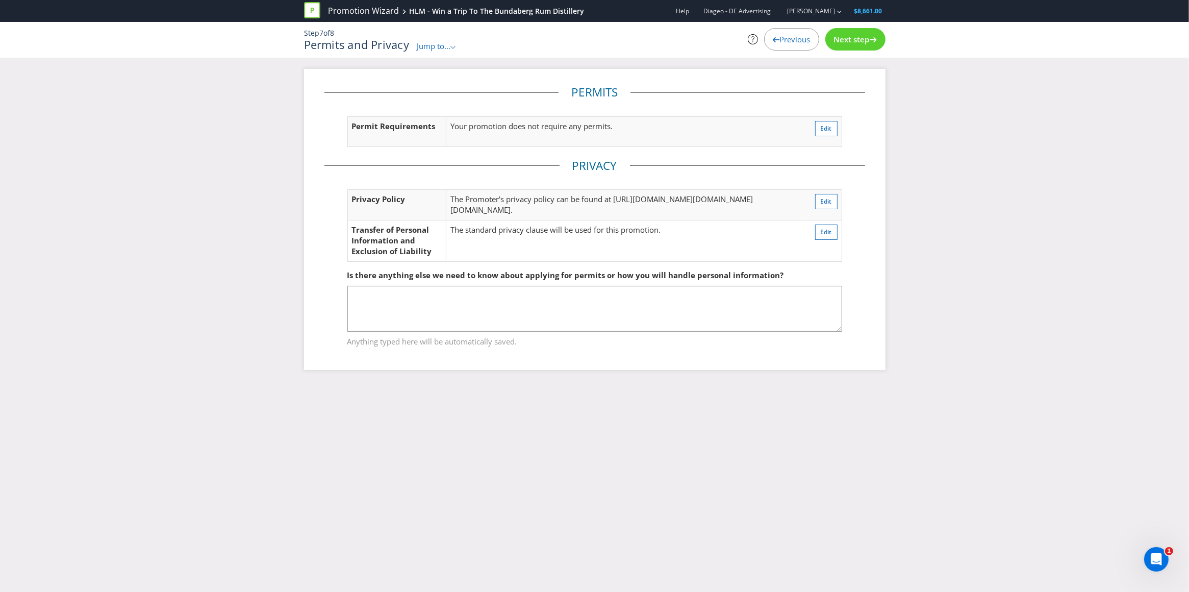
click at [851, 38] on span "Next step" at bounding box center [852, 39] width 36 height 10
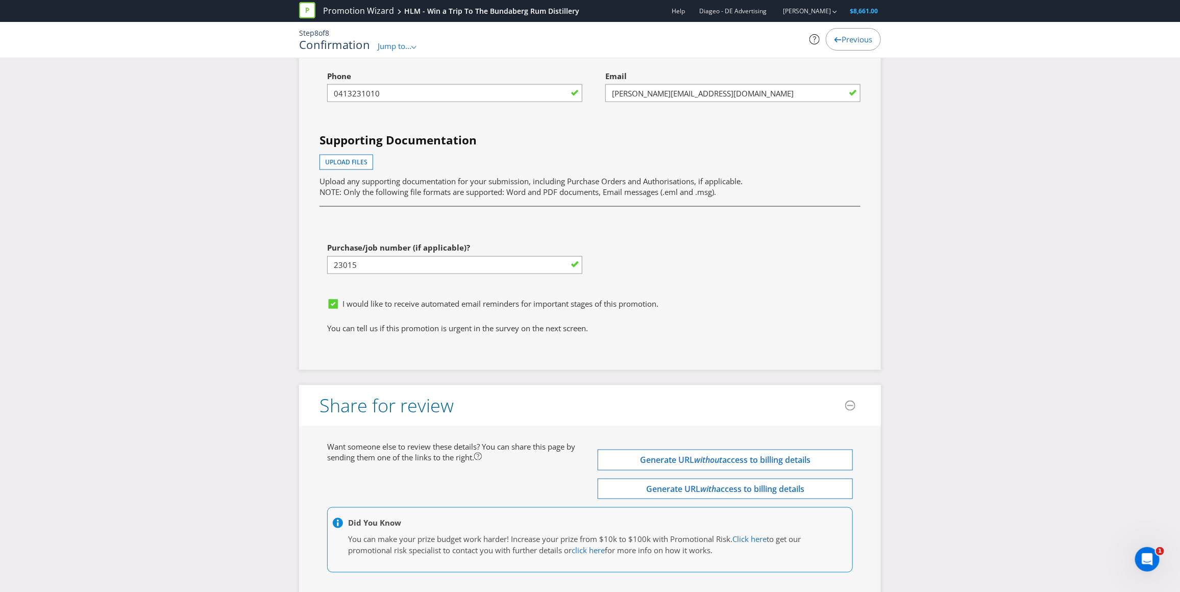
scroll to position [3042, 0]
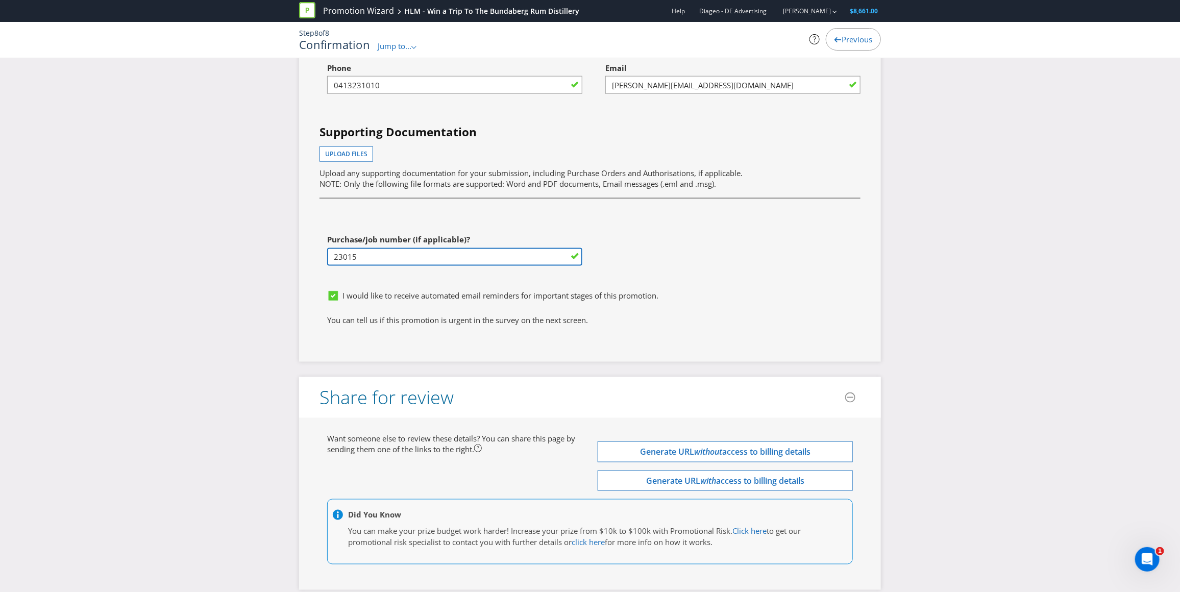
drag, startPoint x: 364, startPoint y: 306, endPoint x: 293, endPoint y: 303, distance: 70.5
type input "23479"
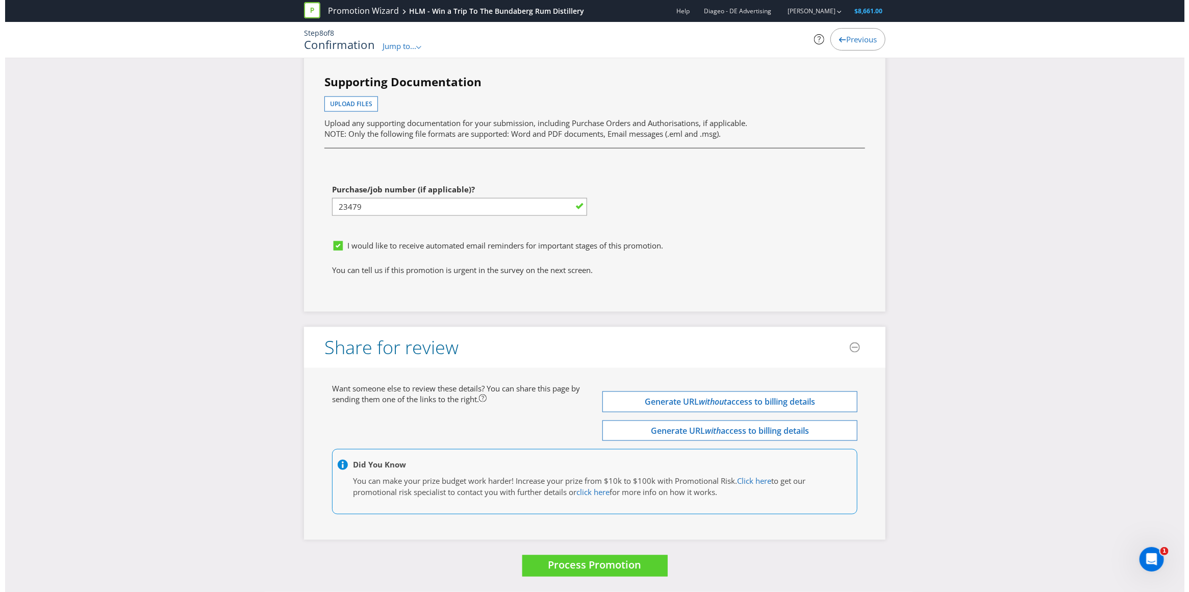
scroll to position [3144, 0]
click at [569, 565] on span "Process Promotion" at bounding box center [589, 565] width 93 height 14
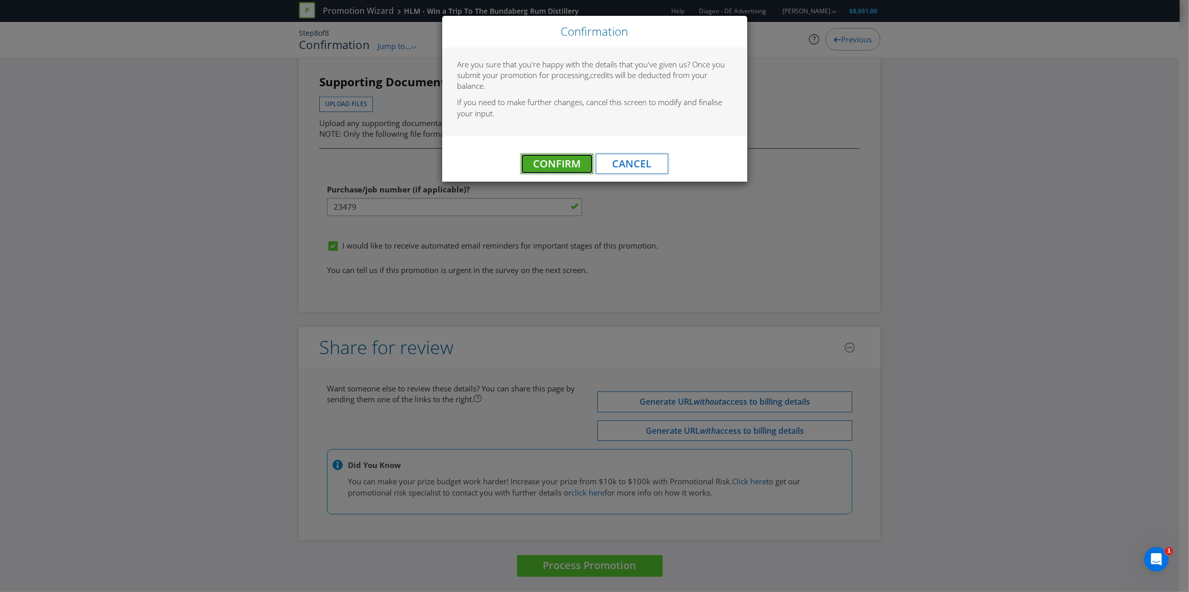
click at [549, 171] on button "Confirm" at bounding box center [557, 164] width 72 height 20
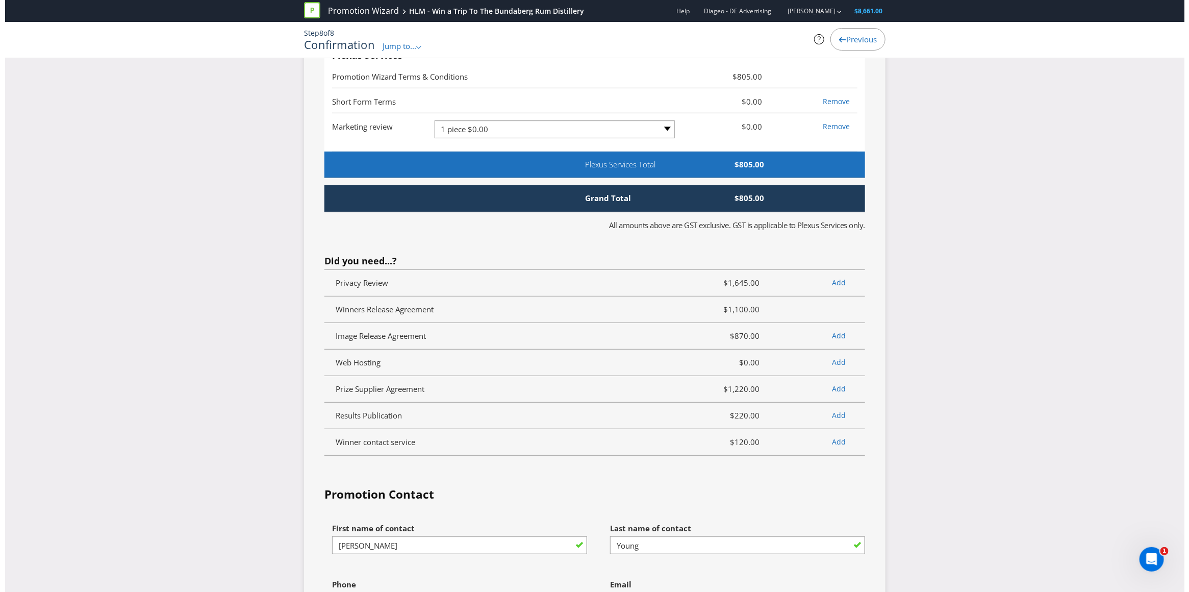
scroll to position [0, 0]
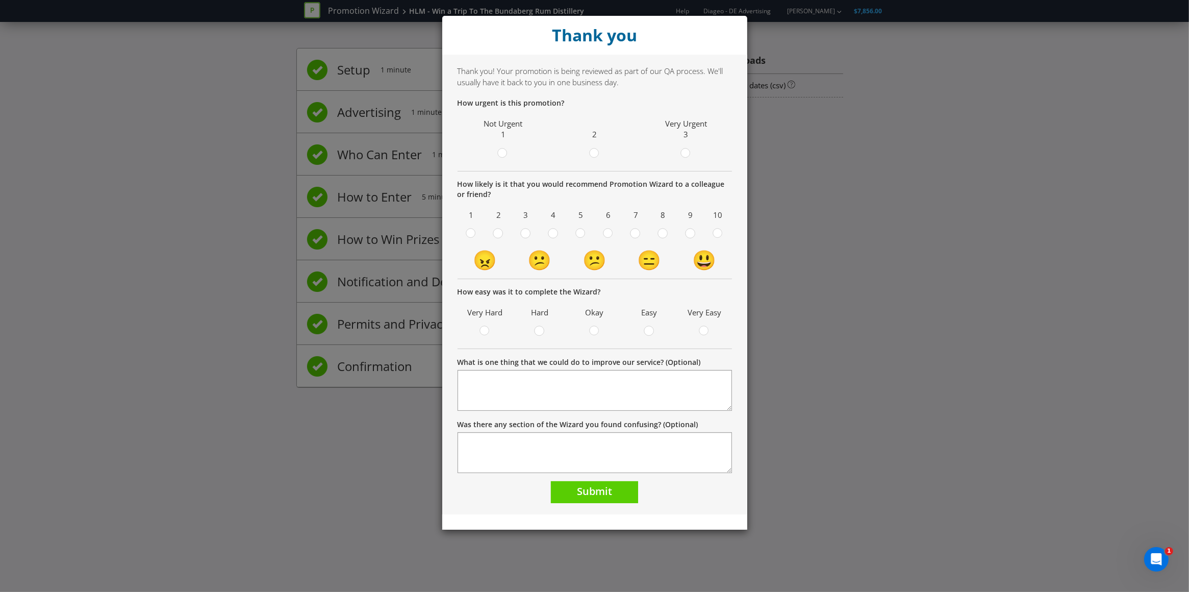
click at [595, 154] on circle at bounding box center [594, 152] width 9 height 9
click at [0, 0] on input "radio" at bounding box center [0, 0] width 0 height 0
drag, startPoint x: 580, startPoint y: 232, endPoint x: 661, endPoint y: 239, distance: 80.9
click at [581, 232] on div at bounding box center [581, 230] width 5 height 5
click at [0, 0] on input "radio" at bounding box center [0, 0] width 0 height 0
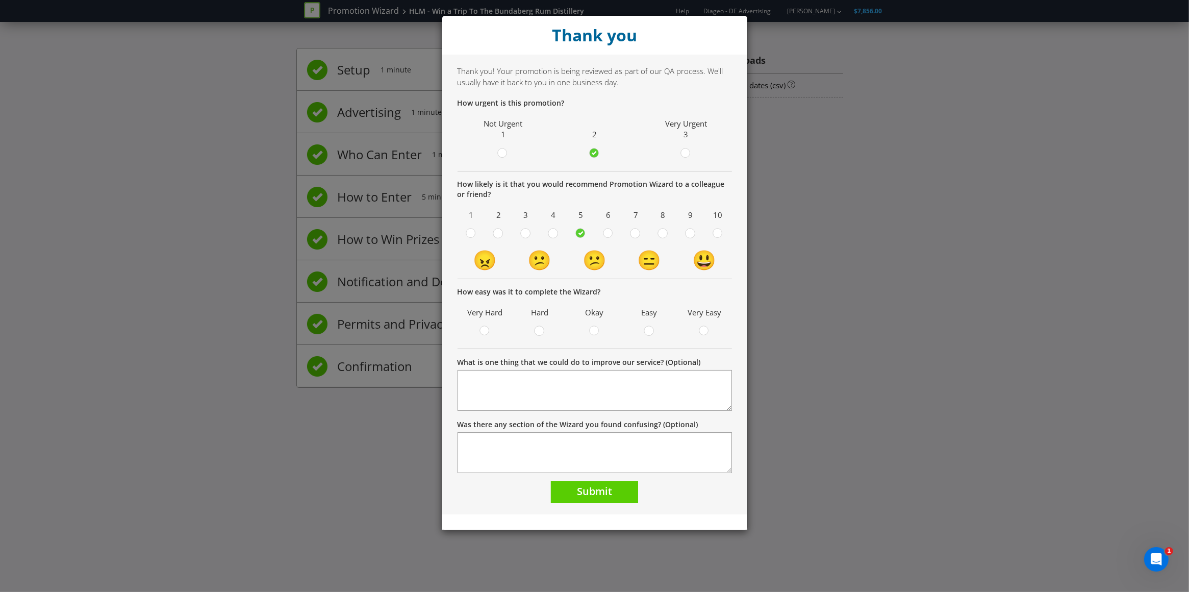
drag, startPoint x: 716, startPoint y: 232, endPoint x: 718, endPoint y: 268, distance: 35.7
click at [716, 234] on div at bounding box center [718, 234] width 10 height 13
click at [0, 0] on input "radio" at bounding box center [0, 0] width 0 height 0
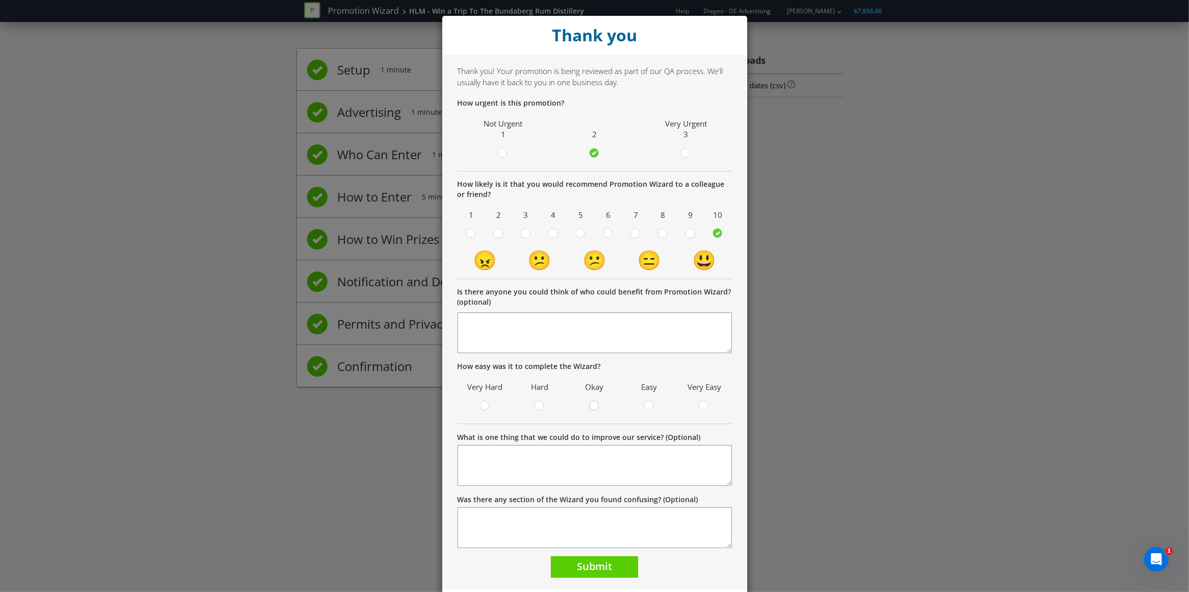
click at [592, 404] on div at bounding box center [594, 402] width 5 height 5
click at [0, 0] on input "radio" at bounding box center [0, 0] width 0 height 0
drag, startPoint x: 584, startPoint y: 566, endPoint x: 558, endPoint y: 551, distance: 29.9
click at [583, 566] on span "Submit" at bounding box center [594, 566] width 35 height 14
